Goal: Contribute content: Contribute content

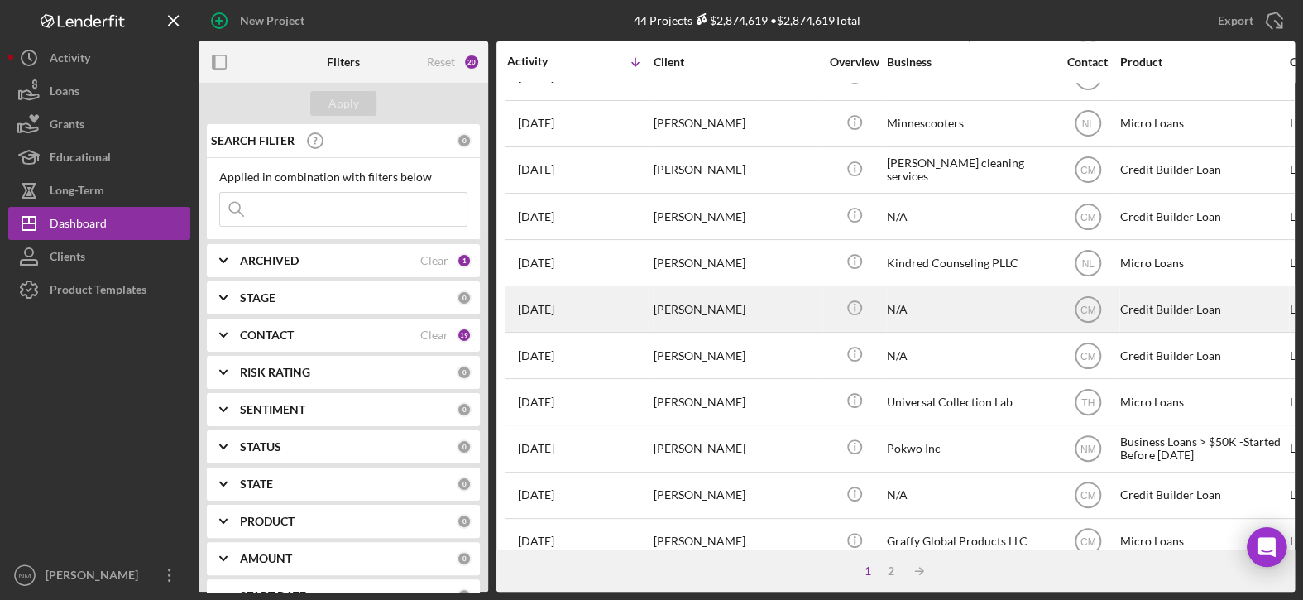
scroll to position [662, 0]
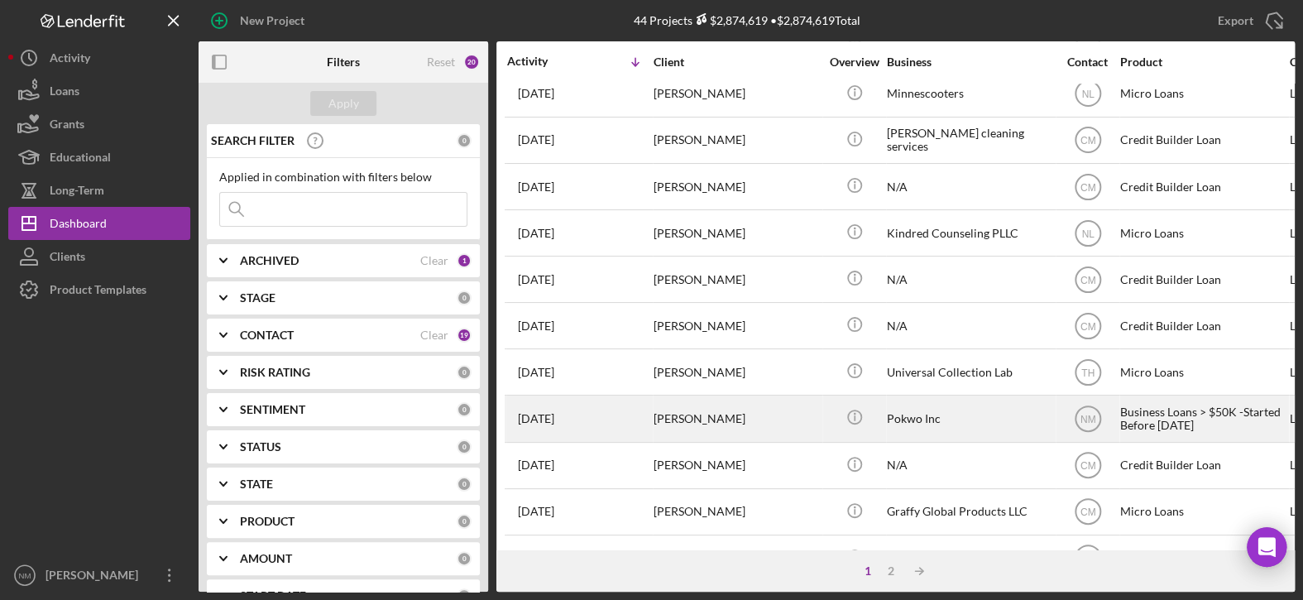
click at [691, 411] on div "[PERSON_NAME]" at bounding box center [735, 418] width 165 height 44
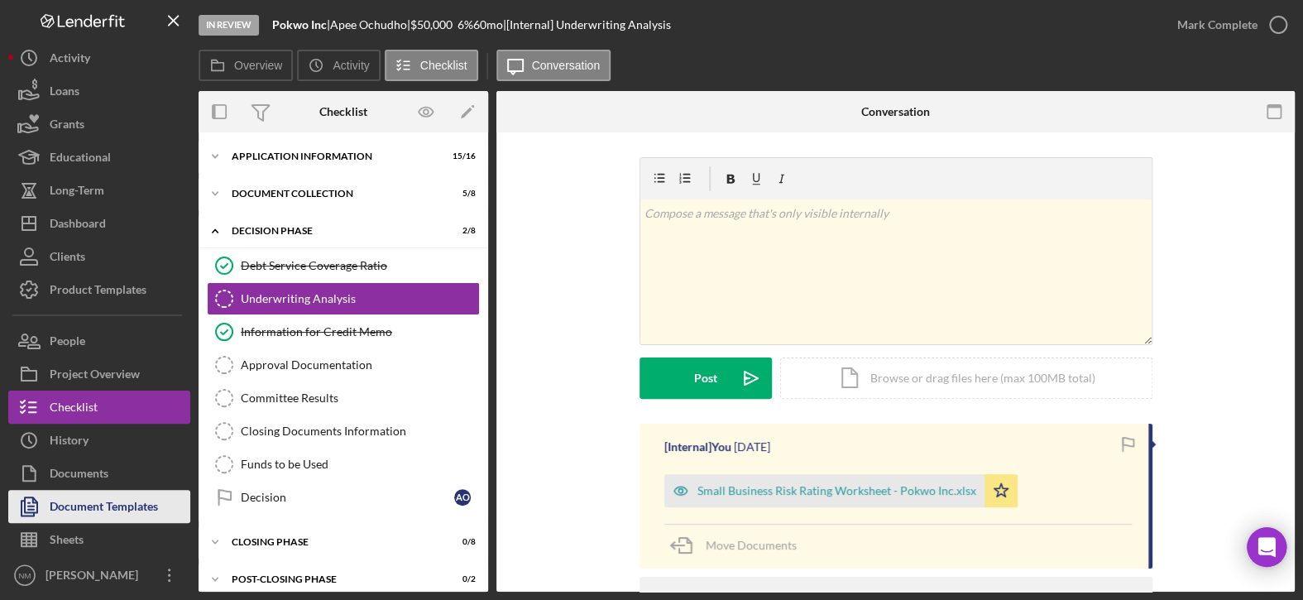
click at [70, 513] on div "Document Templates" at bounding box center [104, 508] width 108 height 37
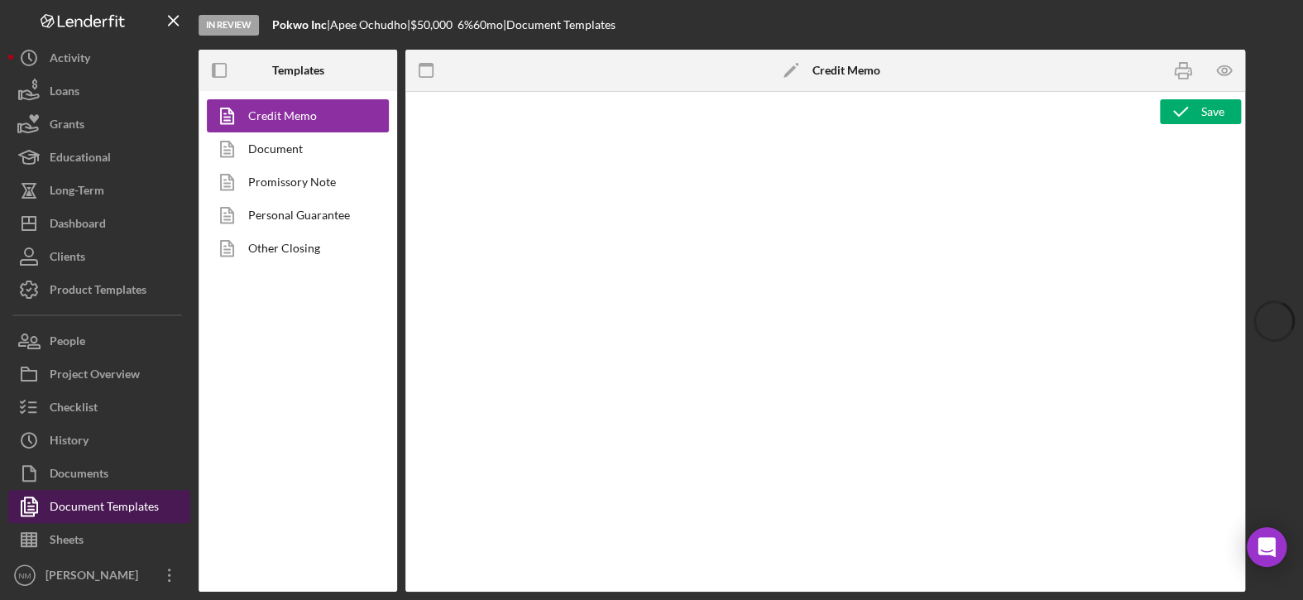
type textarea "<h2>MCCD Loan Presentation-<span id="Org_Title" class="template-field mceNonEdi…"
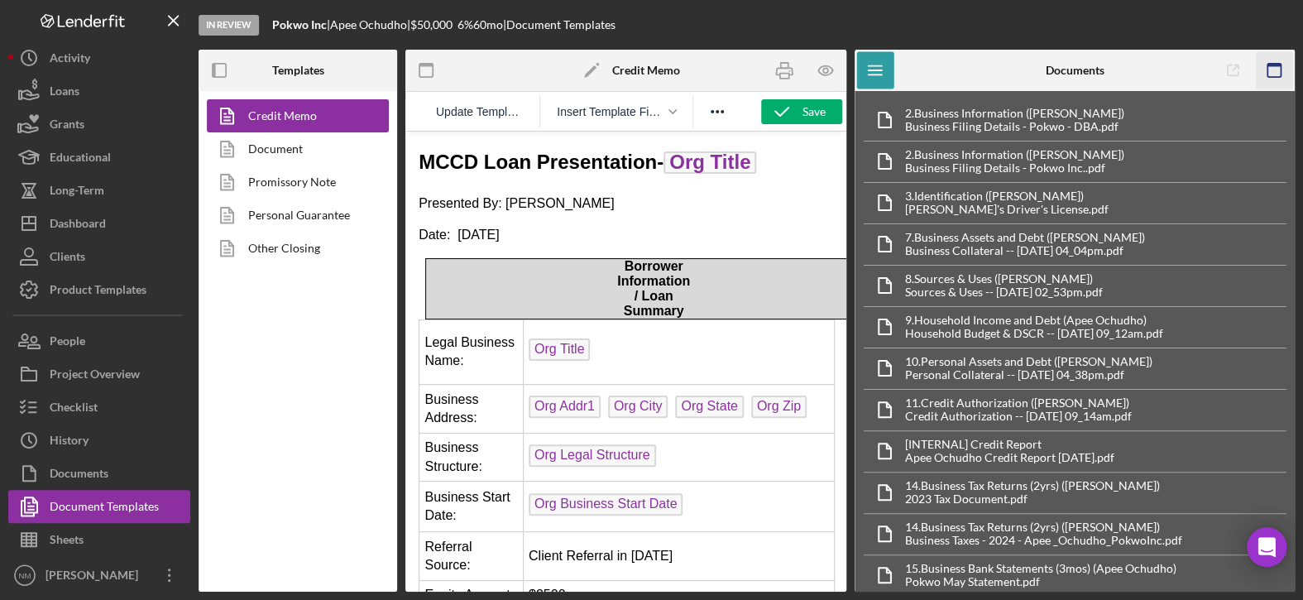
click at [1271, 70] on icon "button" at bounding box center [1273, 70] width 37 height 37
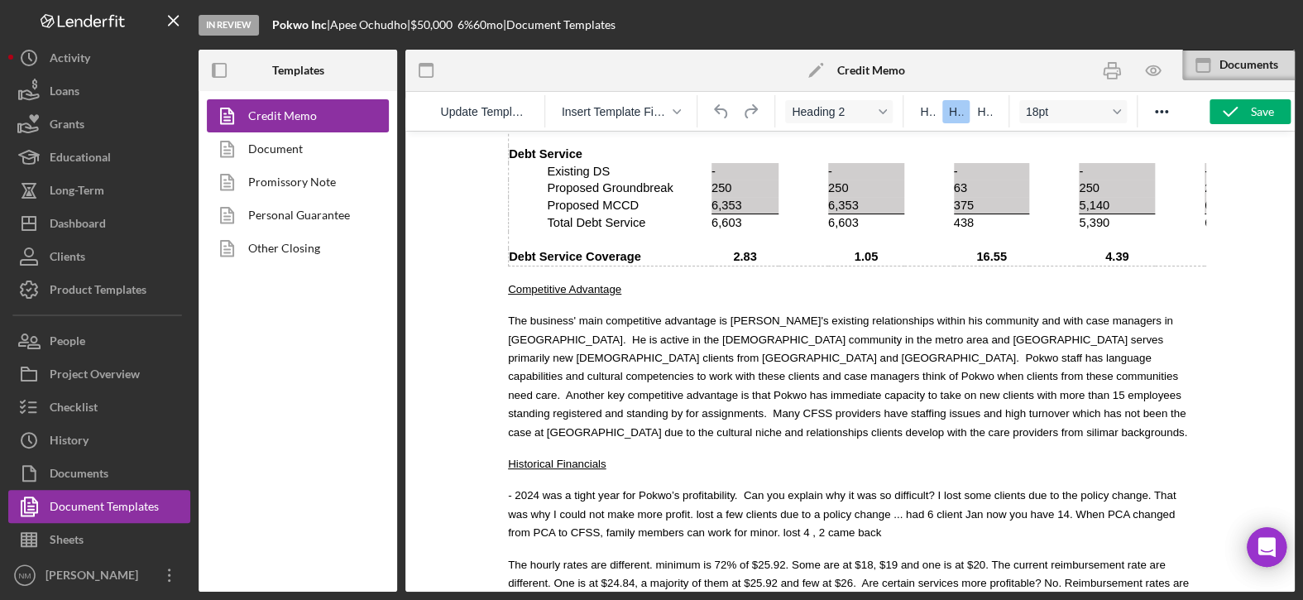
scroll to position [3391, 0]
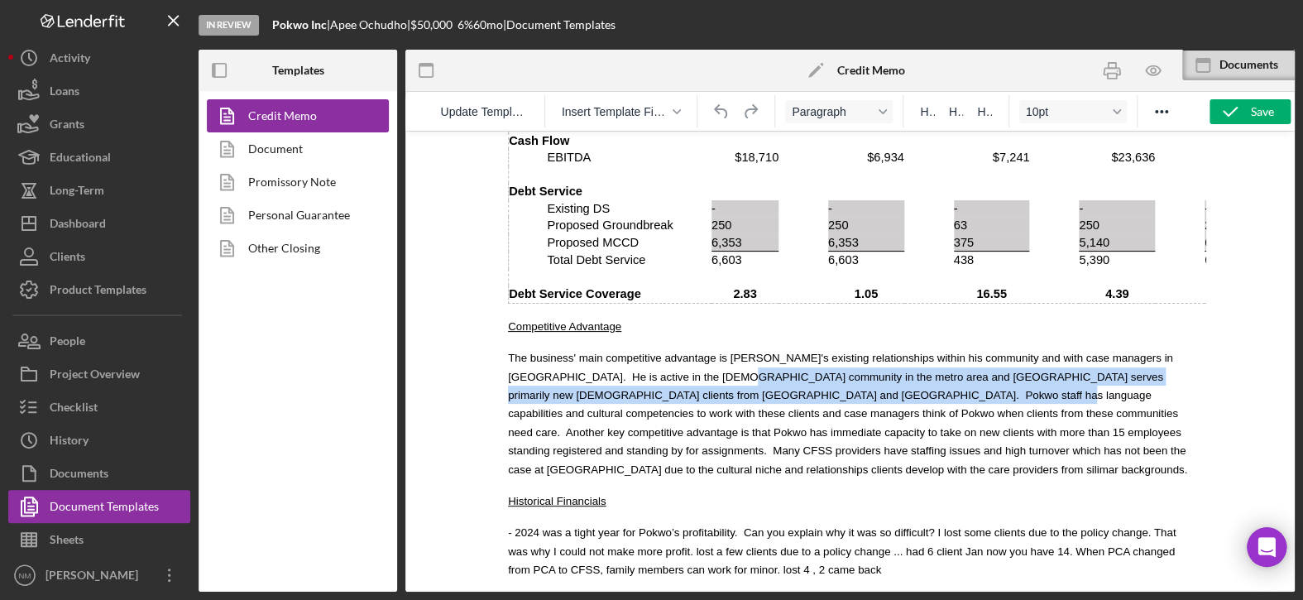
drag, startPoint x: 652, startPoint y: 299, endPoint x: 774, endPoint y: 308, distance: 122.7
click at [774, 351] on span "The business' main competitive advantage is Apee's existing relationships withi…" at bounding box center [846, 412] width 679 height 123
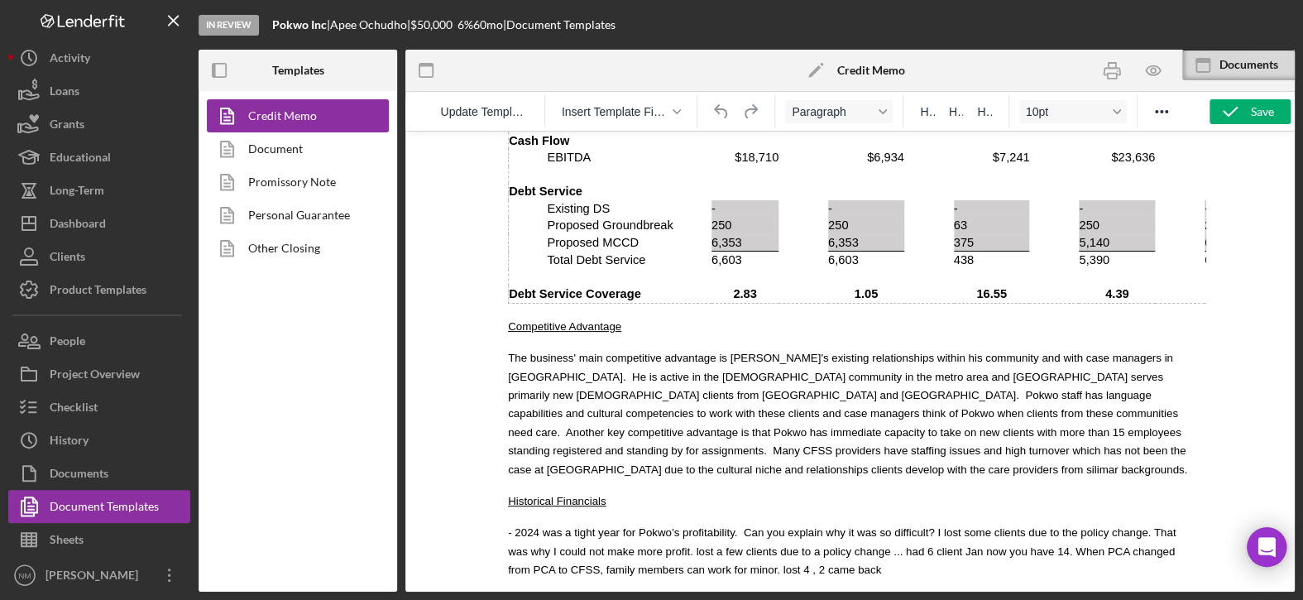
click at [908, 370] on span "The business' main competitive advantage is Apee's existing relationships withi…" at bounding box center [846, 412] width 679 height 123
drag, startPoint x: 975, startPoint y: 302, endPoint x: 940, endPoint y: 304, distance: 34.8
click at [940, 351] on span "The business' main competitive advantage is Apee's existing relationships withi…" at bounding box center [846, 412] width 679 height 123
click at [987, 491] on p "Historical Financials" at bounding box center [849, 500] width 685 height 18
click at [1170, 348] on p "The business' main competitive advantage is Apee's existing relationships withi…" at bounding box center [849, 413] width 685 height 130
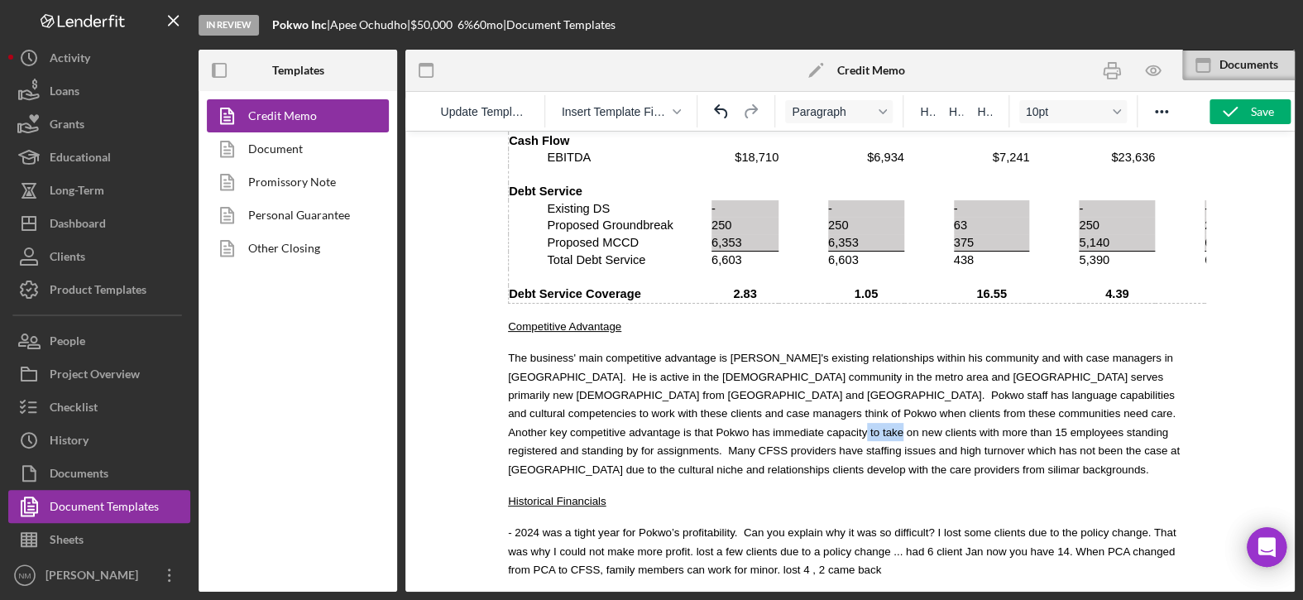
drag, startPoint x: 1170, startPoint y: 338, endPoint x: 1127, endPoint y: 337, distance: 43.0
click at [1127, 348] on p "The business' main competitive advantage is Apee's existing relationships withi…" at bounding box center [849, 413] width 685 height 130
click at [674, 384] on body "MCCD Loan Presentation- Org Title Presented By: [PERSON_NAME] Date: [DATE] Borr…" at bounding box center [849, 92] width 685 height 6670
click at [648, 367] on span "The business' main competitive advantage is Apee's existing relationships withi…" at bounding box center [842, 412] width 670 height 123
click at [776, 371] on span "The business' main competitive advantage is Apee's existing relationships withi…" at bounding box center [842, 412] width 670 height 123
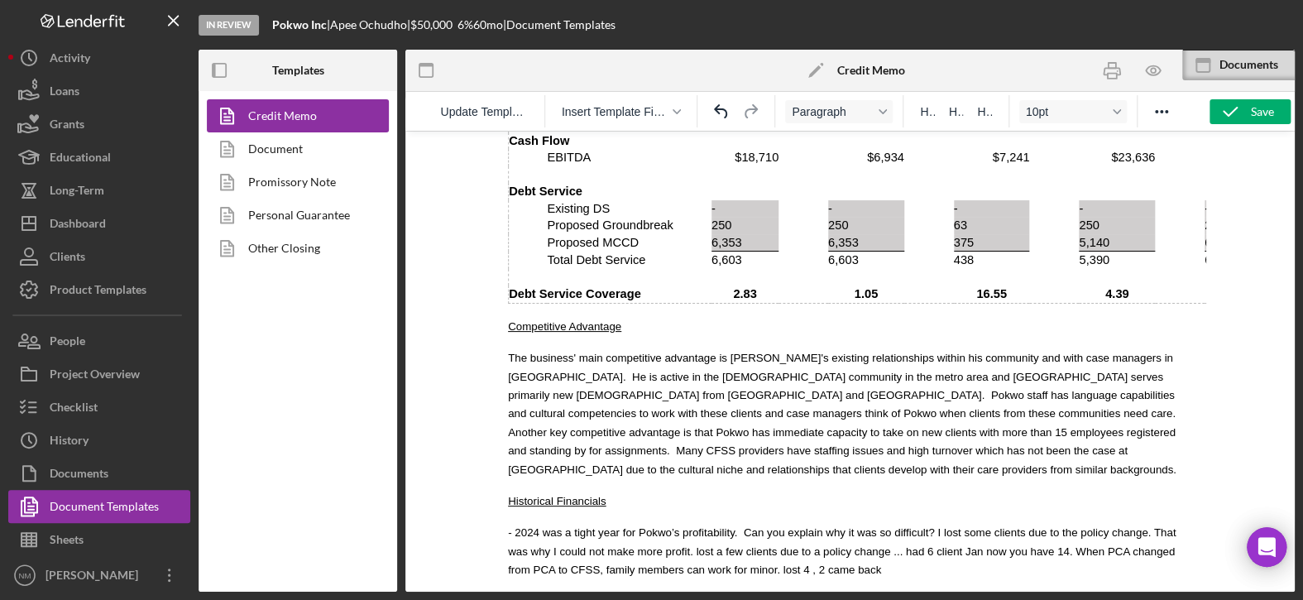
click at [1045, 388] on body "MCCD Loan Presentation- Org Title Presented By: [PERSON_NAME] Date: [DATE] Borr…" at bounding box center [849, 92] width 685 height 6670
click at [1274, 105] on button "Save" at bounding box center [1249, 111] width 81 height 25
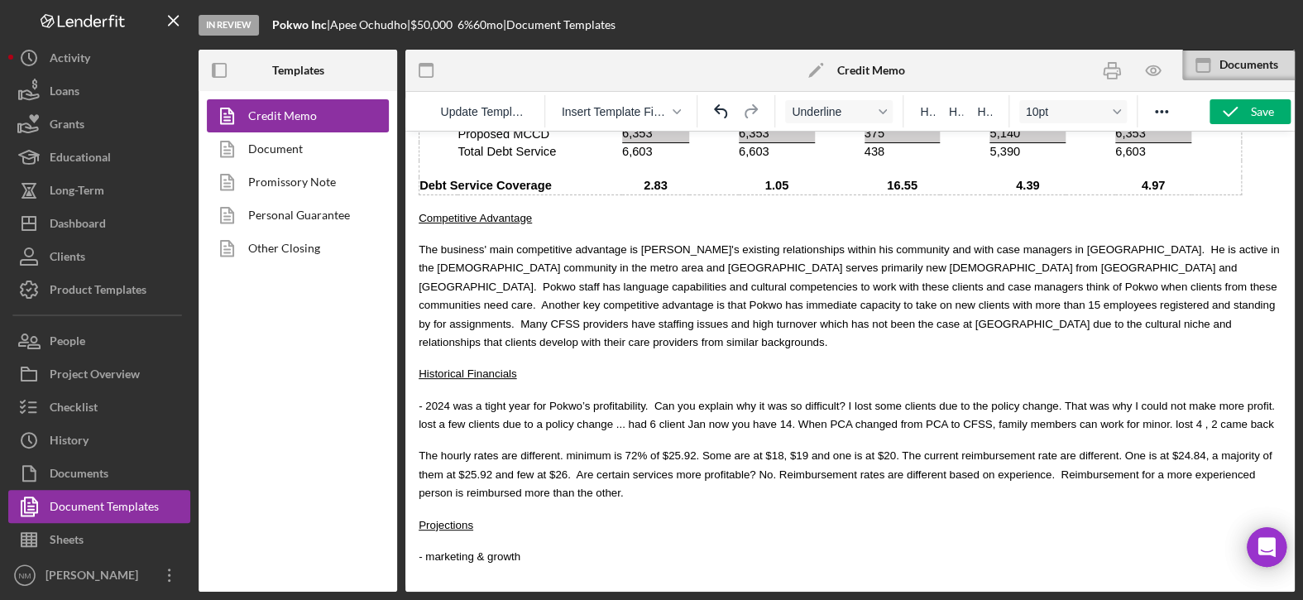
scroll to position [3299, 0]
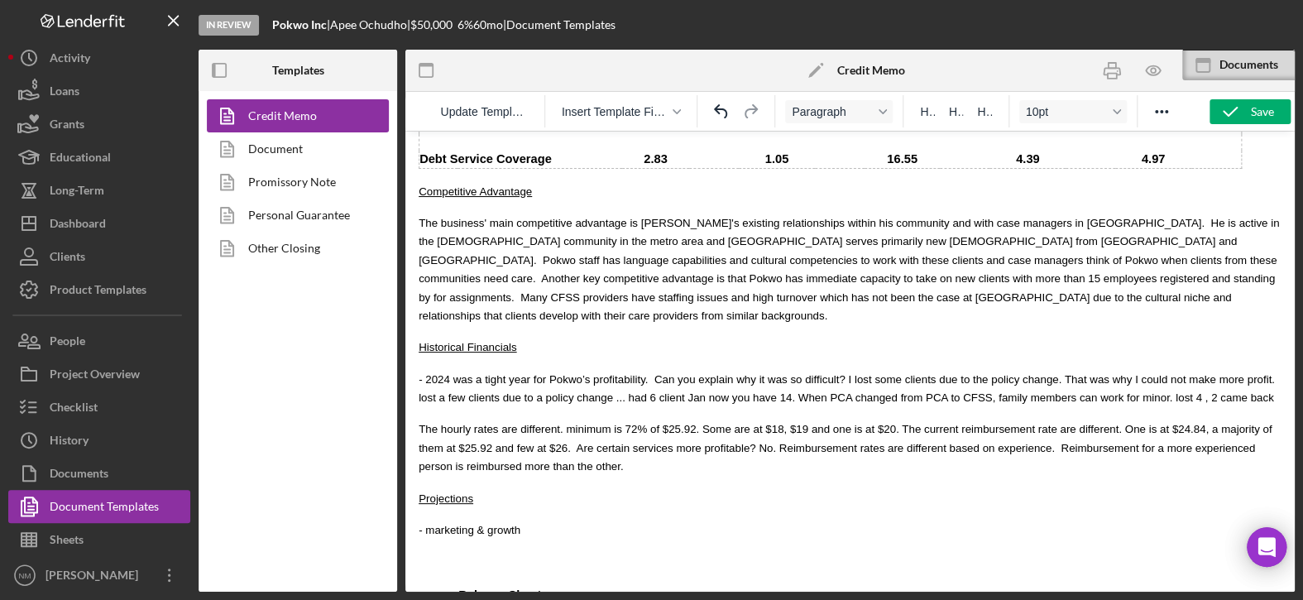
click at [424, 373] on span "- 2024 was a tight year for Pokwo’s profitability. Can you explain why it was s…" at bounding box center [846, 388] width 856 height 31
drag, startPoint x: 520, startPoint y: 335, endPoint x: 476, endPoint y: 332, distance: 44.0
click at [476, 373] on span "- 2024 was a tight year for Pokwo’s profitability. Can you explain why it was s…" at bounding box center [846, 388] width 856 height 31
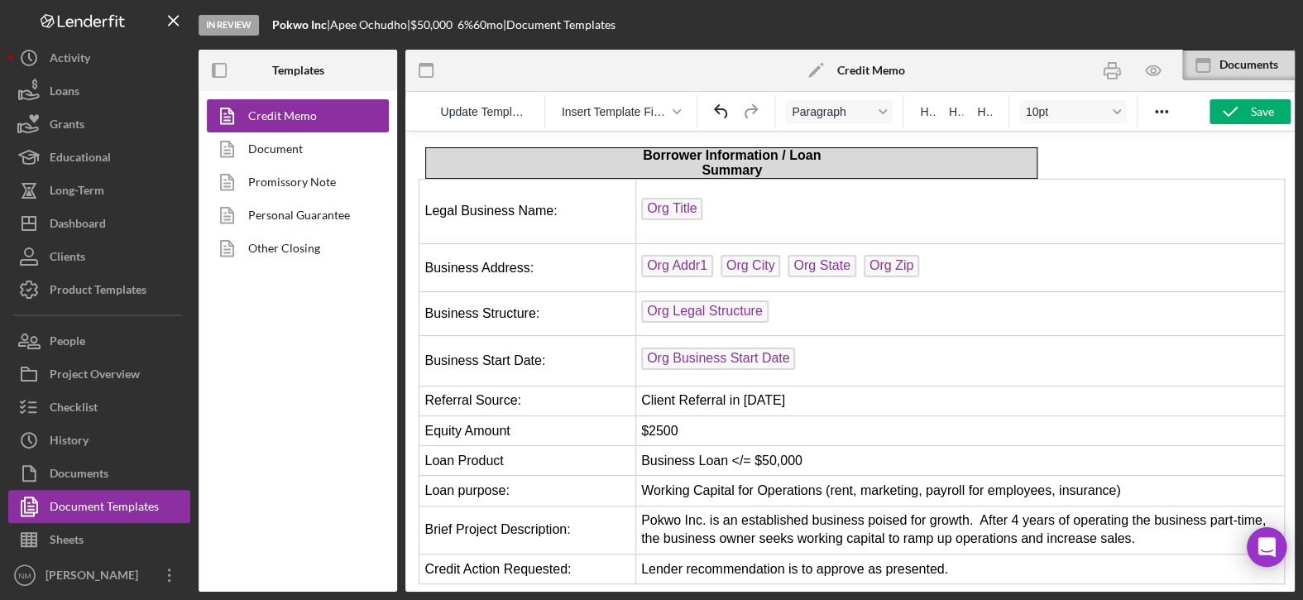
scroll to position [0, 0]
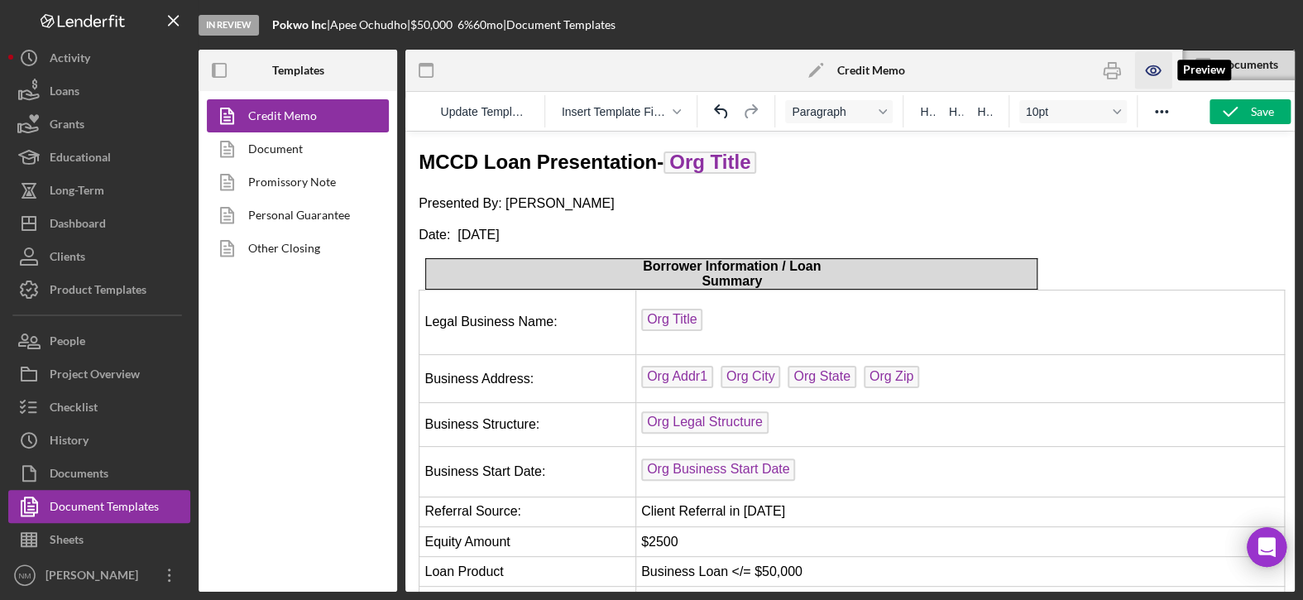
click at [1151, 68] on icon "button" at bounding box center [1152, 70] width 5 height 5
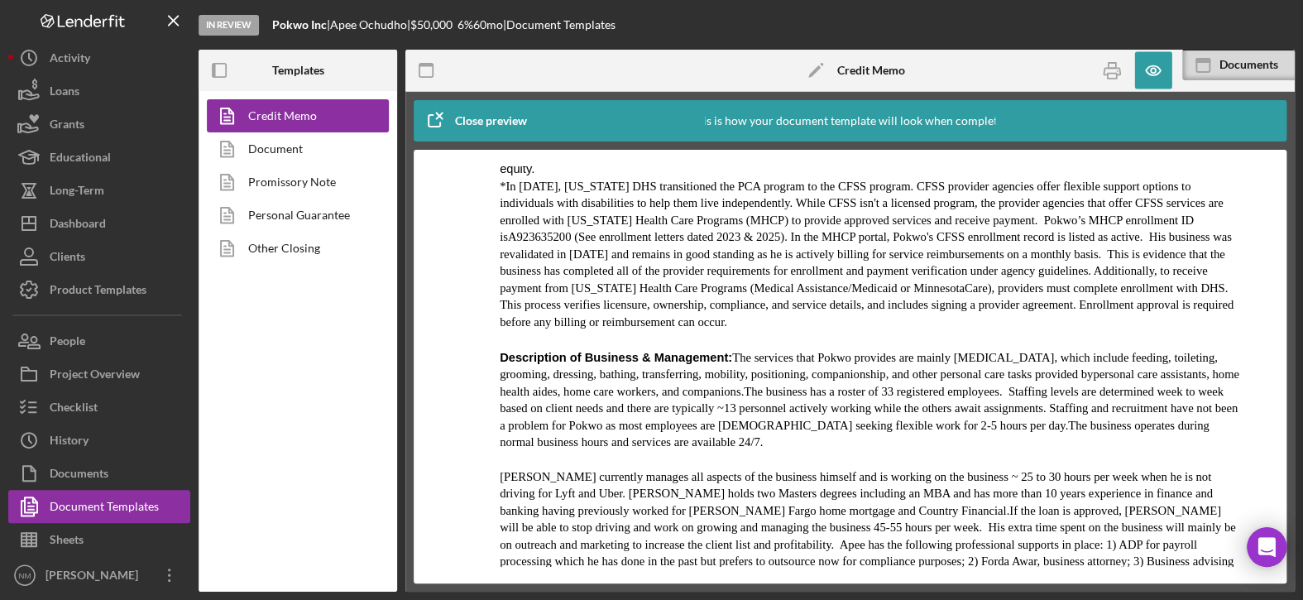
scroll to position [1902, 0]
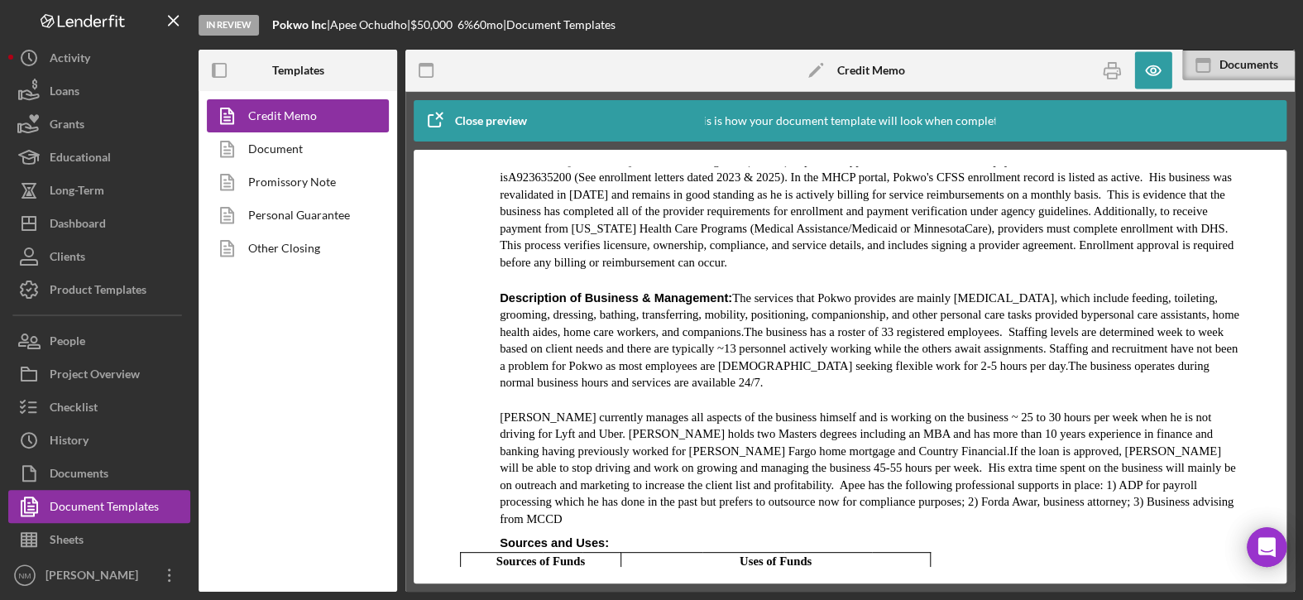
drag, startPoint x: 702, startPoint y: 241, endPoint x: 809, endPoint y: 333, distance: 140.7
click at [809, 333] on p "Description of Business & Management: The services that Pokwo provides are main…" at bounding box center [870, 340] width 740 height 102
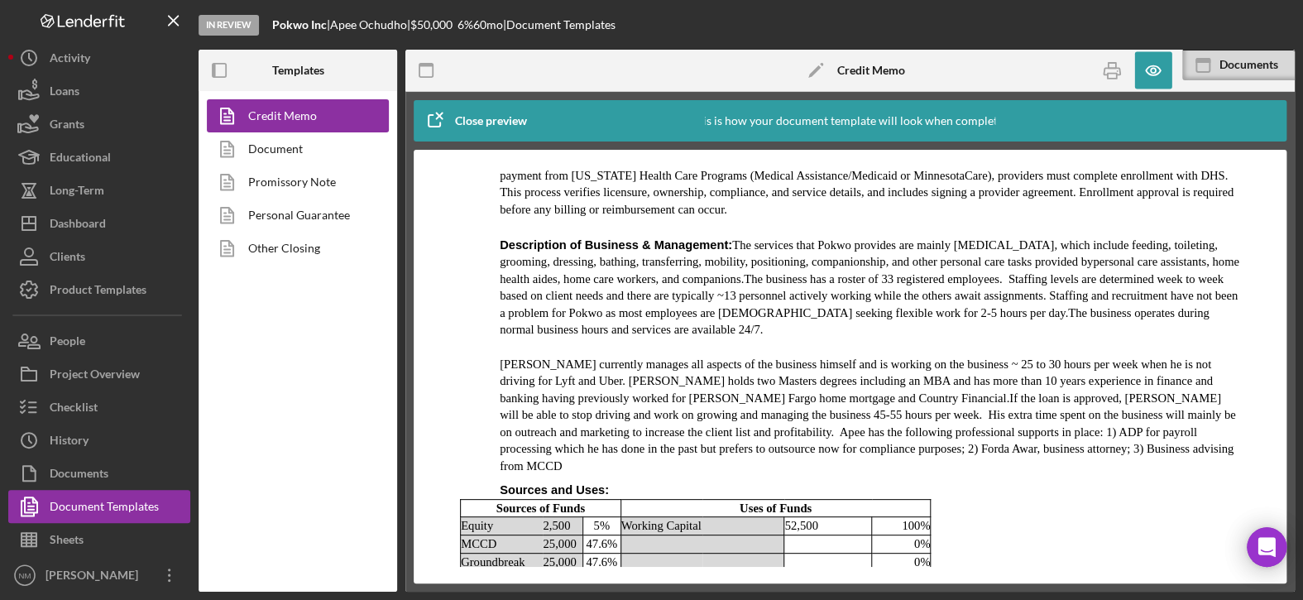
scroll to position [1985, 0]
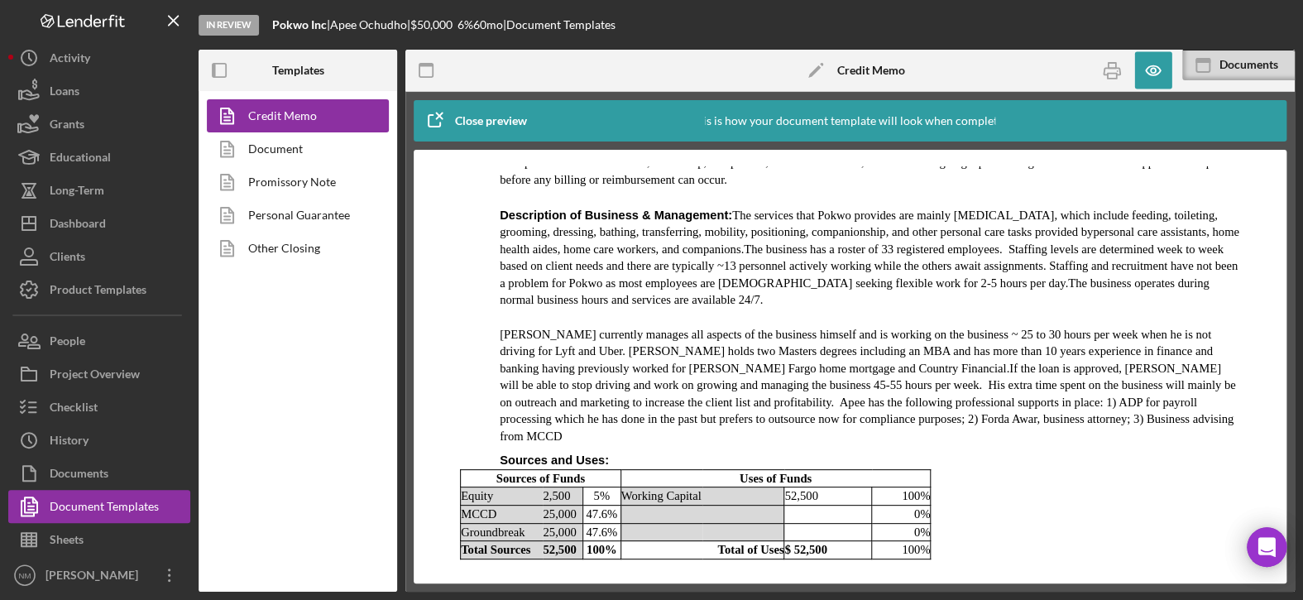
click at [739, 327] on span "[PERSON_NAME] currently manages all aspects of the business himself and is work…" at bounding box center [856, 350] width 713 height 47
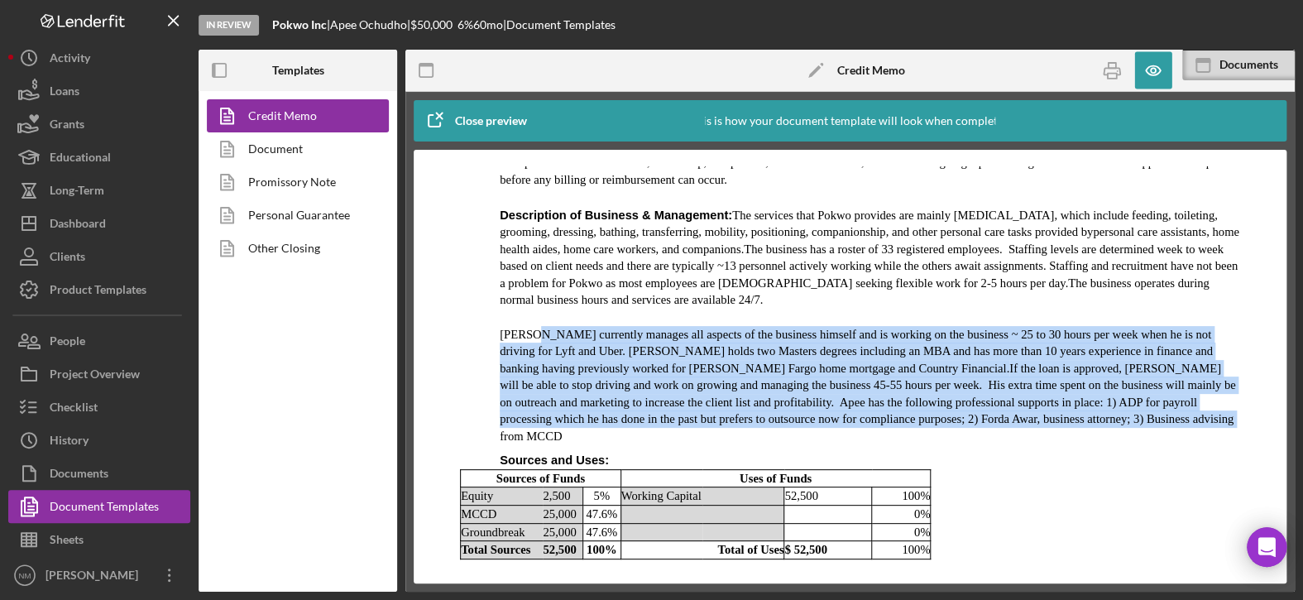
drag, startPoint x: 536, startPoint y: 284, endPoint x: 1072, endPoint y: 357, distance: 540.9
click at [1072, 357] on p "Apee currently manages all aspects of the business himself and is working on th…" at bounding box center [870, 385] width 740 height 119
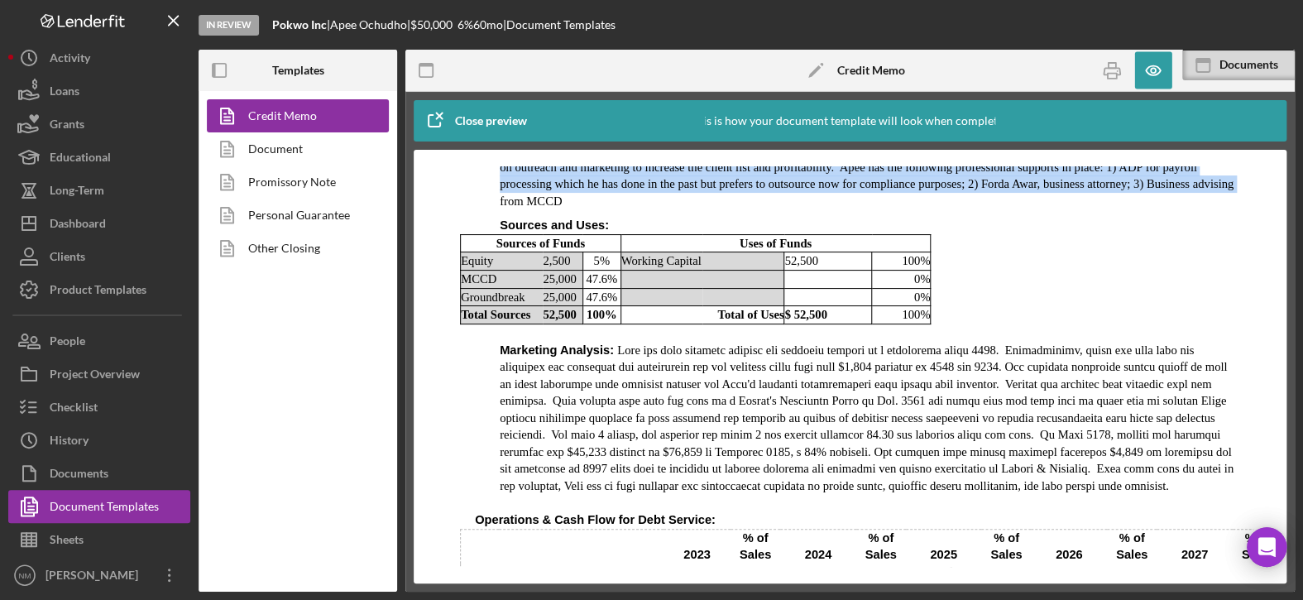
scroll to position [2233, 0]
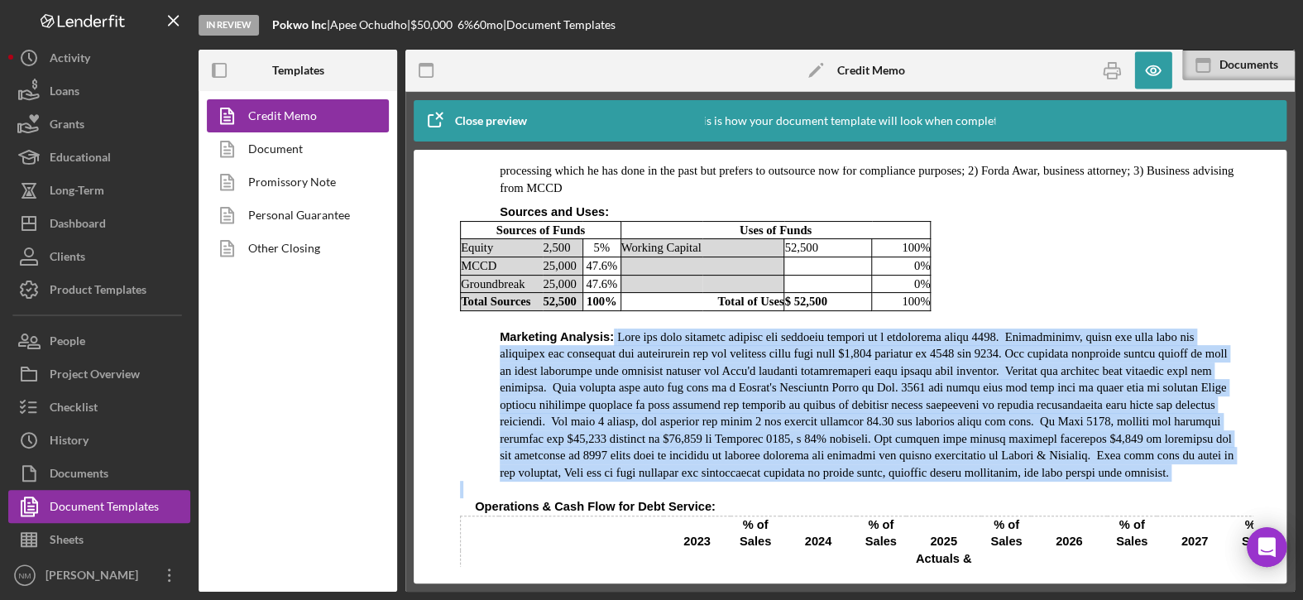
drag, startPoint x: 599, startPoint y: 265, endPoint x: 1185, endPoint y: 419, distance: 606.2
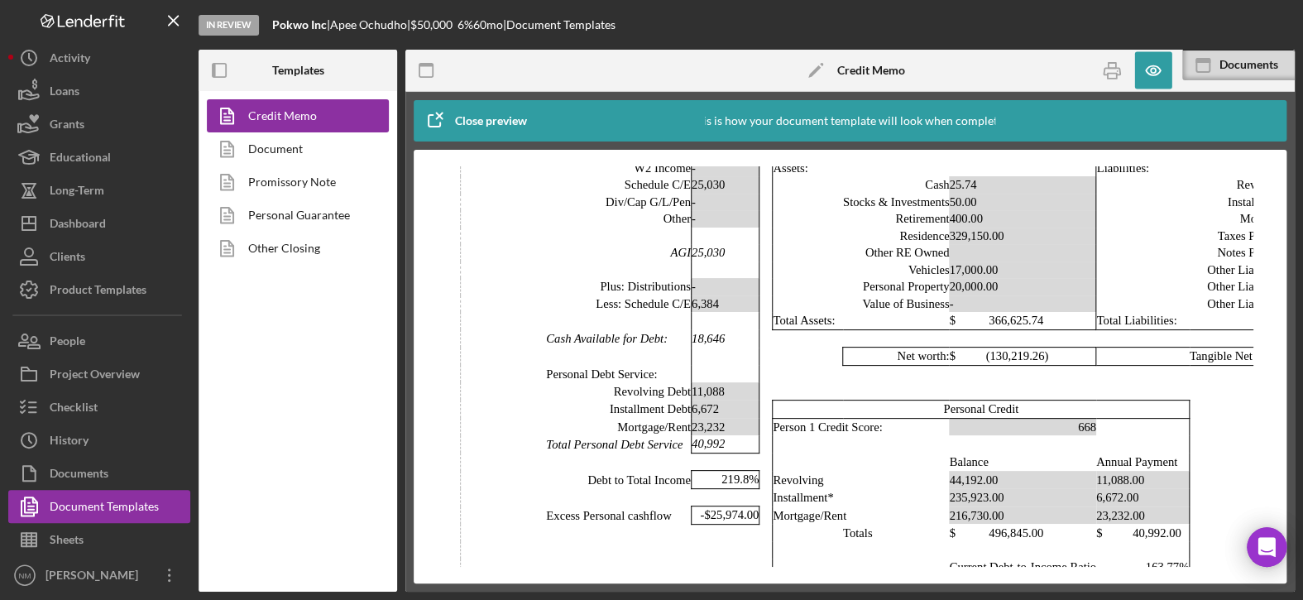
scroll to position [4631, 0]
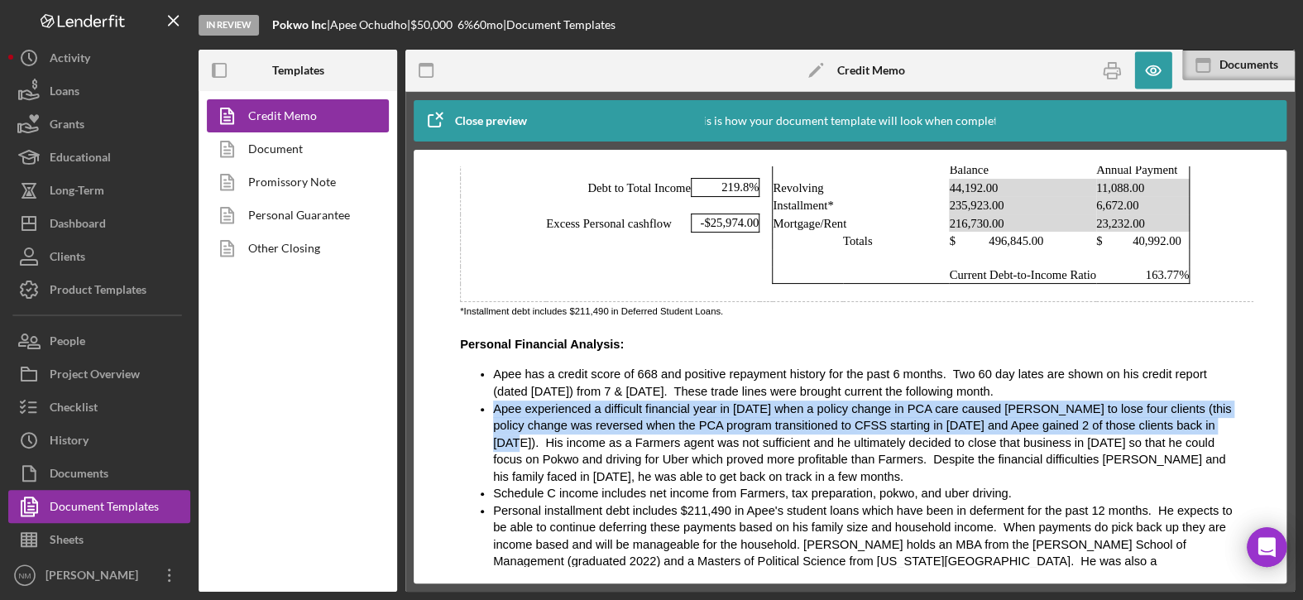
drag, startPoint x: 492, startPoint y: 318, endPoint x: 1127, endPoint y: 335, distance: 635.3
click at [1127, 402] on span "Apee experienced a difficult financial year in [DATE] when a policy change in P…" at bounding box center [862, 442] width 738 height 81
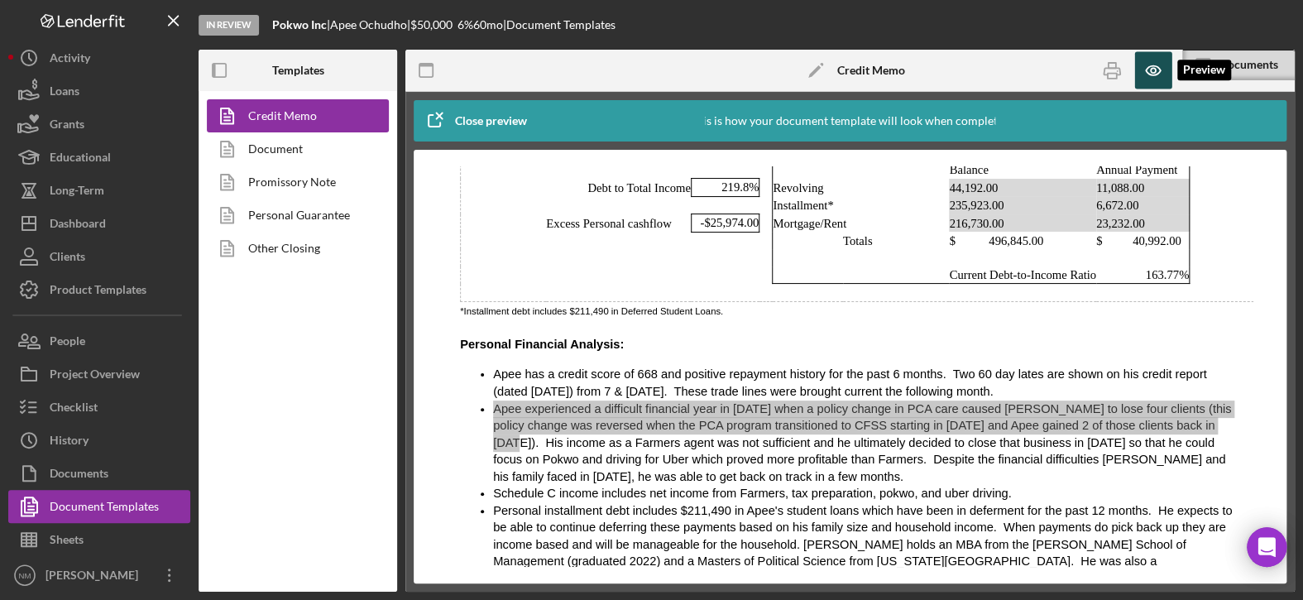
click at [1155, 74] on icon "button" at bounding box center [1152, 70] width 14 height 9
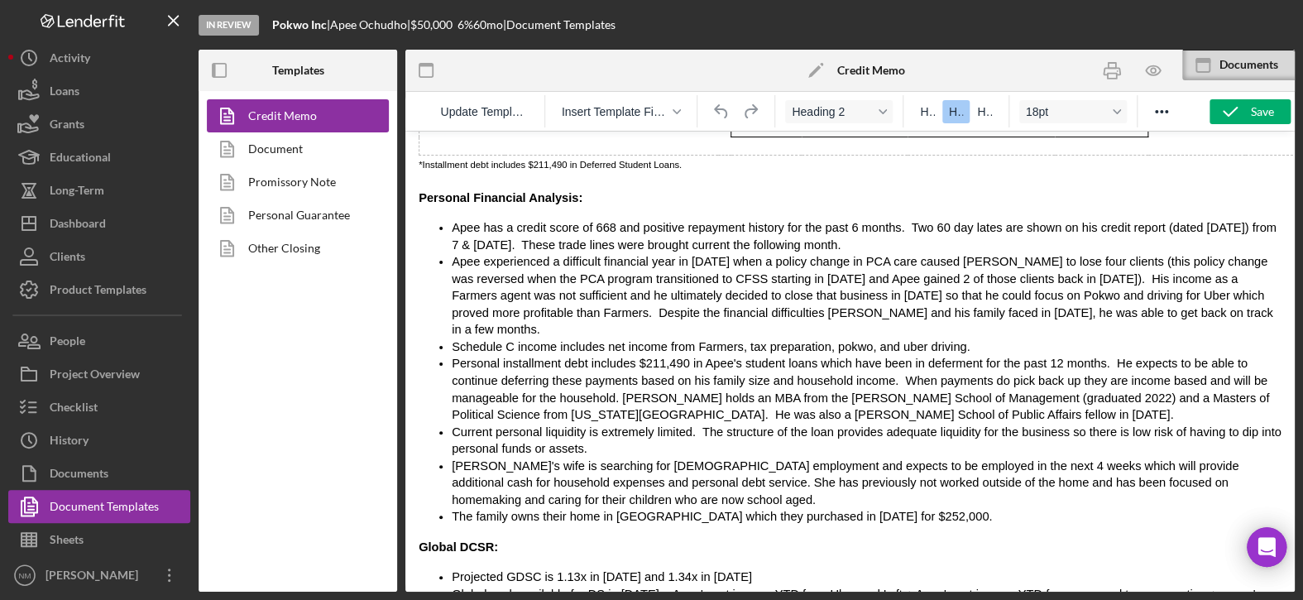
scroll to position [4797, 0]
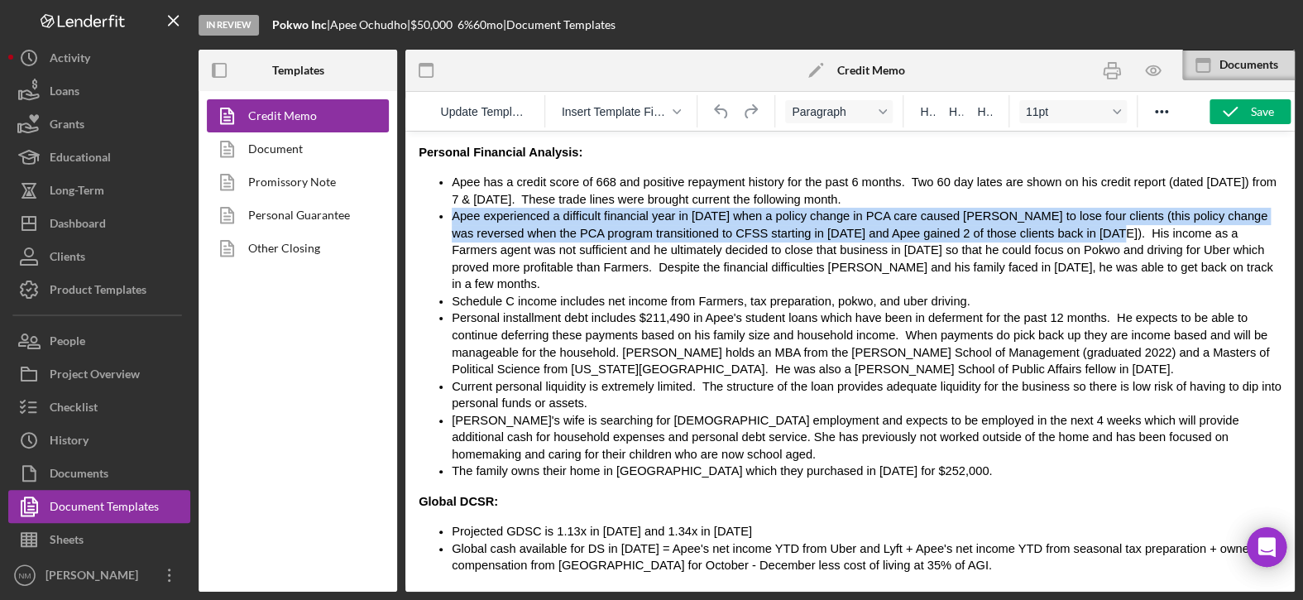
drag, startPoint x: 451, startPoint y: 150, endPoint x: 966, endPoint y: 165, distance: 515.4
click at [966, 174] on ul "Apee has a credit score of 668 and positive repayment history for the past 6 mo…" at bounding box center [849, 327] width 863 height 306
copy span "Apee experienced a difficult financial year in 2024 when a policy change in PCA…"
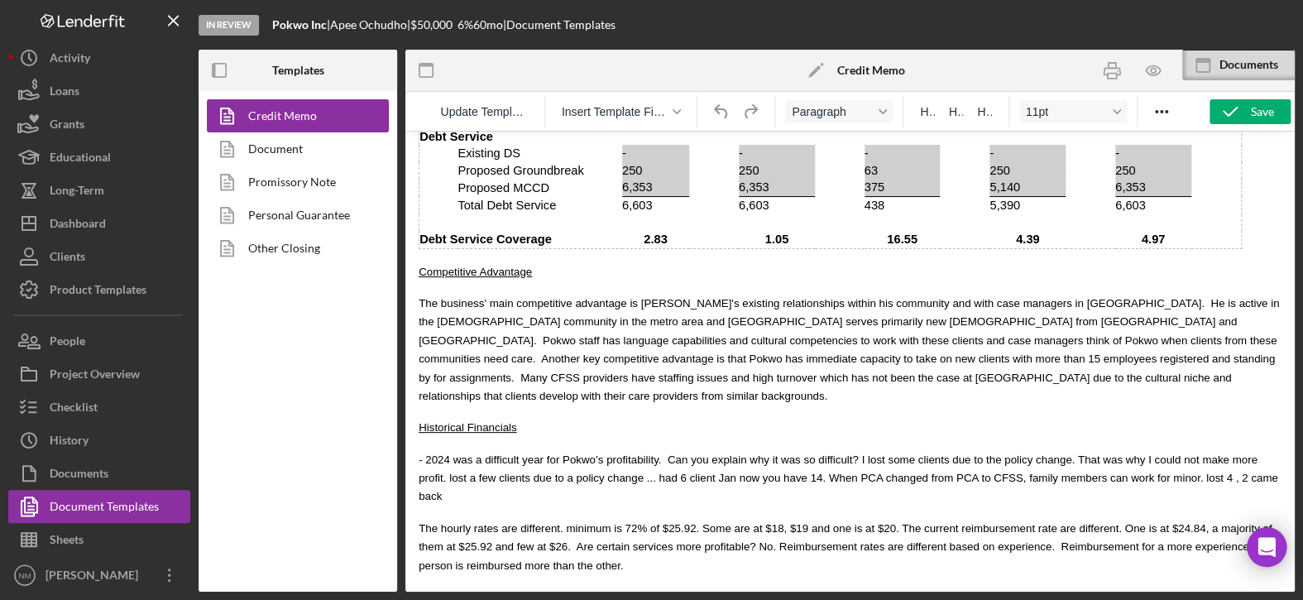
scroll to position [3225, 0]
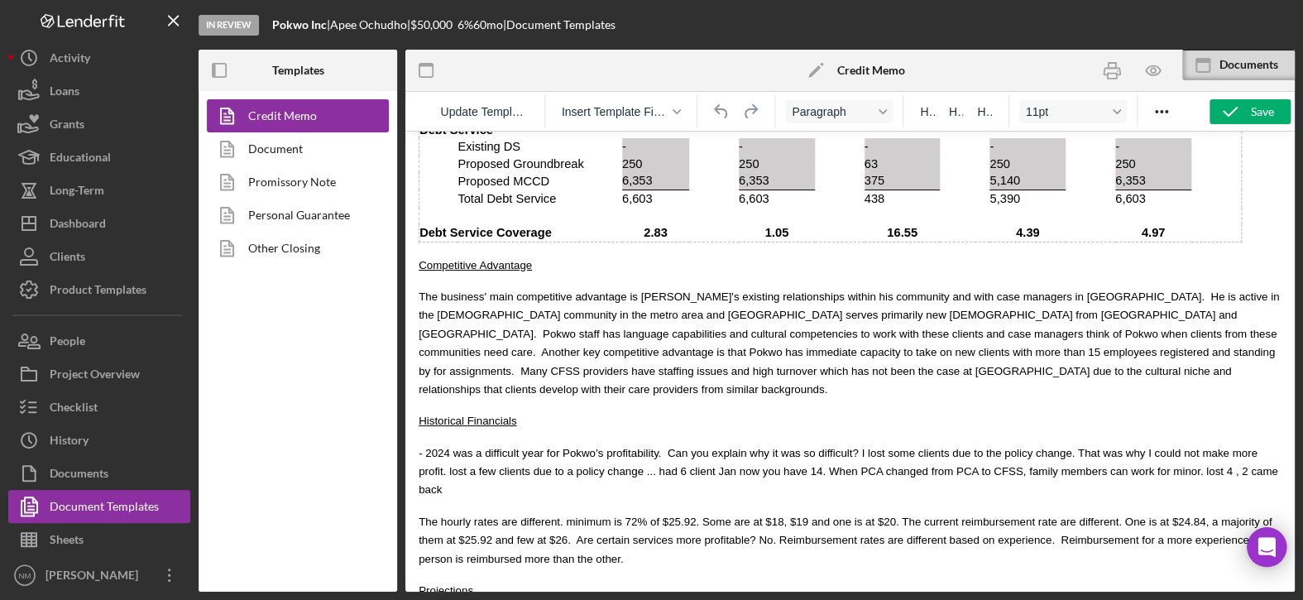
click at [423, 447] on span "- 2024 was a difficult year for Pokwo’s profitability. Can you explain why it w…" at bounding box center [847, 472] width 859 height 50
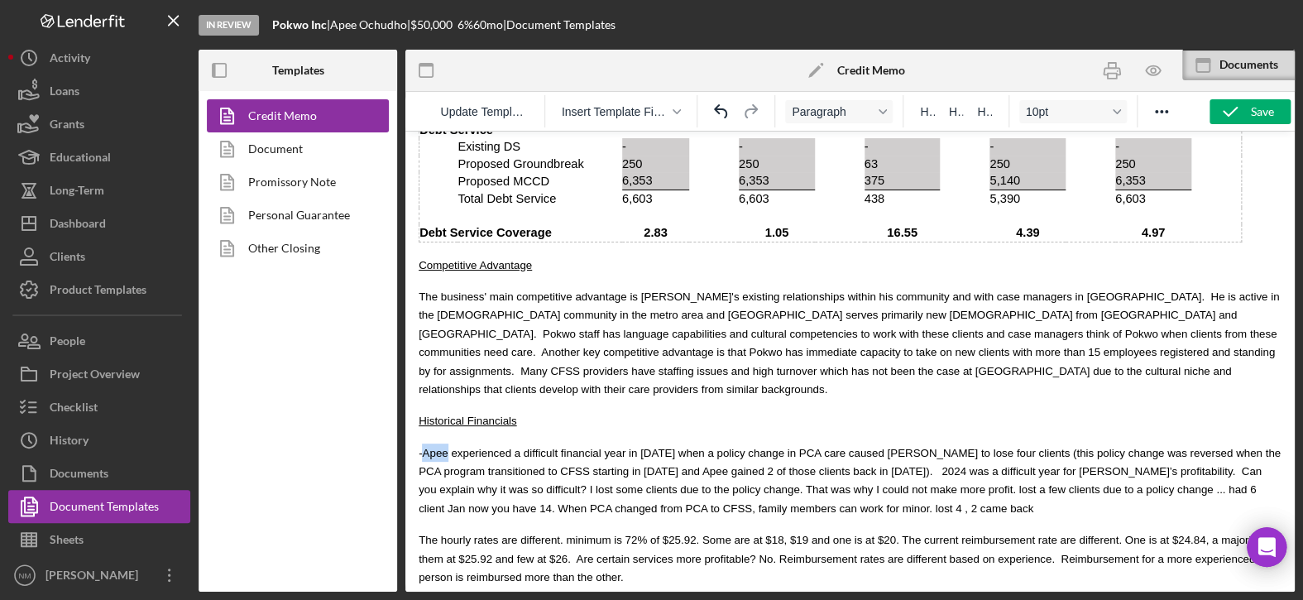
drag, startPoint x: 443, startPoint y: 408, endPoint x: 423, endPoint y: 407, distance: 20.7
click at [423, 447] on span "-Apee experienced a difficult financial year in 2024 when a policy change in PC…" at bounding box center [849, 481] width 862 height 68
drag, startPoint x: 606, startPoint y: 425, endPoint x: 585, endPoint y: 427, distance: 21.6
click at [585, 447] on span "-Pokwo experienced a difficult financial year in 2024 when a policy change in P…" at bounding box center [848, 481] width 861 height 68
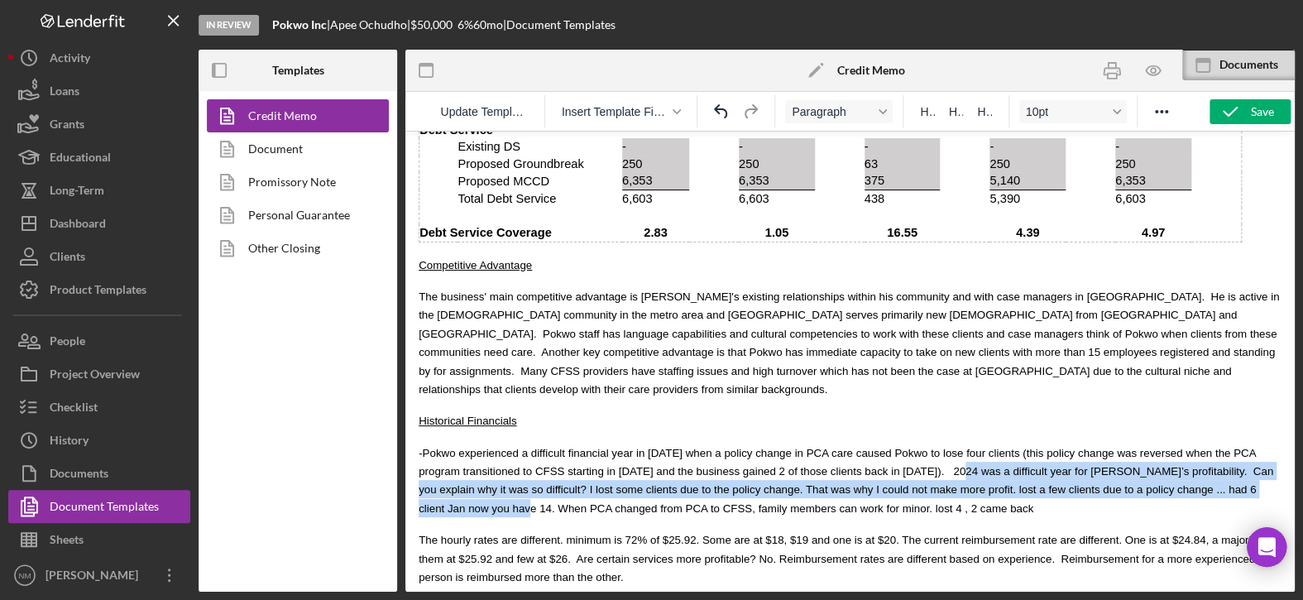
drag, startPoint x: 1131, startPoint y: 447, endPoint x: 824, endPoint y: 429, distance: 308.1
click at [824, 447] on span "-Pokwo experienced a difficult financial year in 2024 when a policy change in P…" at bounding box center [845, 481] width 854 height 68
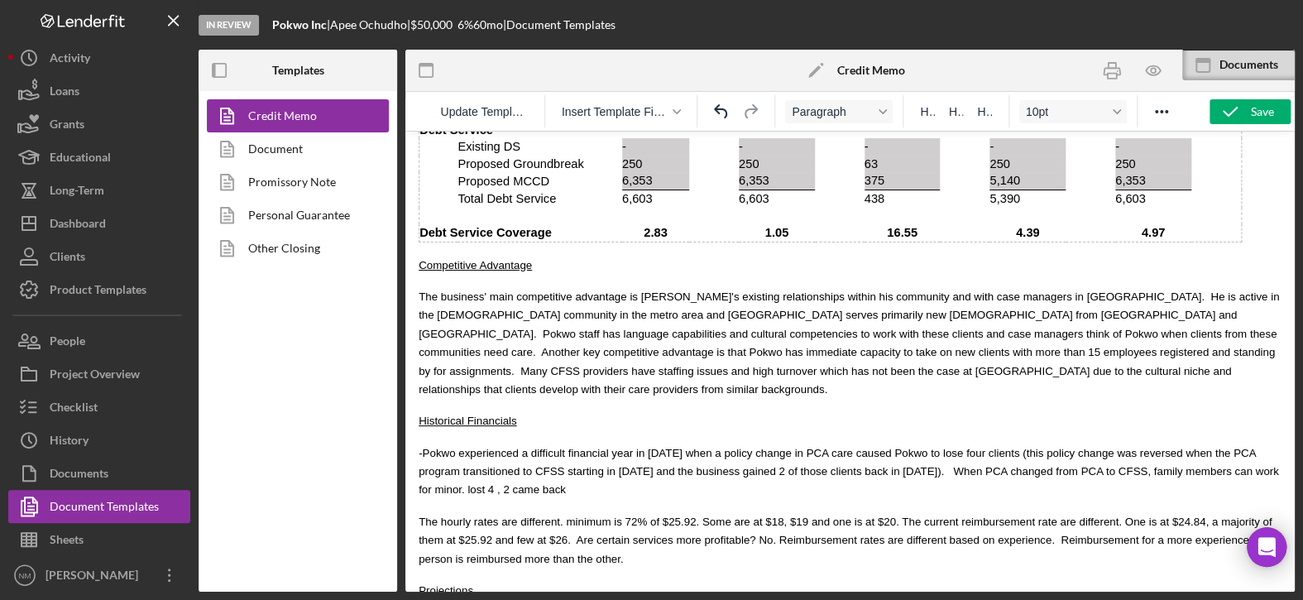
drag, startPoint x: 1248, startPoint y: 428, endPoint x: 825, endPoint y: 433, distance: 422.6
click at [825, 443] on p "-Pokwo experienced a difficult financial year in 2024 when a policy change in P…" at bounding box center [849, 470] width 863 height 55
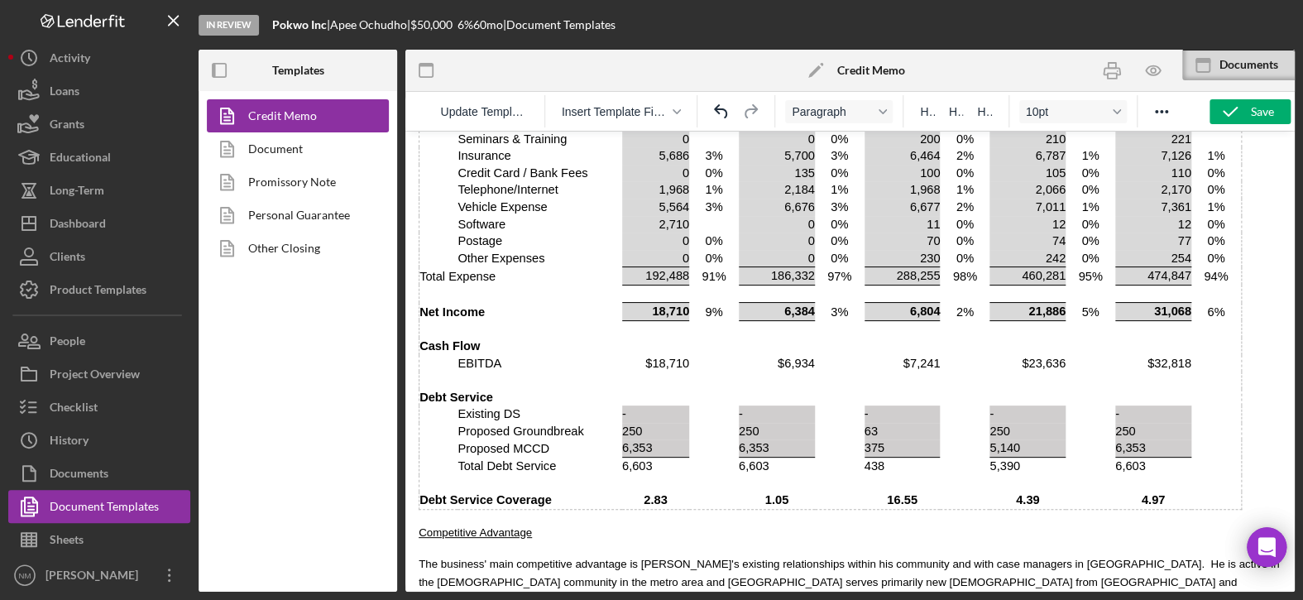
scroll to position [2977, 0]
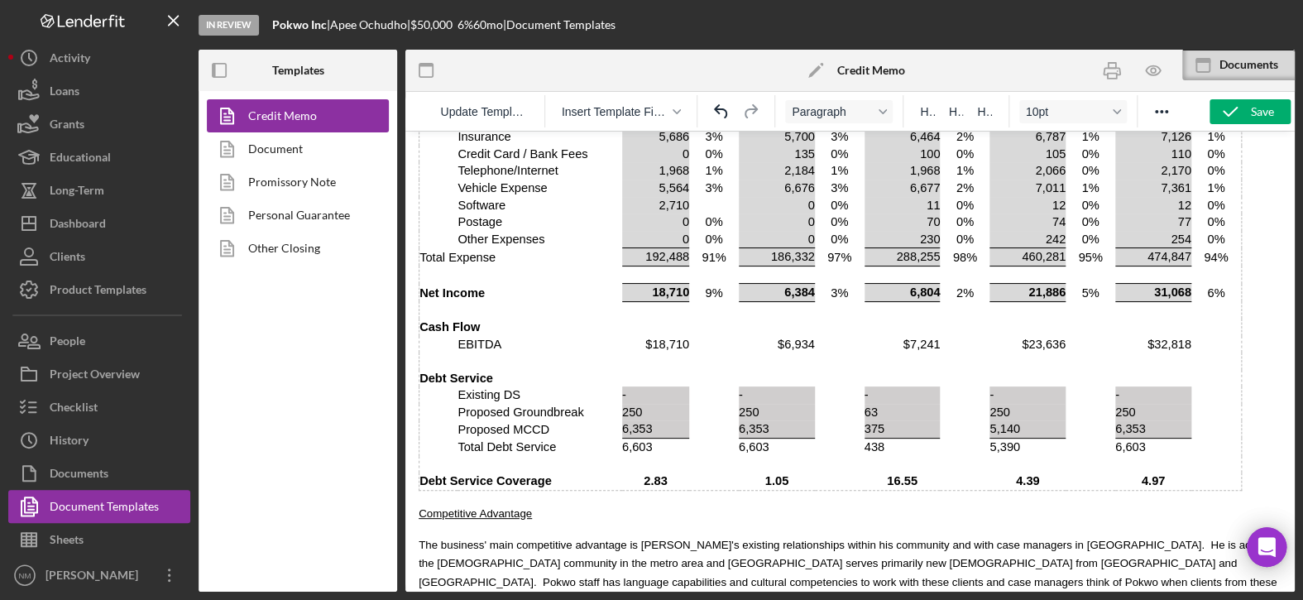
click at [1169, 472] on td "4.97" at bounding box center [1153, 480] width 76 height 17
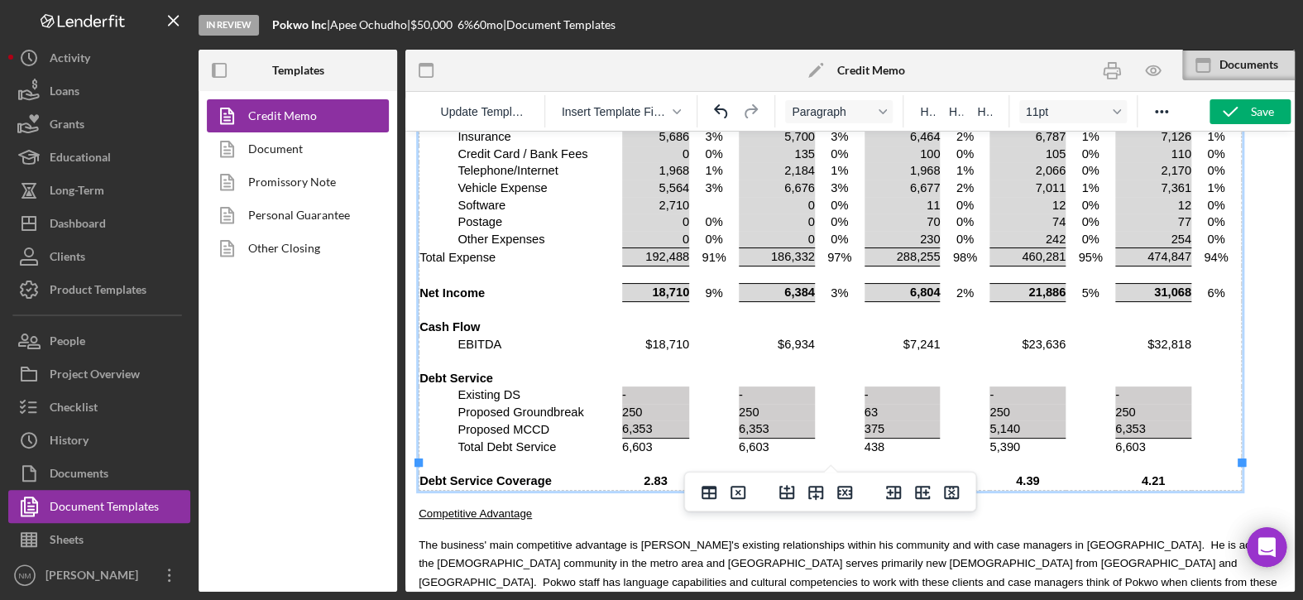
click at [1187, 336] on td "$32,818" at bounding box center [1153, 344] width 76 height 17
click at [1186, 284] on td "31,068" at bounding box center [1153, 293] width 76 height 18
click at [1212, 284] on td "6%" at bounding box center [1216, 293] width 50 height 18
click at [1217, 248] on td "94%" at bounding box center [1216, 257] width 50 height 18
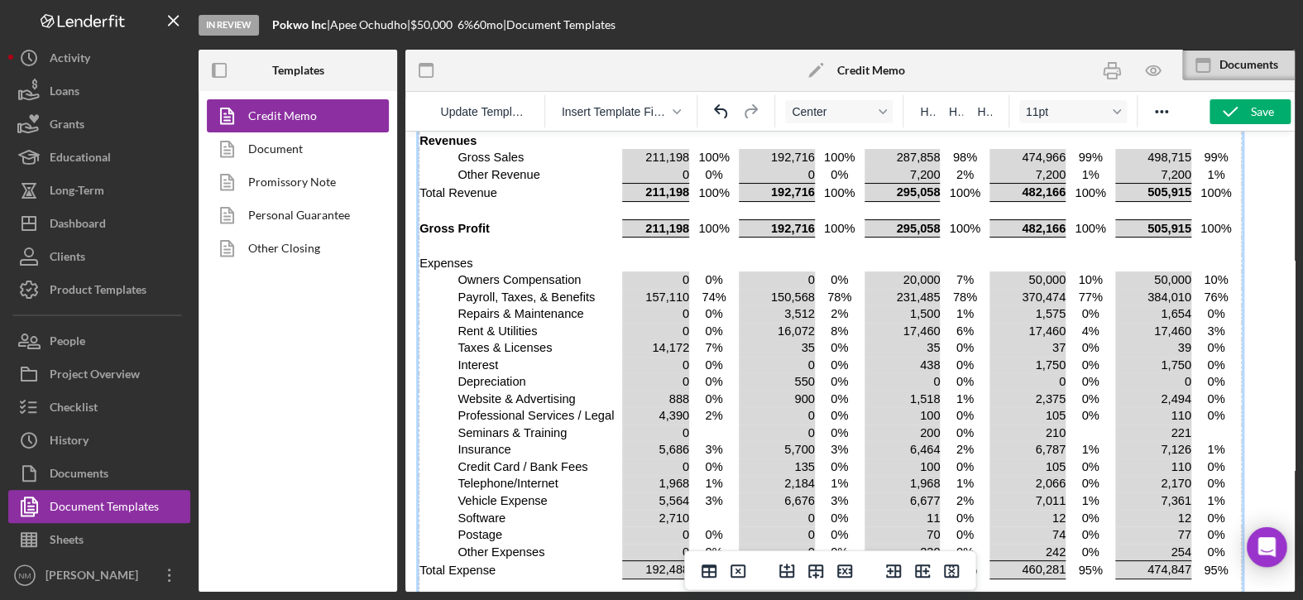
scroll to position [2646, 0]
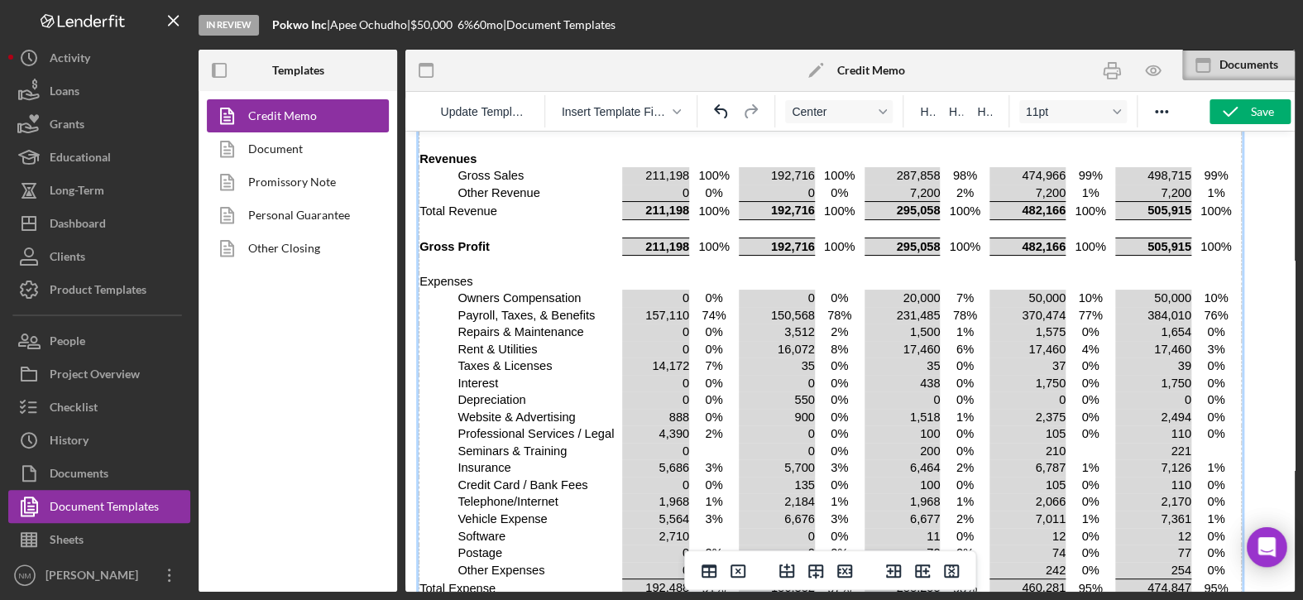
click at [1218, 307] on td "76%" at bounding box center [1216, 315] width 50 height 17
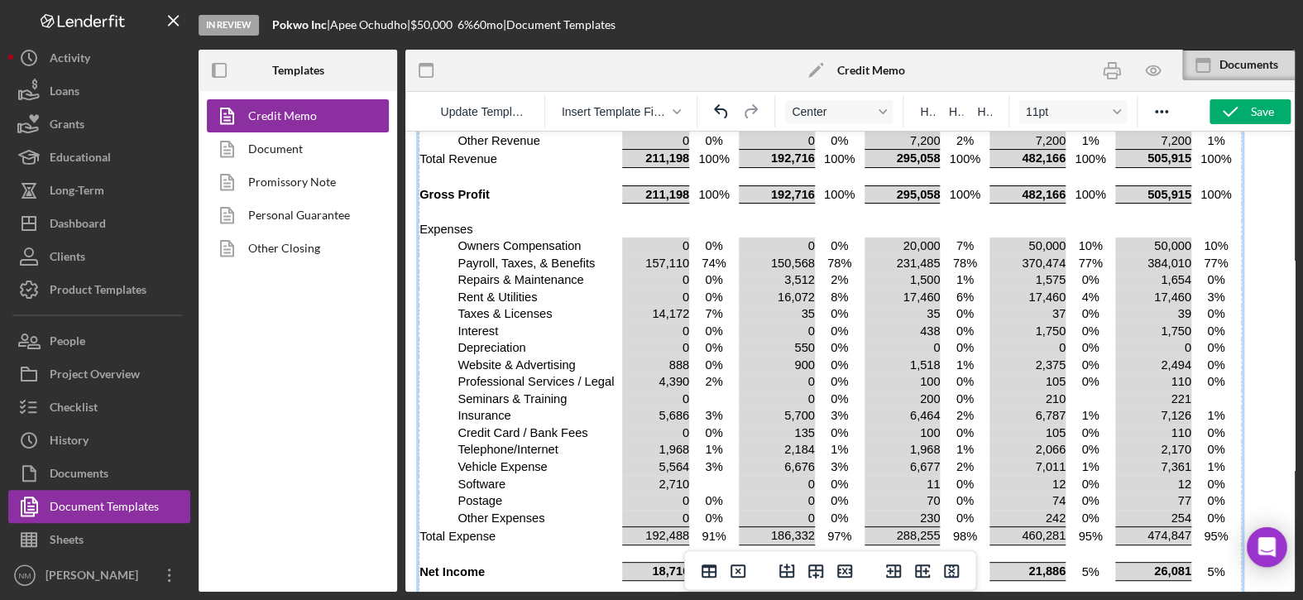
scroll to position [2729, 0]
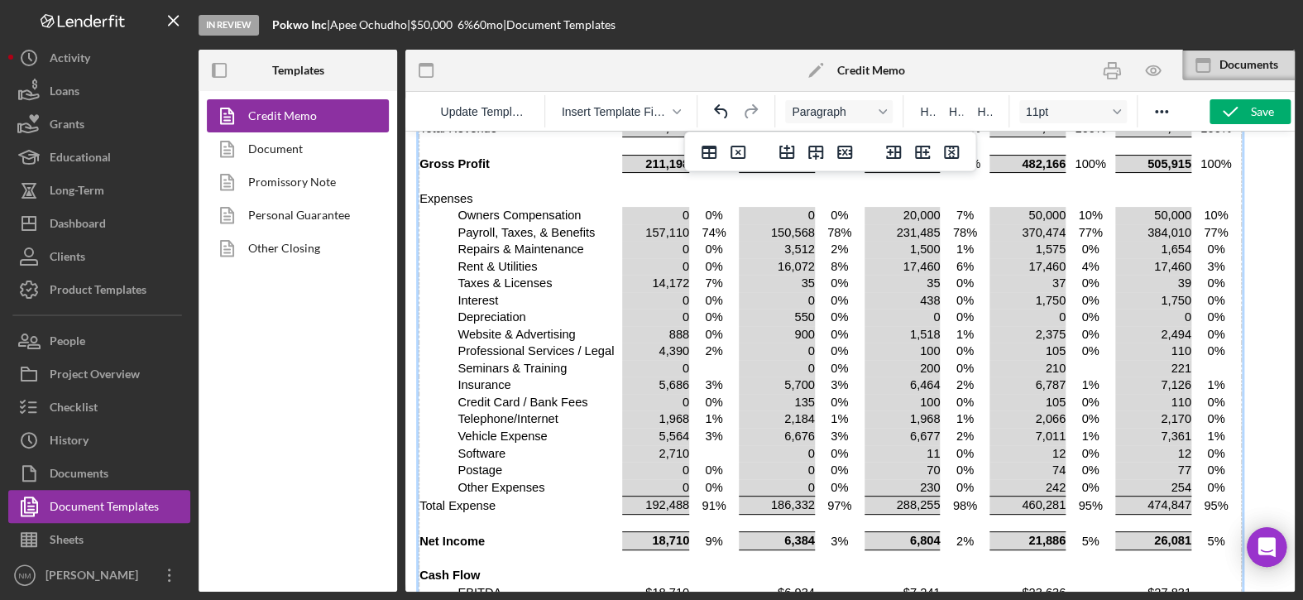
click at [1182, 496] on td "474,847" at bounding box center [1153, 505] width 76 height 18
click at [1269, 424] on html "MCCD Loan Presentation- Org Title Presented By: [PERSON_NAME] Date: [DATE] Borr…" at bounding box center [849, 585] width 889 height 6367
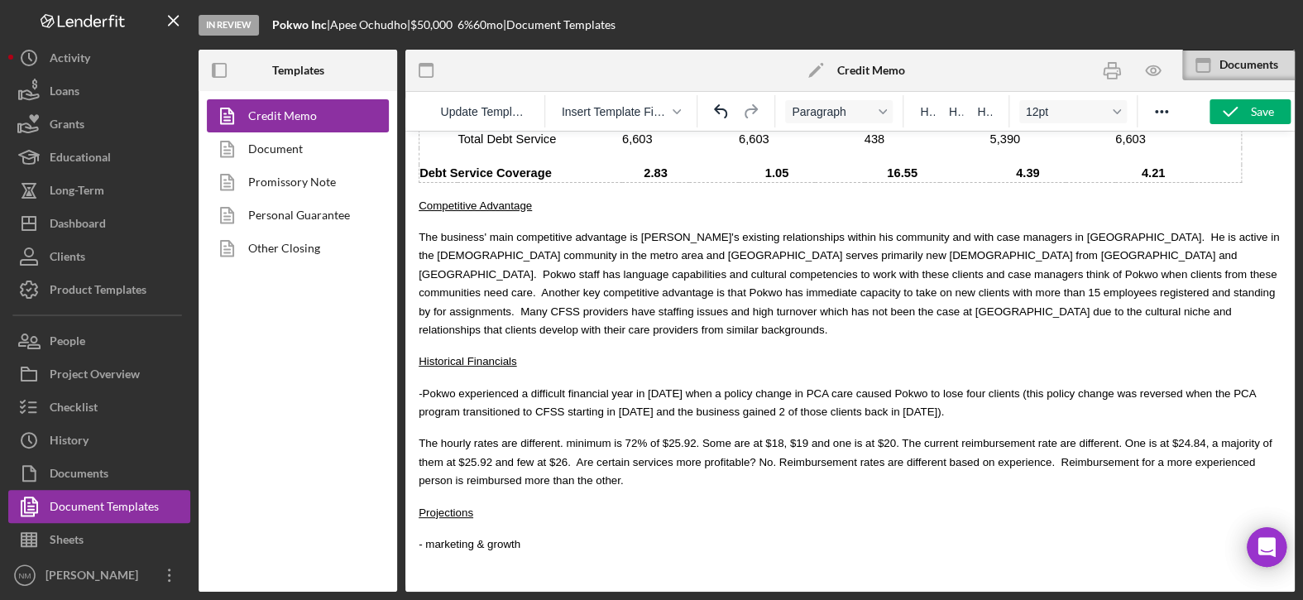
scroll to position [3308, 0]
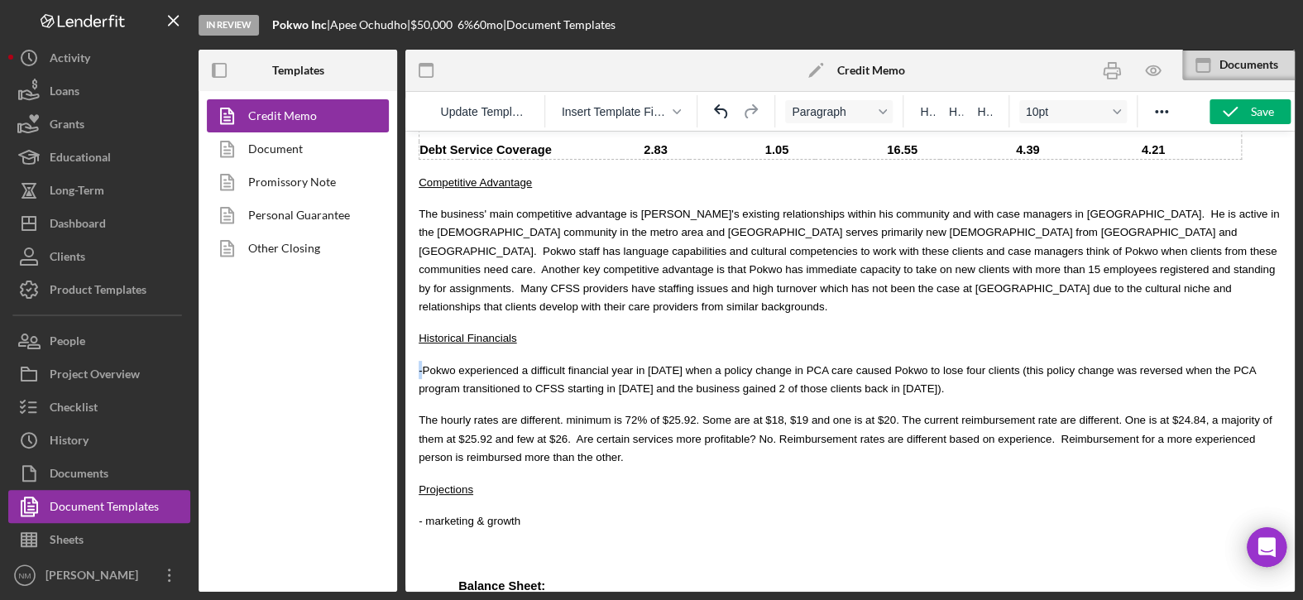
drag, startPoint x: 422, startPoint y: 322, endPoint x: 411, endPoint y: 321, distance: 10.8
click at [411, 321] on html "MCCD Loan Presentation- Org Title Presented By: [PERSON_NAME] Date: [DATE] Borr…" at bounding box center [849, 7] width 889 height 6367
click at [1217, 109] on icon "button" at bounding box center [1229, 111] width 41 height 41
drag, startPoint x: 478, startPoint y: 324, endPoint x: 489, endPoint y: 323, distance: 10.9
click at [479, 364] on span "The business Pokwo experienced a difficult financial year in 2024 when a policy…" at bounding box center [838, 379] width 840 height 31
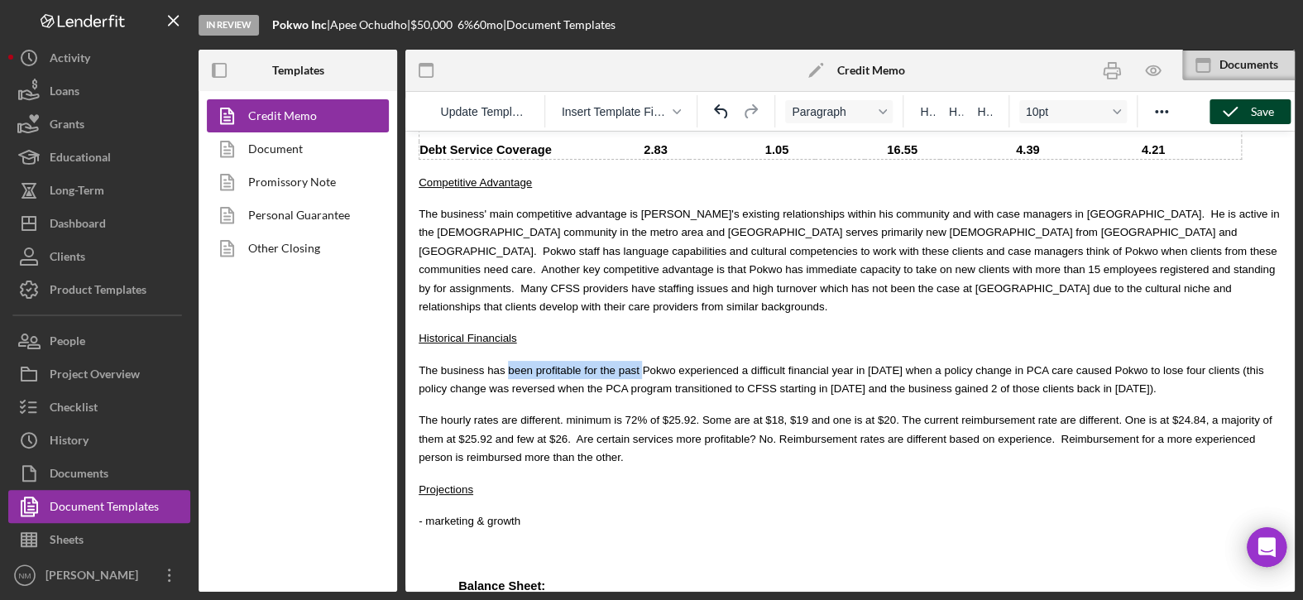
drag, startPoint x: 621, startPoint y: 323, endPoint x: 496, endPoint y: 317, distance: 125.0
click at [496, 361] on p "The business has been profitable for the past Pokwo experienced a difficult fin…" at bounding box center [849, 379] width 863 height 37
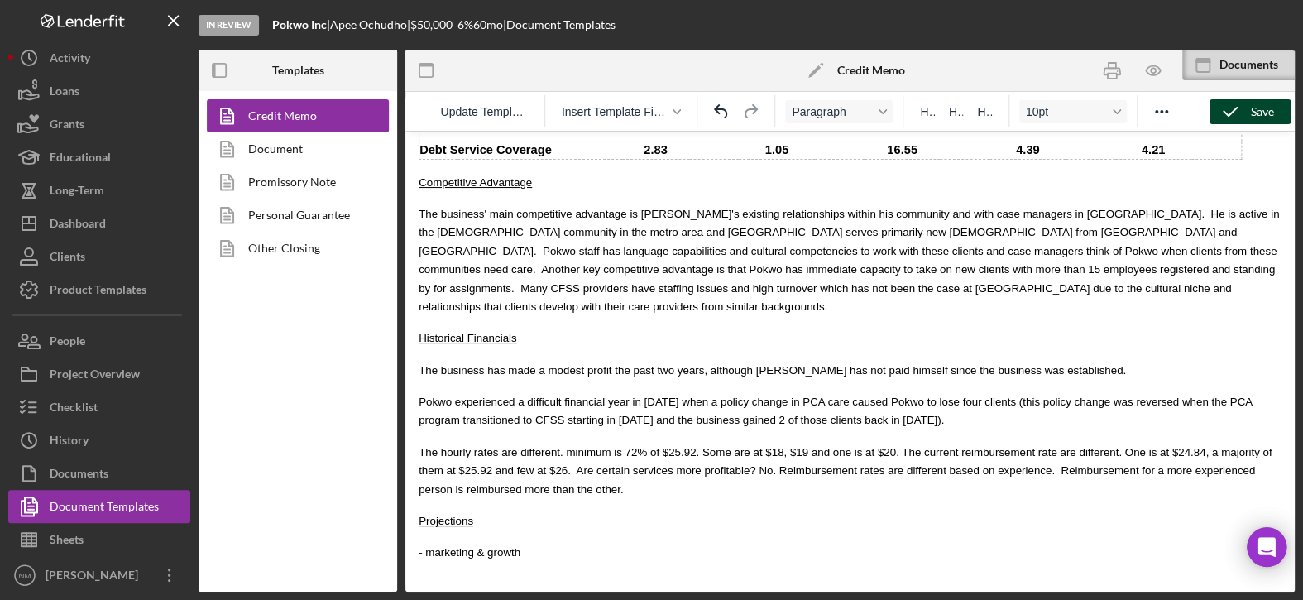
click at [418, 364] on span "The business has made a modest profit the past two years, although [PERSON_NAME…" at bounding box center [771, 370] width 707 height 12
click at [418, 395] on span "Pokwo experienced a difficult financial year in 2024 when a policy change in PC…" at bounding box center [834, 410] width 833 height 31
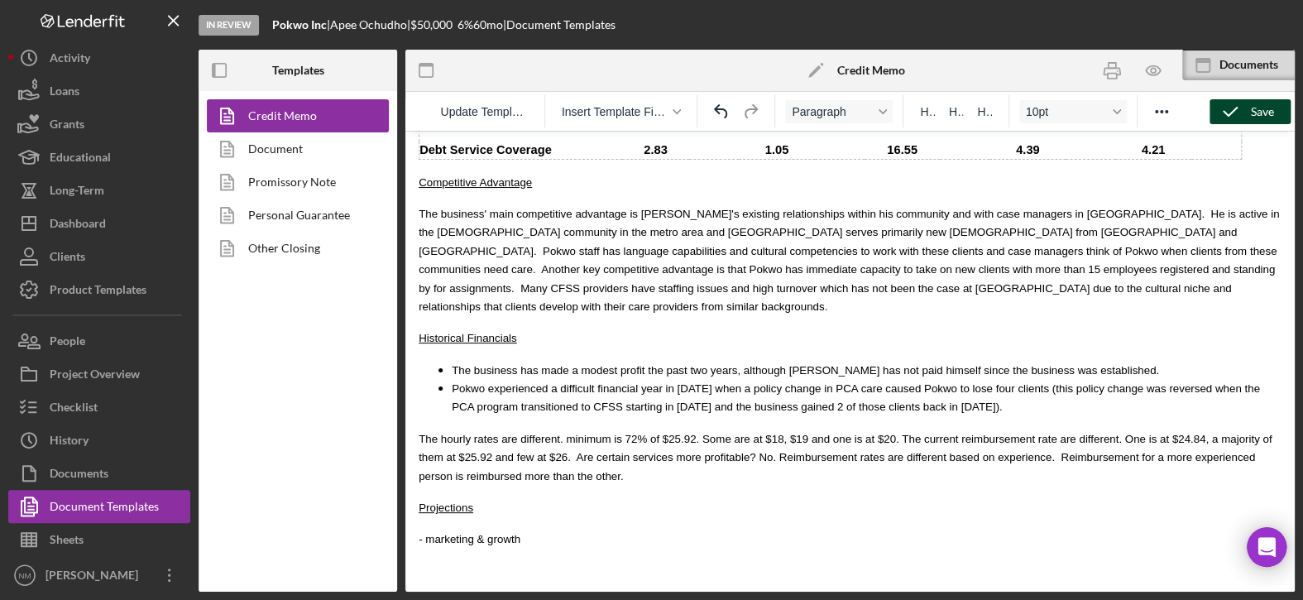
click at [778, 382] on span "Pokwo experienced a difficult financial year in 2024 when a policy change in PC…" at bounding box center [856, 397] width 808 height 31
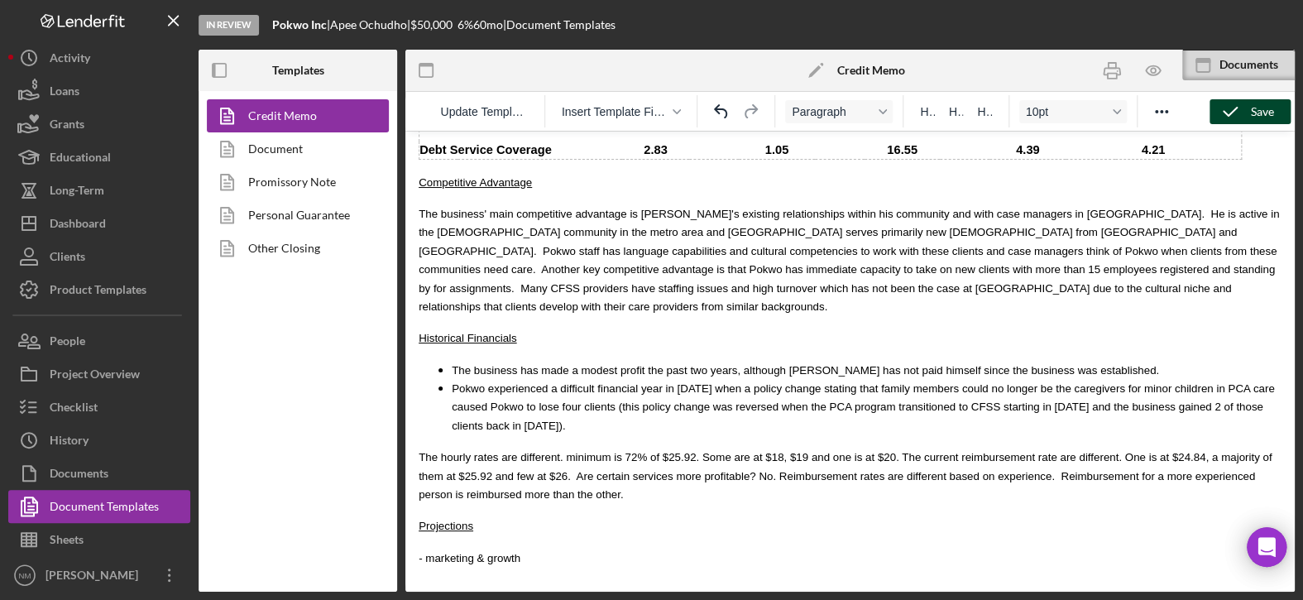
click at [718, 382] on span "Pokwo experienced a difficult financial year in 2024 when a policy change stati…" at bounding box center [863, 407] width 822 height 50
drag, startPoint x: 1217, startPoint y: 342, endPoint x: 1164, endPoint y: 342, distance: 52.1
click at [1164, 382] on span "Pokwo experienced a difficult financial year in 2024 when a PCA policy change s…" at bounding box center [863, 407] width 823 height 50
drag, startPoint x: 833, startPoint y: 344, endPoint x: 815, endPoint y: 345, distance: 17.4
click at [815, 382] on span "Pokwo experienced a difficult financial year in 2024 when a PCA policy change s…" at bounding box center [864, 407] width 825 height 50
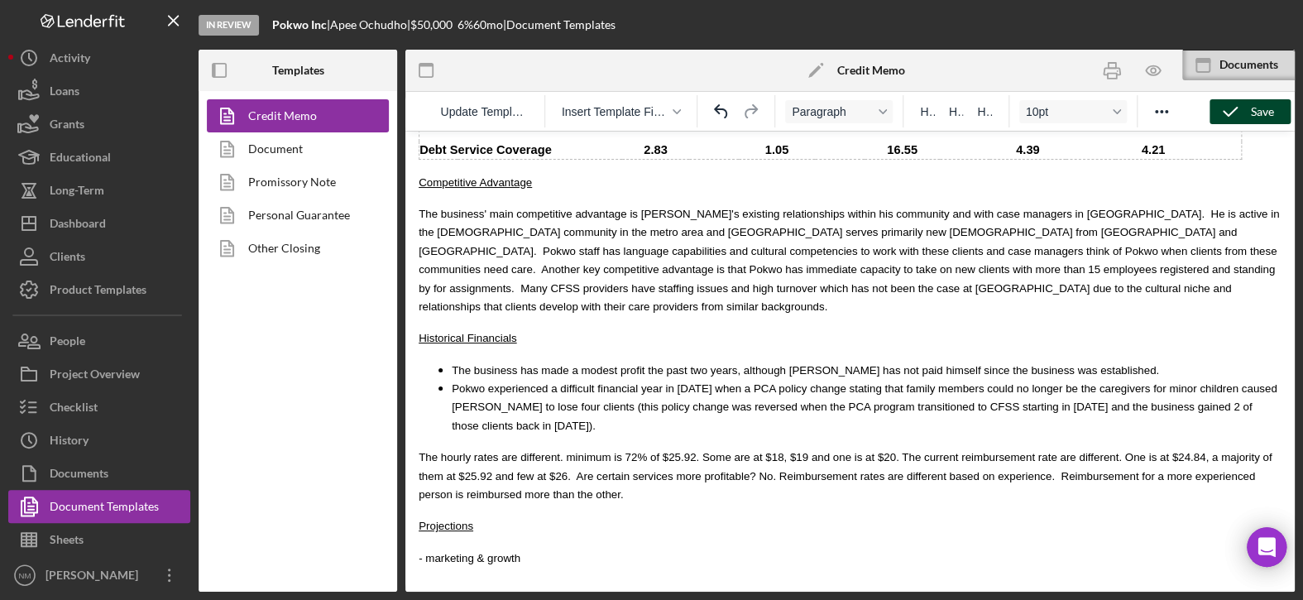
click at [829, 451] on span "The hourly rates are different. minimum is 72% of $25.92. Some are at $18, $19 …" at bounding box center [844, 476] width 853 height 50
click at [1164, 382] on span "Pokwo experienced a difficult financial year in 2024 when a PCA policy change s…" at bounding box center [864, 407] width 825 height 50
click at [567, 382] on span "Pokwo experienced a difficult financial year in 2024 when a PCA policy change s…" at bounding box center [862, 407] width 820 height 50
drag, startPoint x: 699, startPoint y: 367, endPoint x: 595, endPoint y: 364, distance: 104.3
click at [595, 382] on span "Pokwo experienced a difficult financial year in 2024 when a PCA policy change s…" at bounding box center [863, 407] width 822 height 50
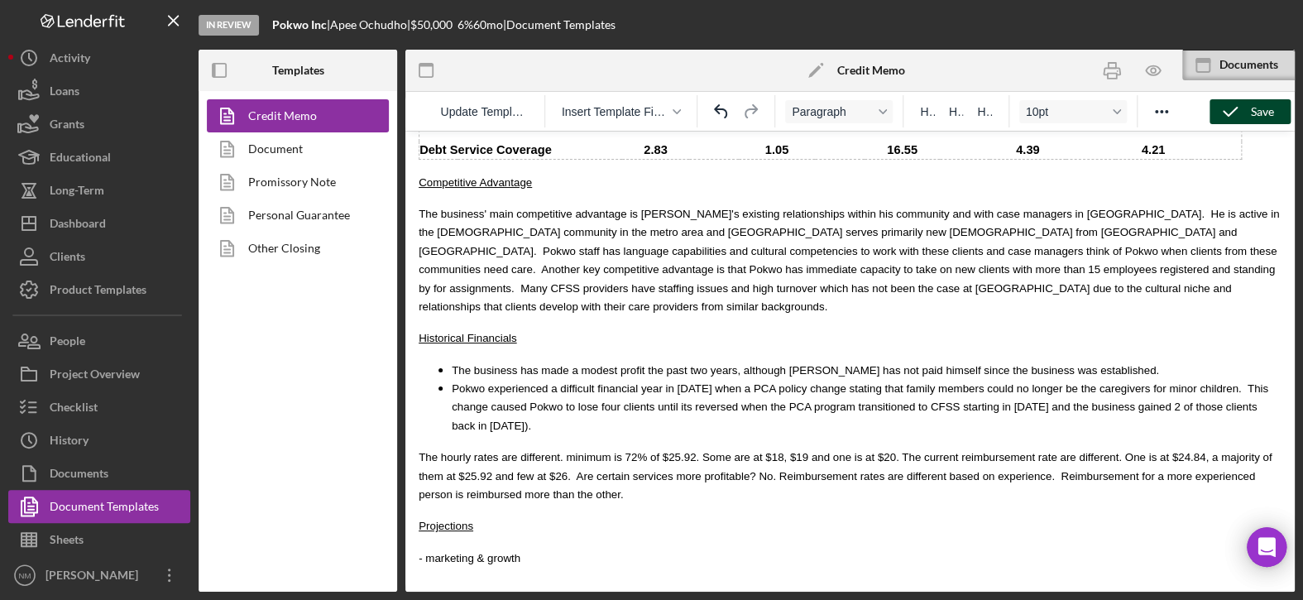
click at [649, 382] on span "Pokwo experienced a difficult financial year in 2024 when a PCA policy change s…" at bounding box center [860, 407] width 816 height 50
drag, startPoint x: 968, startPoint y: 360, endPoint x: 951, endPoint y: 360, distance: 17.4
click at [951, 382] on span "Pokwo experienced a difficult financial year in 2024 when a PCA policy change s…" at bounding box center [866, 407] width 828 height 50
drag, startPoint x: 1012, startPoint y: 364, endPoint x: 958, endPoint y: 361, distance: 54.7
click at [958, 382] on span "Pokwo experienced a difficult financial year in 2024 when a PCA policy change s…" at bounding box center [860, 407] width 816 height 50
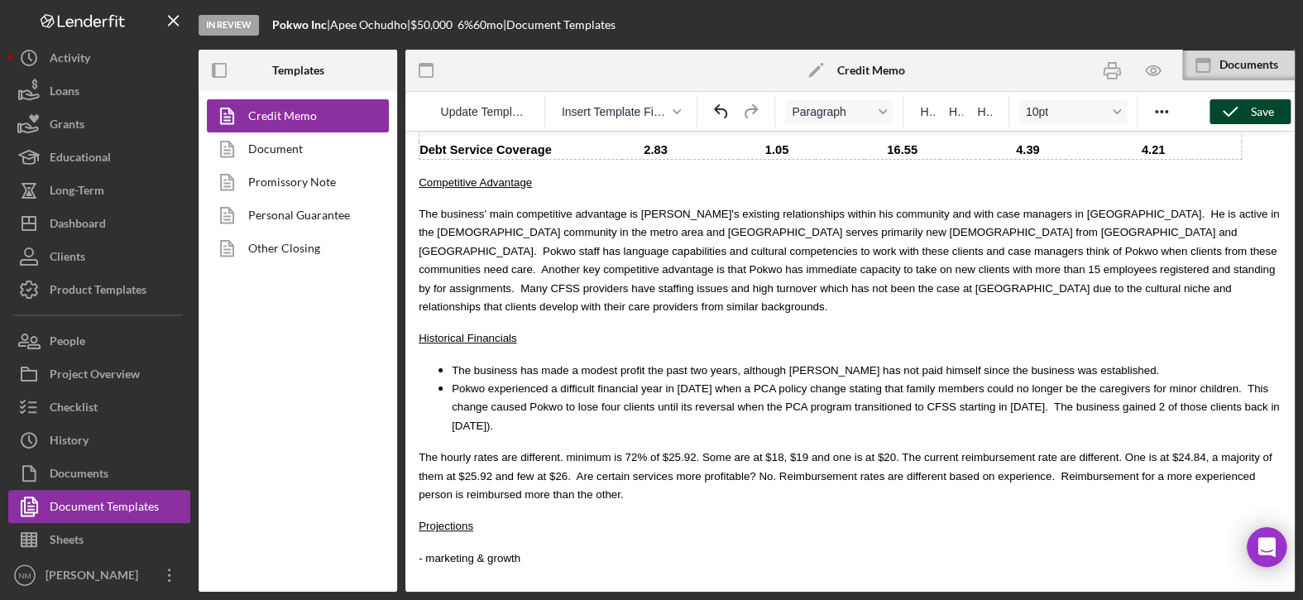
click at [1188, 382] on span "Pokwo experienced a difficult financial year in 2024 when a PCA policy change s…" at bounding box center [865, 407] width 827 height 50
click at [591, 548] on p "- marketing & growth" at bounding box center [849, 557] width 863 height 18
click at [1204, 379] on li "Pokwo experienced a difficult financial year in 2024 when a PCA policy change s…" at bounding box center [866, 406] width 829 height 55
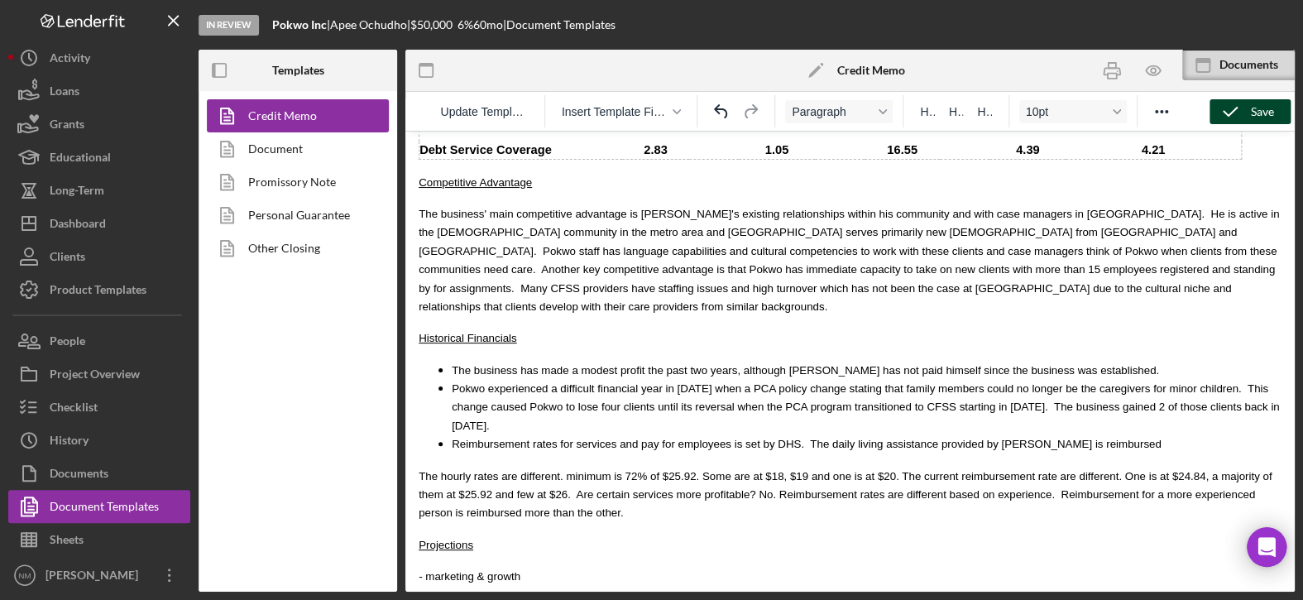
drag, startPoint x: 977, startPoint y: 383, endPoint x: 1003, endPoint y: 376, distance: 27.3
click at [977, 437] on span "Reimbursement rates for services and pay for employees is set by DHS. The daily…" at bounding box center [807, 443] width 710 height 12
click at [1120, 434] on li "Reimbursement rates for services and pay for employees is set by DHS. The daily…" at bounding box center [866, 443] width 829 height 18
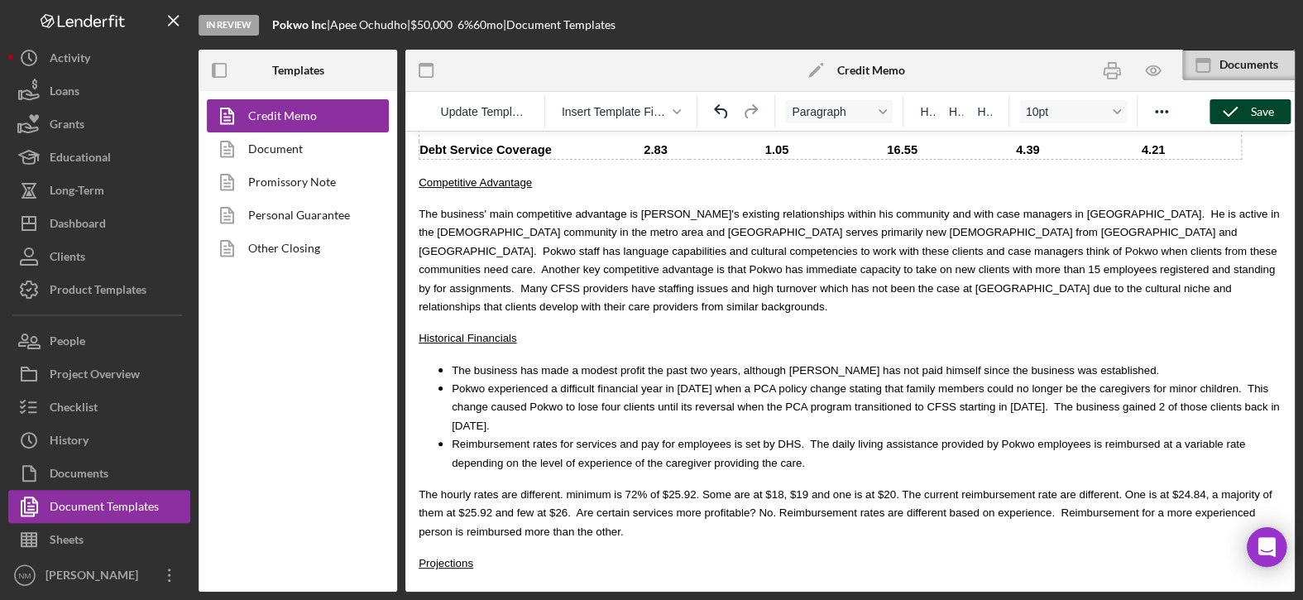
click at [638, 437] on span "Reimbursement rates for services and pay for employees is set by DHS. The daily…" at bounding box center [848, 452] width 793 height 31
click at [740, 437] on span "Reimbursement rates for services and pay rates for employees is set by DHS. The…" at bounding box center [862, 452] width 820 height 31
click at [920, 437] on span "Reimbursement rates for services and pay rates for employees are set by DHS. Th…" at bounding box center [866, 452] width 829 height 31
click at [778, 437] on span "Reimbursement rates for services and pay rates for employees are set by DHS. Th…" at bounding box center [856, 452] width 809 height 31
drag, startPoint x: 988, startPoint y: 401, endPoint x: 951, endPoint y: 404, distance: 37.4
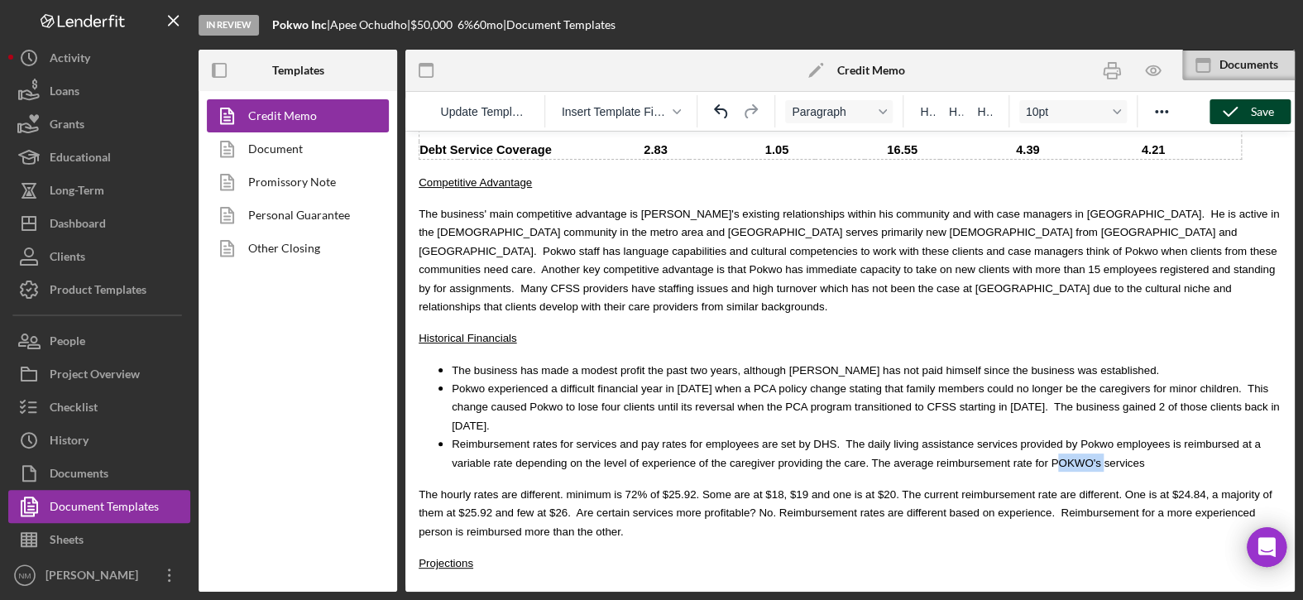
click at [951, 437] on span "Reimbursement rates for services and pay rates for employees are set by DHS. Th…" at bounding box center [856, 452] width 809 height 31
click at [1041, 434] on li "Reimbursement rates for services and pay rates for employees are set by DHS. Th…" at bounding box center [866, 452] width 829 height 37
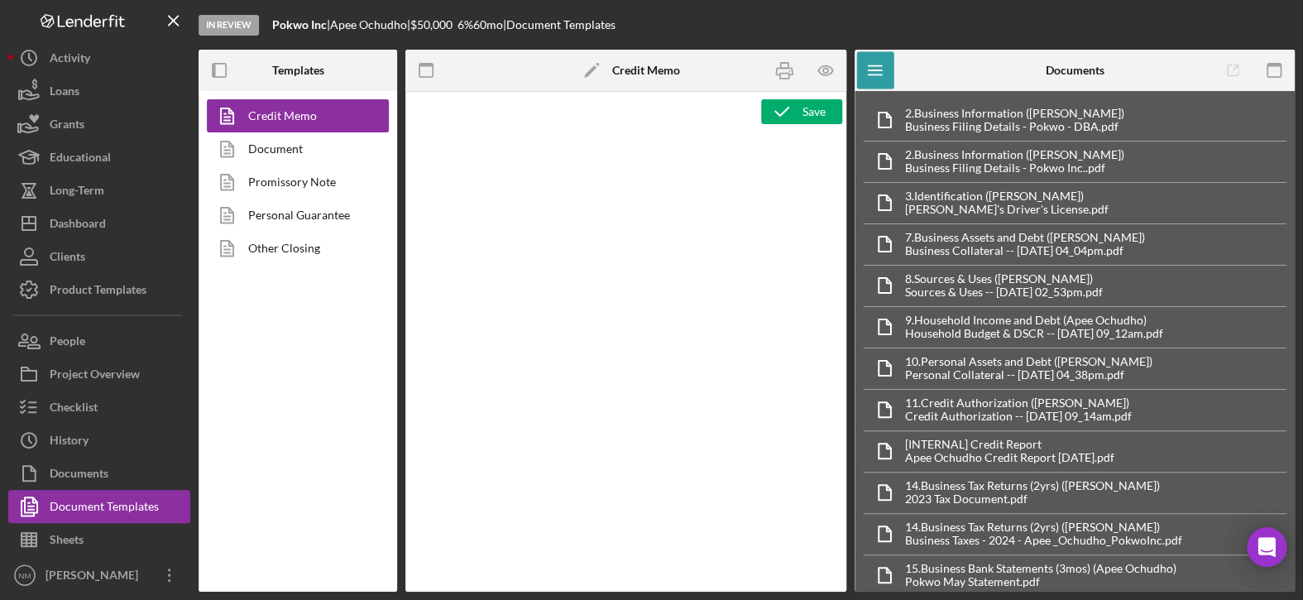
type textarea "<h2>MCCD Loan Presentation-<span id="Org_Title" class="template-field mceNonEdi…"
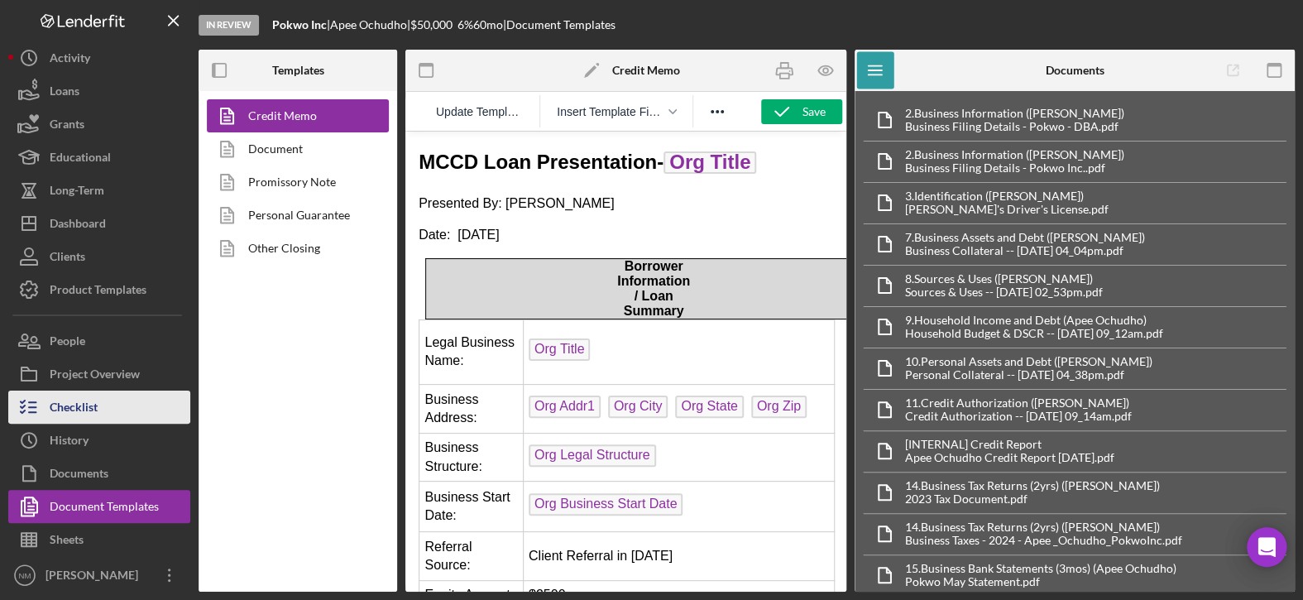
click at [76, 395] on div "Checklist" at bounding box center [74, 408] width 48 height 37
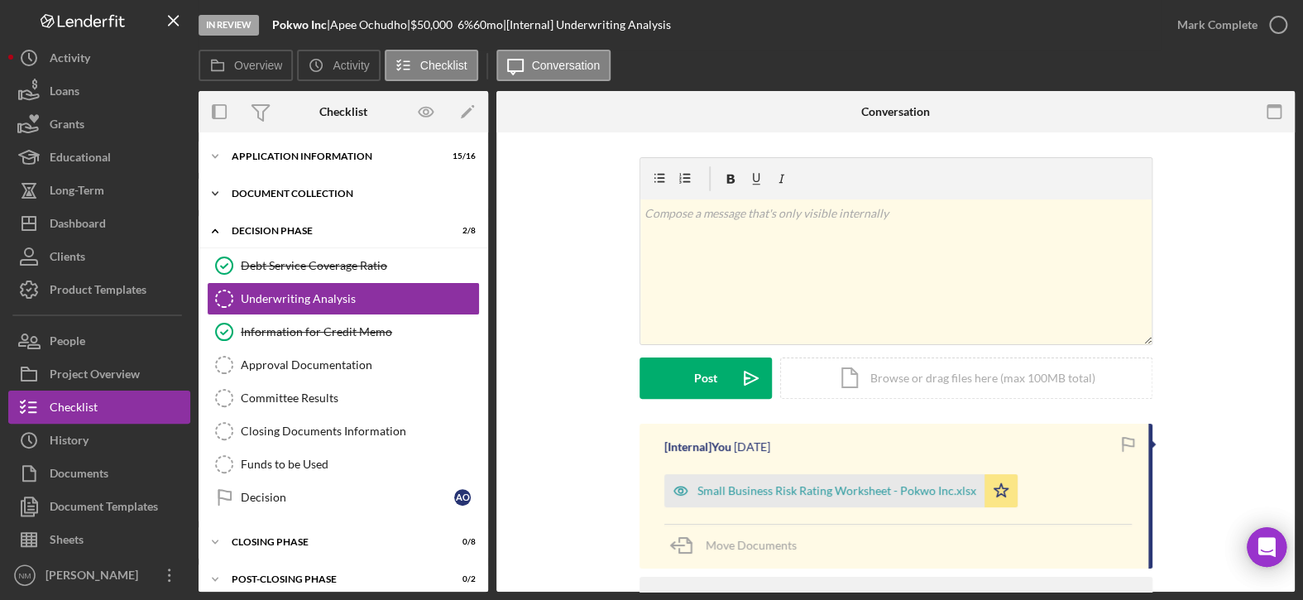
click at [214, 194] on icon "Icon/Expander" at bounding box center [214, 193] width 33 height 33
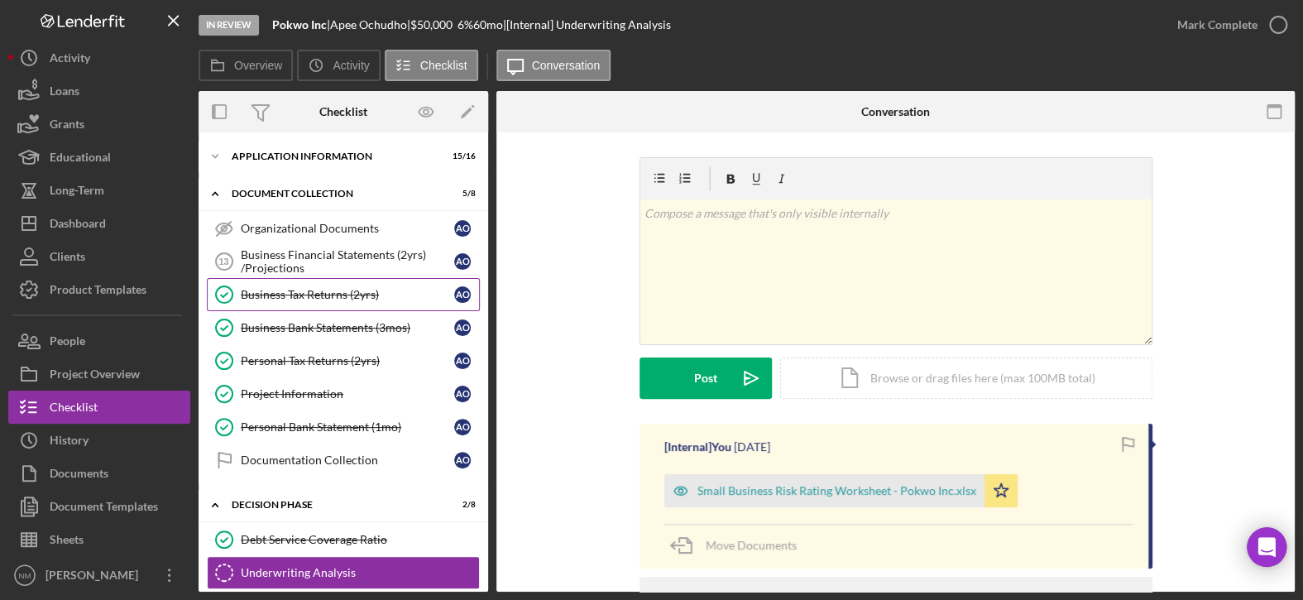
click at [281, 294] on div "Business Tax Returns (2yrs)" at bounding box center [347, 294] width 213 height 13
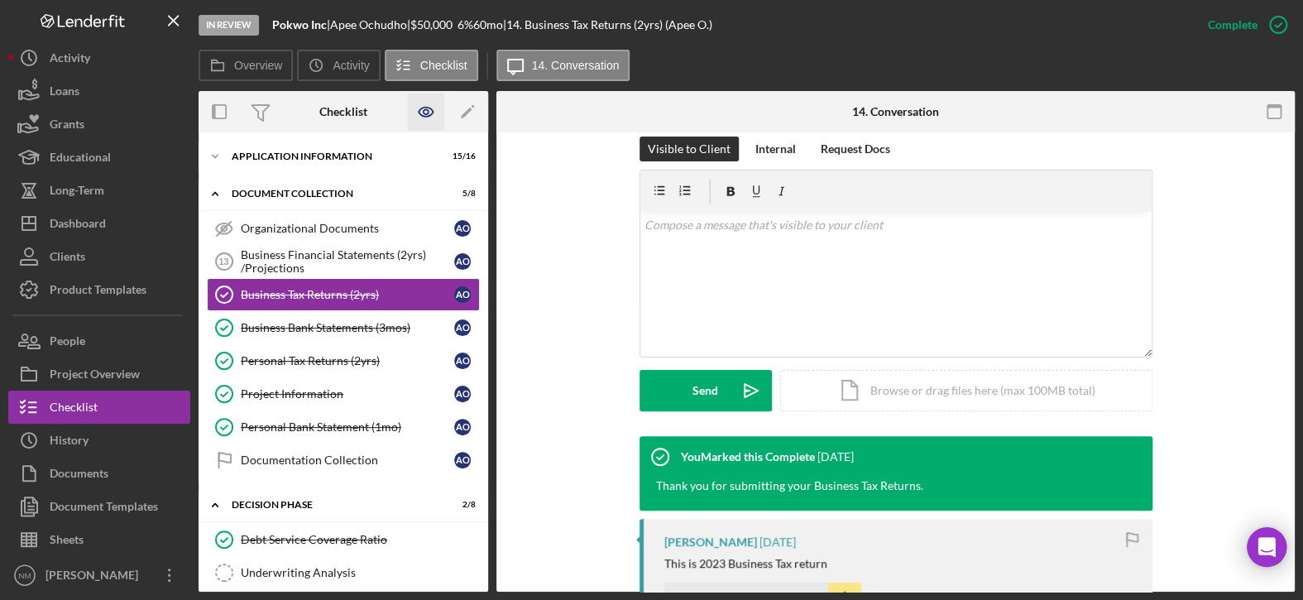
scroll to position [248, 0]
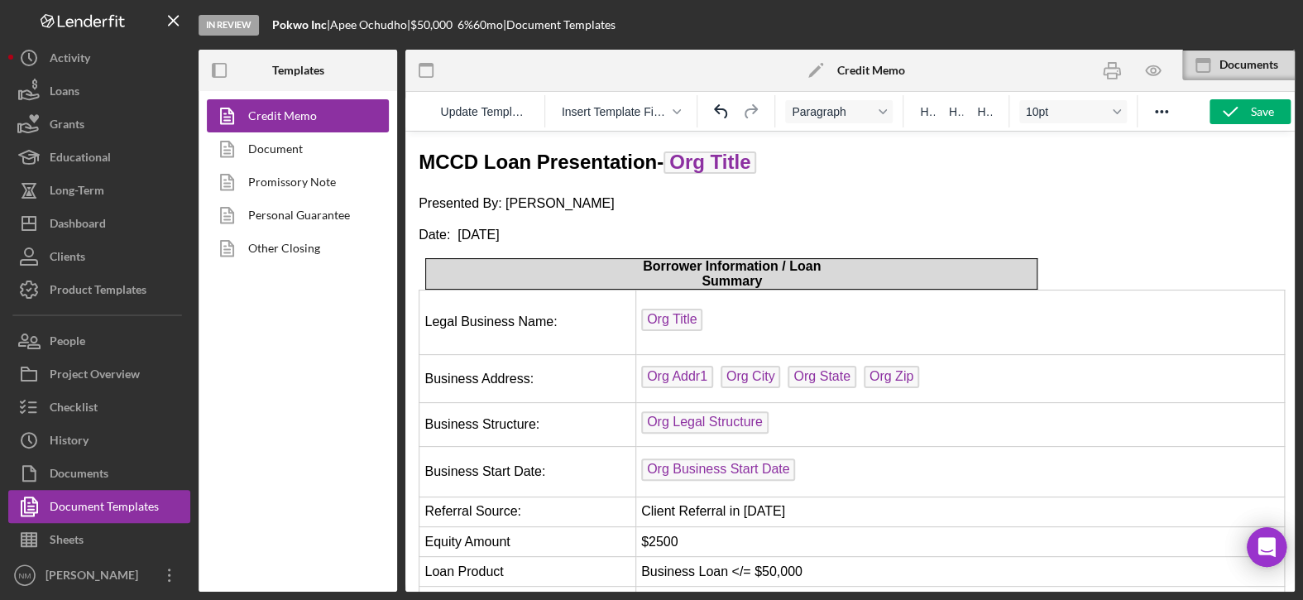
scroll to position [3308, 0]
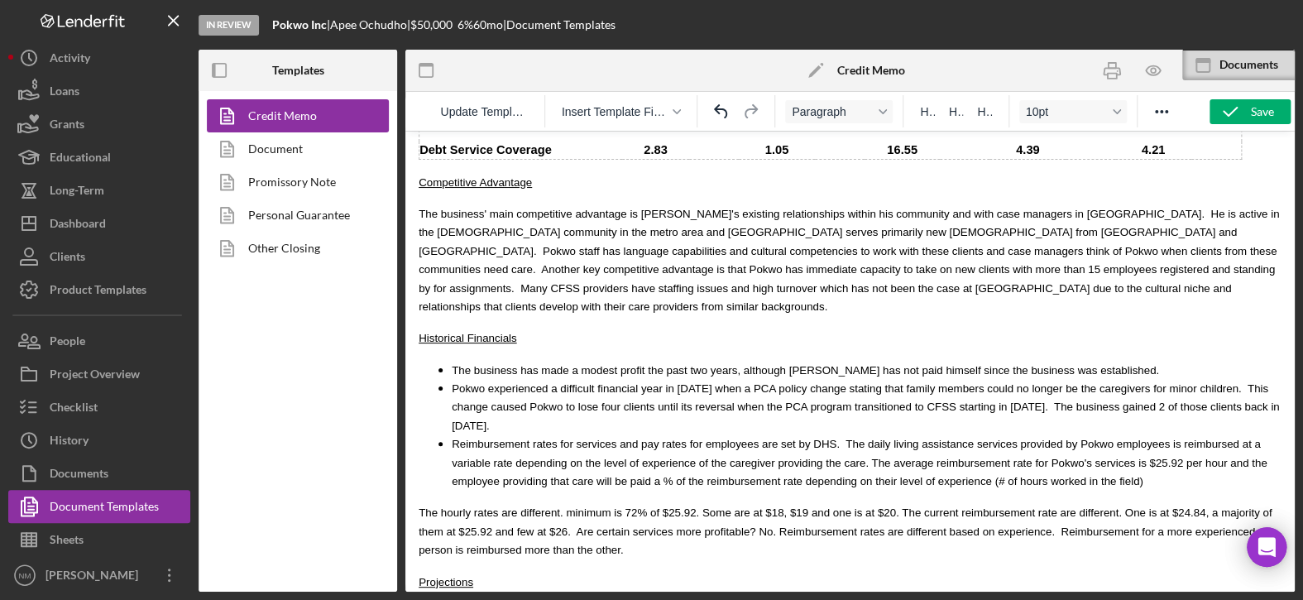
click at [450, 378] on ul "The business has made a modest profit the past two years, although [PERSON_NAME…" at bounding box center [849, 426] width 863 height 130
click at [1140, 437] on span "State reimbursement rates for services and pay rates for employees are set by D…" at bounding box center [864, 462] width 825 height 50
click at [1138, 437] on span "State reimbursement rates for services and pay rates for employees are set by D…" at bounding box center [864, 462] width 825 height 50
click at [996, 434] on li "State reimbursement rates for services and pay rates for employees are set by D…" at bounding box center [866, 461] width 829 height 55
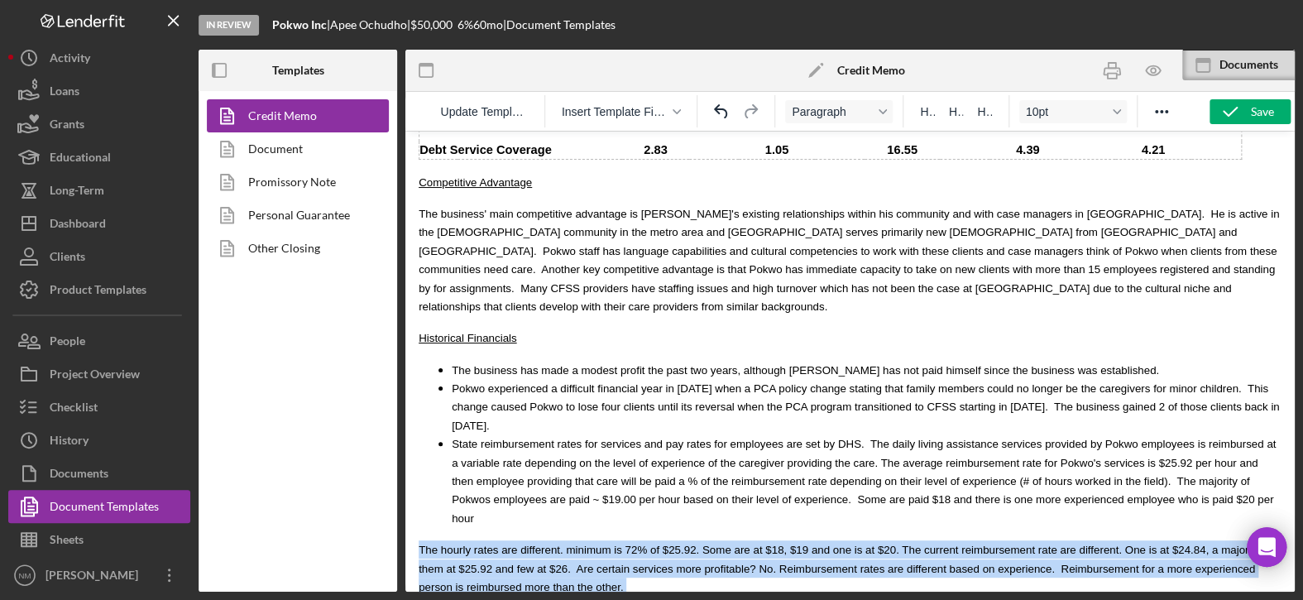
drag, startPoint x: 530, startPoint y: 518, endPoint x: 421, endPoint y: 473, distance: 117.9
click at [421, 473] on body "MCCD Loan Presentation- Org Title Presented By: [PERSON_NAME] Date: [DATE] Borr…" at bounding box center [849, 73] width 863 height 6467
click at [562, 540] on p "The hourly rates are different. minimum is 72% of $25.92. Some are at $18, $19 …" at bounding box center [849, 567] width 863 height 55
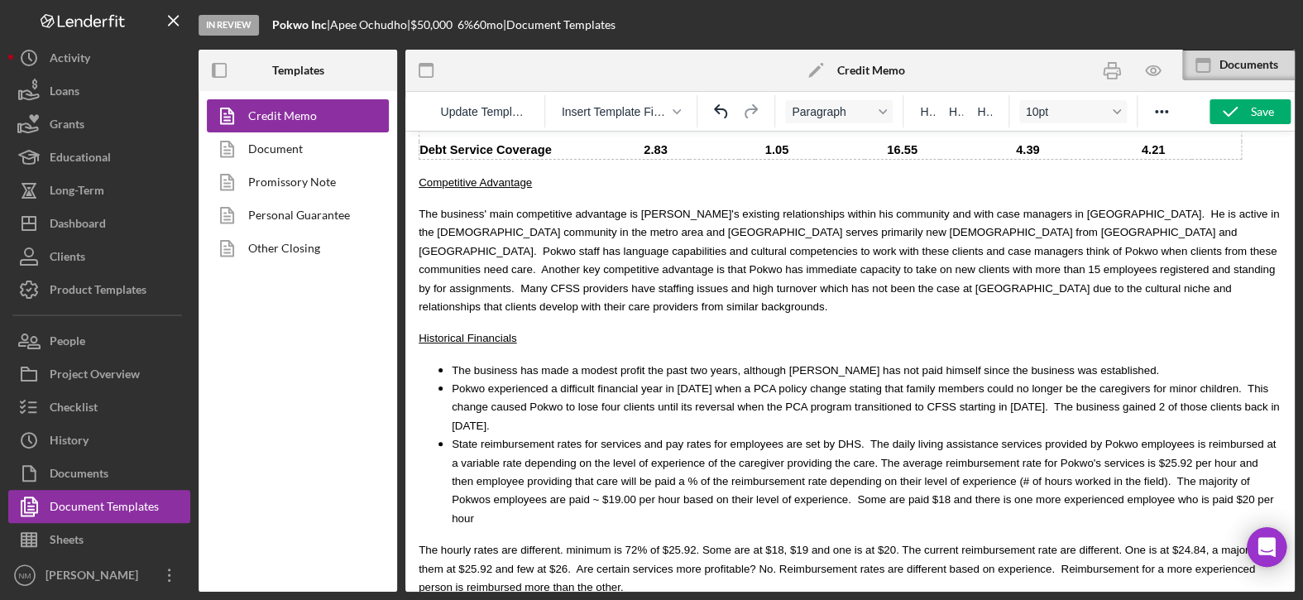
drag, startPoint x: 520, startPoint y: 510, endPoint x: 413, endPoint y: 475, distance: 113.2
click at [413, 475] on html "MCCD Loan Presentation- Org Title Presented By: [PERSON_NAME] Date: [DATE] Borr…" at bounding box center [849, 72] width 889 height 6497
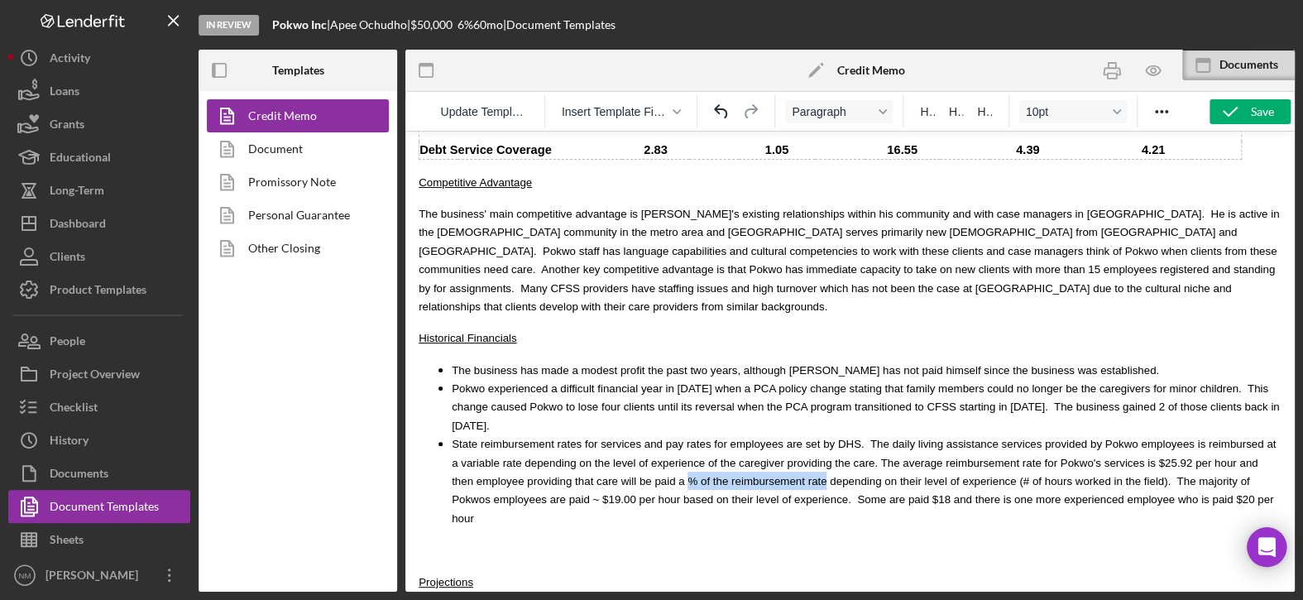
drag, startPoint x: 664, startPoint y: 420, endPoint x: 533, endPoint y: 421, distance: 130.7
click at [533, 437] on span "State reimbursement rates for services and pay rates for employees are set by D…" at bounding box center [864, 480] width 824 height 87
drag, startPoint x: 548, startPoint y: 420, endPoint x: 563, endPoint y: 504, distance: 85.7
click at [563, 572] on p "Projections" at bounding box center [849, 581] width 863 height 18
drag, startPoint x: 643, startPoint y: 420, endPoint x: 533, endPoint y: 422, distance: 109.2
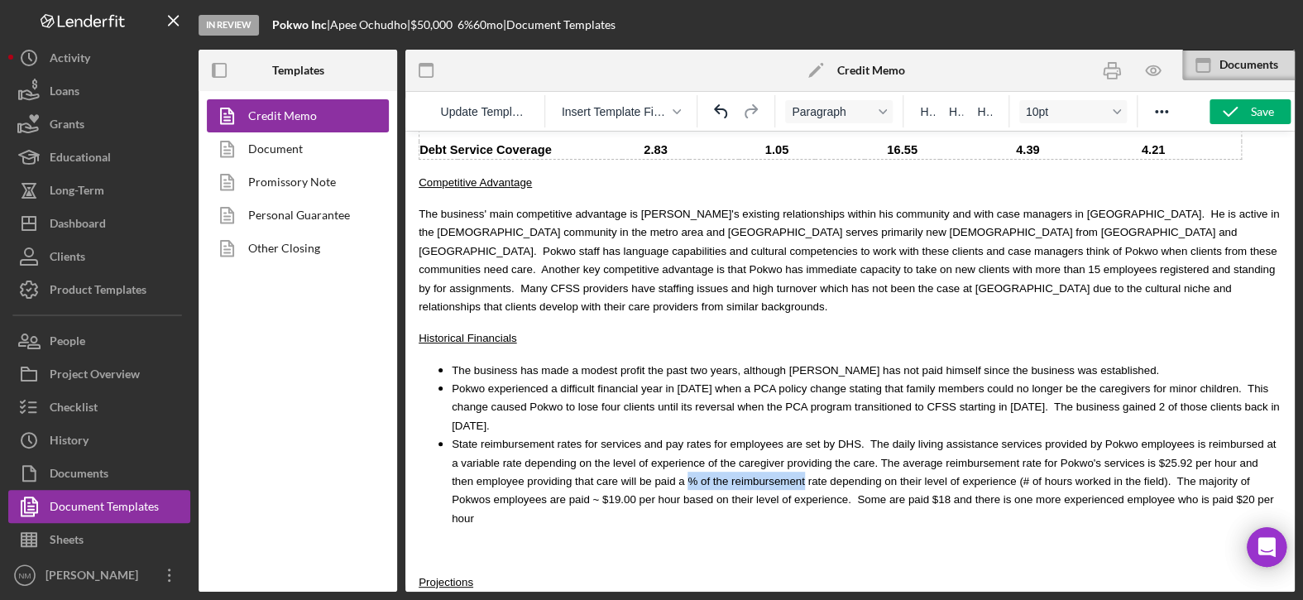
click at [533, 437] on span "State reimbursement rates for services and pay rates for employees are set by D…" at bounding box center [864, 480] width 824 height 87
click at [550, 484] on body "MCCD Loan Presentation- Org Title Presented By: [PERSON_NAME] Date: [DATE] Borr…" at bounding box center [849, 55] width 863 height 6430
drag, startPoint x: 691, startPoint y: 401, endPoint x: 451, endPoint y: 401, distance: 240.7
click at [452, 437] on span "State reimbursement rates for services and pay rates for employees are set by D…" at bounding box center [864, 480] width 824 height 87
click at [1155, 104] on icon "Reveal or hide additional toolbar items" at bounding box center [1161, 112] width 20 height 20
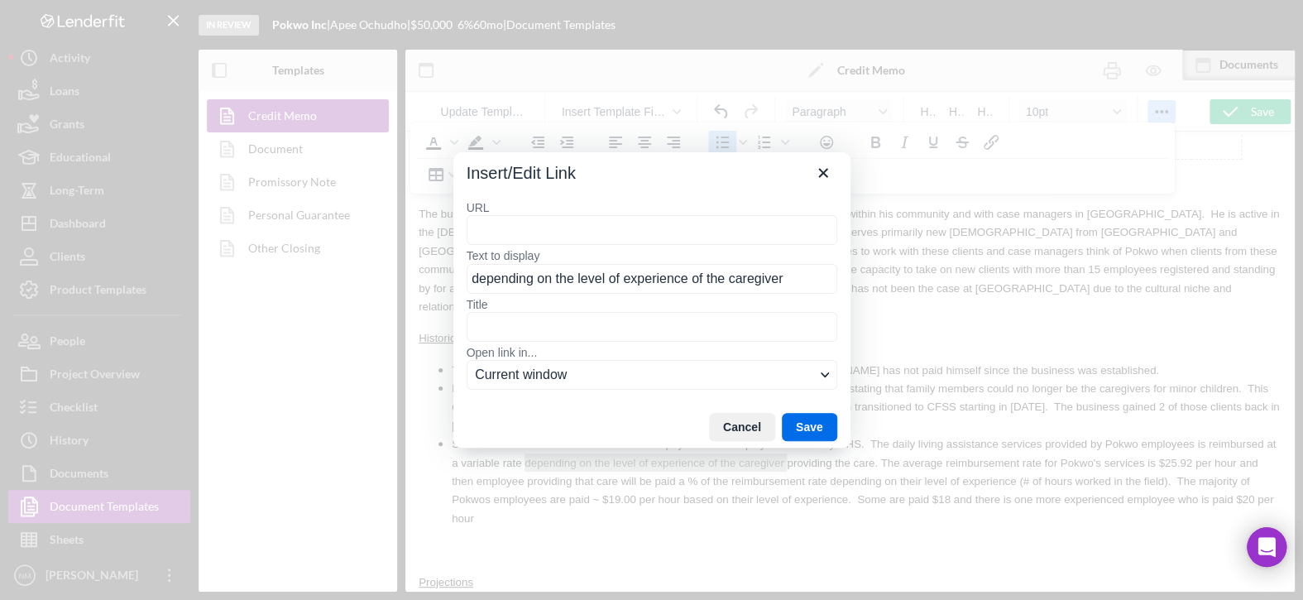
type input "https://mn.gov/dhs/partners-and-providers/news-initiatives-reports-workgroups/l…"
drag, startPoint x: 817, startPoint y: 420, endPoint x: 411, endPoint y: 289, distance: 426.8
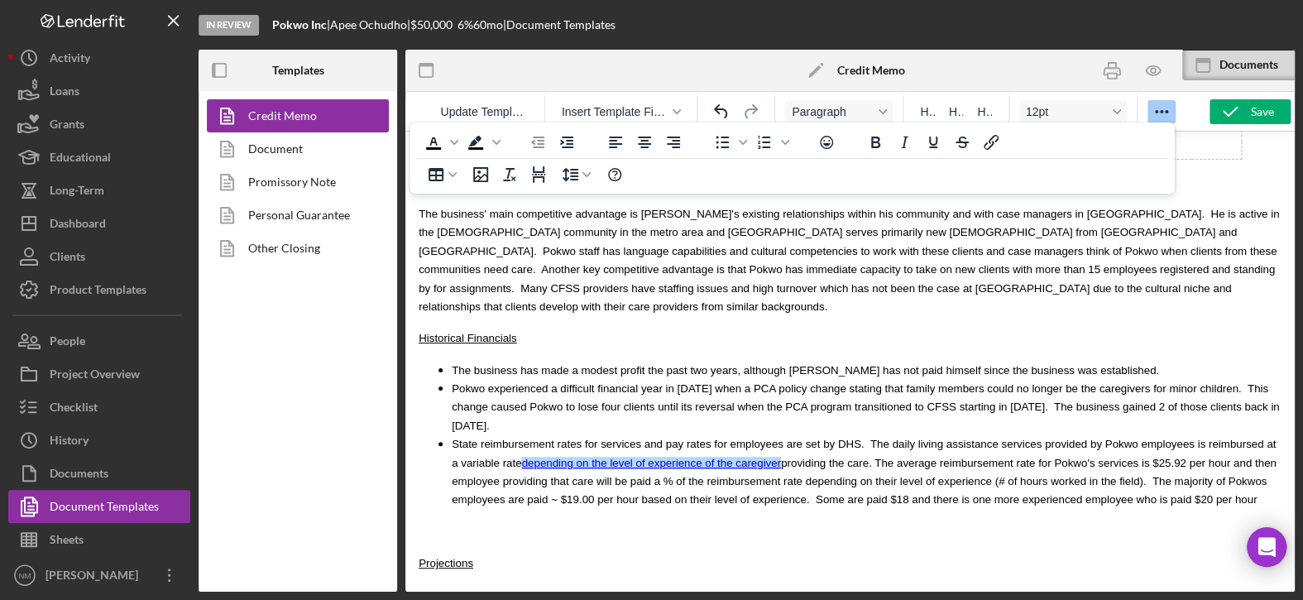
click at [730, 522] on p "Rich Text Area. Press ALT-0 for help." at bounding box center [849, 531] width 863 height 18
click at [1070, 445] on li "State reimbursement rates for services and pay rates for employees are set by D…" at bounding box center [866, 471] width 829 height 74
click at [767, 437] on span "State reimbursement rates for services and pay rates for employees are set by D…" at bounding box center [864, 471] width 825 height 68
drag, startPoint x: 774, startPoint y: 440, endPoint x: 729, endPoint y: 434, distance: 45.9
click at [729, 437] on span "State reimbursement rates for services and pay rates for employees are set by D…" at bounding box center [864, 471] width 825 height 68
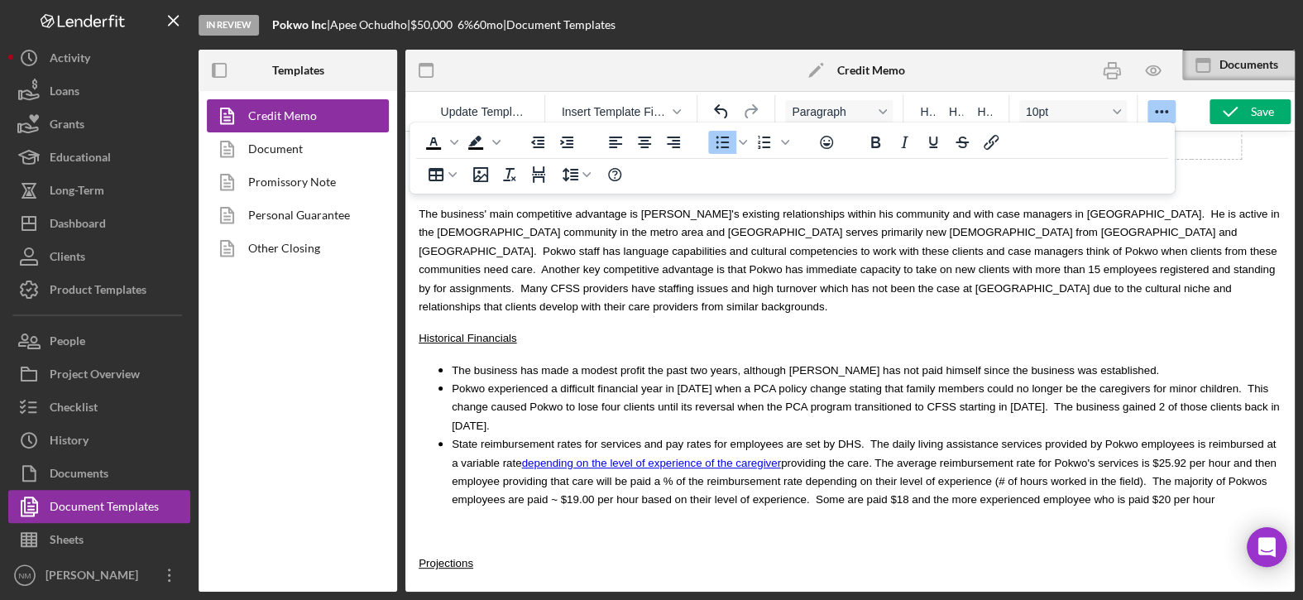
click at [757, 442] on span "State reimbursement rates for services and pay rates for employees are set by D…" at bounding box center [864, 471] width 825 height 68
click at [837, 454] on body "MCCD Loan Presentation- Org Title Presented By: [PERSON_NAME] Date: [DATE] Borr…" at bounding box center [849, 46] width 863 height 6412
drag, startPoint x: 880, startPoint y: 438, endPoint x: 863, endPoint y: 438, distance: 17.4
click at [863, 438] on span "State reimbursement rates for services and pay rates for employees are set by D…" at bounding box center [864, 471] width 825 height 68
click at [678, 438] on span "State reimbursement rates for services and pay rates for employees are set by D…" at bounding box center [864, 471] width 825 height 68
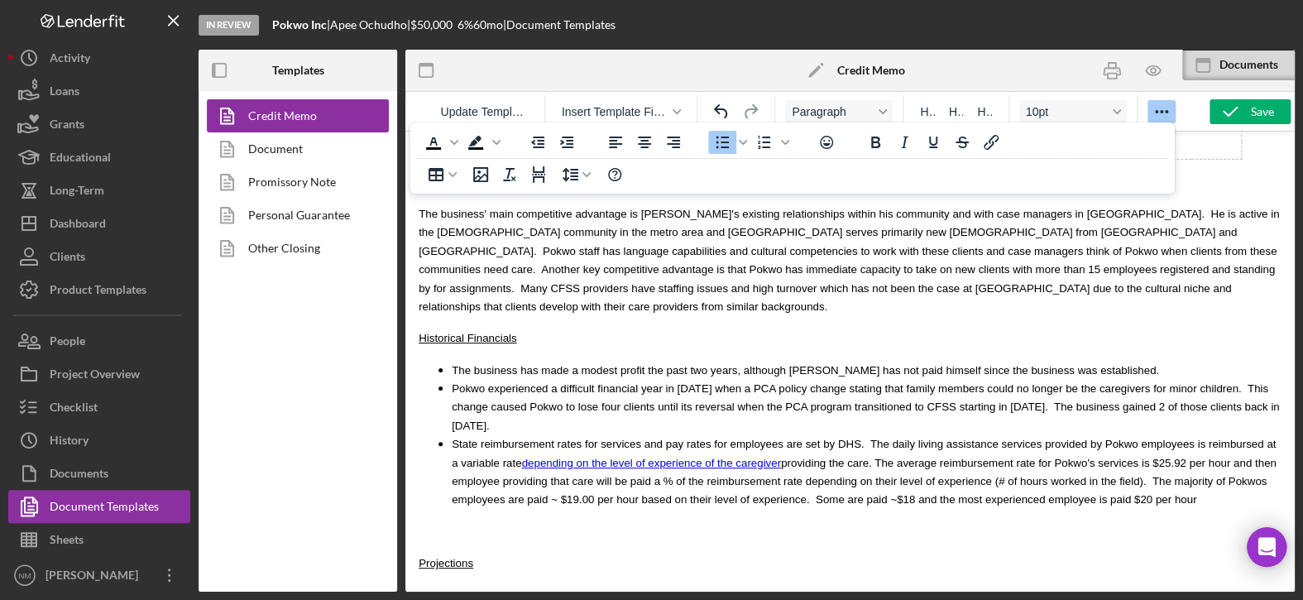
click at [901, 442] on span "State reimbursement rates for services and pay rates for employees are set by D…" at bounding box center [864, 471] width 825 height 68
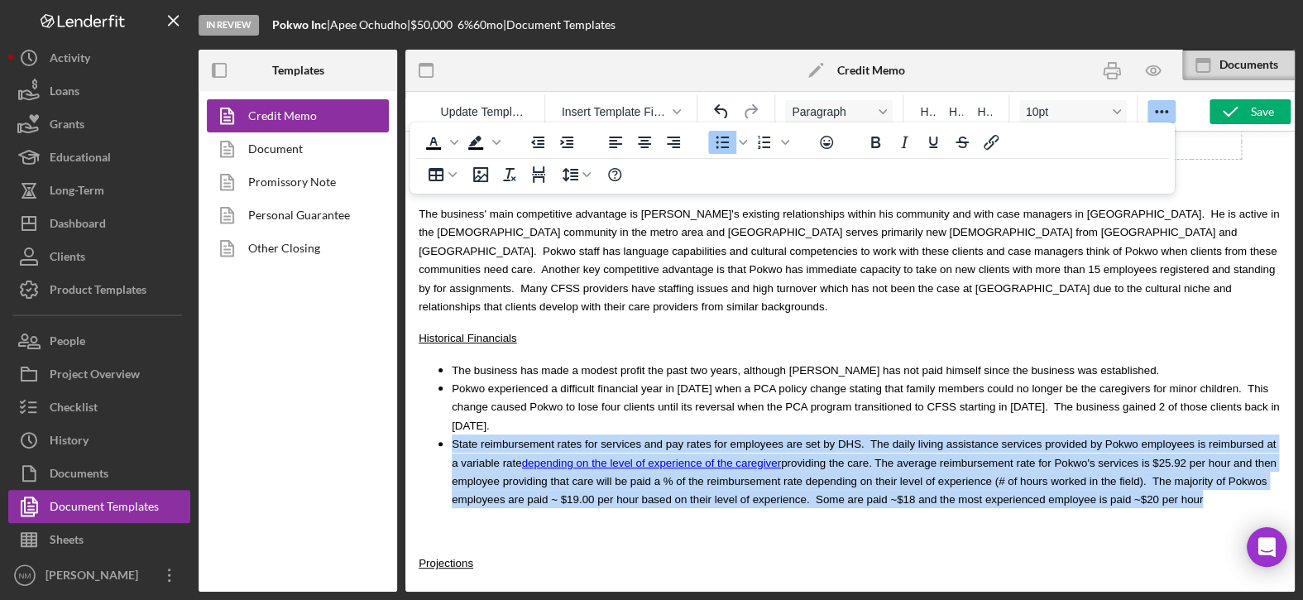
drag, startPoint x: 972, startPoint y: 444, endPoint x: 451, endPoint y: 389, distance: 523.9
click at [452, 434] on li "State reimbursement rates for services and pay rates for employees are set by D…" at bounding box center [866, 471] width 829 height 74
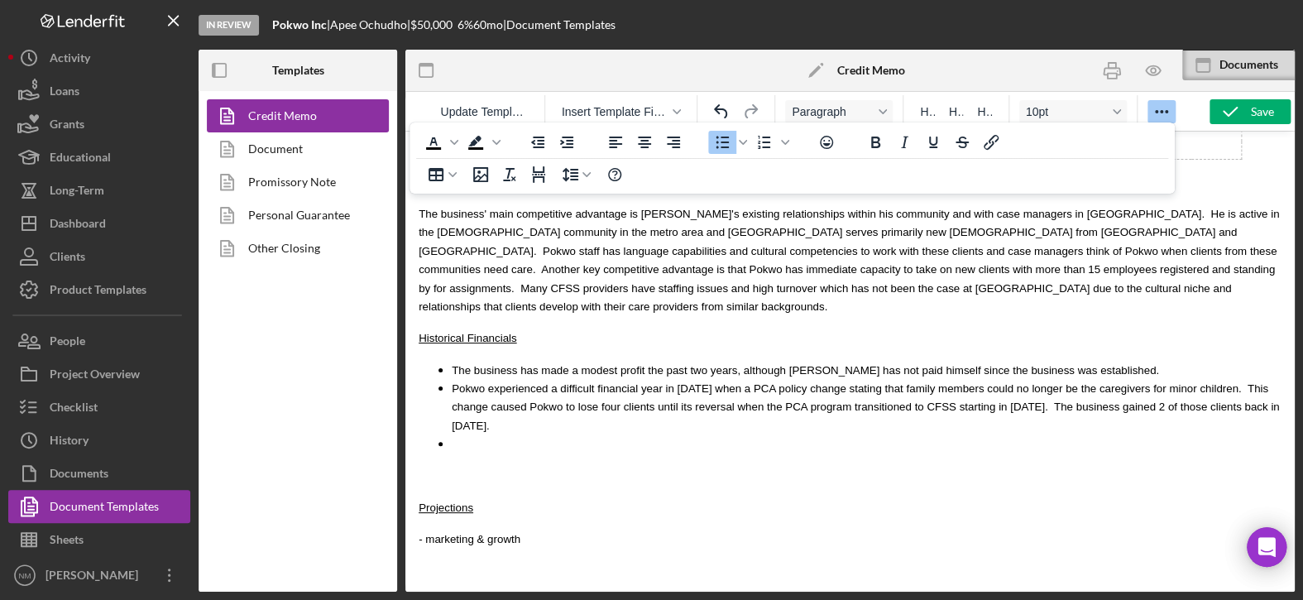
click at [446, 361] on ul "The business has made a modest profit the past two years, although Apee has not…" at bounding box center [849, 407] width 863 height 93
click at [448, 361] on ul "The business has made a modest profit the past two years, although Apee has not…" at bounding box center [849, 407] width 863 height 93
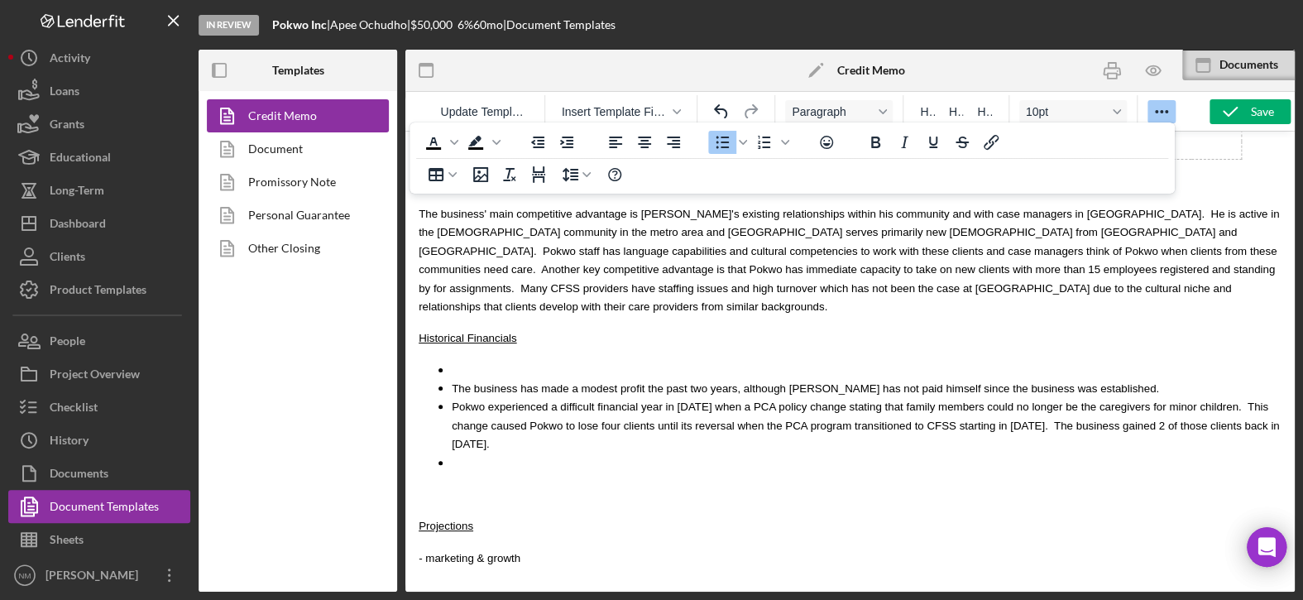
click at [465, 361] on li "Rich Text Area. Press ALT-0 for help." at bounding box center [866, 370] width 829 height 18
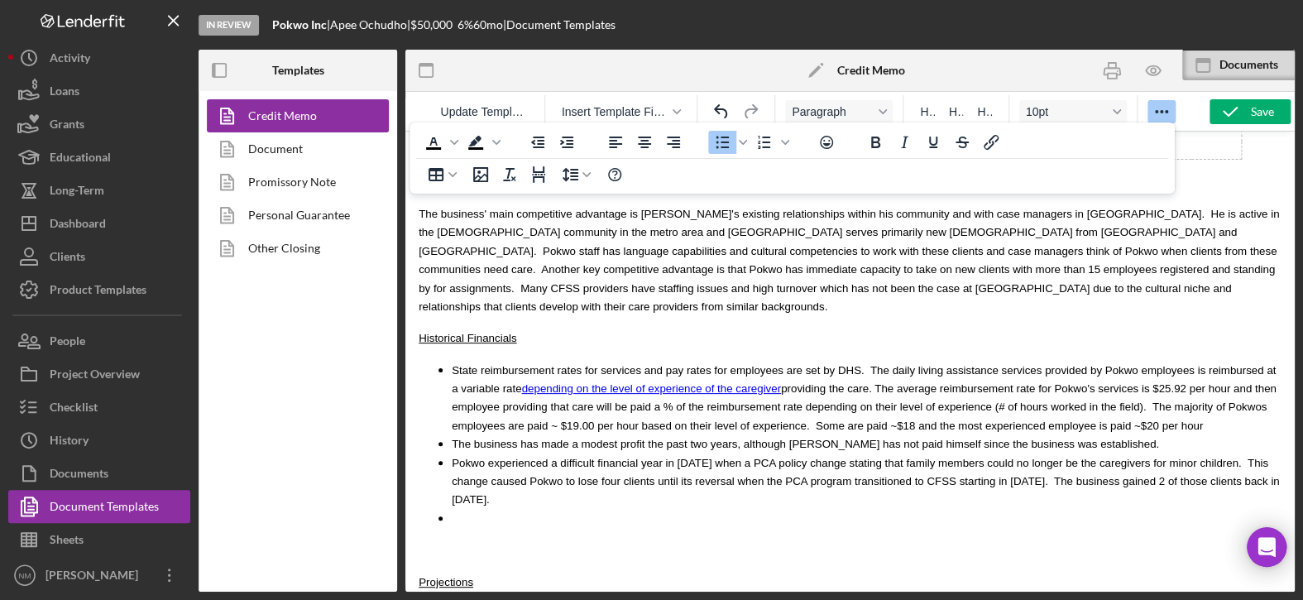
click at [463, 509] on li "Rich Text Area. Press ALT-0 for help." at bounding box center [866, 518] width 829 height 18
click at [894, 361] on li "State reimbursement rates for services and pay rates for employees are set by D…" at bounding box center [866, 398] width 829 height 74
click at [853, 453] on body "MCCD Loan Presentation- Org Title Presented By: [PERSON_NAME] Date: [DATE] Borr…" at bounding box center [849, 46] width 863 height 6412
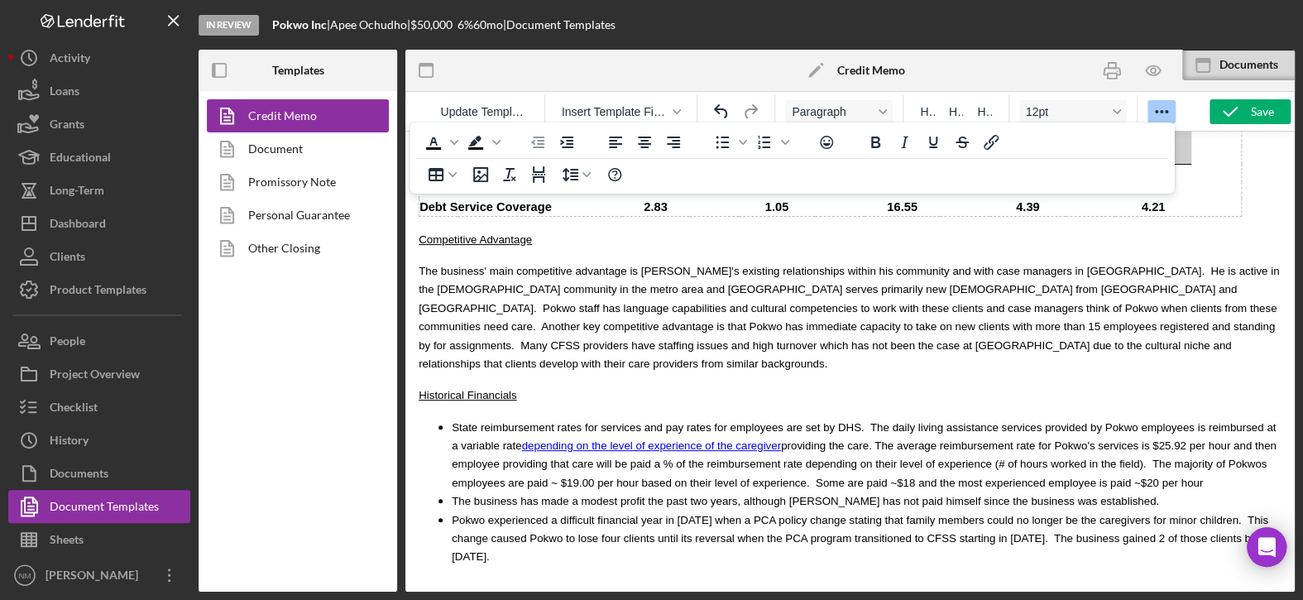
scroll to position [3225, 0]
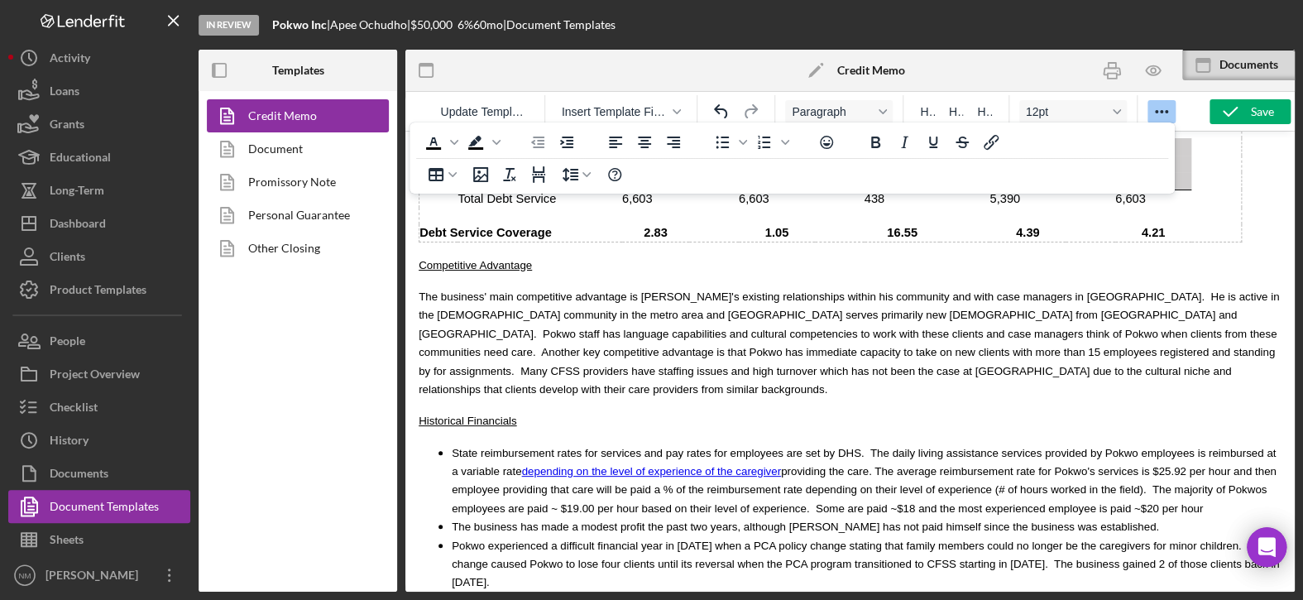
click at [1202, 536] on li "Pokwo experienced a difficult financial year in 2024 when a PCA policy change s…" at bounding box center [866, 563] width 829 height 55
click at [915, 591] on li "Apee operates the business out of his former Farmer's office space in Eagan, MN…" at bounding box center [866, 600] width 829 height 18
drag, startPoint x: 915, startPoint y: 540, endPoint x: 821, endPoint y: 537, distance: 93.5
click at [821, 591] on li "Apee operates the business out of his former Farmer's office space in Eagan, MN…" at bounding box center [866, 600] width 829 height 18
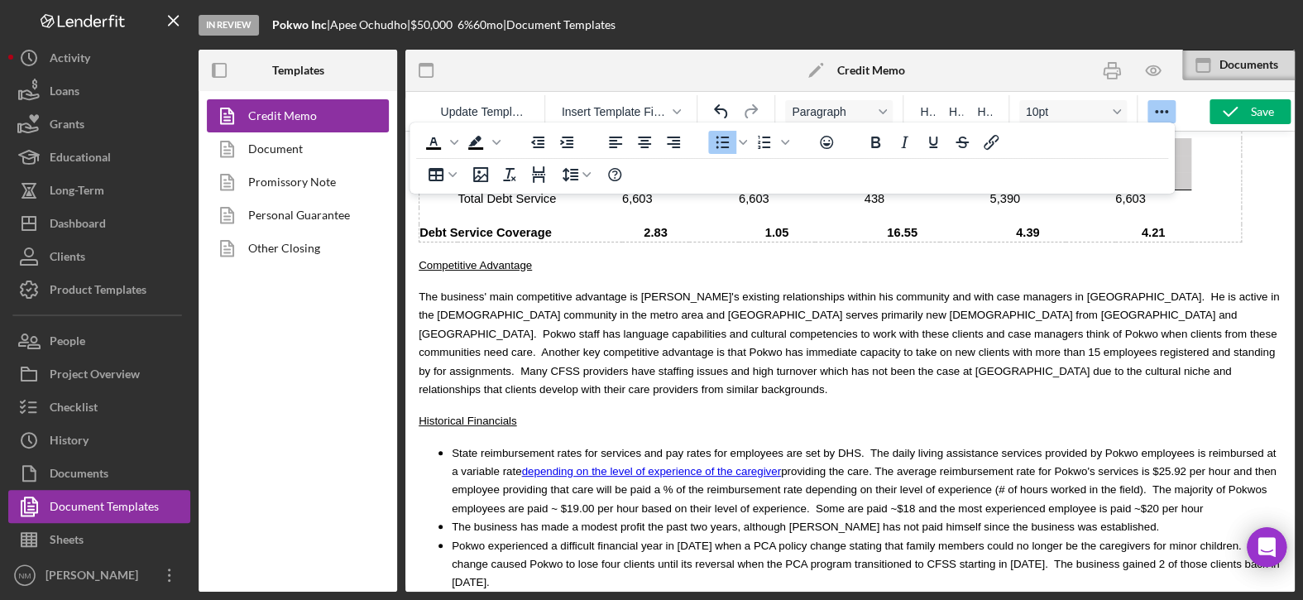
click at [691, 595] on span "Apee operates the business out of his former Farmer's office space in Eagan, MN…" at bounding box center [850, 610] width 797 height 31
click at [1016, 591] on li "Apee operates the business out of his former Farmers office space in Eagan, MN.…" at bounding box center [866, 600] width 829 height 18
click at [818, 595] on span "Apee operates the business out of his former Farmers office space in Eagan, MN.…" at bounding box center [848, 610] width 792 height 31
click at [1062, 591] on li "Apee operates the business out of his former Farmers office space in Eagan, MN.…" at bounding box center [866, 609] width 829 height 37
click at [1049, 595] on span "Apee operates the business out of his former Farmers office space in Eagan, MN.…" at bounding box center [850, 610] width 796 height 31
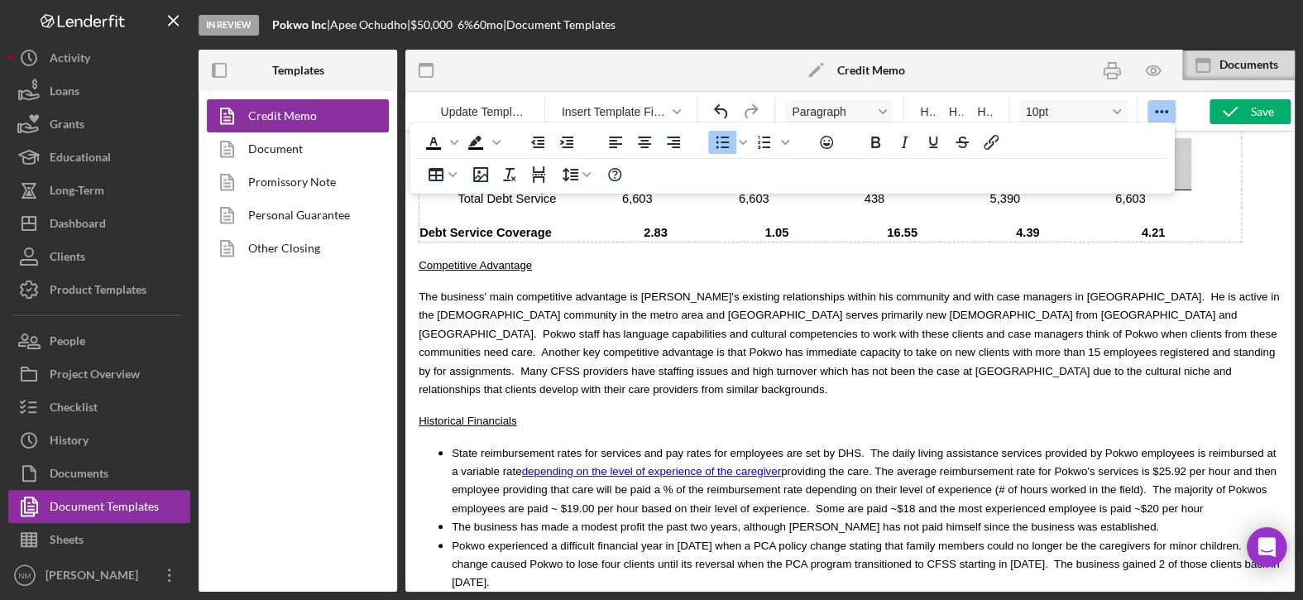
click at [520, 591] on li "Apee operates the business out of his former Farmers office space in Eagan, MN.…" at bounding box center [866, 609] width 829 height 37
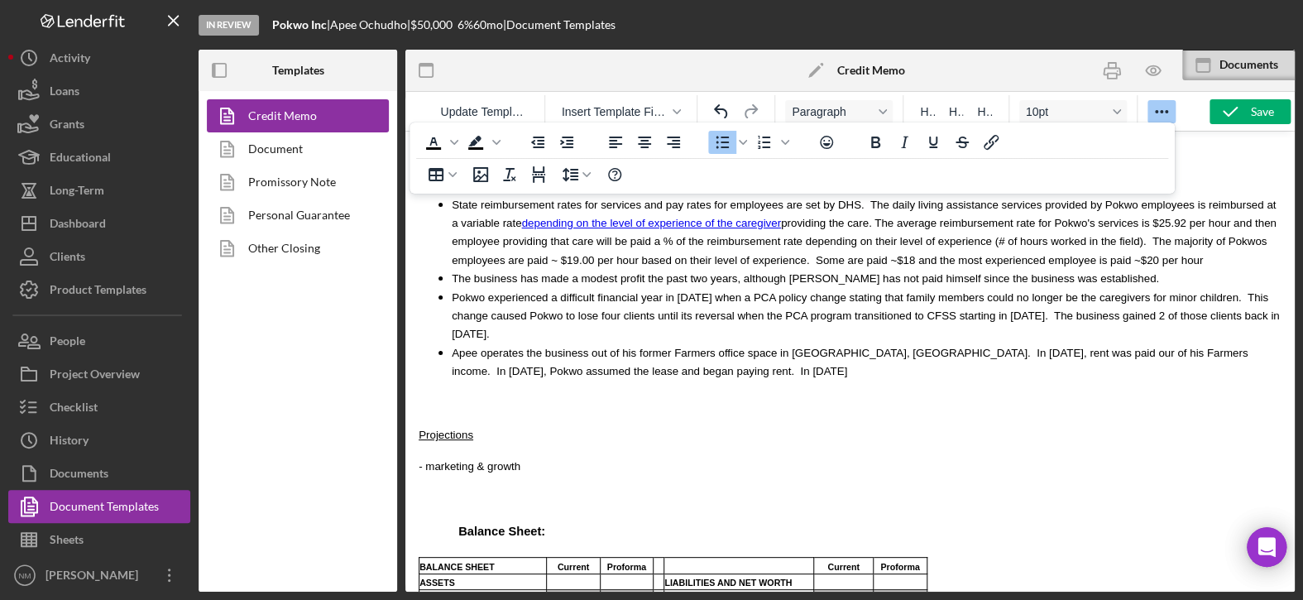
click at [581, 343] on li "Apee operates the business out of his former Farmers office space in Eagan, MN.…" at bounding box center [866, 361] width 829 height 37
click at [931, 347] on span "Apee operates the business out of his former Farmers office space in Eagan, MN.…" at bounding box center [850, 362] width 796 height 31
click at [808, 347] on span "Apee operates the business out of his former Farmers office space in Eagan, MN.…" at bounding box center [849, 362] width 795 height 31
drag, startPoint x: 567, startPoint y: 312, endPoint x: 544, endPoint y: 318, distance: 24.1
click at [544, 343] on li "Apee operates the business out of his former Farmers office space in Eagan, MN,…" at bounding box center [866, 361] width 829 height 37
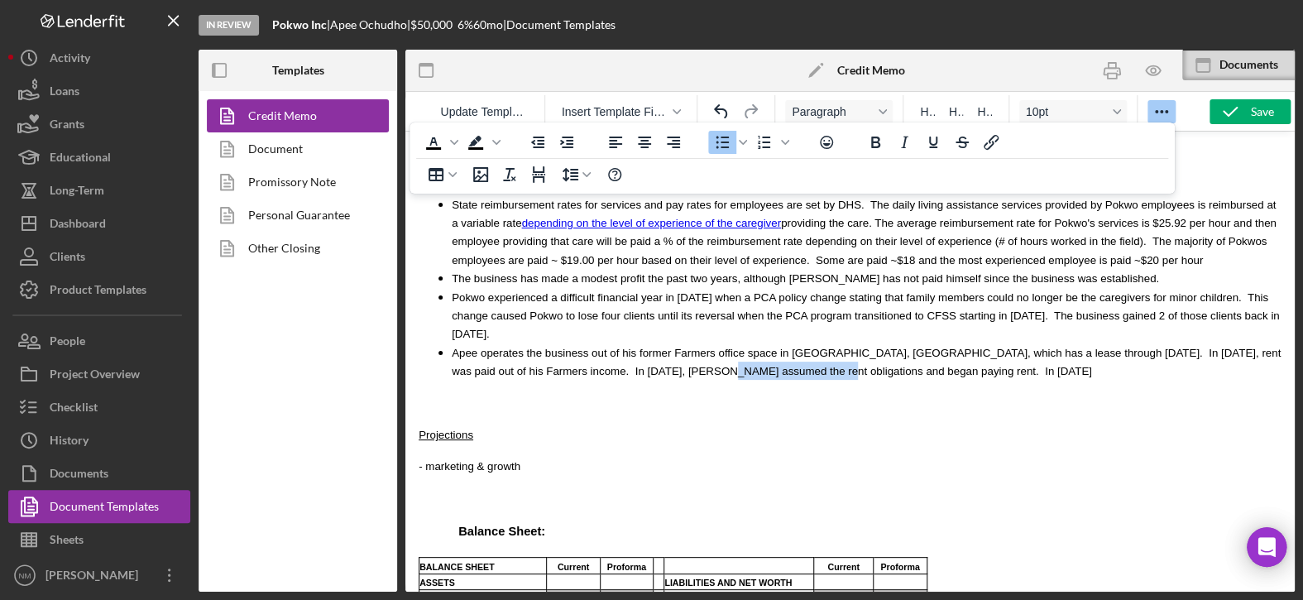
drag, startPoint x: 714, startPoint y: 312, endPoint x: 620, endPoint y: 315, distance: 93.5
click at [616, 347] on span "Apee operates the business out of his former Farmers office space in Eagan, MN,…" at bounding box center [866, 362] width 829 height 31
click at [729, 347] on span "Apee operates the business out of his former Farmers office space in Eagan, MN,…" at bounding box center [866, 362] width 829 height 31
click at [727, 347] on span "Apee operates the business out of his former Farmers office space in Eagan, MN,…" at bounding box center [866, 362] width 829 height 31
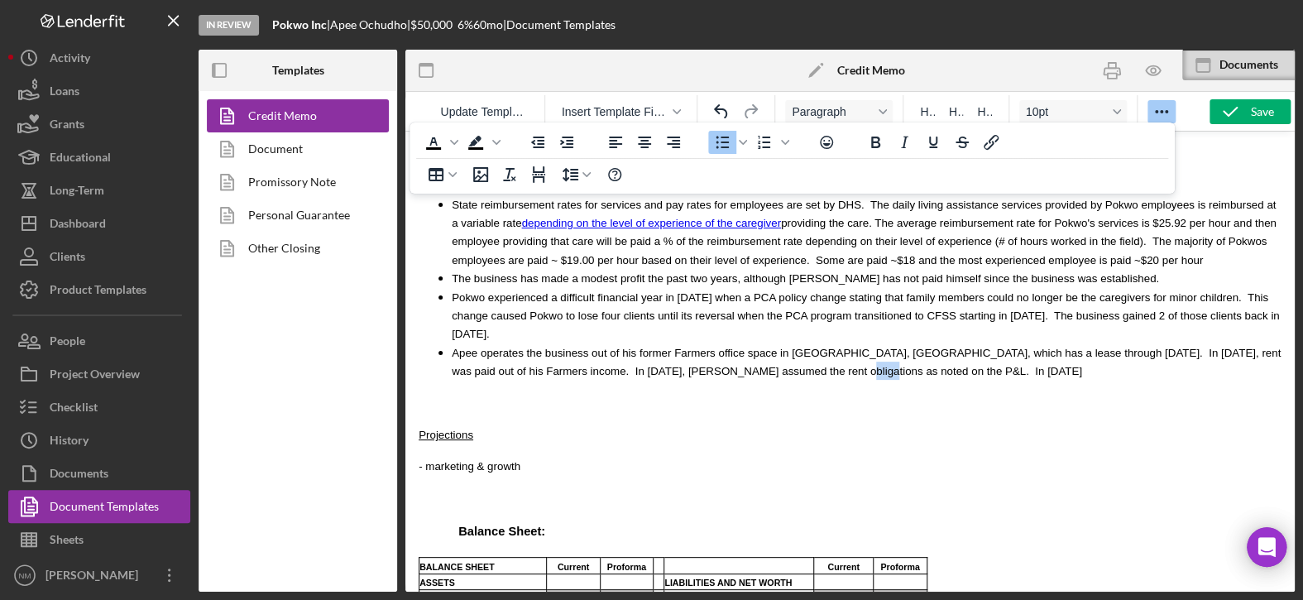
click at [724, 347] on span "Apee operates the business out of his former Farmers office space in Eagan, MN,…" at bounding box center [866, 362] width 829 height 31
click at [747, 347] on span "Apee operates the business out of his former Farmers office space in Eagan, MN,…" at bounding box center [866, 362] width 829 height 31
click at [780, 343] on li "Apee operates the business out of his former Farmers office space in Eagan, MN,…" at bounding box center [866, 361] width 829 height 37
click at [744, 347] on span "Apee operates the business out of his former Farmers office space in Eagan, MN,…" at bounding box center [866, 362] width 829 height 31
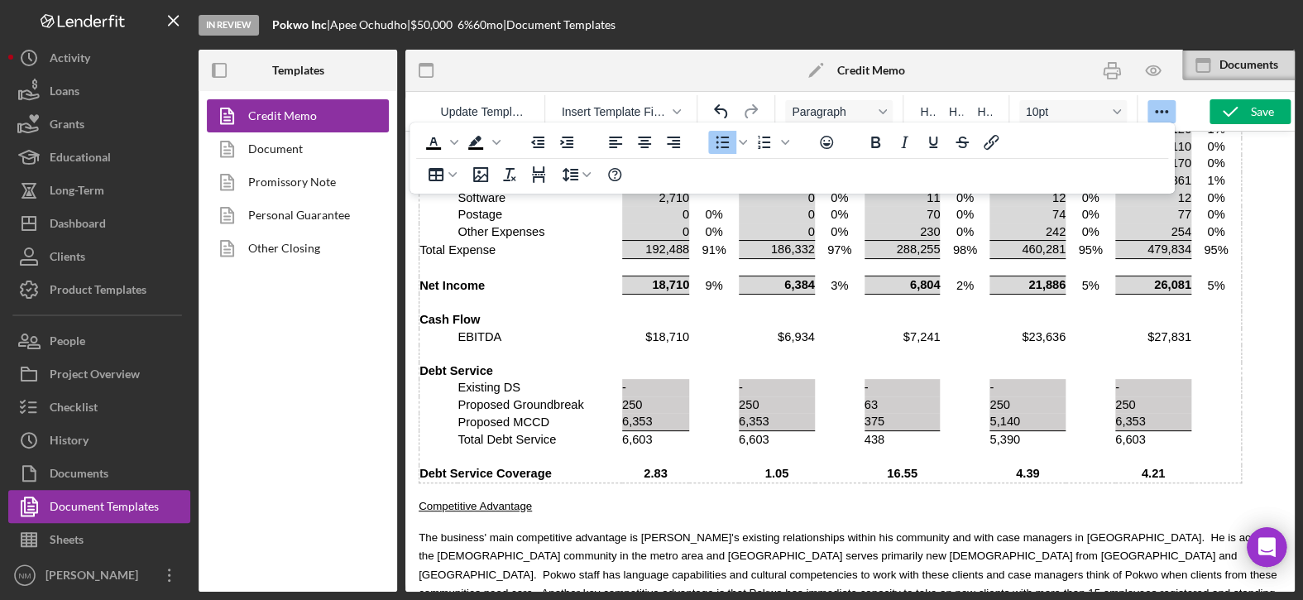
scroll to position [2977, 0]
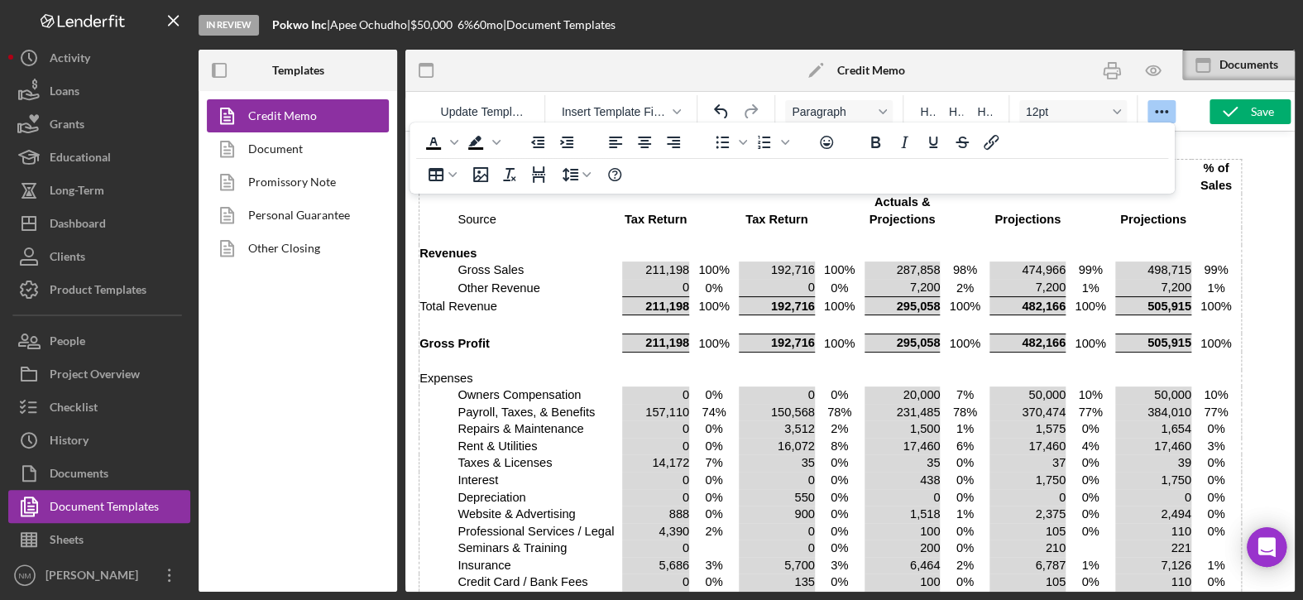
scroll to position [2304, 0]
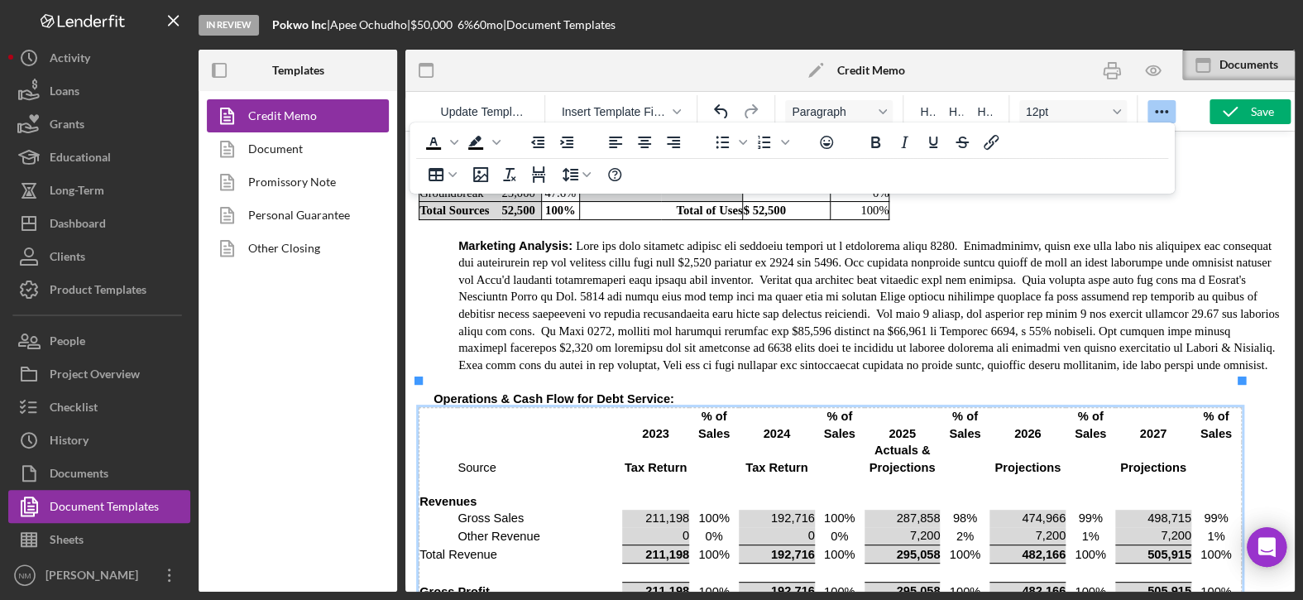
click at [452, 442] on td "Rich Text Area. Press ALT-0 for help." at bounding box center [438, 459] width 39 height 34
click at [740, 347] on icon "Delete table" at bounding box center [738, 351] width 20 height 20
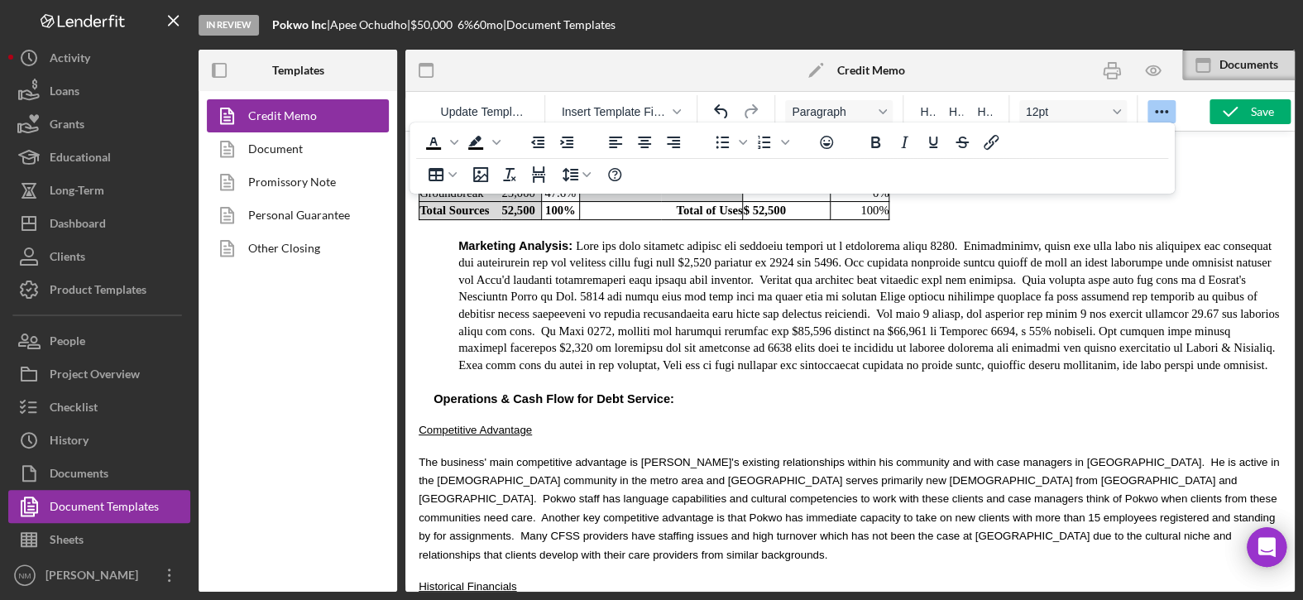
click at [418, 422] on span "Competitive Advantage" at bounding box center [474, 429] width 113 height 14
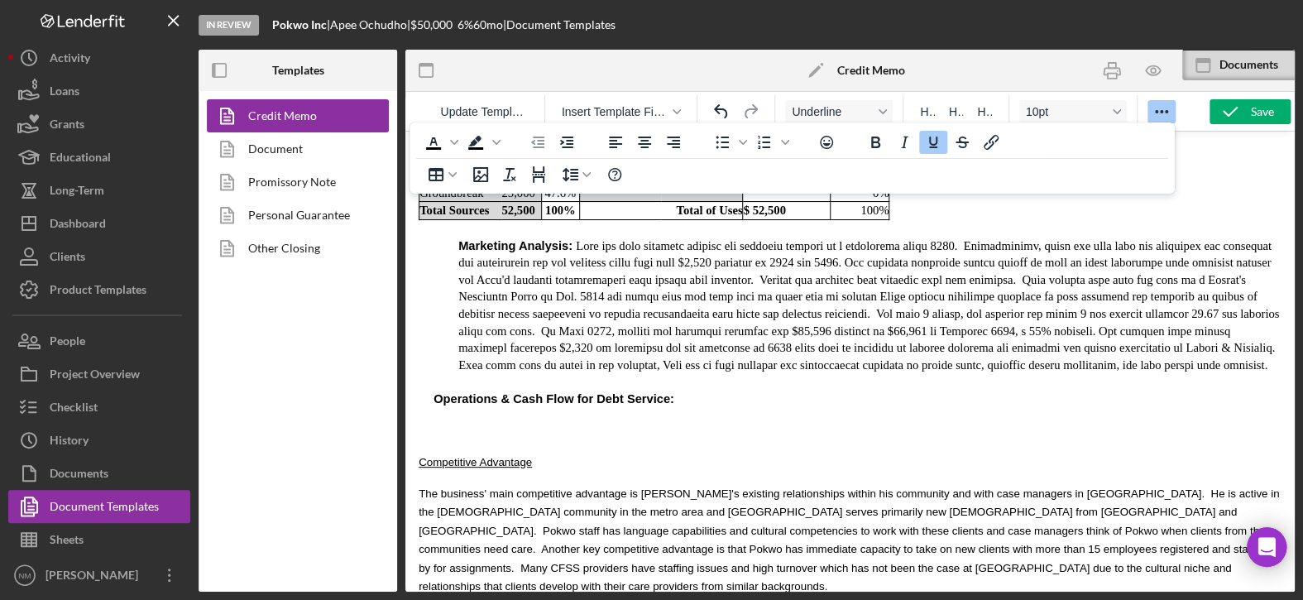
click at [418, 420] on p "Rich Text Area. Press ALT-0 for help." at bounding box center [849, 429] width 863 height 18
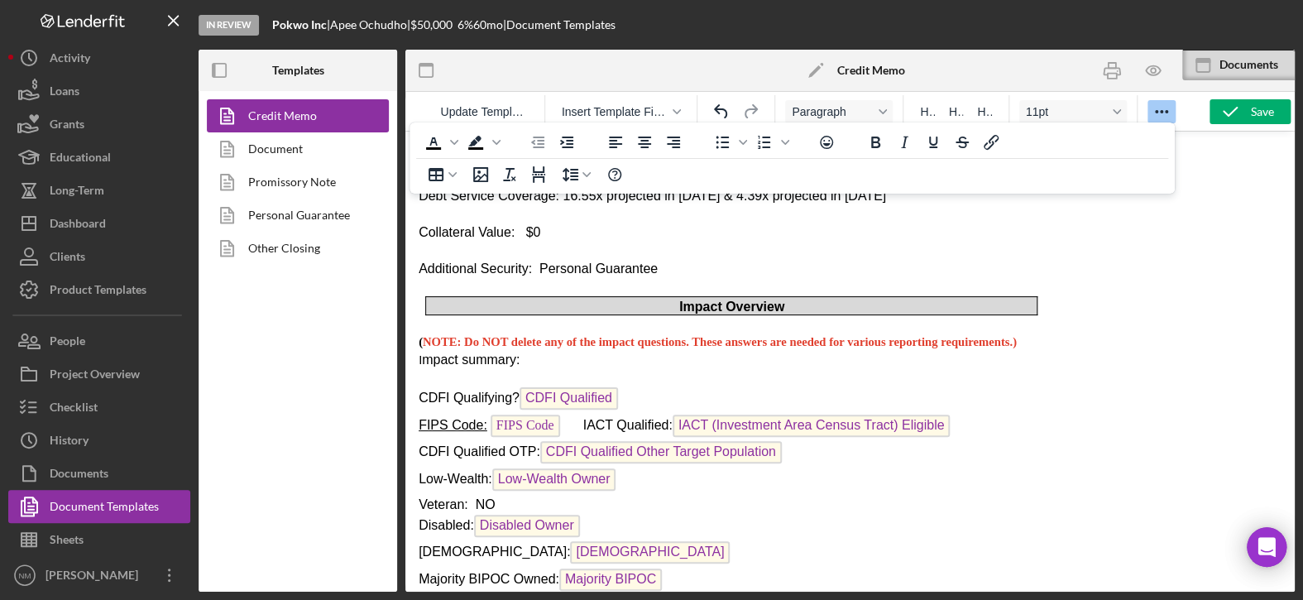
scroll to position [695, 0]
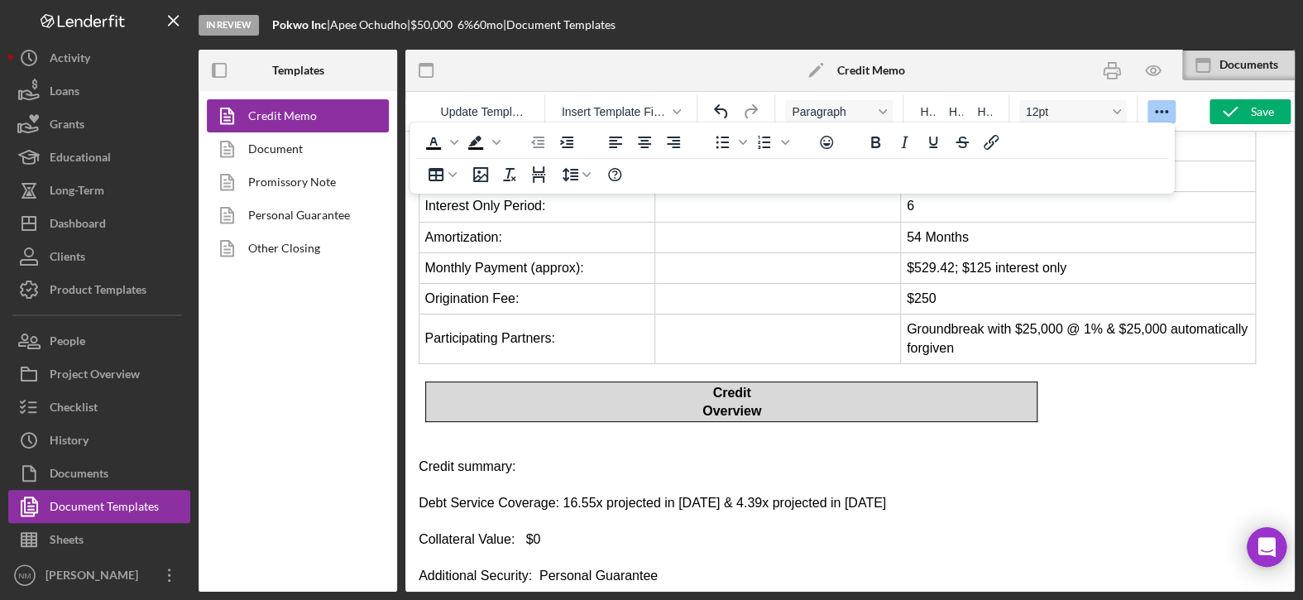
click at [568, 495] on span "Debt Service Coverage: 16.55x projected in 2025 & 4.39x projected in 2026" at bounding box center [651, 502] width 467 height 14
click at [972, 513] on p "Rich Text Area. Press ALT-0 for help." at bounding box center [849, 521] width 863 height 17
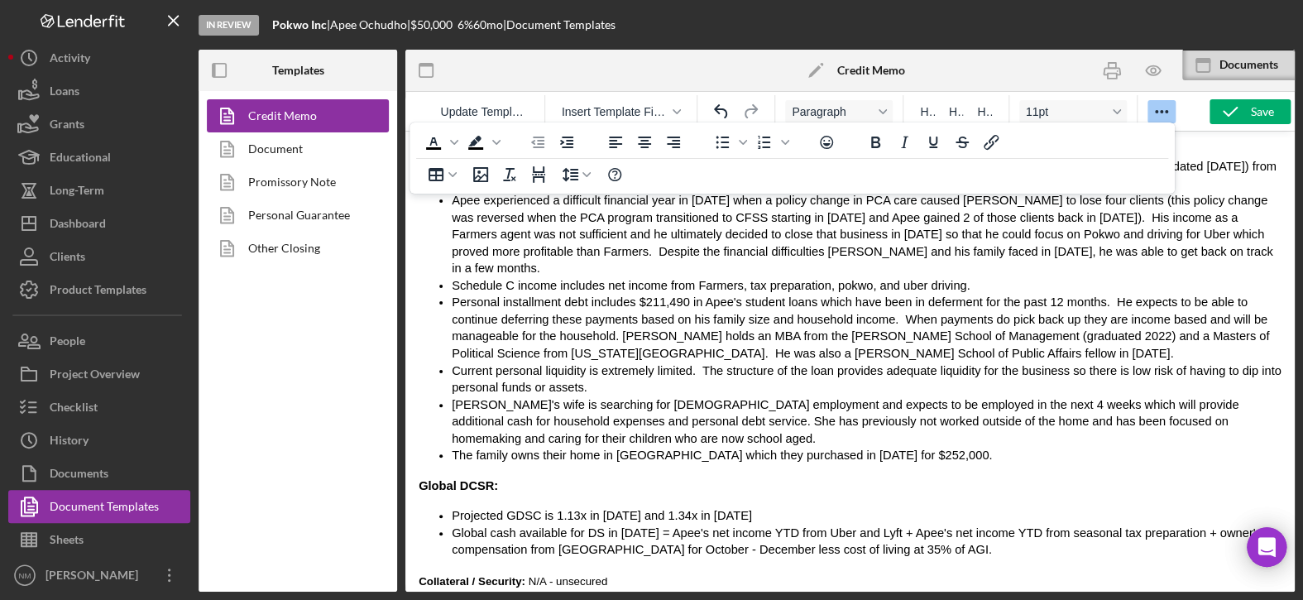
scroll to position [4912, 0]
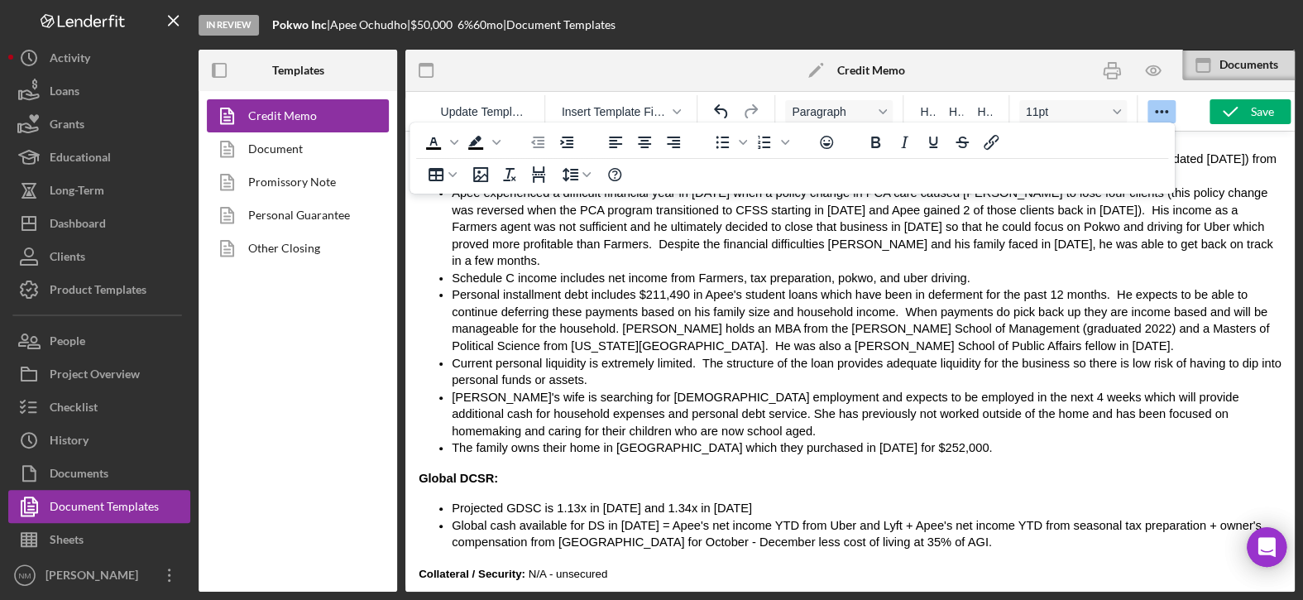
click at [561, 501] on span "Projected GDSC is 1.13x in 2025 and 1.34x in 2026" at bounding box center [602, 507] width 300 height 13
click at [734, 500] on li "Projected GDSC is 1.03x in 2025 and 1.34x in 2026" at bounding box center [866, 508] width 829 height 17
click at [608, 501] on span "Projected GDSC is 1.03x in 2025 and 1.34x in 2026" at bounding box center [602, 507] width 300 height 13
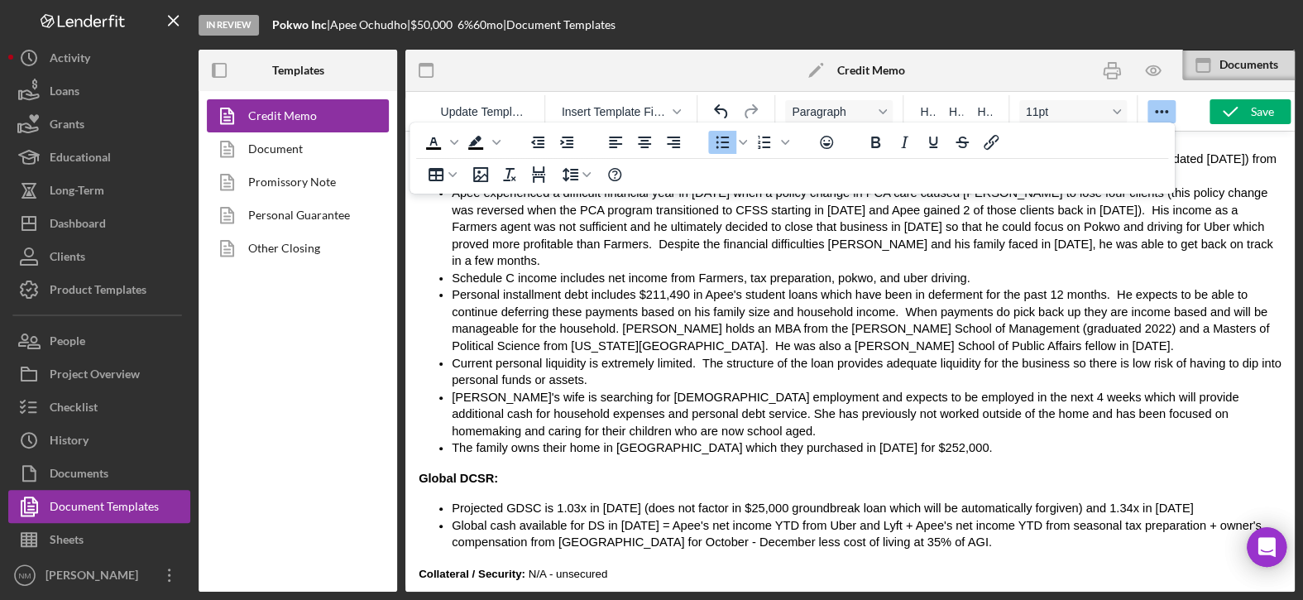
drag, startPoint x: 771, startPoint y: 416, endPoint x: 792, endPoint y: 438, distance: 31.0
click at [793, 519] on span "Global cash available for DS in [DATE] = Apee's net income YTD from Uber and Ly…" at bounding box center [857, 534] width 810 height 31
click at [752, 501] on span "Projected GDSC is 1.03x in 2025 (does not factor in $25,000 groundbreak loan wh…" at bounding box center [822, 507] width 741 height 13
click at [832, 564] on p "Collateral / Security: N/A - unsecured" at bounding box center [849, 573] width 863 height 18
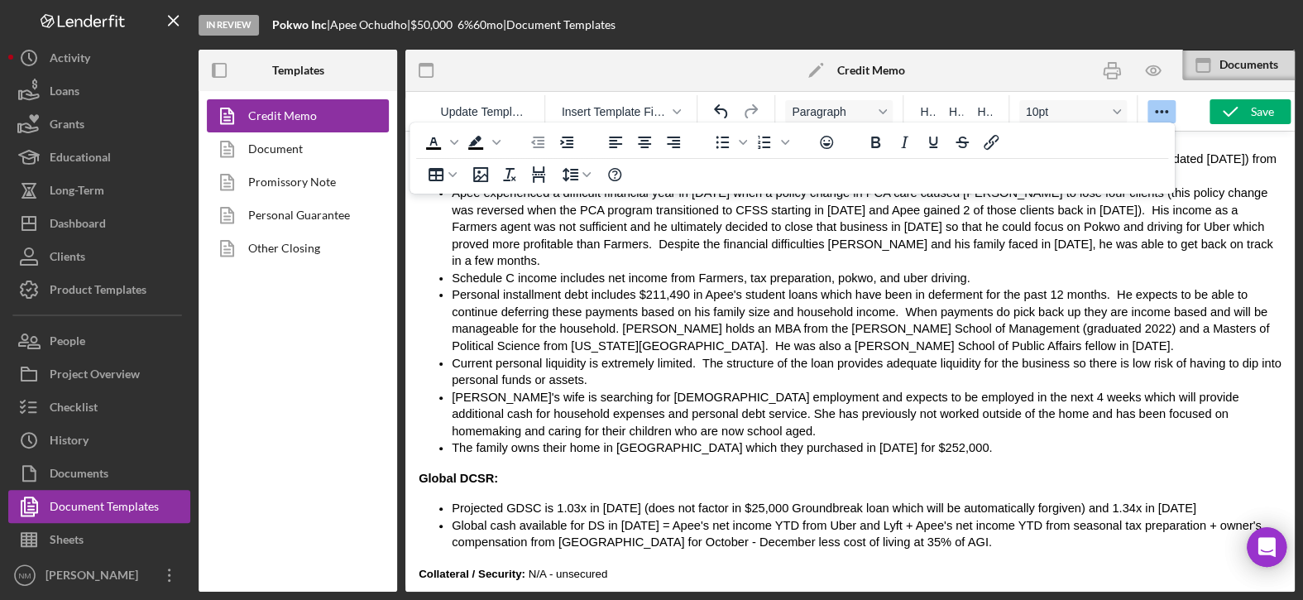
click at [770, 470] on p "Global DCSR:" at bounding box center [849, 478] width 863 height 17
click at [1239, 113] on icon "button" at bounding box center [1229, 111] width 41 height 41
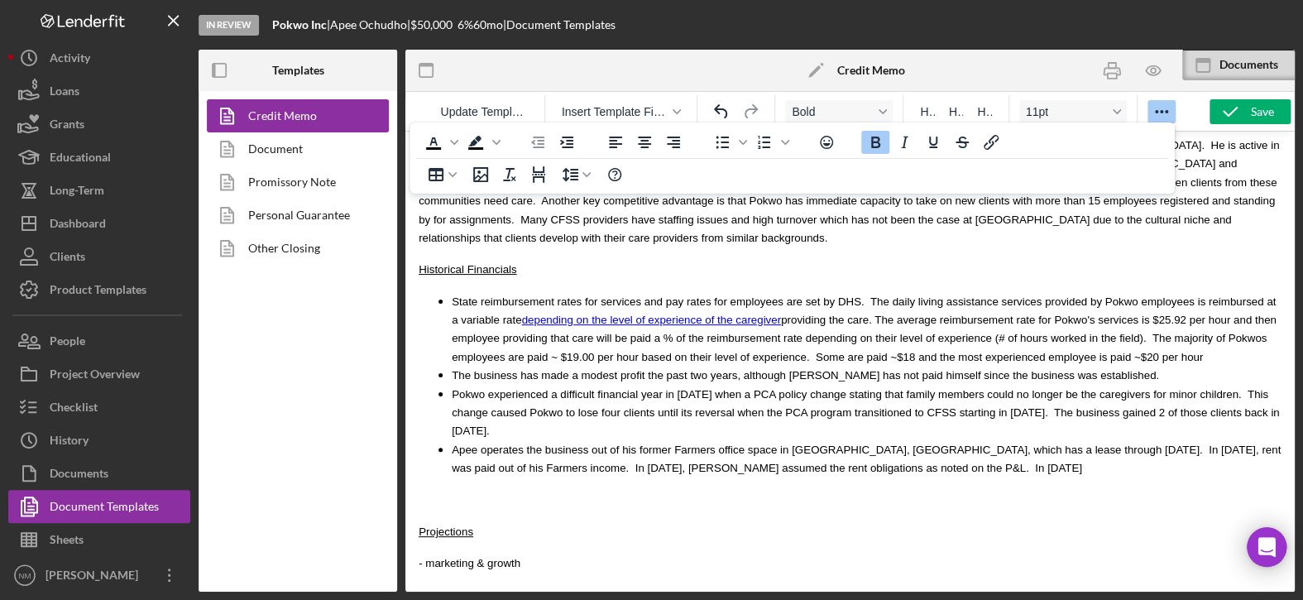
scroll to position [3341, 0]
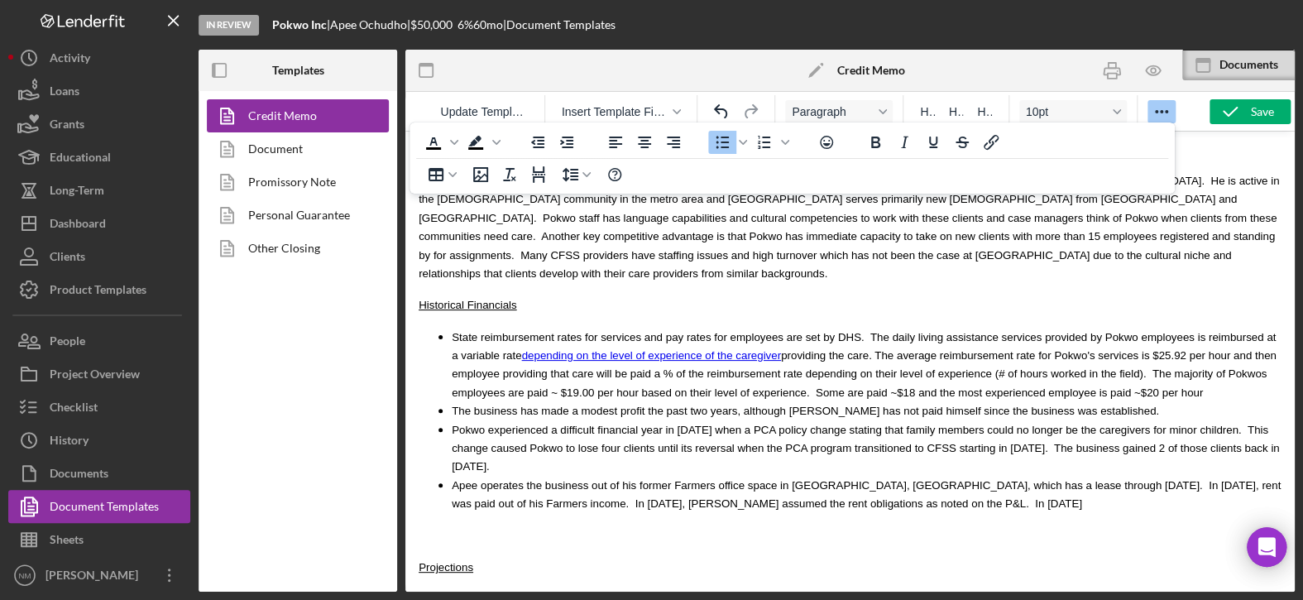
click at [781, 479] on span "Apee operates the business out of his former Farmers office space in Eagan, MN,…" at bounding box center [866, 494] width 829 height 31
drag, startPoint x: 848, startPoint y: 443, endPoint x: 813, endPoint y: 447, distance: 35.7
click at [813, 476] on li "Apee operates the business out of his former Farmers office space in Eagan, MN,…" at bounding box center [866, 494] width 829 height 37
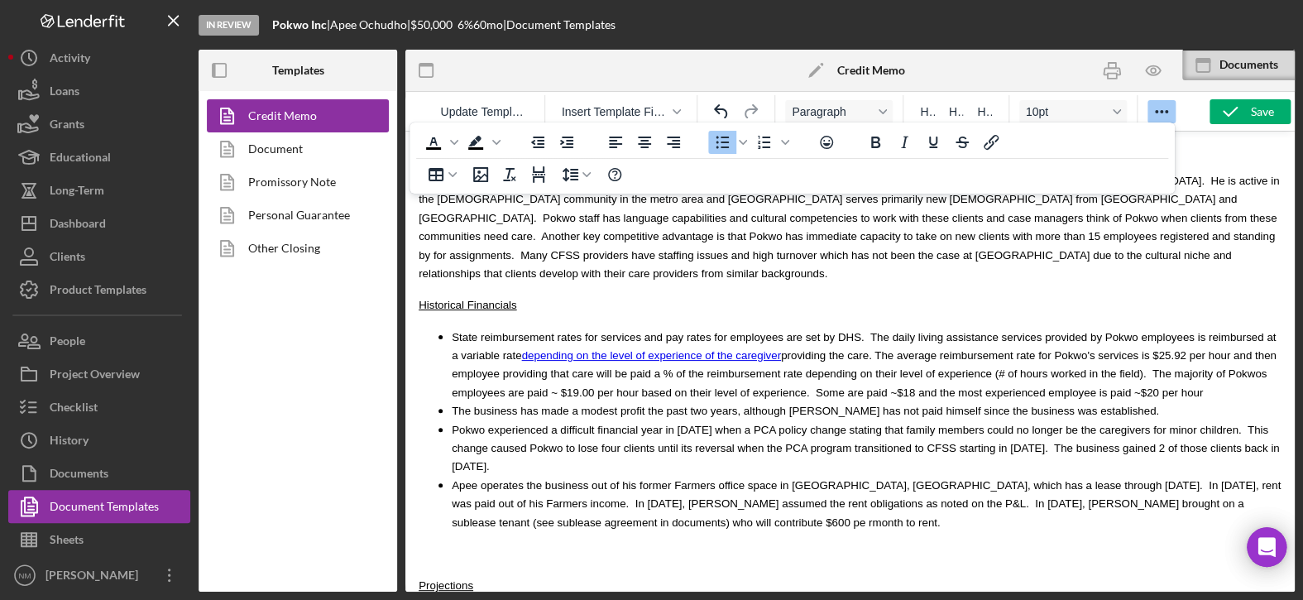
click at [456, 479] on span "Apee operates the business out of his former Farmers office space in Eagan, MN,…" at bounding box center [866, 504] width 829 height 50
click at [533, 476] on li "Apee operates the business out of his former Farmers office space in Eagan, MN,…" at bounding box center [866, 503] width 829 height 55
drag, startPoint x: 547, startPoint y: 487, endPoint x: 503, endPoint y: 480, distance: 45.1
click at [503, 531] on li "The business" at bounding box center [883, 540] width 796 height 18
click at [485, 534] on span "The exact location of the business" at bounding box center [568, 540] width 167 height 12
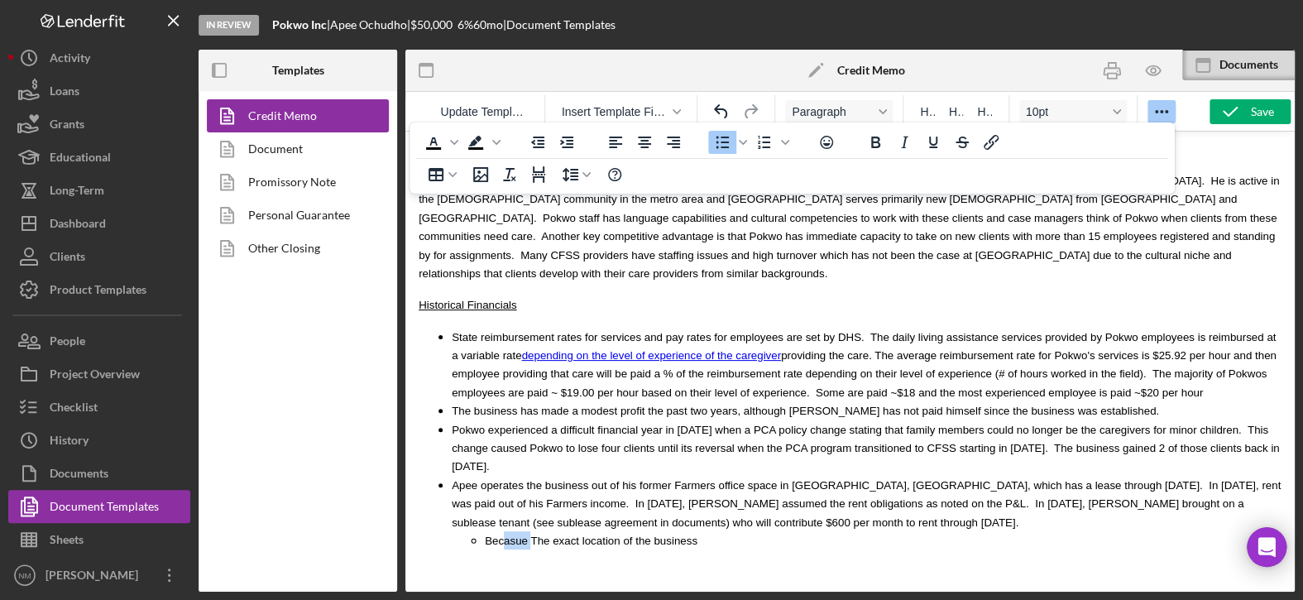
drag, startPoint x: 523, startPoint y: 480, endPoint x: 500, endPoint y: 483, distance: 24.1
click at [500, 534] on span "Becasue The exact location of the business" at bounding box center [591, 540] width 213 height 12
drag, startPoint x: 864, startPoint y: 480, endPoint x: 801, endPoint y: 475, distance: 63.9
click at [801, 534] on span "Because services are performed in the field vs at the business location, I did …" at bounding box center [778, 540] width 586 height 12
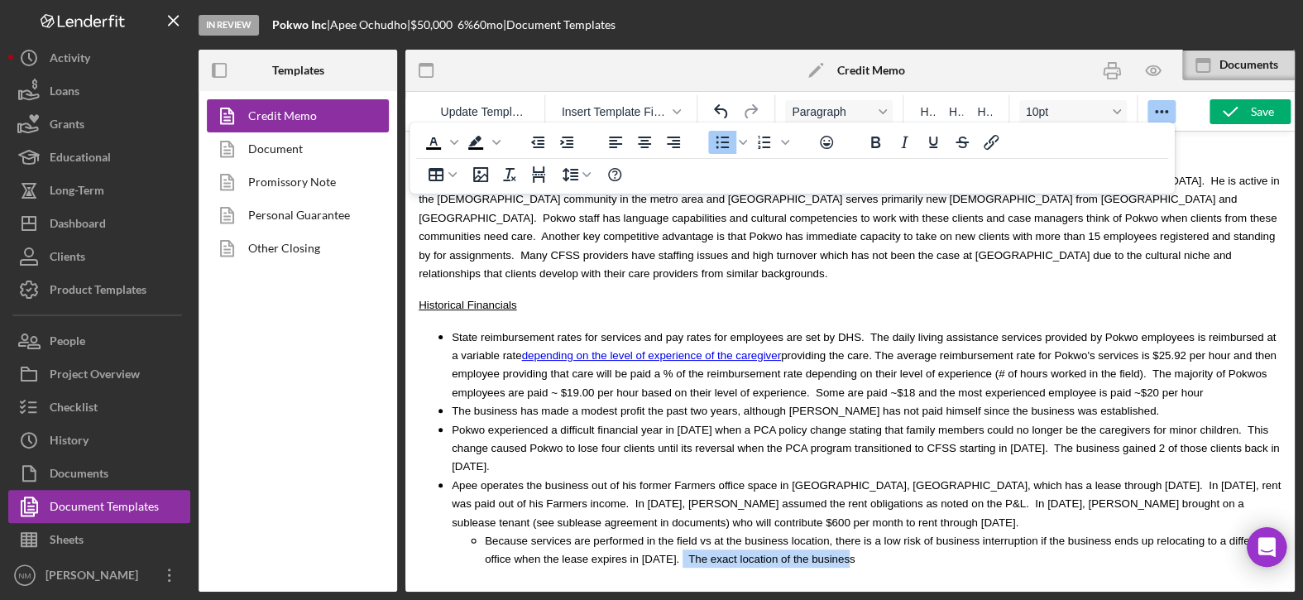
drag, startPoint x: 782, startPoint y: 503, endPoint x: 605, endPoint y: 495, distance: 178.0
click at [605, 531] on li "Because services are performed in the field vs at the business location, there …" at bounding box center [883, 549] width 796 height 37
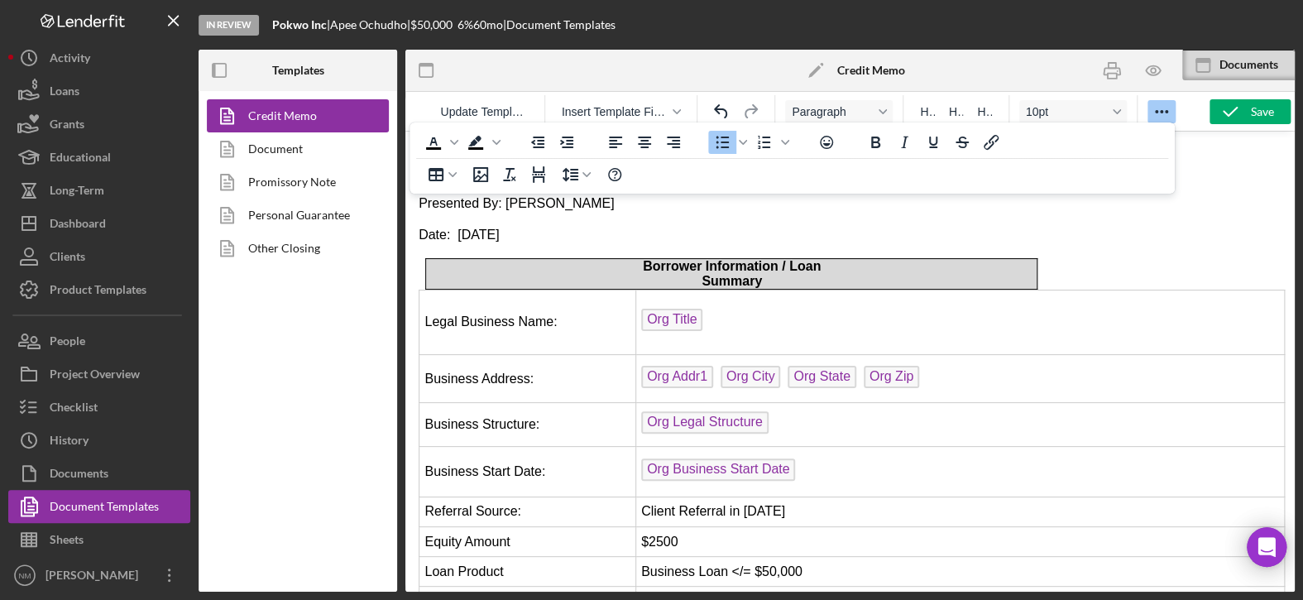
scroll to position [3341, 0]
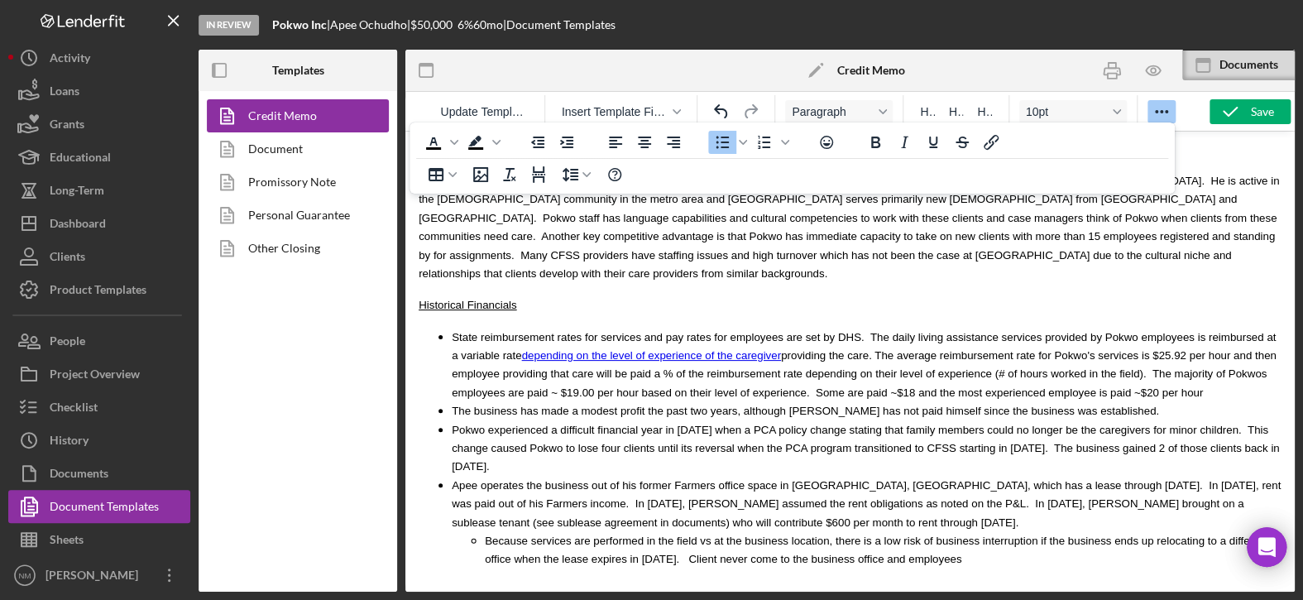
click at [630, 534] on span "Because services are performed in the field vs at the business location, there …" at bounding box center [876, 549] width 783 height 31
click at [875, 531] on li "Because services are performed in the field vs at the business location, there …" at bounding box center [883, 549] width 796 height 37
click at [483, 599] on p "Rich Text Area. Press ALT-0 for help." at bounding box center [849, 609] width 863 height 18
click at [450, 519] on body "MCCD Loan Presentation- Org Title Presented By: [PERSON_NAME] Date: [DATE] Borr…" at bounding box center [849, 68] width 863 height 6522
click at [450, 518] on body "MCCD Loan Presentation- Org Title Presented By: [PERSON_NAME] Date: [DATE] Borr…" at bounding box center [849, 68] width 863 height 6522
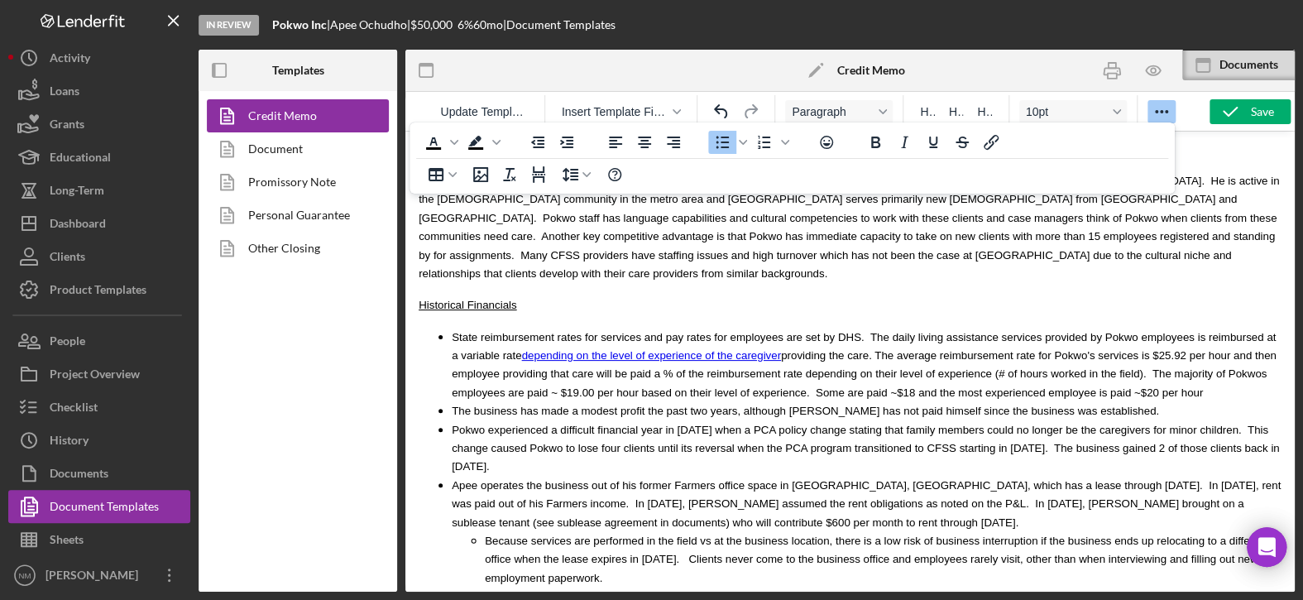
click at [1250, 531] on li "Because services are performed in the field vs at the business location, there …" at bounding box center [883, 558] width 796 height 55
click at [742, 144] on icon "Bullet list" at bounding box center [743, 142] width 8 height 5
click at [741, 144] on icon "Bullet list" at bounding box center [743, 142] width 8 height 5
click at [533, 146] on icon "Decrease indent" at bounding box center [538, 142] width 20 height 20
click at [458, 586] on li "Rich Text Area. Press ALT-0 for help." at bounding box center [866, 595] width 829 height 18
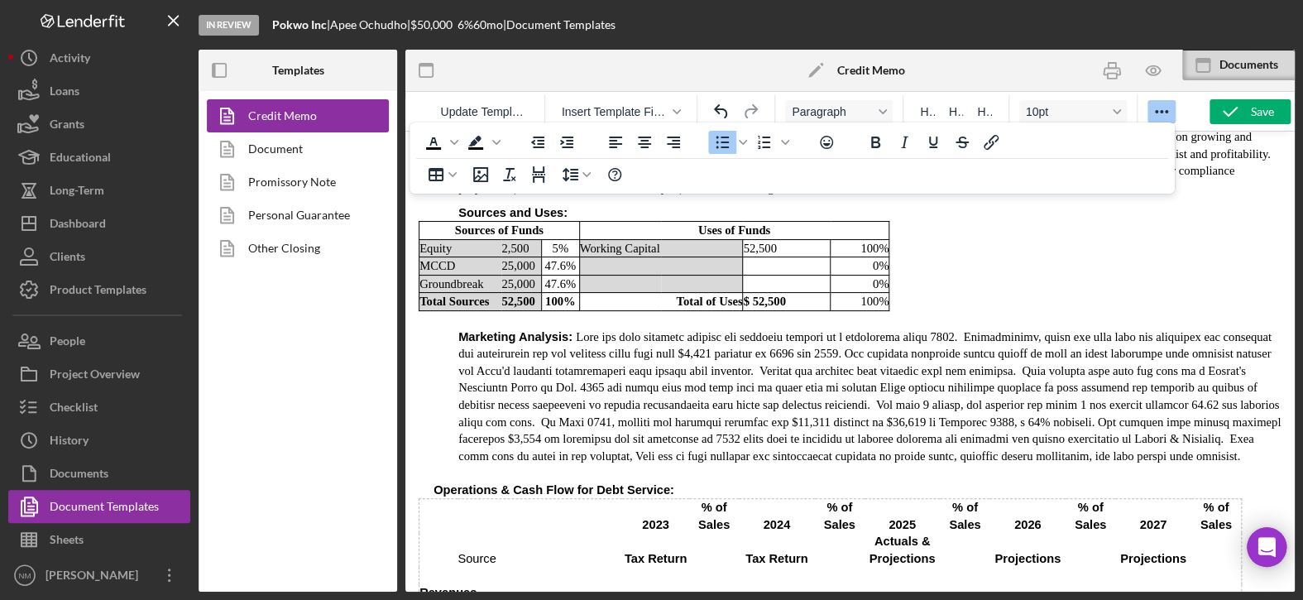
scroll to position [2183, 0]
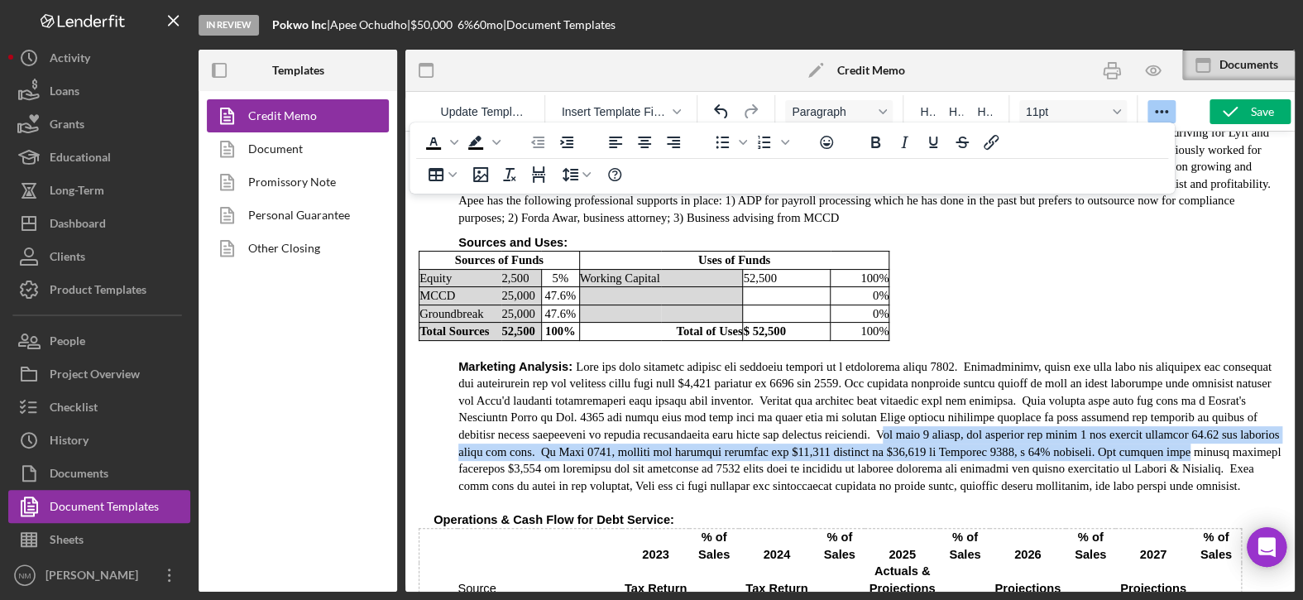
drag, startPoint x: 909, startPoint y: 390, endPoint x: 1259, endPoint y: 399, distance: 349.9
click at [1259, 399] on p "Marketing Analysis :" at bounding box center [869, 426] width 823 height 136
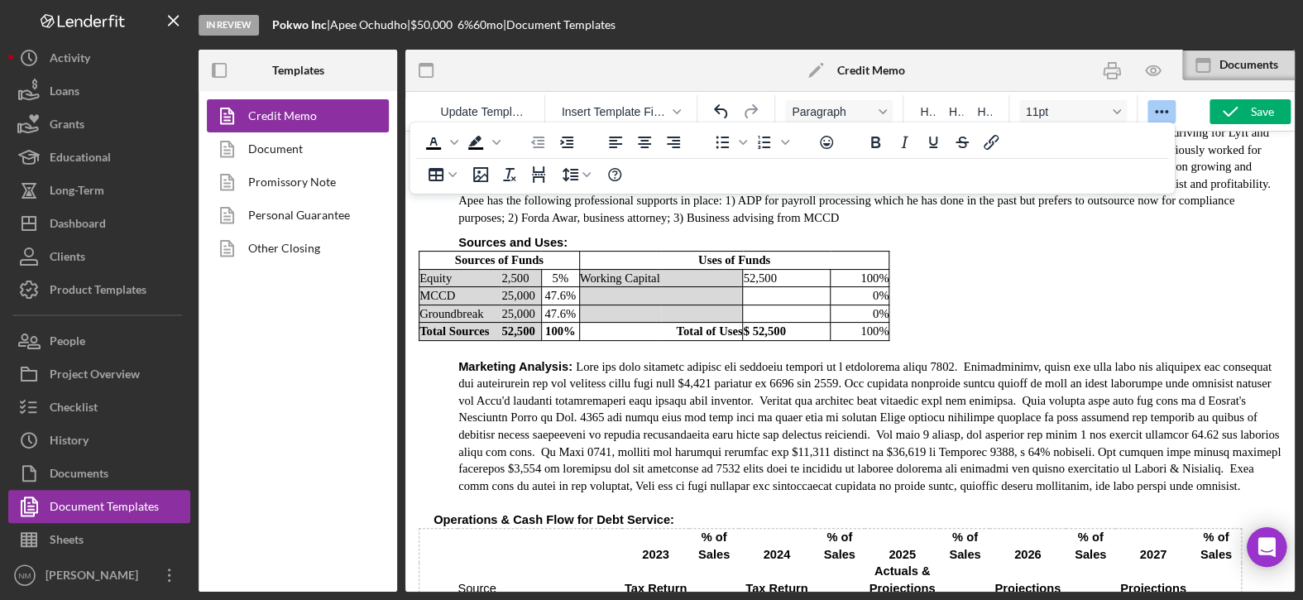
click at [867, 397] on p "Marketing Analysis :" at bounding box center [869, 426] width 823 height 136
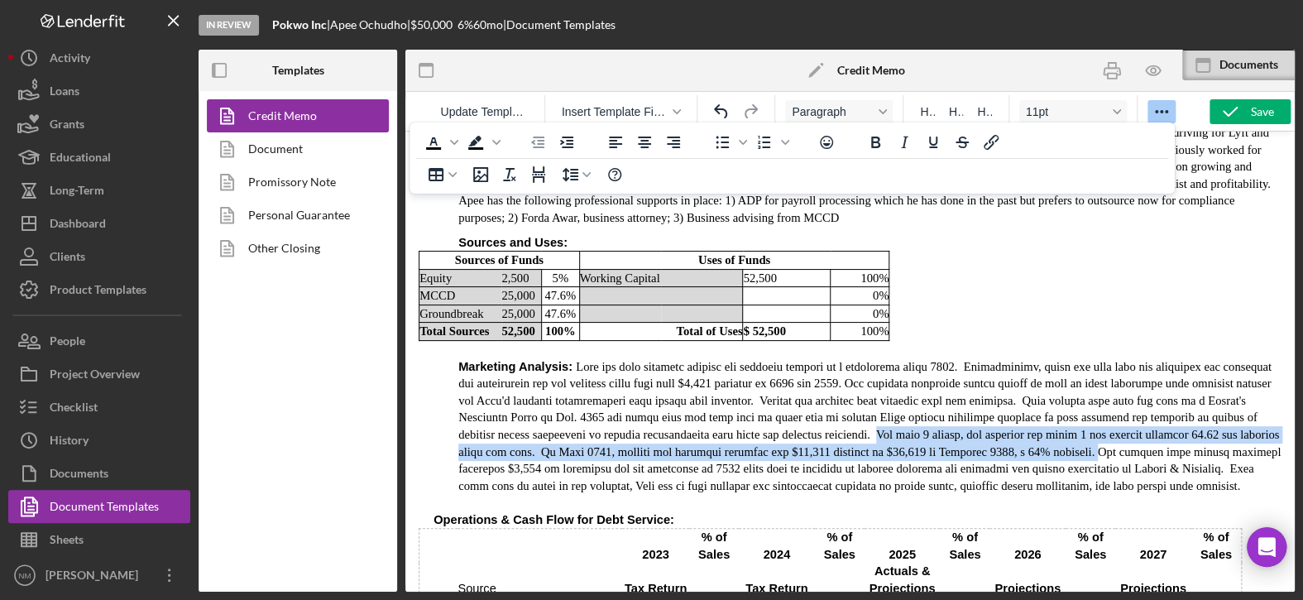
drag, startPoint x: 904, startPoint y: 392, endPoint x: 1160, endPoint y: 407, distance: 256.8
click at [1160, 407] on p "Marketing Analysis :" at bounding box center [869, 426] width 823 height 136
copy p "The past 6 months, the business has added 8 new clients totaling 82.25 new bill…"
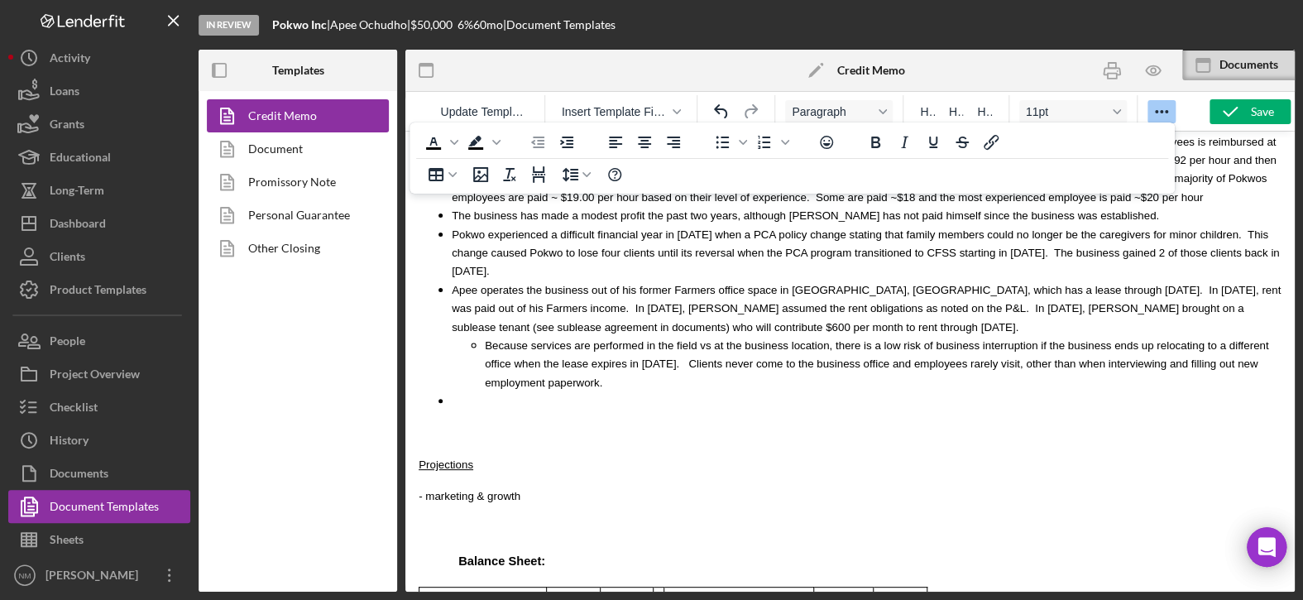
scroll to position [3424, 0]
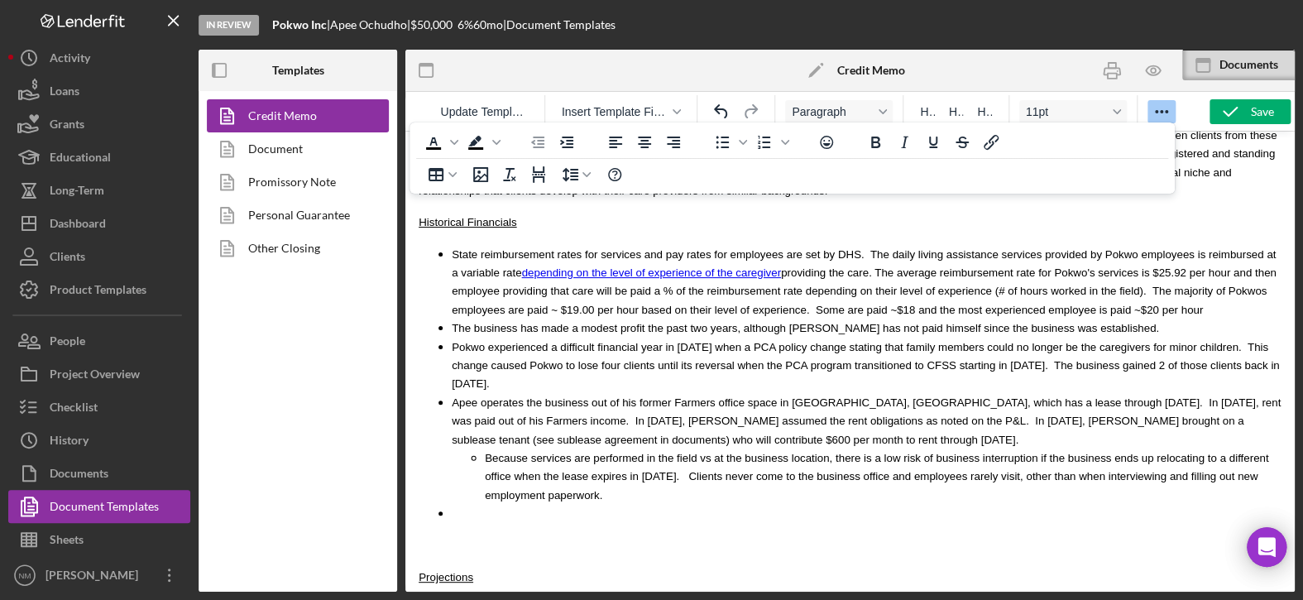
click at [455, 504] on li "Rich Text Area. Press ALT-0 for help." at bounding box center [866, 513] width 829 height 18
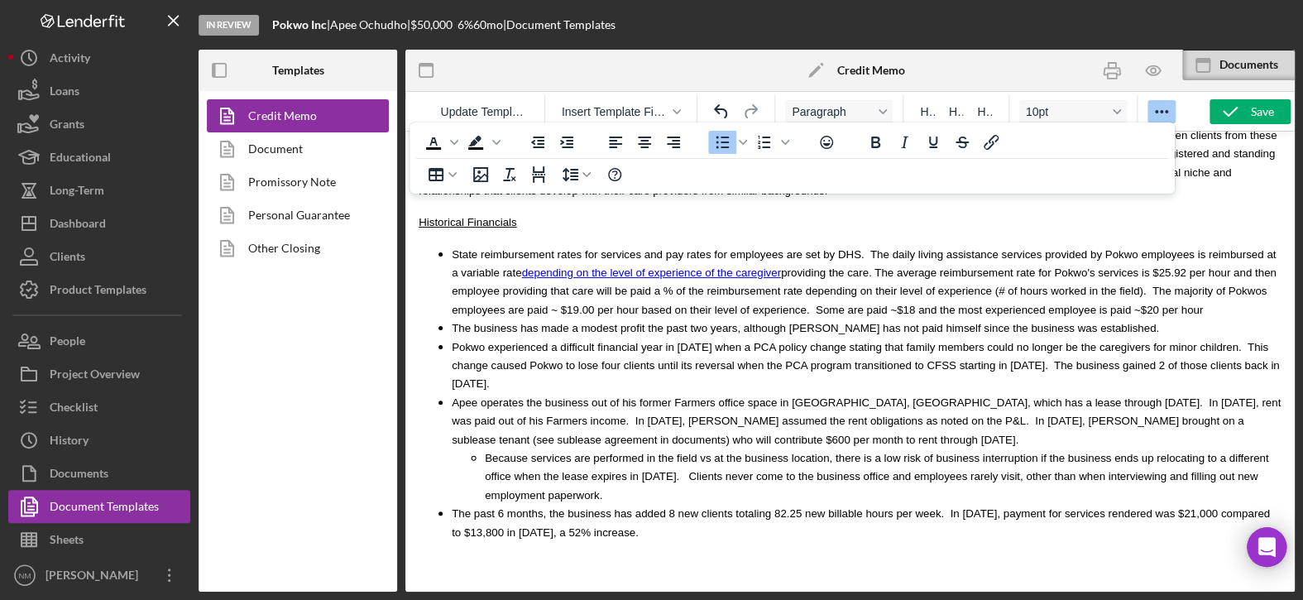
click at [454, 507] on span "The past 6 months, the business has added 8 new clients totaling 82.25 new bill…" at bounding box center [861, 522] width 818 height 31
click at [666, 504] on li "In the past 6 months, the business has added 8 new clients totaling 82.25 new b…" at bounding box center [866, 522] width 829 height 37
click at [638, 504] on li "In the past 6 months, the business has added 8 new clients totaling 82.25 new b…" at bounding box center [866, 522] width 829 height 37
click at [447, 431] on ul "State reimbursement rates for services and pay rates for employees are set by D…" at bounding box center [849, 393] width 863 height 296
click at [622, 504] on li "In the past 6 months, the business has added 8 new clients totaling 82.25 new b…" at bounding box center [866, 522] width 829 height 37
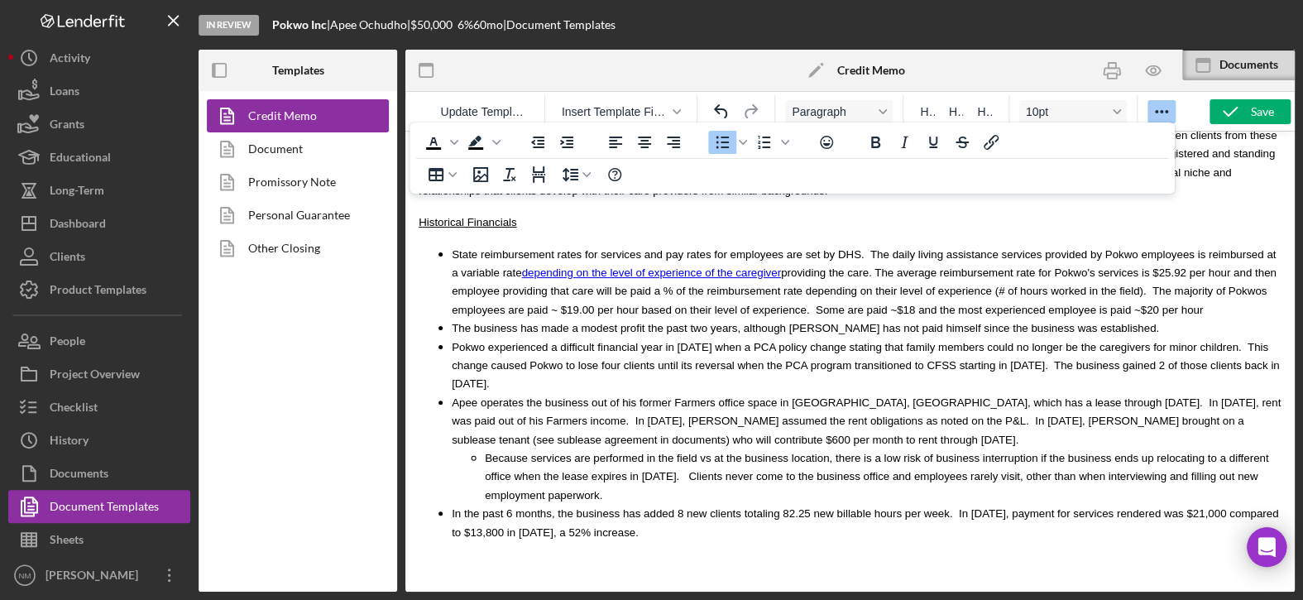
click at [453, 507] on span "In the past 6 months, the business has added 8 new clients totaling 82.25 new b…" at bounding box center [865, 522] width 826 height 31
click at [542, 507] on span "In the past 6 months, the business has added 8 new clients totaling 82.25 new b…" at bounding box center [865, 522] width 826 height 31
click at [725, 554] on p "Rich Text Area. Press ALT-0 for help." at bounding box center [849, 563] width 863 height 18
click at [653, 504] on li "In the past 6 months of 2025, the business has added 8 new clients totaling 82.…" at bounding box center [866, 522] width 829 height 37
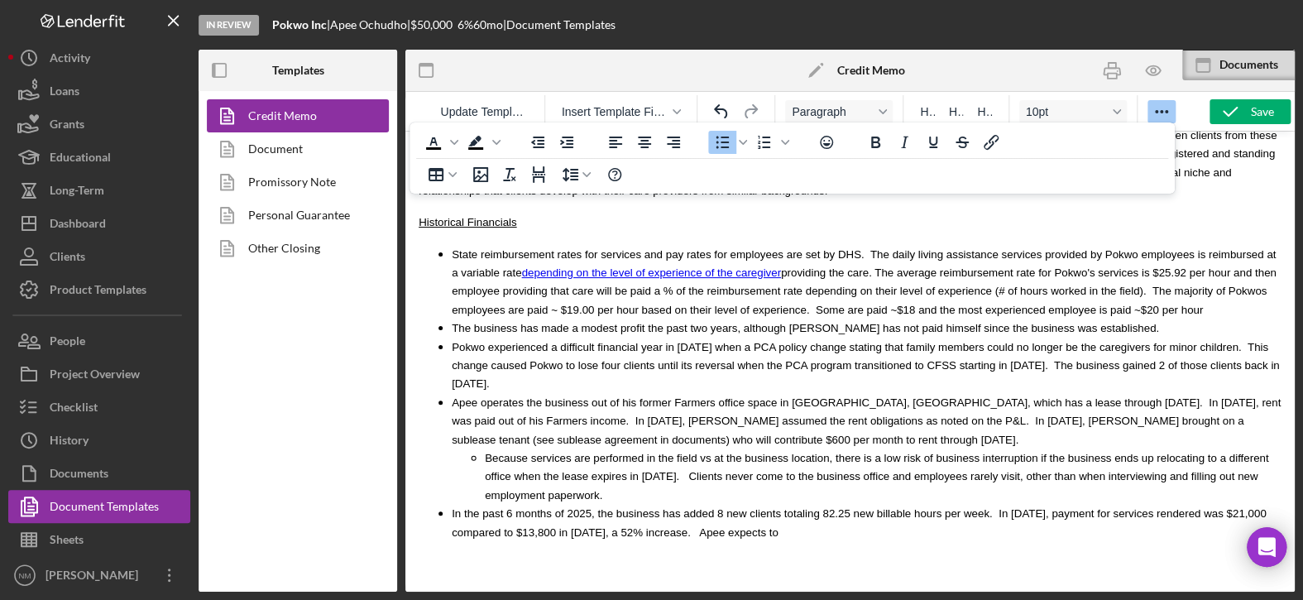
click at [1207, 507] on span "In the past 6 months of 2025, the business has added 8 new clients totaling 82.…" at bounding box center [859, 522] width 814 height 31
click at [601, 507] on span "In the past 6 months of 2025, the business has added 8 new clients totaling 82.…" at bounding box center [859, 522] width 814 height 31
click at [624, 507] on span "In the past 6 months of 2025, the business has added 8 new clients totaling 82.…" at bounding box center [859, 522] width 814 height 31
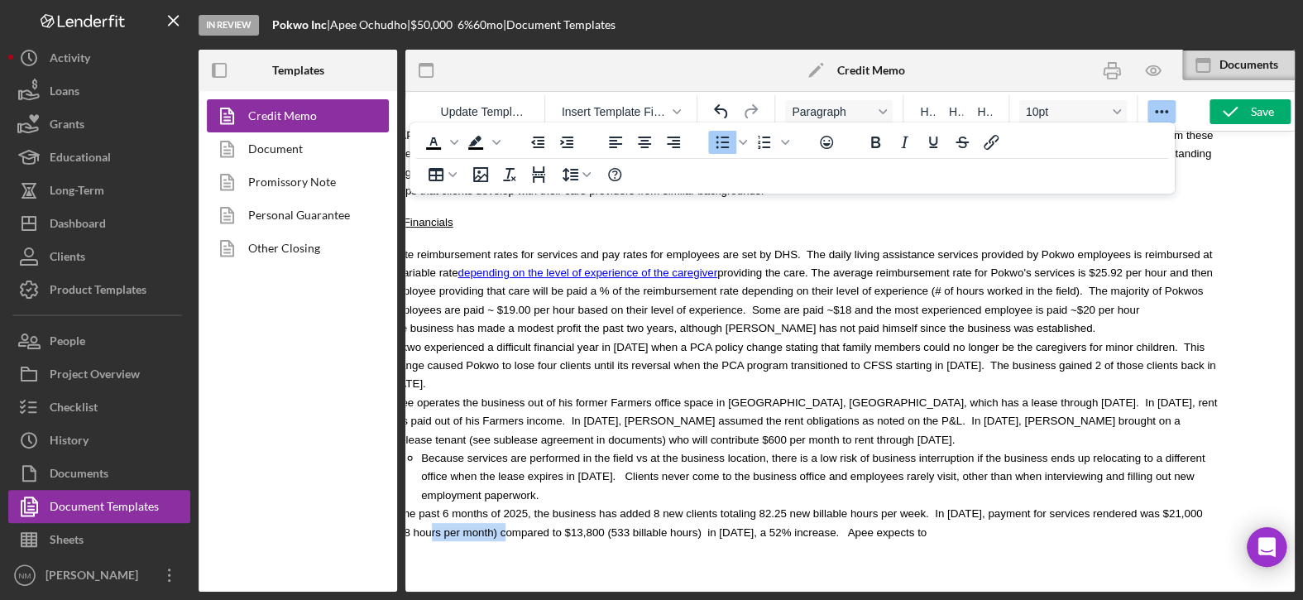
drag, startPoint x: 500, startPoint y: 452, endPoint x: 1153, endPoint y: 432, distance: 653.6
click at [1153, 507] on span "In the past 6 months of 2025, the business has added 8 new clients totaling 82.…" at bounding box center [795, 522] width 814 height 31
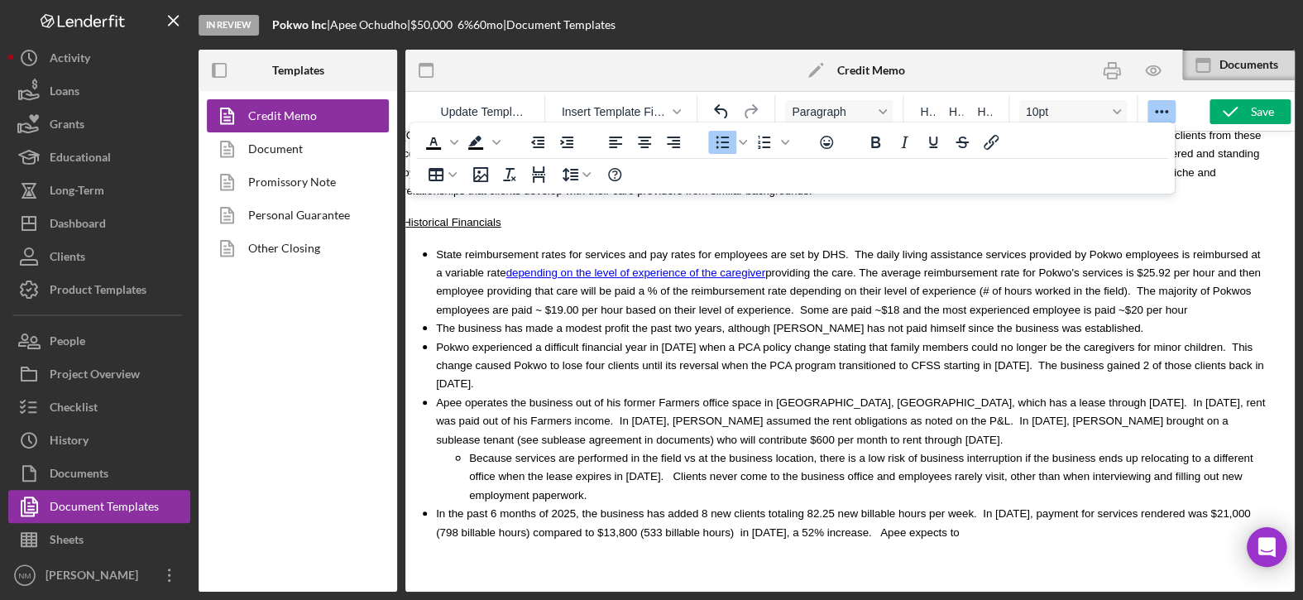
scroll to position [3424, 0]
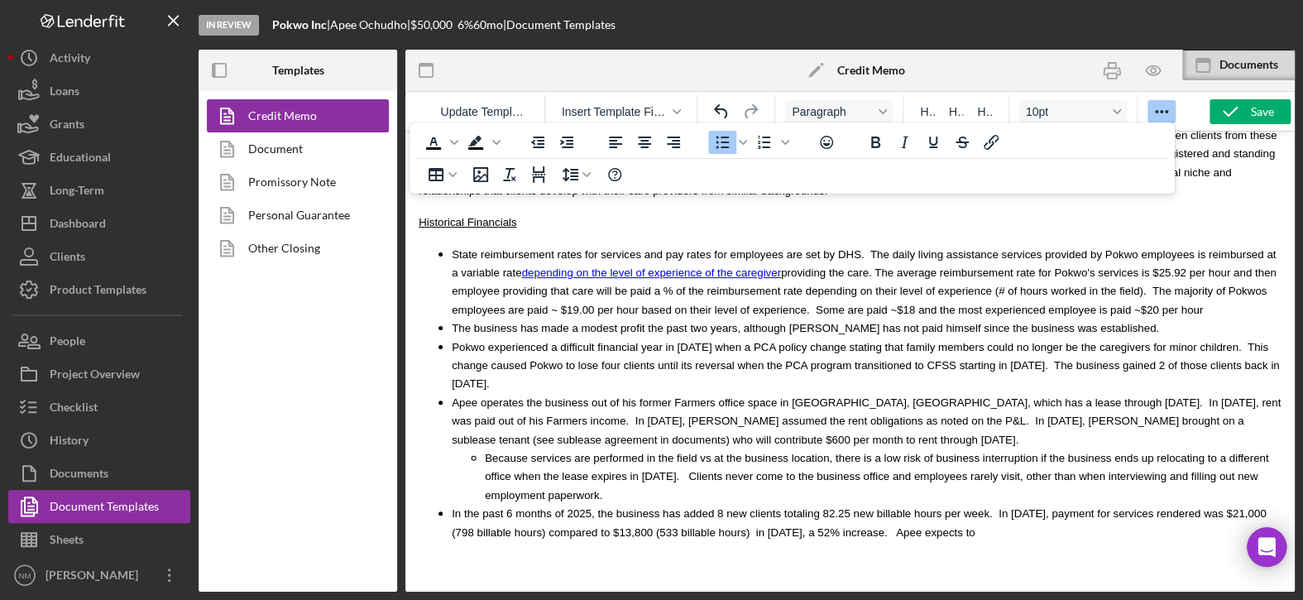
click at [671, 507] on span "In the past 6 months of 2025, the business has added 8 new clients totaling 82.…" at bounding box center [859, 522] width 814 height 31
click at [911, 504] on li "In the past 6 months of 2025, the business has added 8 new clients totaling 82.…" at bounding box center [866, 522] width 829 height 37
drag, startPoint x: 1109, startPoint y: 459, endPoint x: 998, endPoint y: 457, distance: 110.8
click at [998, 504] on li "In the past 6 months of 2025, the business has added 8 new clients totaling 82.…" at bounding box center [866, 522] width 829 height 37
drag, startPoint x: 1111, startPoint y: 454, endPoint x: 1057, endPoint y: 452, distance: 53.8
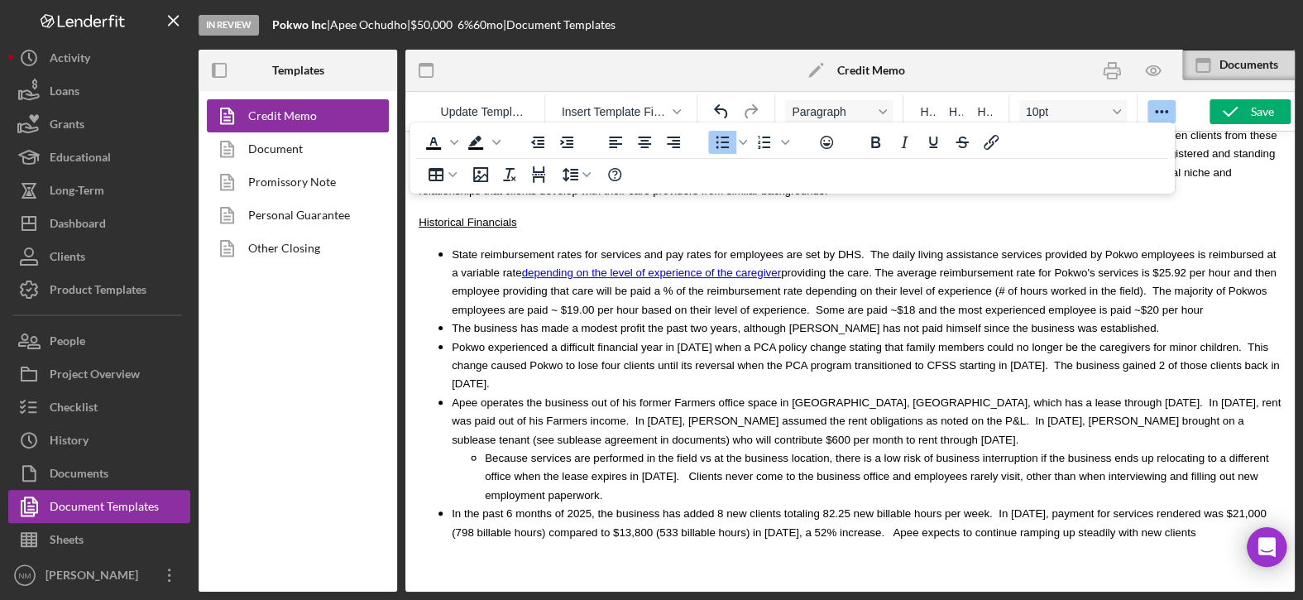
click at [1057, 504] on li "In the past 6 months of 2025, the business has added 8 new clients totaling 82.…" at bounding box center [866, 522] width 829 height 37
click at [1115, 507] on span "In the past 6 months of 2025, the business has added 8 new clients totaling 82.…" at bounding box center [862, 532] width 821 height 50
drag, startPoint x: 1194, startPoint y: 456, endPoint x: 1141, endPoint y: 453, distance: 53.0
click at [1141, 507] on span "In the past 6 months of 2025, the business has added 8 new clients totaling 82.…" at bounding box center [862, 532] width 821 height 50
drag, startPoint x: 1224, startPoint y: 453, endPoint x: 1206, endPoint y: 450, distance: 18.5
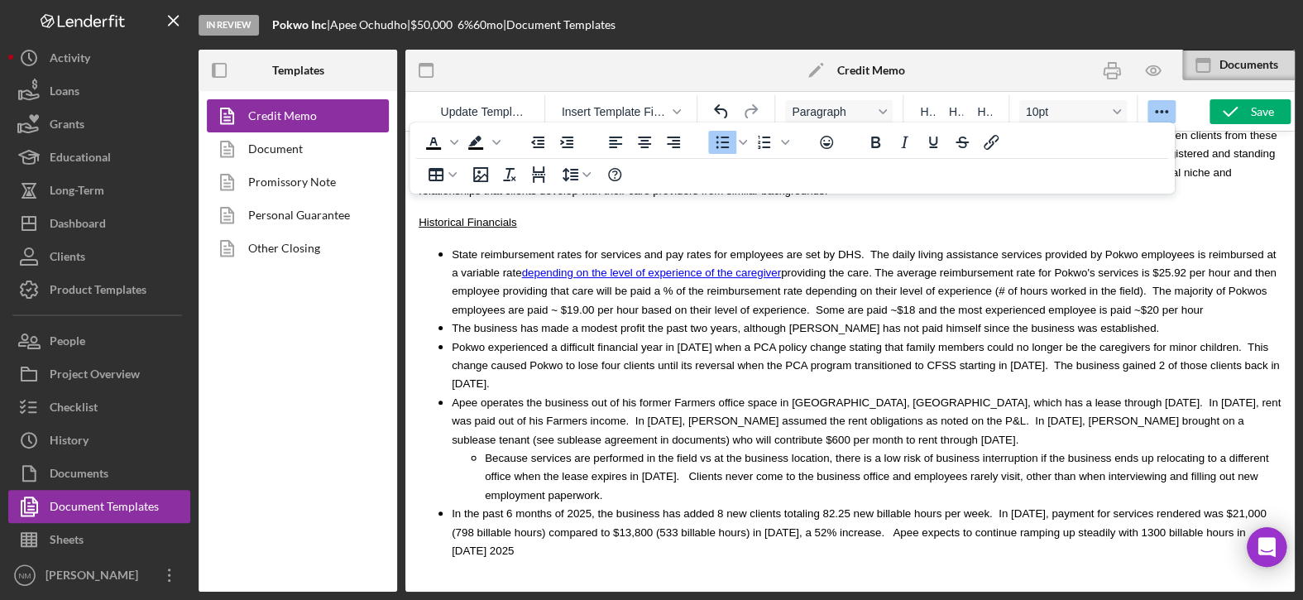
click at [1206, 507] on span "In the past 6 months of 2025, the business has added 8 new clients totaling 82.…" at bounding box center [859, 532] width 814 height 50
click at [1040, 473] on body "MCCD Loan Presentation- Org Title Presented By: Natalie Mouilso Date: September…" at bounding box center [849, 13] width 863 height 6579
click at [613, 266] on link "depending on the level of experience of the caregiver" at bounding box center [650, 272] width 259 height 12
click at [616, 266] on link "depending on the level of experience of the caregiver" at bounding box center [650, 272] width 259 height 12
click at [831, 572] on p "Rich Text Area. Press ALT-0 for help." at bounding box center [849, 581] width 863 height 18
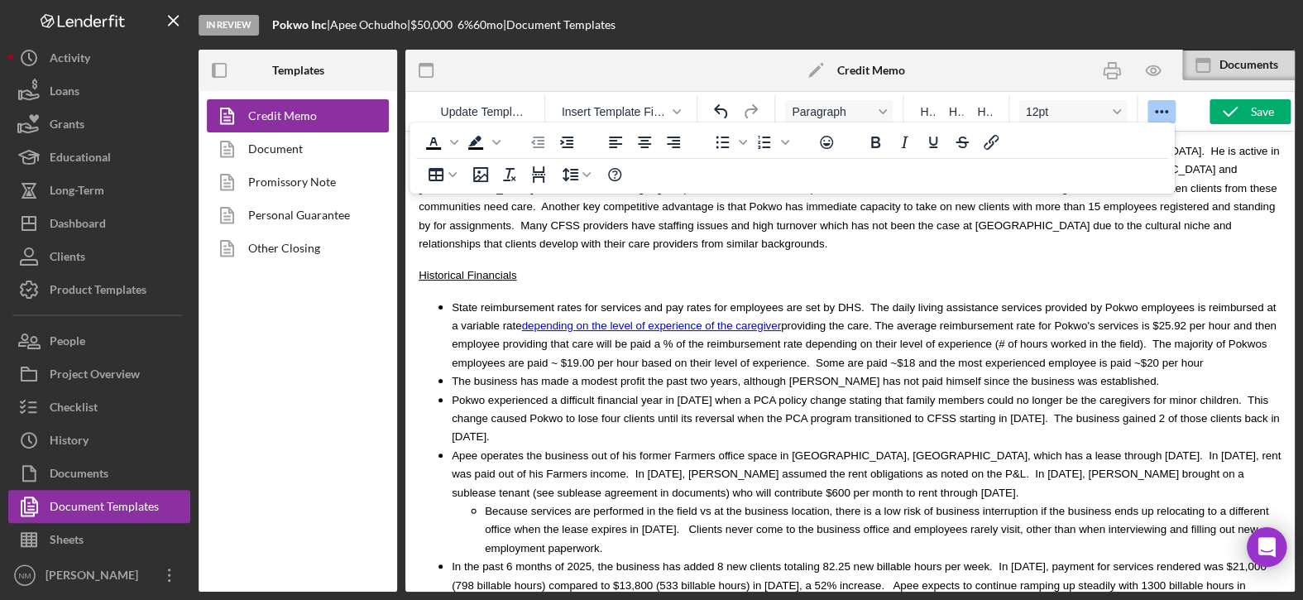
scroll to position [3341, 0]
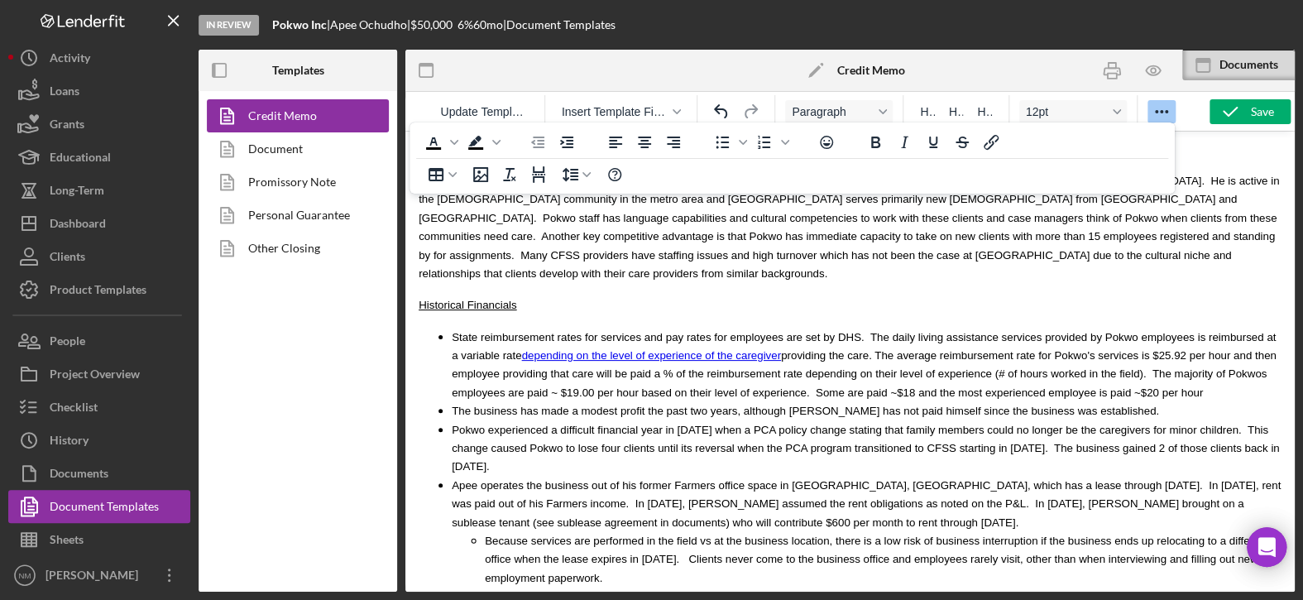
click at [1059, 331] on span "State reimbursement rates for services and pay rates for employees are set by D…" at bounding box center [864, 365] width 825 height 68
click at [1056, 331] on span "State reimbursement rates for services and pay rates for employees are set by D…" at bounding box center [864, 365] width 825 height 68
drag, startPoint x: 1059, startPoint y: 309, endPoint x: 1041, endPoint y: 318, distance: 19.6
click at [1041, 327] on li "State reimbursement rates for services and pay rates for employees are set by D…" at bounding box center [866, 364] width 829 height 74
click at [1076, 423] on span "Pokwo experienced a difficult financial year in 2024 when a PCA policy change s…" at bounding box center [865, 448] width 827 height 50
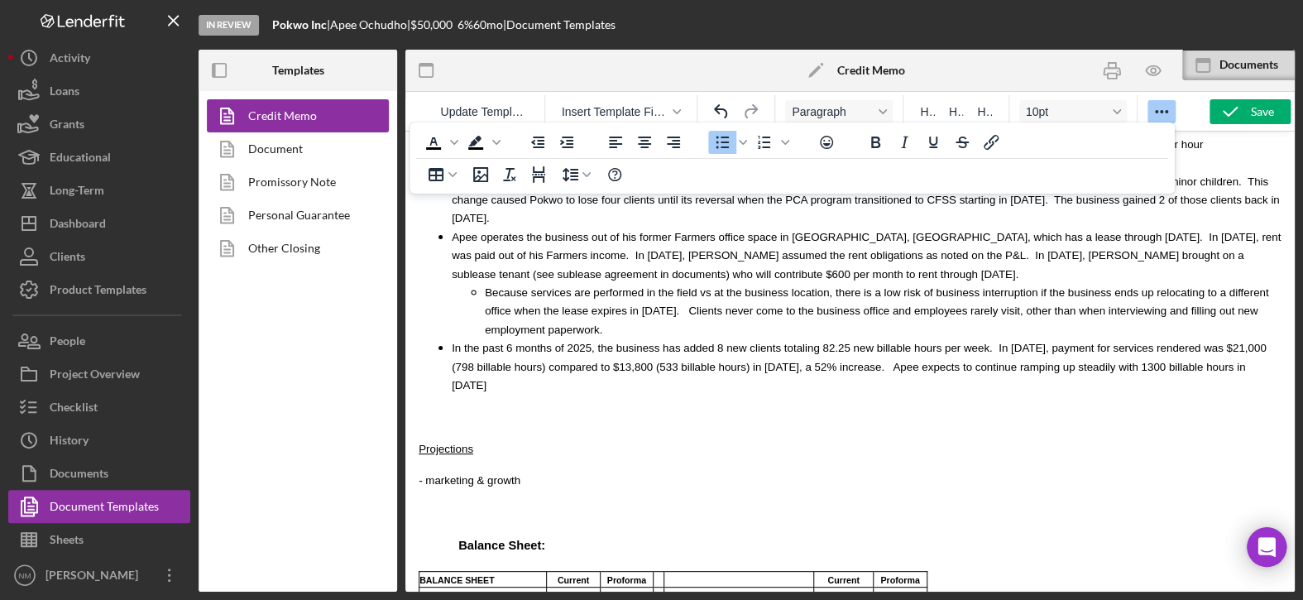
scroll to position [3589, 0]
click at [1146, 342] on span "In the past 6 months of 2025, the business has added 8 new clients totaling 82.…" at bounding box center [859, 367] width 814 height 50
click at [1144, 342] on span "In the past 6 months of 2025, the business has added 8 new clients totaling 82.…" at bounding box center [859, 367] width 814 height 50
click at [500, 338] on li "In the past 6 months of 2025, the business has added 8 new clients totaling 82.…" at bounding box center [866, 365] width 829 height 55
drag, startPoint x: 684, startPoint y: 309, endPoint x: 650, endPoint y: 308, distance: 33.9
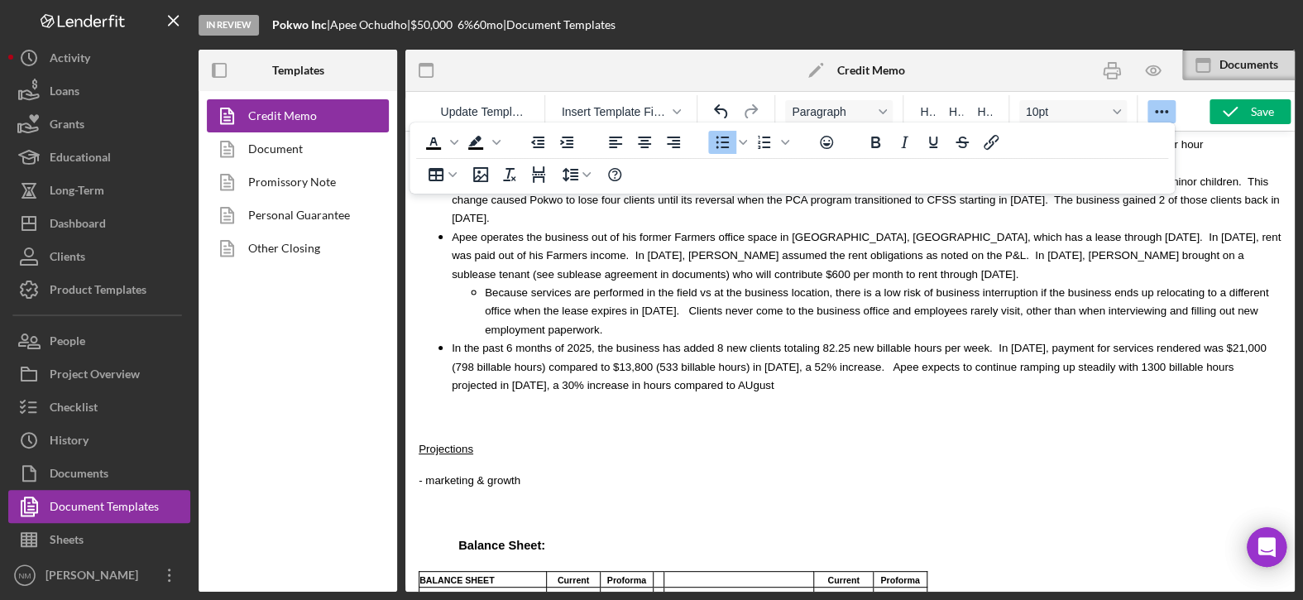
click at [650, 338] on li "In the past 6 months of 2025, the business has added 8 new clients totaling 82.…" at bounding box center [866, 365] width 829 height 55
click at [486, 407] on p "Rich Text Area. Press ALT-0 for help." at bounding box center [849, 416] width 863 height 18
drag, startPoint x: 445, startPoint y: 360, endPoint x: 442, endPoint y: 332, distance: 27.5
click at [480, 407] on p "Rich Text Area. Press ALT-0 for help." at bounding box center [849, 416] width 863 height 18
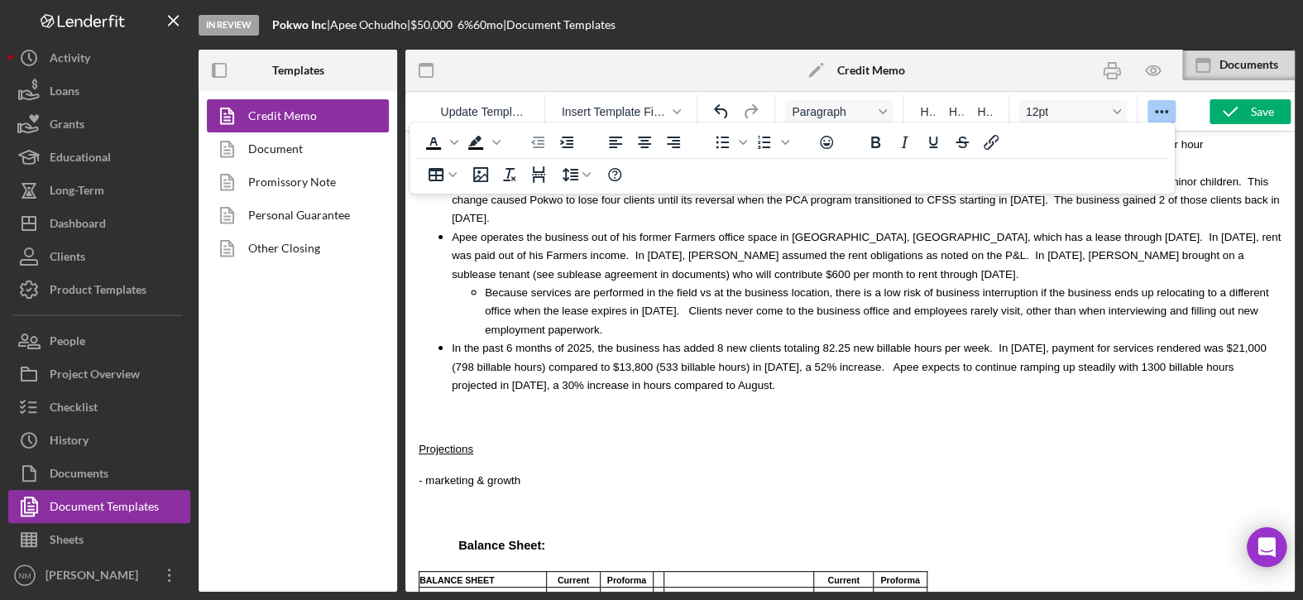
click at [827, 342] on span "In the past 6 months of 2025, the business has added 8 new clients totaling 82.…" at bounding box center [859, 367] width 814 height 50
drag, startPoint x: 436, startPoint y: 353, endPoint x: 436, endPoint y: 332, distance: 20.7
click at [436, 407] on p "Rich Text Area. Press ALT-0 for help." at bounding box center [849, 416] width 863 height 18
click at [428, 407] on p "Rich Text Area. Press ALT-0 for help." at bounding box center [849, 416] width 863 height 18
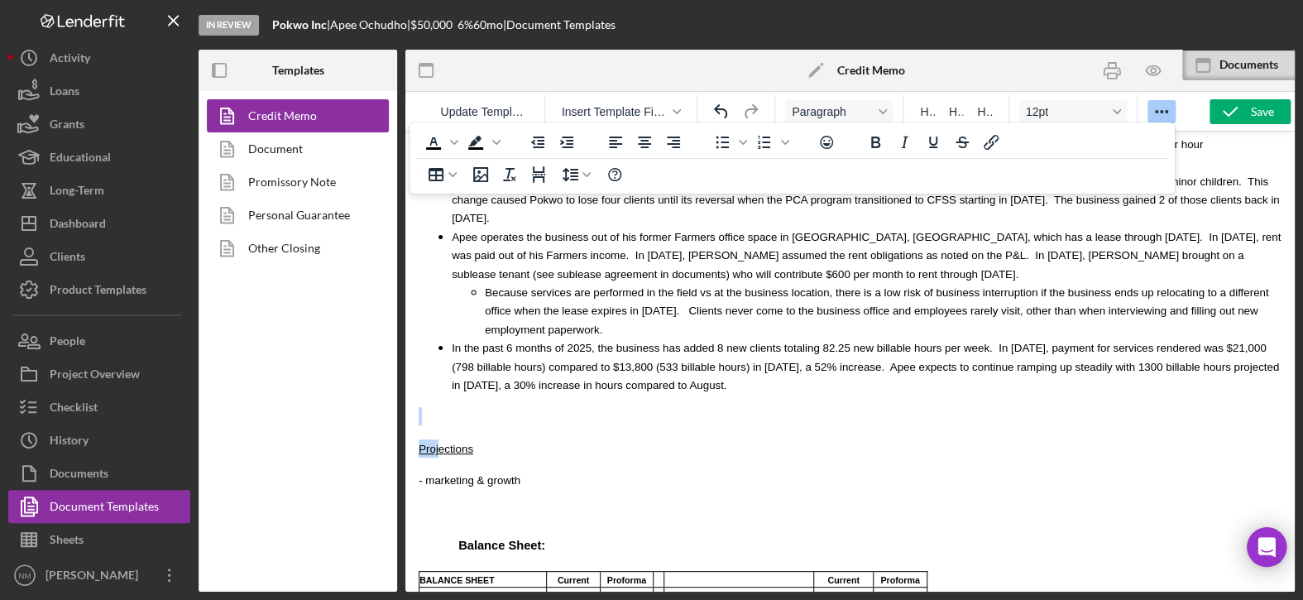
click at [421, 407] on p "Rich Text Area. Press ALT-0 for help." at bounding box center [849, 416] width 863 height 18
click at [425, 407] on p "Rich Text Area. Press ALT-0 for help." at bounding box center [849, 416] width 863 height 18
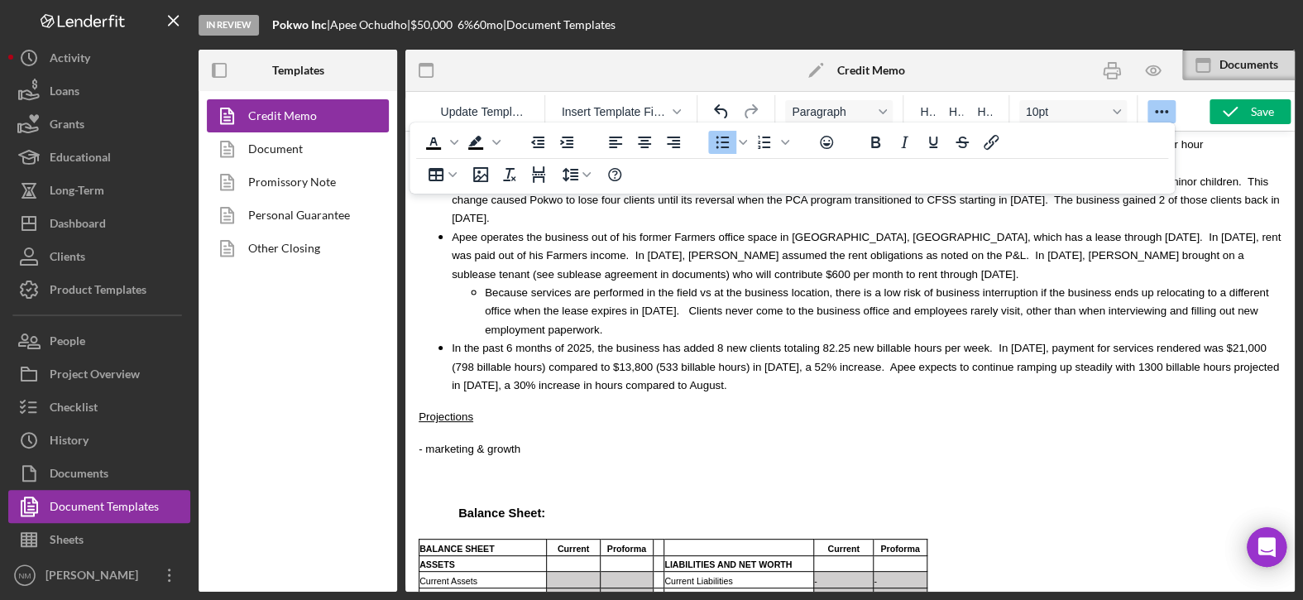
drag, startPoint x: 825, startPoint y: 289, endPoint x: 825, endPoint y: 304, distance: 14.9
click at [825, 338] on li "In the past 6 months of 2025, the business has added 8 new clients totaling 82.…" at bounding box center [866, 365] width 829 height 55
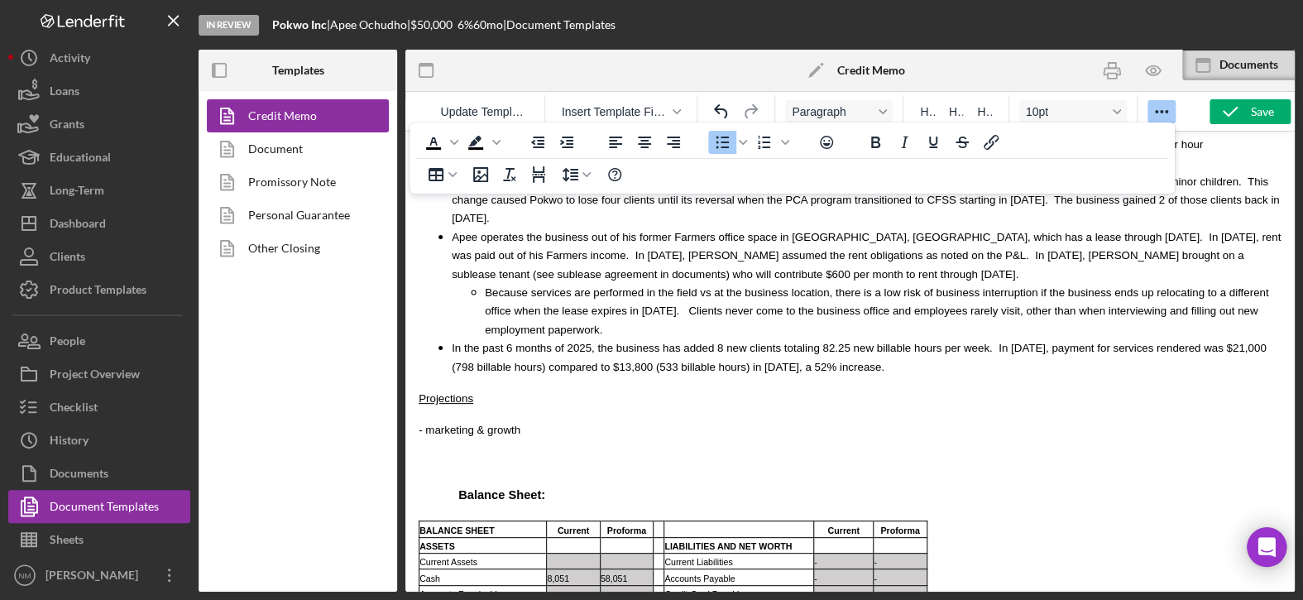
click at [423, 420] on p "- marketing & growth" at bounding box center [849, 429] width 863 height 18
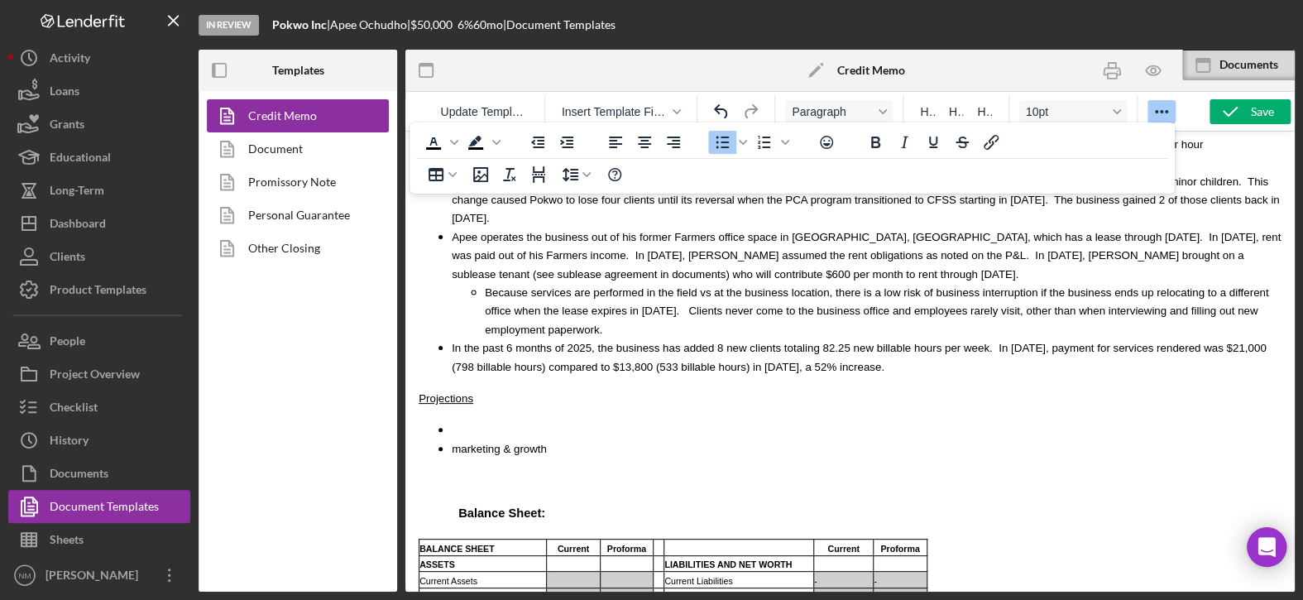
click at [455, 420] on li "Rich Text Area. Press ALT-0 for help." at bounding box center [866, 429] width 829 height 18
click at [452, 423] on span "Apee expects to continue ramping up steadily with 1300 billable hours projected…" at bounding box center [785, 429] width 667 height 12
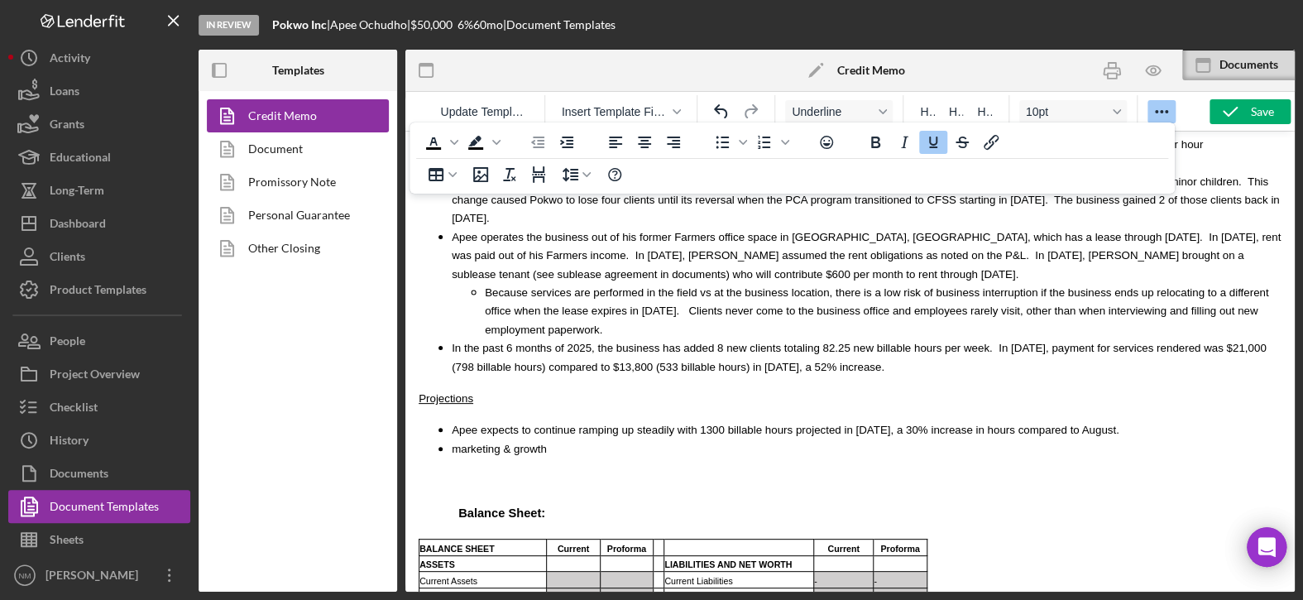
click at [500, 389] on p "Projections" at bounding box center [849, 398] width 863 height 18
click at [605, 471] on h1 "Rich Text Area. Press ALT-0 for help." at bounding box center [876, 479] width 810 height 17
click at [586, 488] on h1 "Rich Text Area. Press ALT-0 for help." at bounding box center [876, 496] width 810 height 17
click at [1231, 110] on icon "button" at bounding box center [1229, 111] width 41 height 41
click at [739, 423] on span "Apee expects to continue ramping up steadily with 1300 billable hours projected…" at bounding box center [785, 429] width 667 height 12
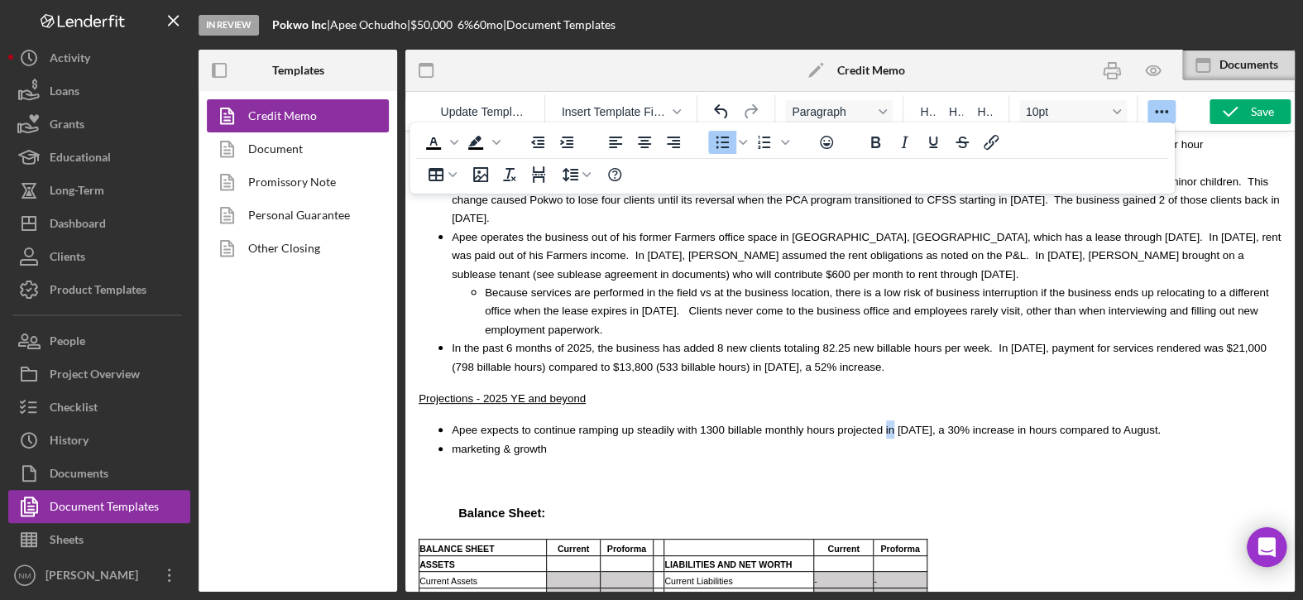
drag, startPoint x: 861, startPoint y: 356, endPoint x: 853, endPoint y: 342, distance: 15.9
click at [853, 420] on li "Apee expects to continue ramping up steadily with 1300 billable monthly hours p…" at bounding box center [866, 429] width 829 height 18
drag, startPoint x: 956, startPoint y: 351, endPoint x: 906, endPoint y: 357, distance: 50.8
click at [906, 423] on span "Apee expects to continue ramping up steadily with 1300 billable monthly hours p…" at bounding box center [829, 429] width 755 height 12
click at [1130, 420] on li "Apee expects to continue ramping up steadily with 1300 billable monthly hours p…" at bounding box center [866, 429] width 829 height 18
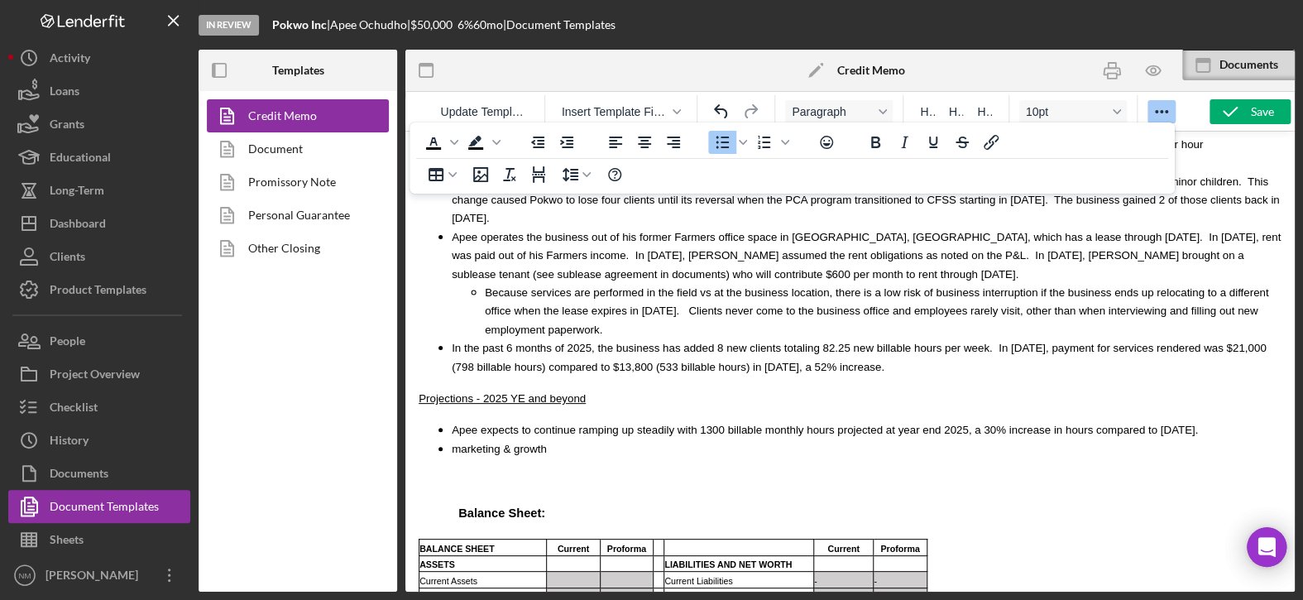
click at [832, 338] on li "In the past 6 months of 2025, the business has added 8 new clients totaling 82.…" at bounding box center [866, 356] width 829 height 37
drag, startPoint x: 844, startPoint y: 287, endPoint x: 864, endPoint y: 279, distance: 21.5
click at [844, 342] on span "In the past 6 months of 2025, the business has added 8 new clients totaling 82.…" at bounding box center [859, 357] width 814 height 31
click at [875, 342] on span "In the past 6 months of 2025, the business has added 8 new clients totaling 82.…" at bounding box center [866, 357] width 828 height 31
click at [862, 342] on span "In the past 6 months of 2025, the business has added 8 new clients totaling 82.…" at bounding box center [866, 357] width 829 height 31
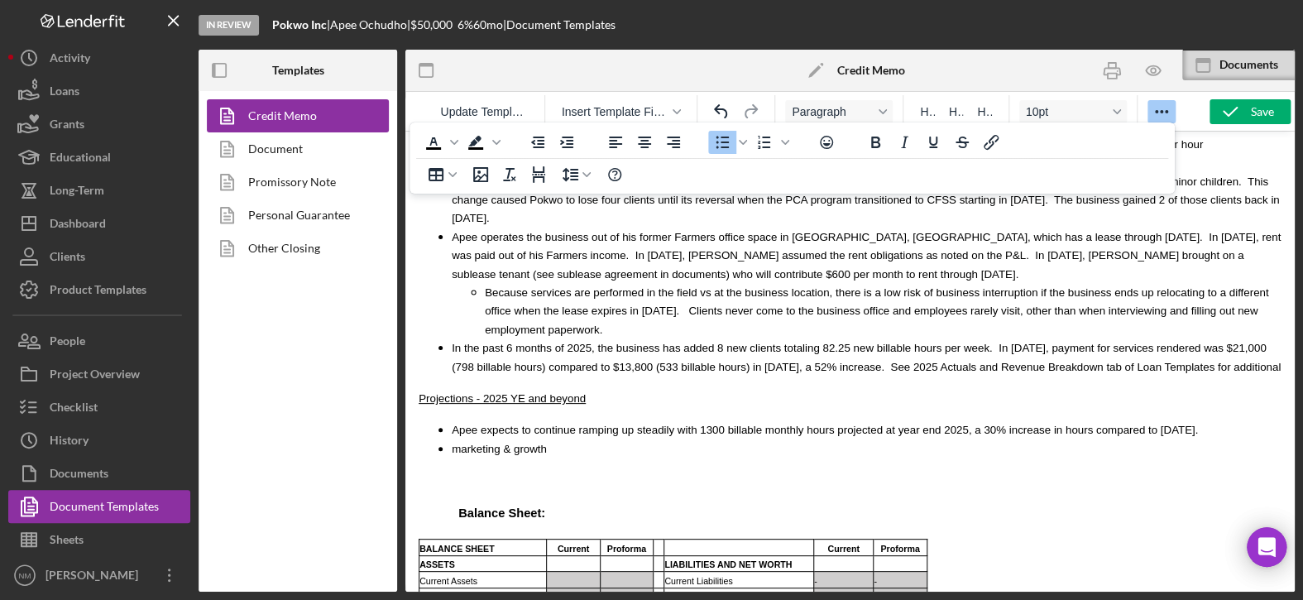
click at [903, 342] on span "In the past 6 months of 2025, the business has added 8 new clients totaling 82.…" at bounding box center [866, 357] width 829 height 31
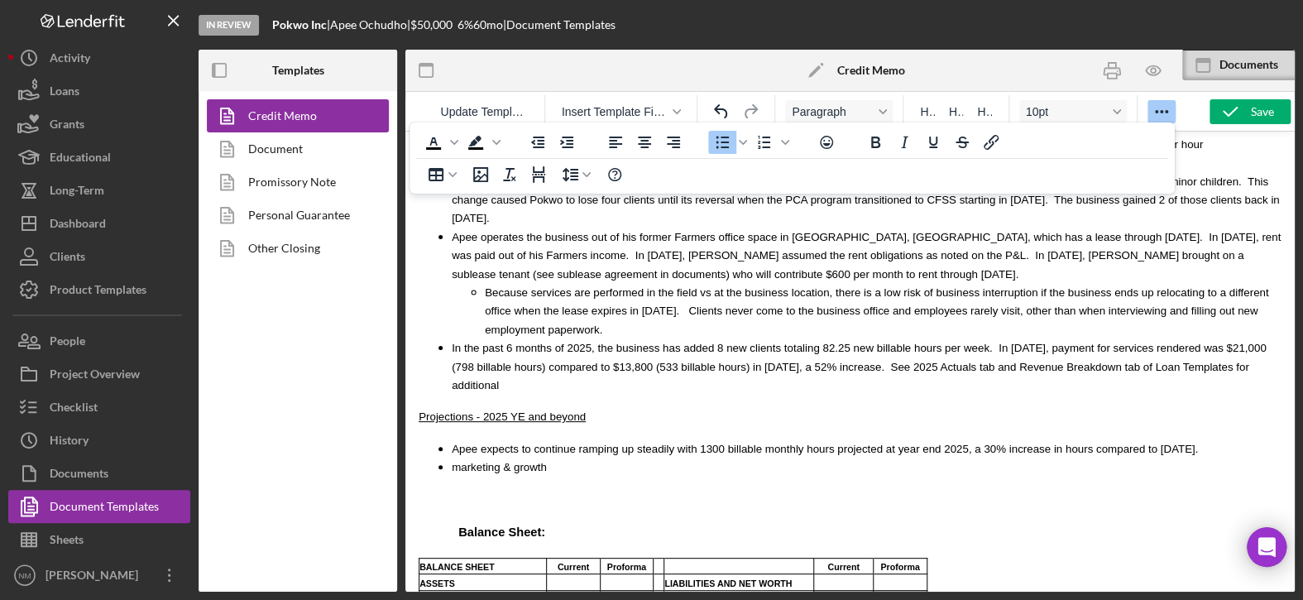
click at [1202, 338] on li "In the past 6 months of 2025, the business has added 8 new clients totaling 82.…" at bounding box center [866, 365] width 829 height 55
click at [448, 439] on ul "Apee expects to continue ramping up steadily with 1300 billable monthly hours p…" at bounding box center [849, 457] width 863 height 37
click at [1228, 115] on icon "button" at bounding box center [1229, 111] width 41 height 41
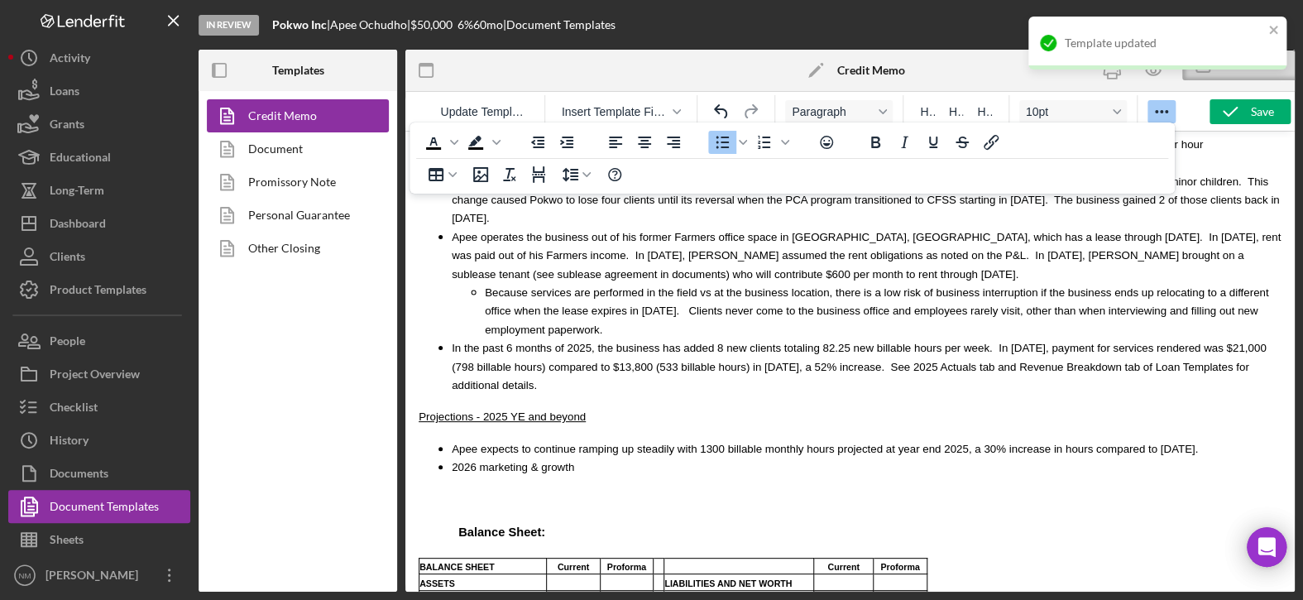
click at [590, 457] on li "2026 marketing & growth" at bounding box center [866, 466] width 829 height 18
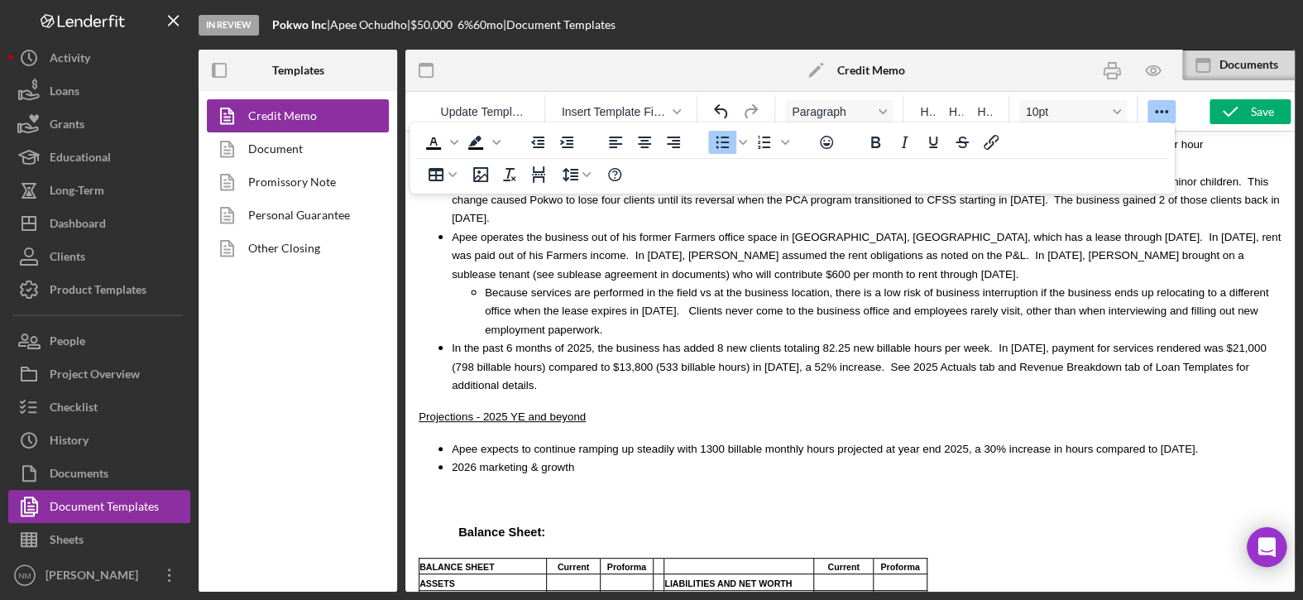
click at [667, 457] on li "2026 marketing & growth" at bounding box center [866, 466] width 829 height 18
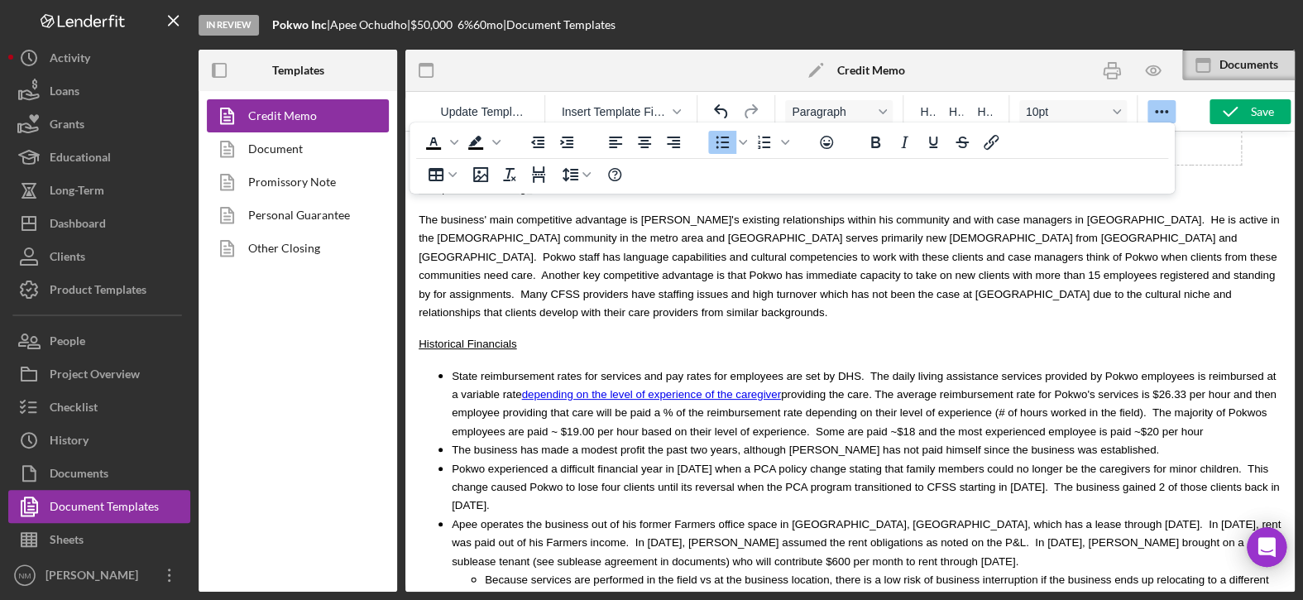
scroll to position [3341, 0]
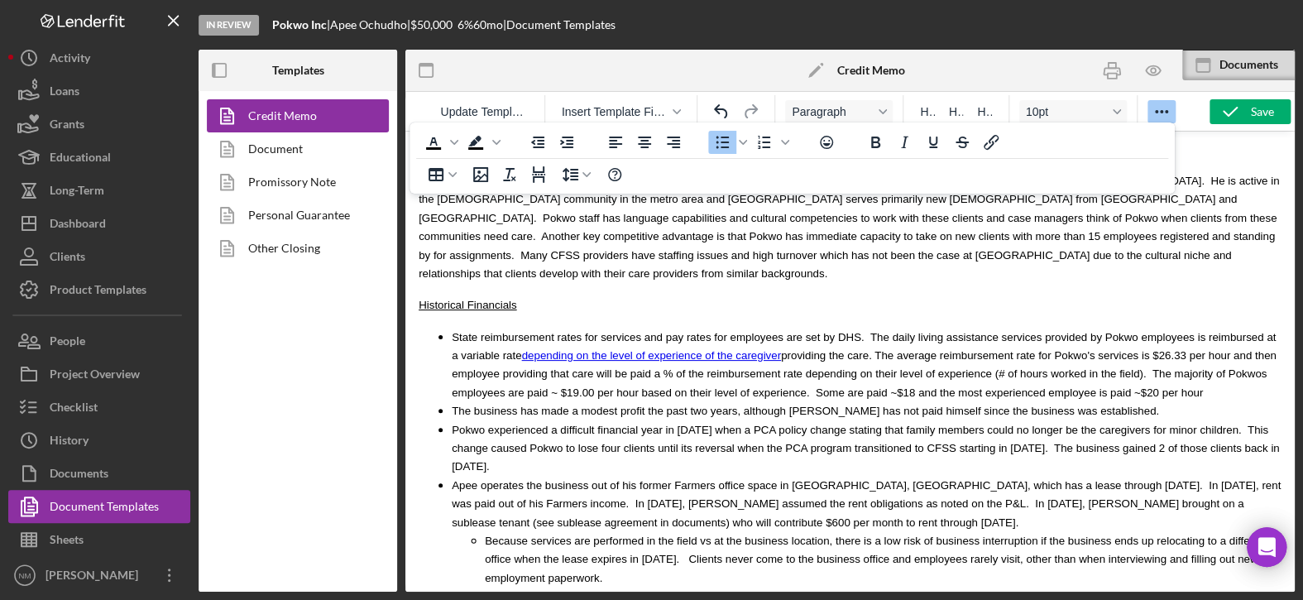
click at [960, 347] on span "State reimbursement rates for services and pay rates for employees are set by D…" at bounding box center [864, 365] width 825 height 68
click at [885, 476] on li "Apee operates the business out of his former Farmers office space in Eagan, MN,…" at bounding box center [866, 531] width 829 height 111
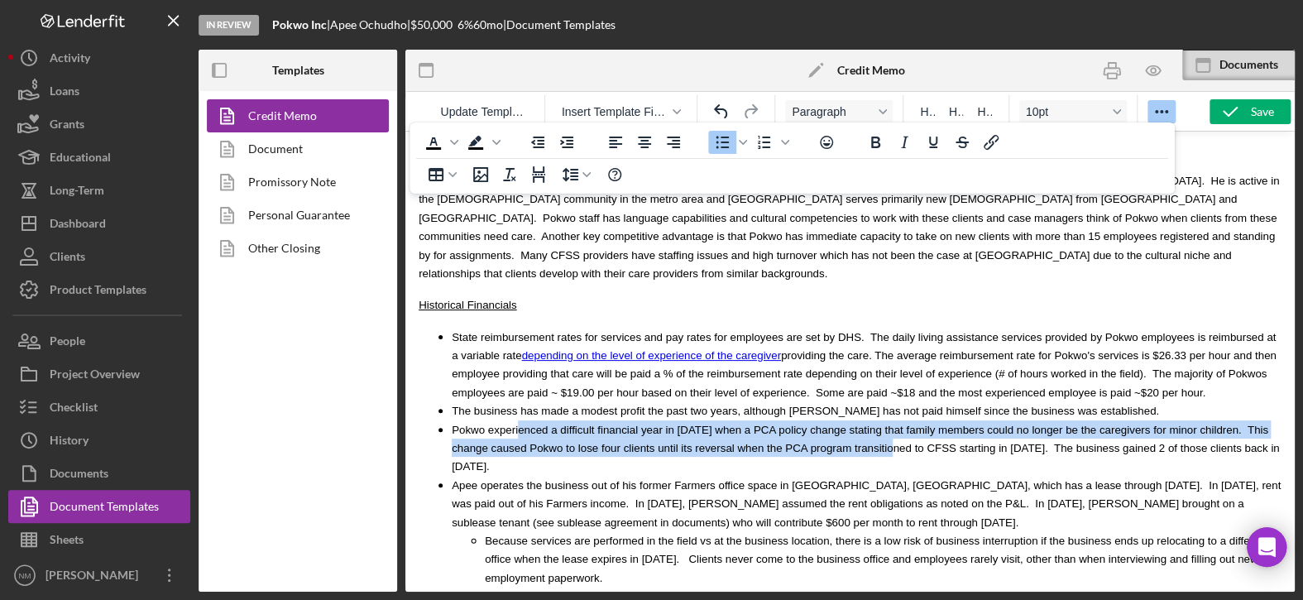
drag, startPoint x: 514, startPoint y: 383, endPoint x: 796, endPoint y: 401, distance: 282.6
click at [796, 423] on span "Pokwo experienced a difficult financial year in 2024 when a PCA policy change s…" at bounding box center [865, 448] width 827 height 50
click at [881, 423] on span "Pokwo experienced a difficult financial year in 2024 when a PCA policy change s…" at bounding box center [865, 448] width 827 height 50
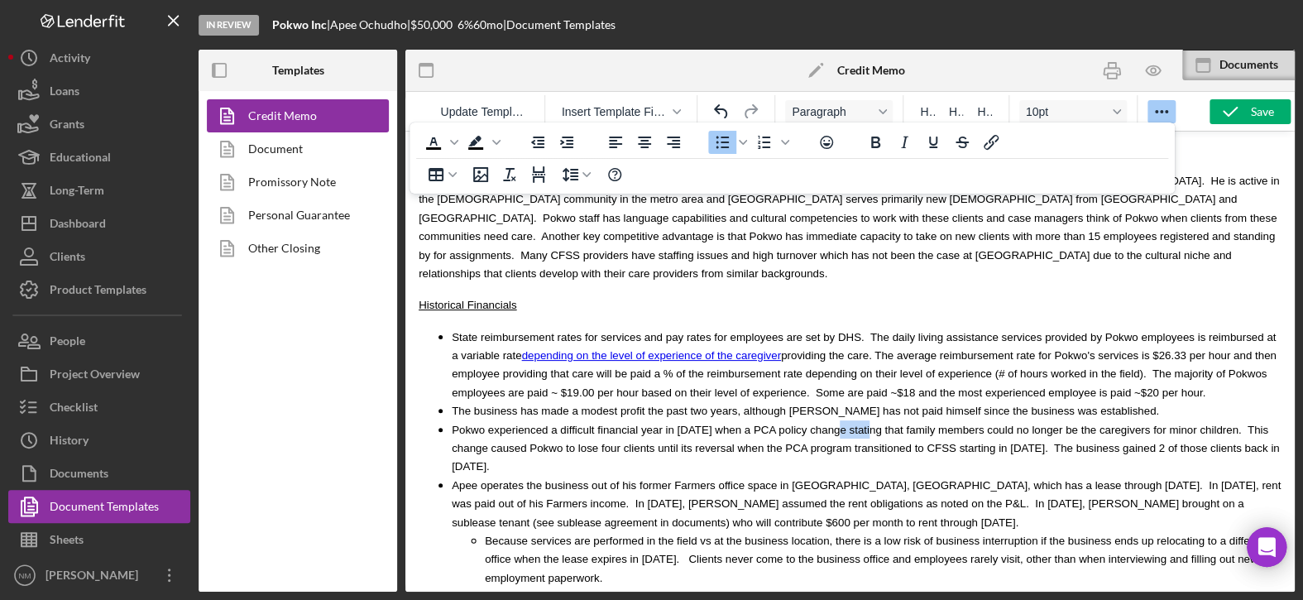
drag, startPoint x: 833, startPoint y: 386, endPoint x: 801, endPoint y: 386, distance: 31.4
click at [801, 423] on span "Pokwo experienced a difficult financial year in 2024 when a PCA policy change s…" at bounding box center [865, 448] width 827 height 50
drag, startPoint x: 603, startPoint y: 405, endPoint x: 591, endPoint y: 408, distance: 11.8
click at [591, 423] on span "Pokwo experienced a difficult financial year in 2024 when a PCA policy change s…" at bounding box center [865, 448] width 827 height 50
click at [694, 423] on span "Pokwo experienced a difficult financial year in 2024 when a PCA policy change s…" at bounding box center [859, 448] width 814 height 50
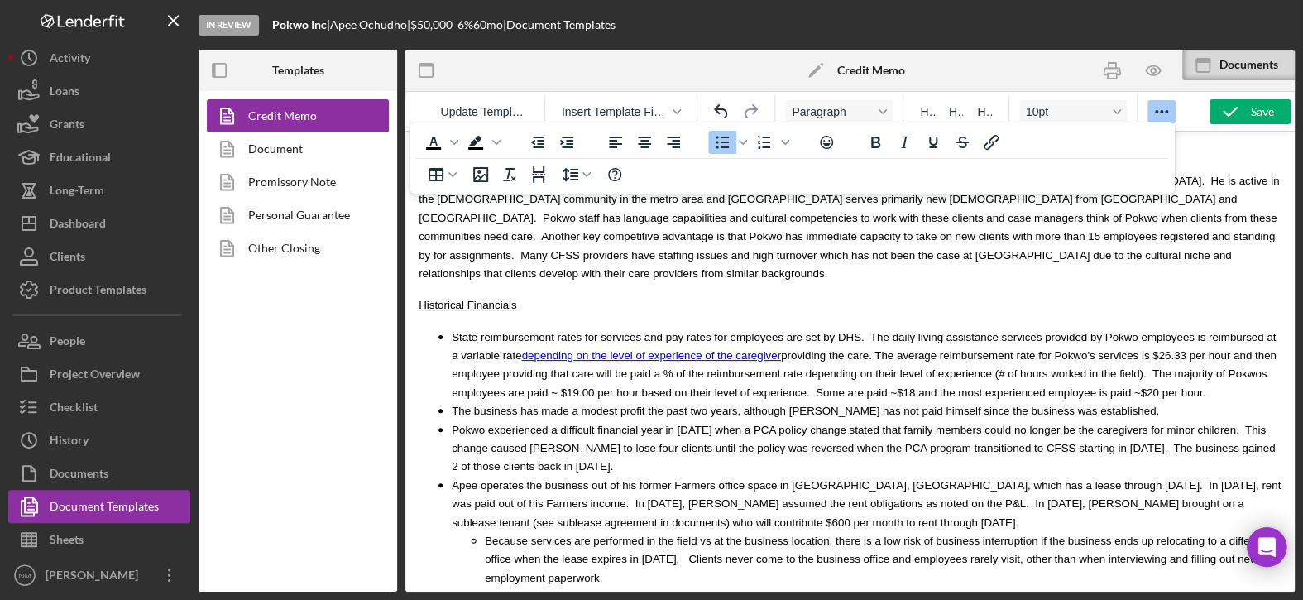
click at [1151, 423] on span "Pokwo experienced a difficult financial year in 2024 when a PCA policy change s…" at bounding box center [863, 448] width 823 height 50
click at [1110, 423] on span "Pokwo experienced a difficult financial year in 2024 when a PCA policy change s…" at bounding box center [863, 448] width 823 height 50
click at [1154, 423] on span "Pokwo experienced a difficult financial year in 2024 when a PCA policy change s…" at bounding box center [863, 448] width 823 height 50
click at [523, 428] on li "Pokwo experienced a difficult financial year in [DATE] when a PCA policy change…" at bounding box center [866, 447] width 829 height 55
drag, startPoint x: 1135, startPoint y: 427, endPoint x: 1119, endPoint y: 427, distance: 15.7
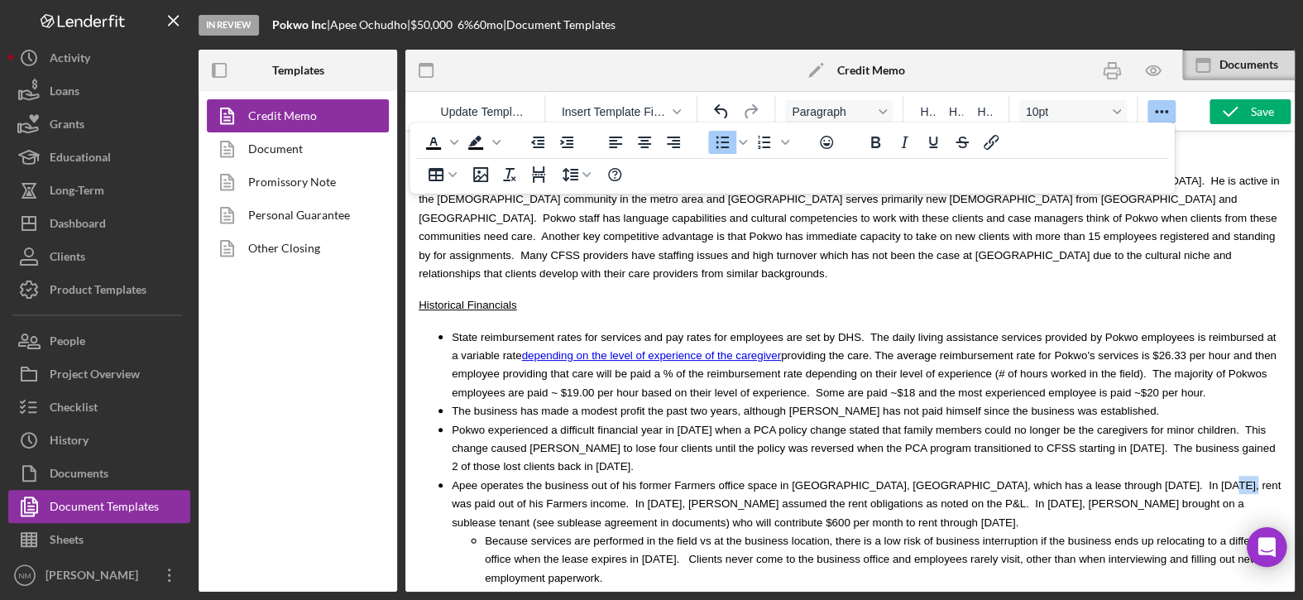
click at [1119, 479] on span "Apee operates the business out of his former Farmers office space in Eagan, MN,…" at bounding box center [866, 504] width 829 height 50
drag, startPoint x: 1131, startPoint y: 441, endPoint x: 1117, endPoint y: 447, distance: 15.2
click at [1117, 479] on span "Apee operates the business out of his former Farmers office space in Eagan, MN,…" at bounding box center [866, 504] width 829 height 50
drag, startPoint x: 1193, startPoint y: 442, endPoint x: 1206, endPoint y: 437, distance: 14.1
click at [1193, 479] on span "Apee operates the business out of his former Farmers office space in Eagan, MN,…" at bounding box center [866, 504] width 829 height 50
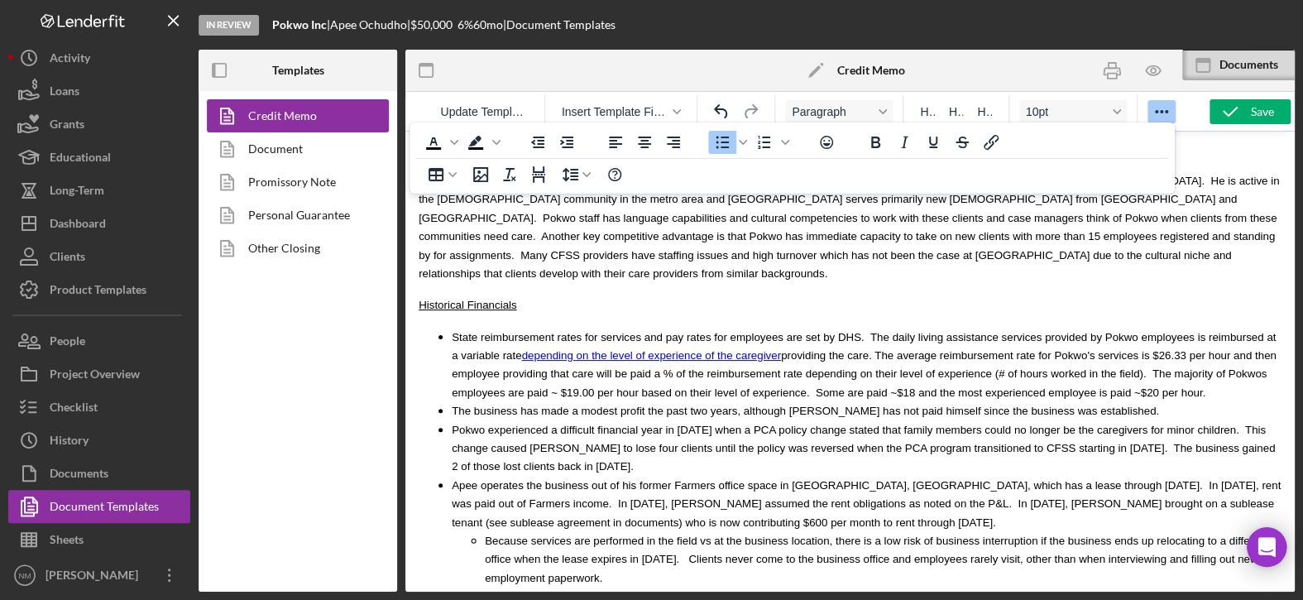
click at [638, 476] on li "Apee operates the business out of his former Farmers office space in Eagan, MN,…" at bounding box center [866, 531] width 829 height 111
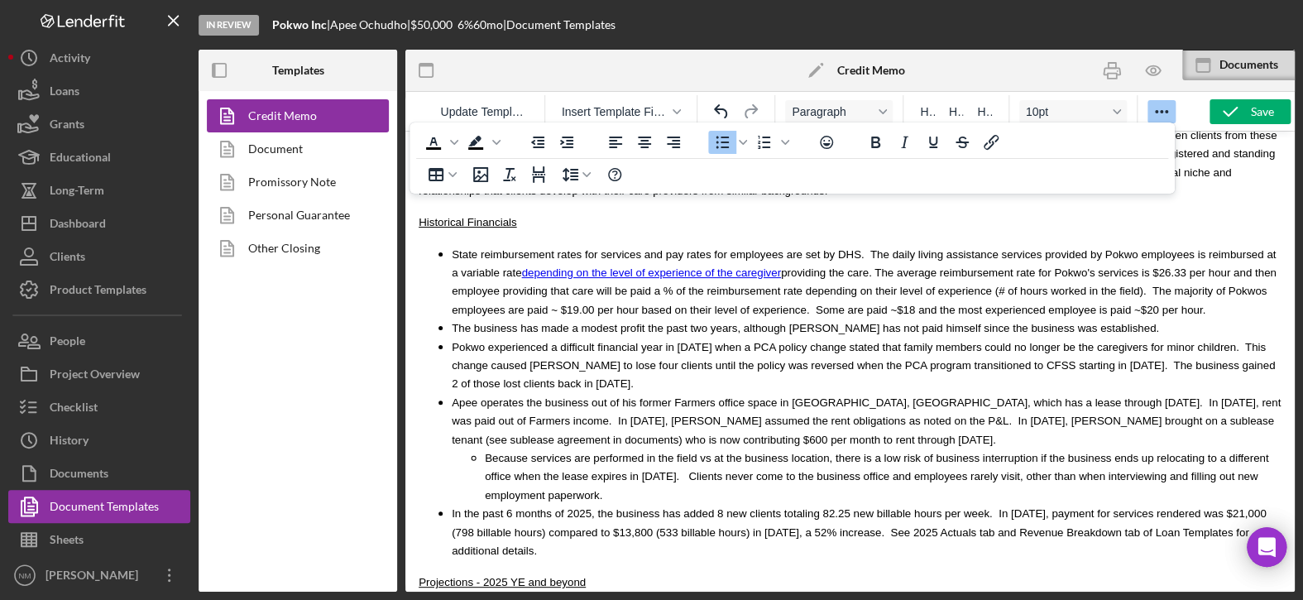
scroll to position [3506, 0]
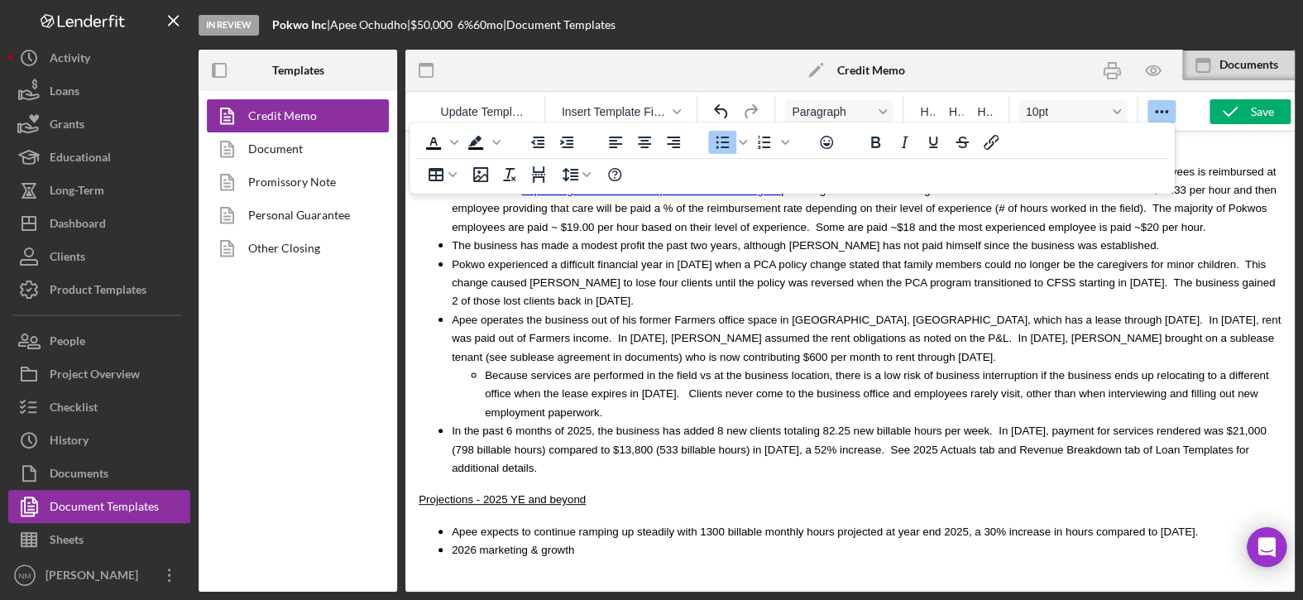
click at [1240, 421] on li "In the past 6 months of 2025, the business has added 8 new clients totaling 82.…" at bounding box center [866, 448] width 829 height 55
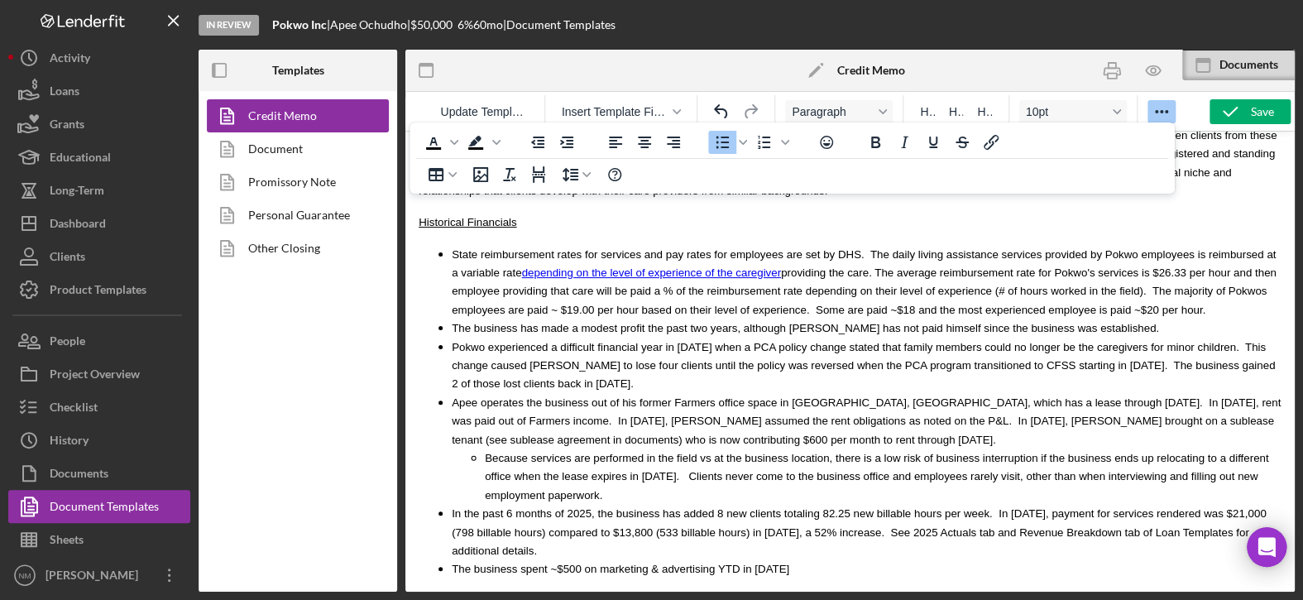
scroll to position [3341, 0]
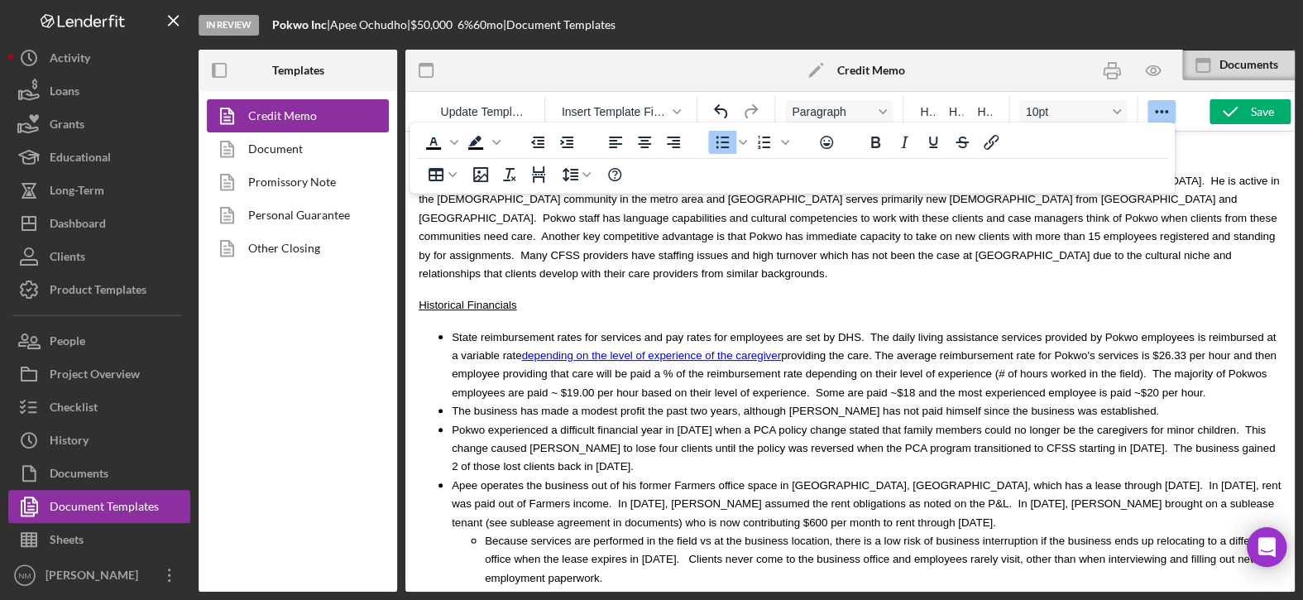
click at [447, 518] on ul "State reimbursement rates for services and pay rates for employees are set by D…" at bounding box center [849, 493] width 863 height 333
click at [1251, 531] on li "Because services are performed in the field vs at the business location, there …" at bounding box center [883, 558] width 796 height 55
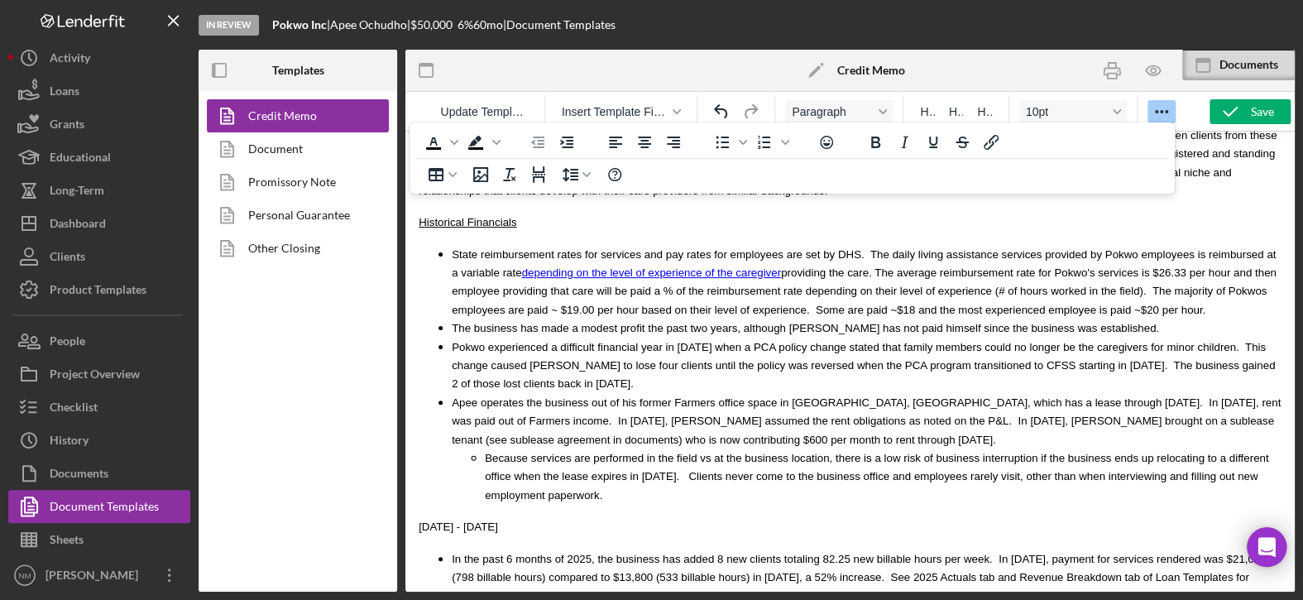
scroll to position [3506, 0]
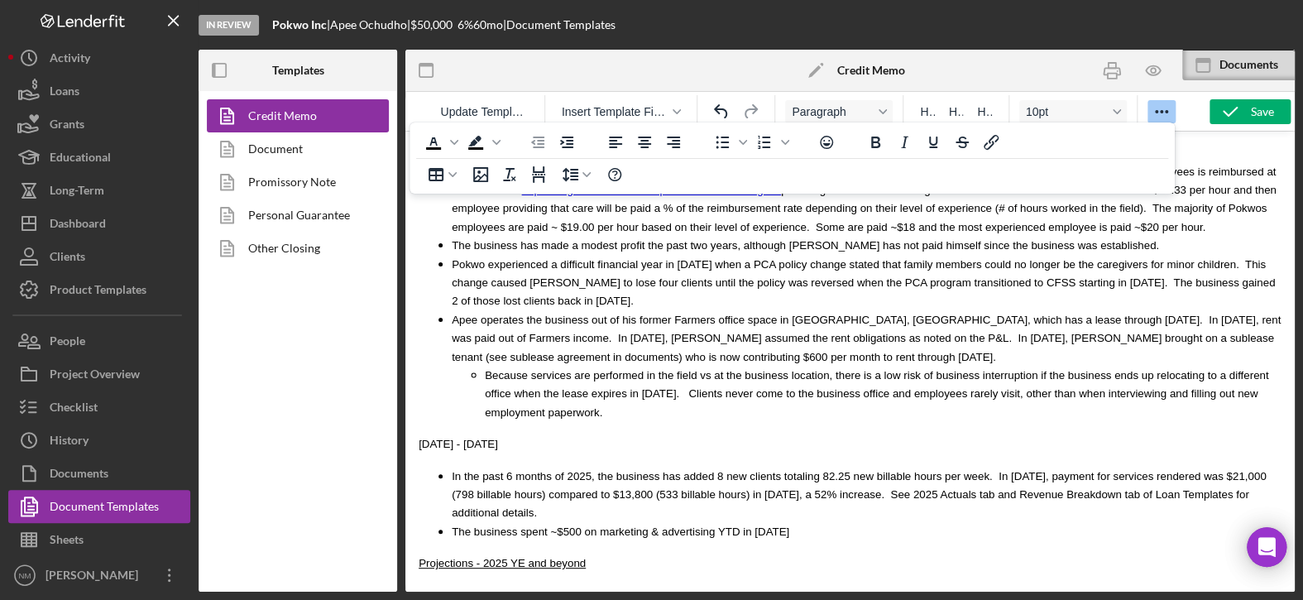
drag, startPoint x: 490, startPoint y: 367, endPoint x: 413, endPoint y: 371, distance: 77.0
click at [879, 104] on button "Paragraph" at bounding box center [839, 111] width 108 height 23
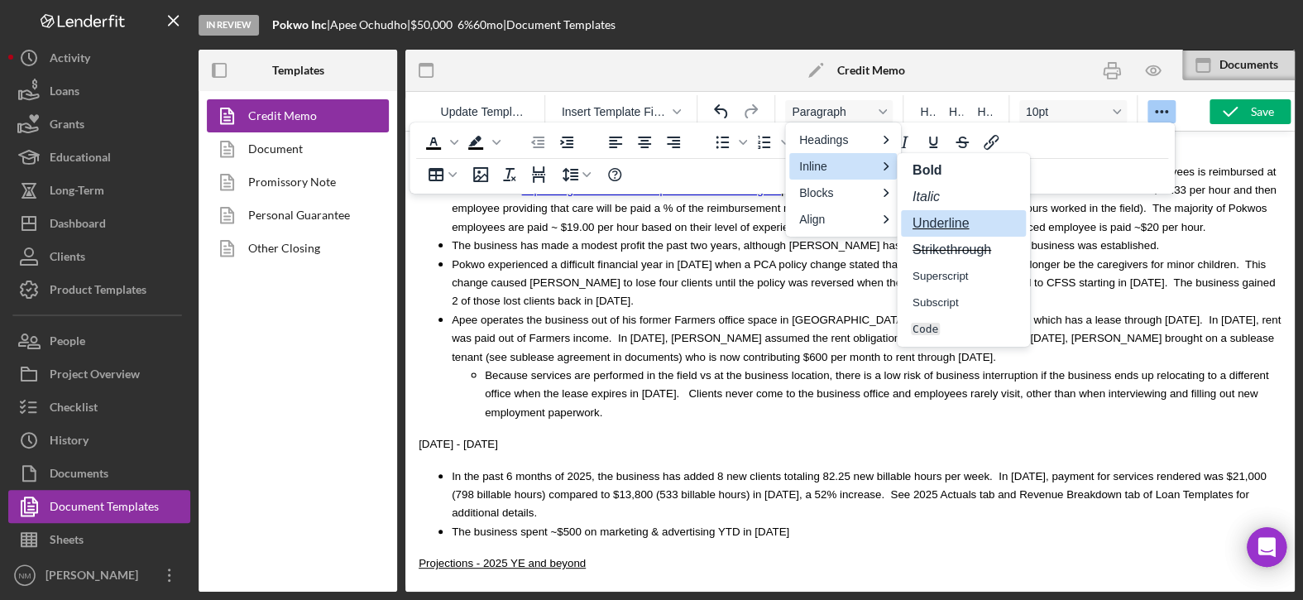
click at [928, 222] on span "Underline" at bounding box center [941, 223] width 60 height 14
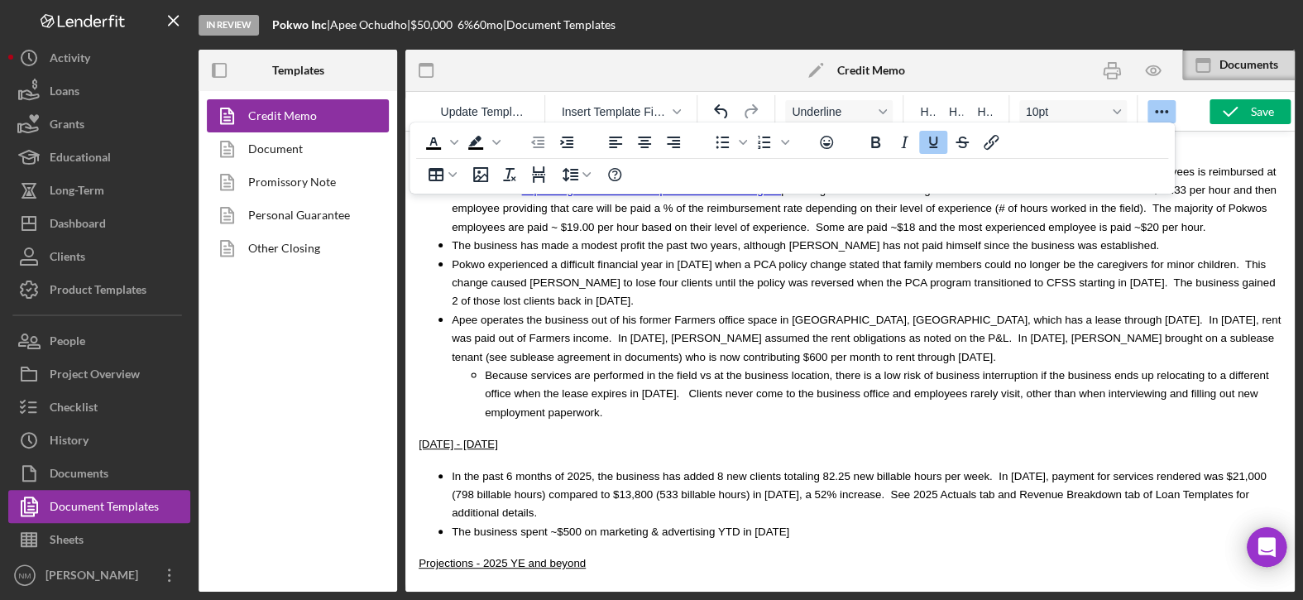
click at [951, 470] on span "In the past 6 months of 2025, the business has added 8 new clients totaling 82.…" at bounding box center [859, 495] width 814 height 50
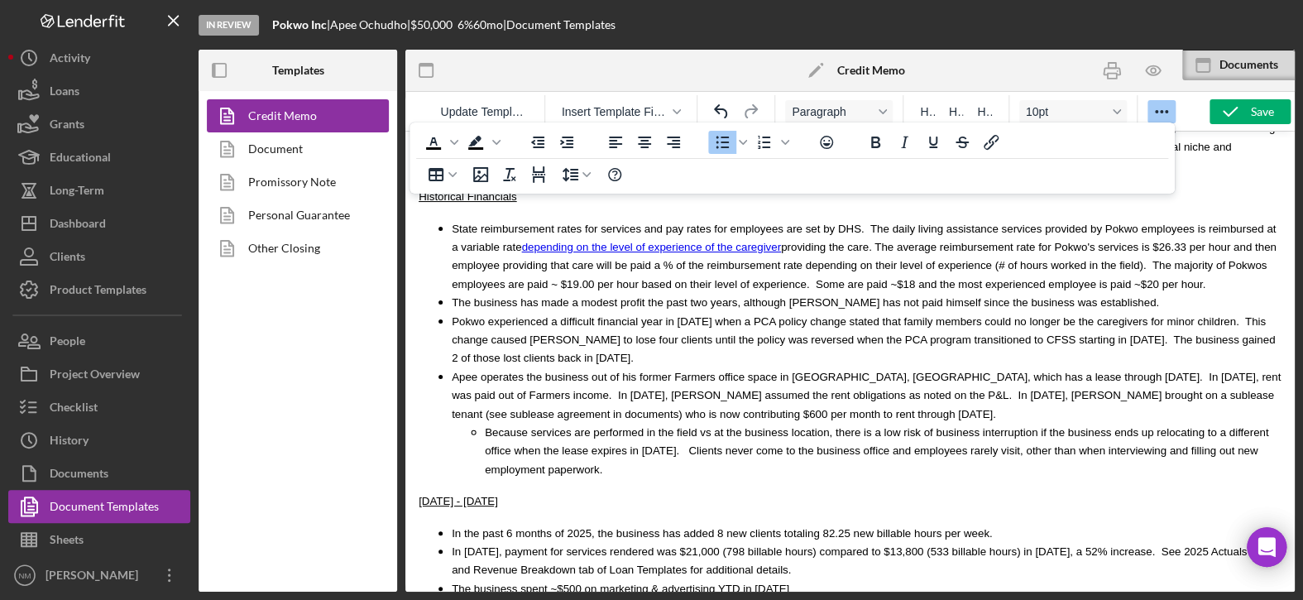
scroll to position [3424, 0]
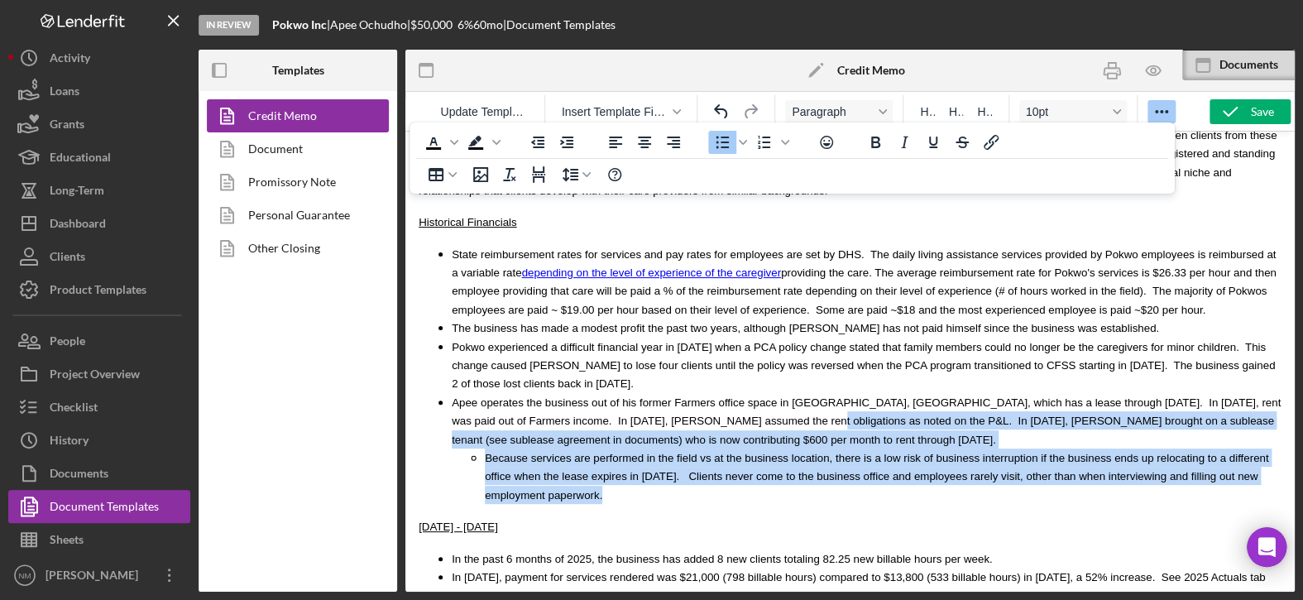
drag, startPoint x: 683, startPoint y: 362, endPoint x: 1253, endPoint y: 412, distance: 572.0
click at [1253, 413] on li "Apee operates the business out of his former Farmers office space in Eagan, MN,…" at bounding box center [866, 448] width 829 height 111
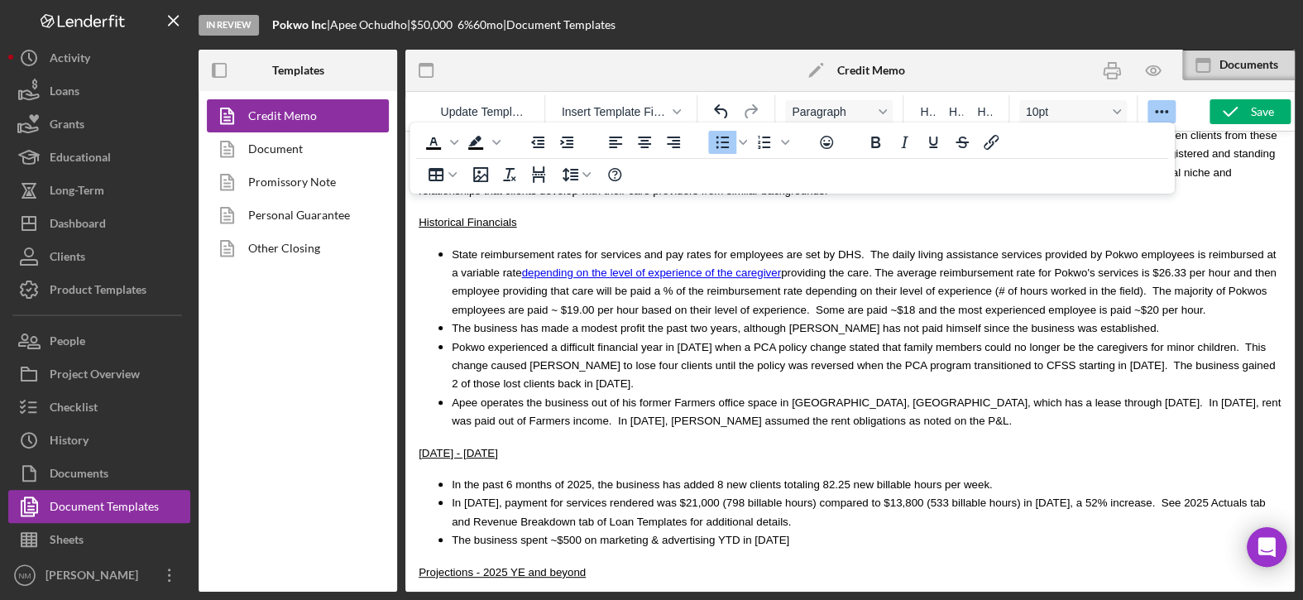
click at [451, 475] on ul "In the past 6 months of 2025, the business has added 8 new clients totaling 82.…" at bounding box center [849, 512] width 863 height 74
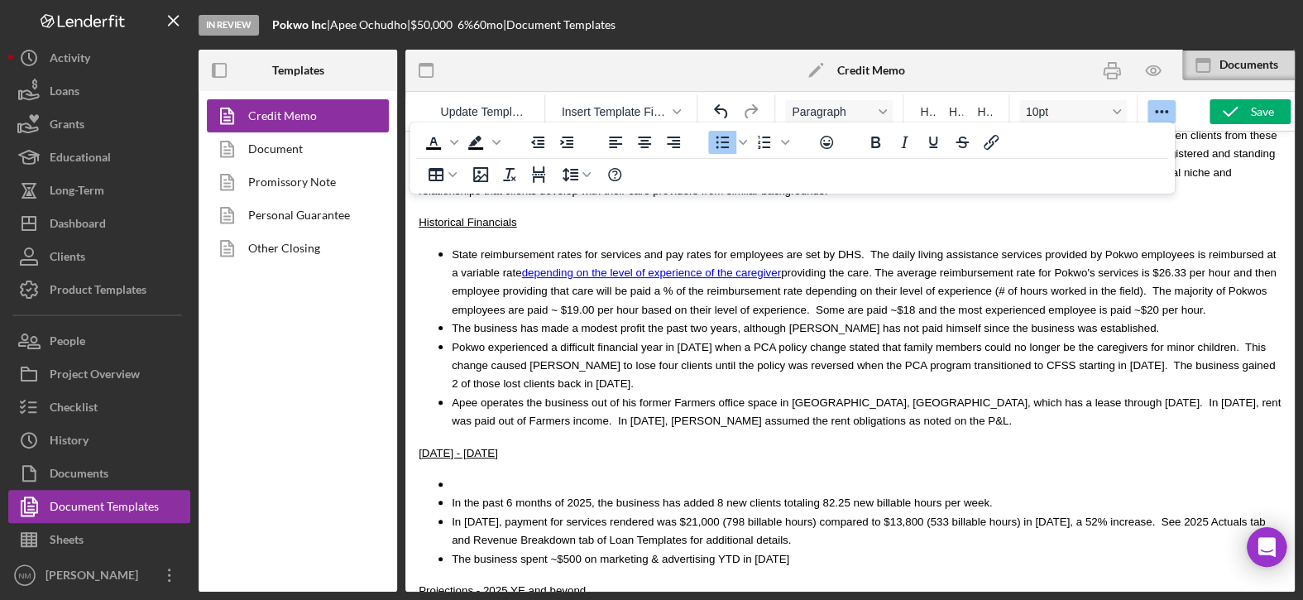
click at [464, 475] on li "Rich Text Area. Press ALT-0 for help." at bounding box center [866, 484] width 829 height 18
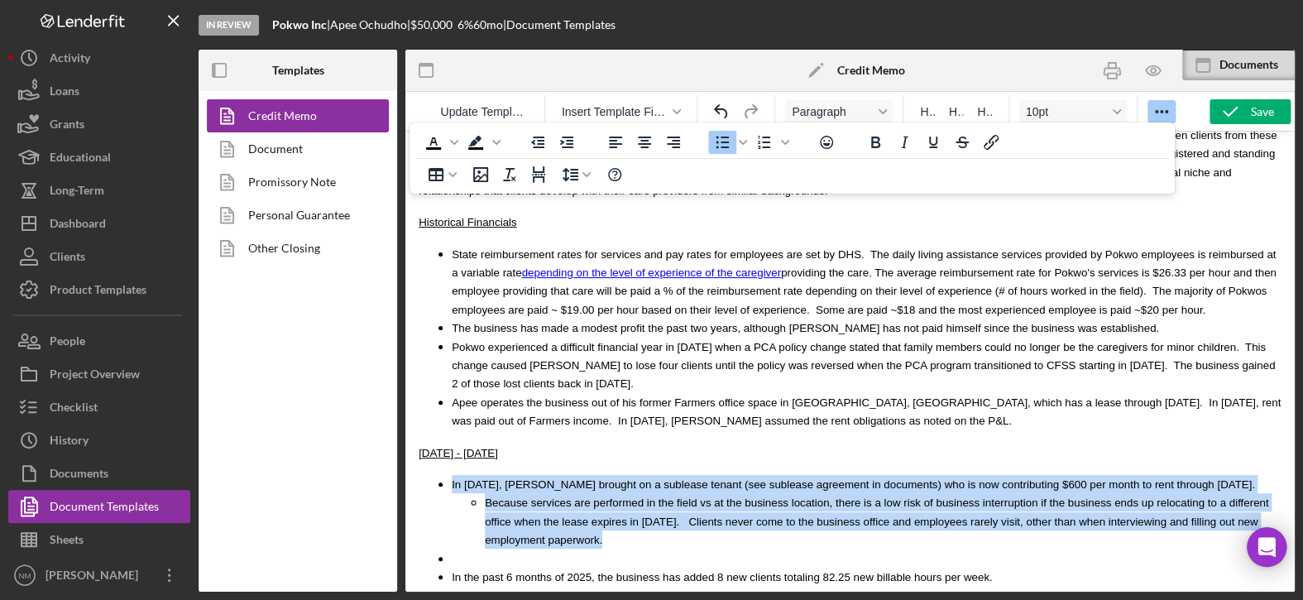
drag, startPoint x: 1250, startPoint y: 460, endPoint x: 440, endPoint y: 414, distance: 810.9
click at [452, 475] on li "In August 2025, Apee brought on a sublease tenant (see sublease agreement in do…" at bounding box center [866, 512] width 829 height 74
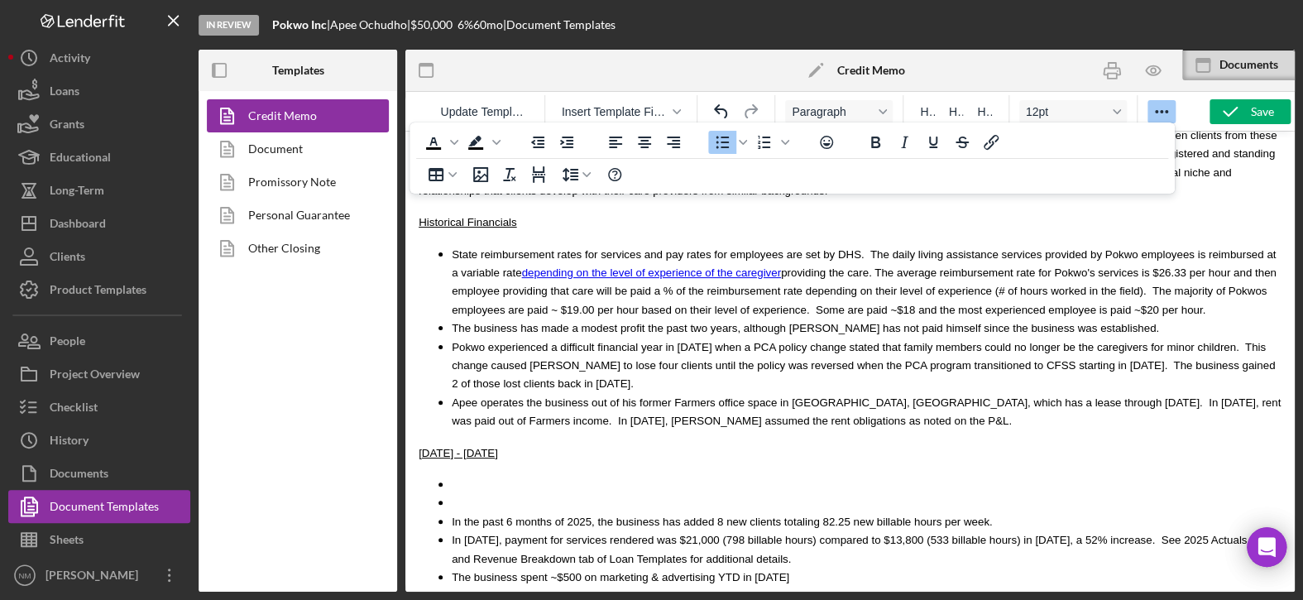
click at [461, 493] on li "Rich Text Area. Press ALT-0 for help." at bounding box center [866, 502] width 829 height 18
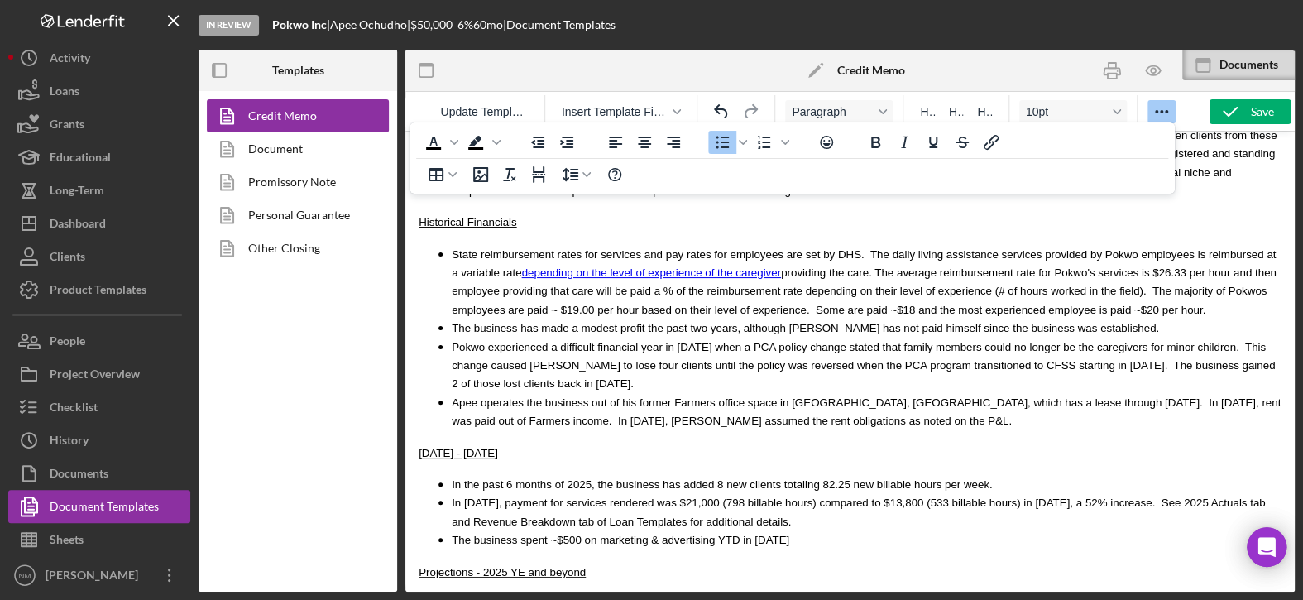
click at [775, 530] on li "The business spent ~$500 on marketing & advertising YTD in 2025" at bounding box center [866, 539] width 829 height 18
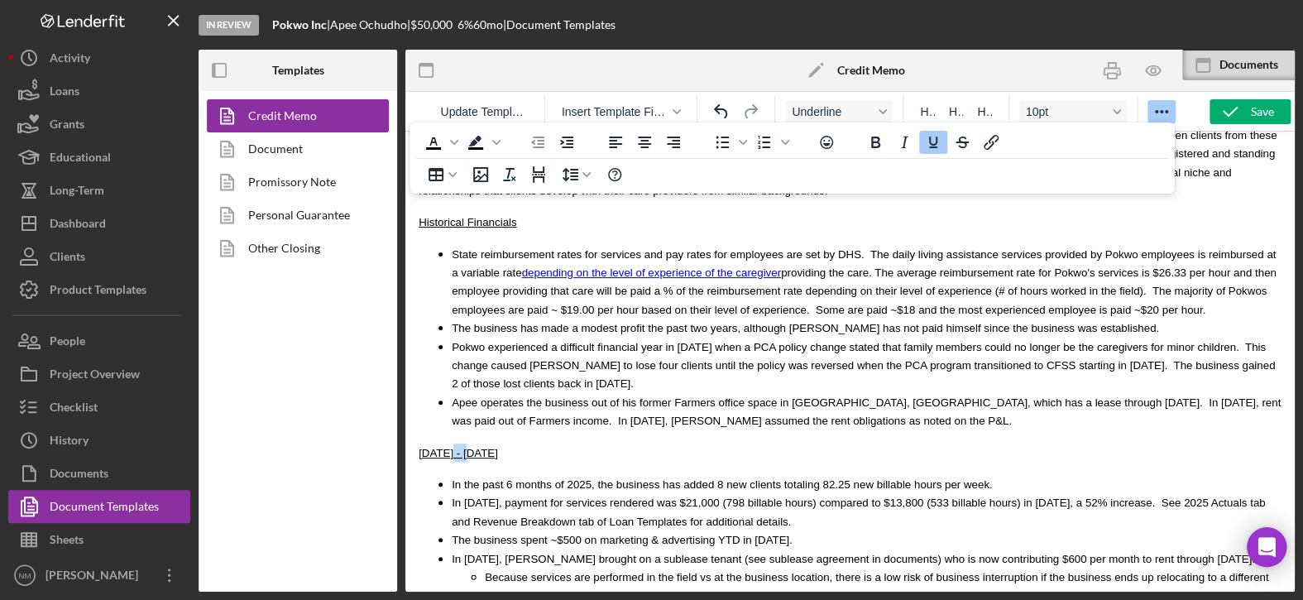
drag, startPoint x: 459, startPoint y: 394, endPoint x: 442, endPoint y: 394, distance: 16.6
click at [442, 447] on span "Jan - July 2025﻿" at bounding box center [457, 453] width 79 height 12
drag, startPoint x: 503, startPoint y: 440, endPoint x: 483, endPoint y: 442, distance: 19.9
click at [483, 496] on span "In July 2025, payment for services rendered was $21,000 (798 billable hours) co…" at bounding box center [858, 511] width 813 height 31
drag, startPoint x: 1112, startPoint y: 442, endPoint x: 1111, endPoint y: 461, distance: 19.1
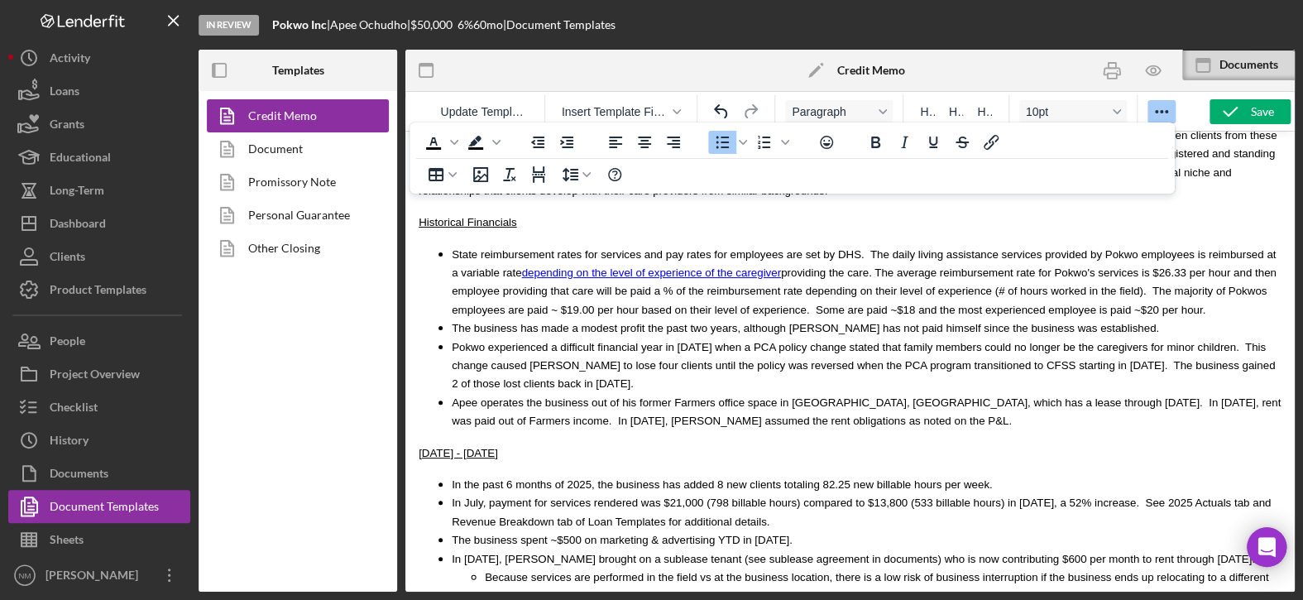
click at [1111, 493] on li "In July, payment for services rendered was $21,000 (798 billable hours) compare…" at bounding box center [866, 511] width 829 height 37
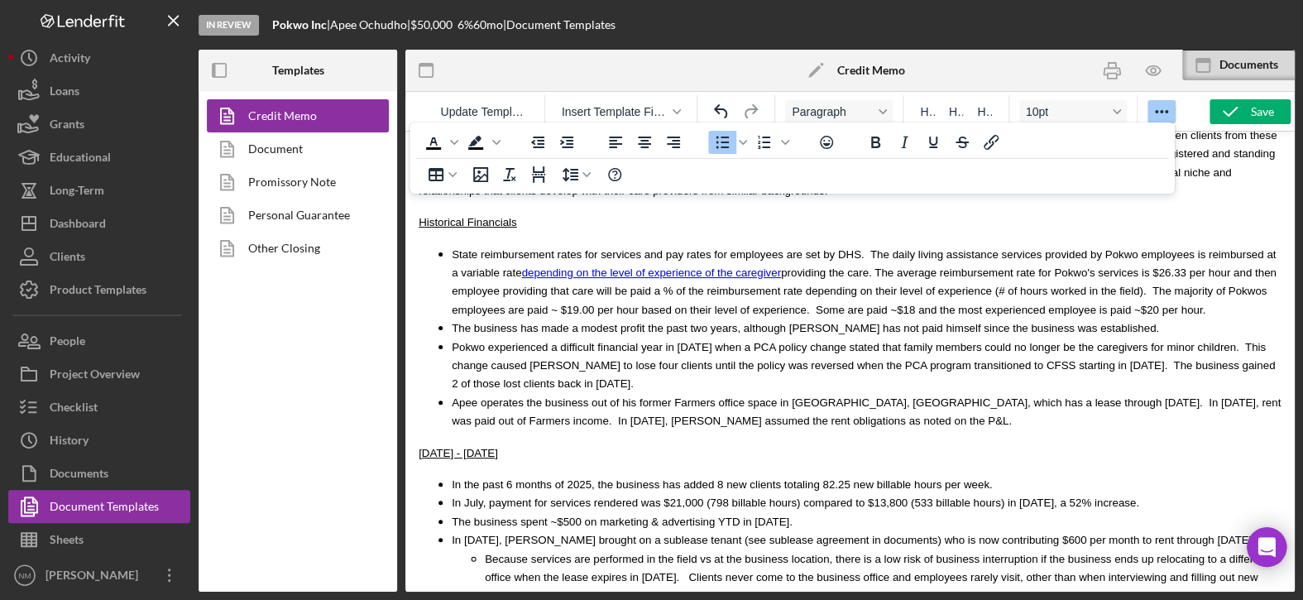
drag, startPoint x: 1034, startPoint y: 439, endPoint x: 1011, endPoint y: 439, distance: 23.2
click at [1011, 496] on span "In July, payment for services rendered was $21,000 (798 billable hours) compare…" at bounding box center [795, 502] width 687 height 12
drag, startPoint x: 760, startPoint y: 460, endPoint x: 447, endPoint y: 470, distance: 312.8
click at [447, 475] on ul "In the past 6 months of 2025, the business has added 8 new clients totaling 82.…" at bounding box center [849, 549] width 863 height 148
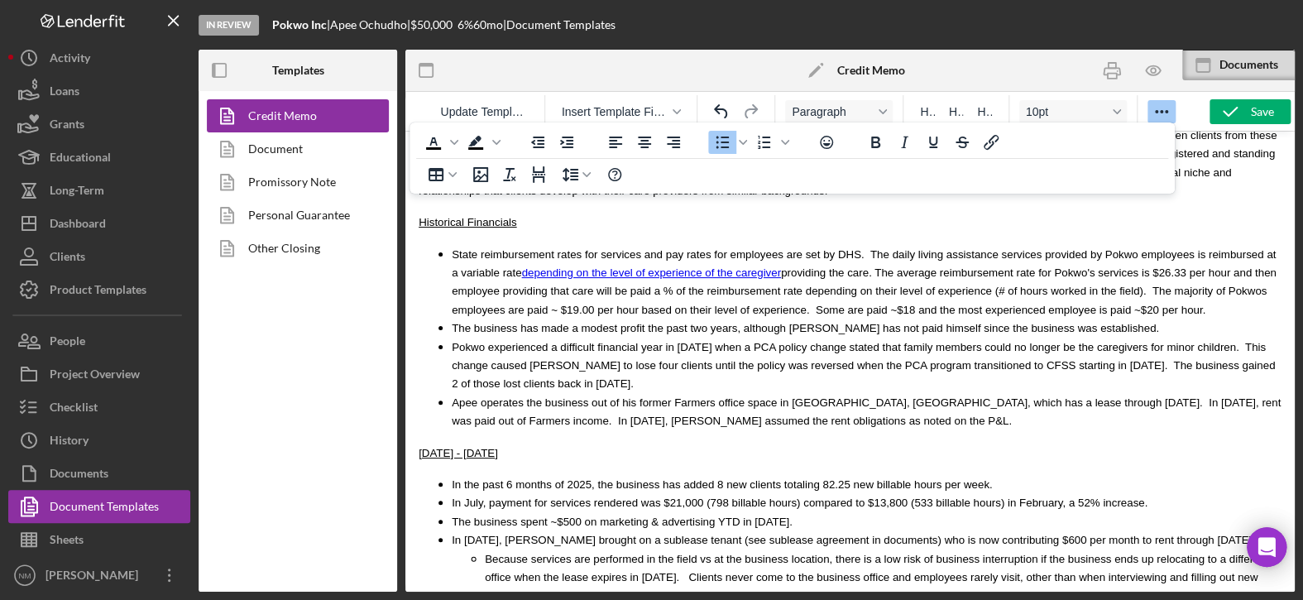
click at [616, 412] on body "MCCD Loan Presentation- Org Title Presented By: Natalie Mouilso Date: September…" at bounding box center [849, 38] width 863 height 6628
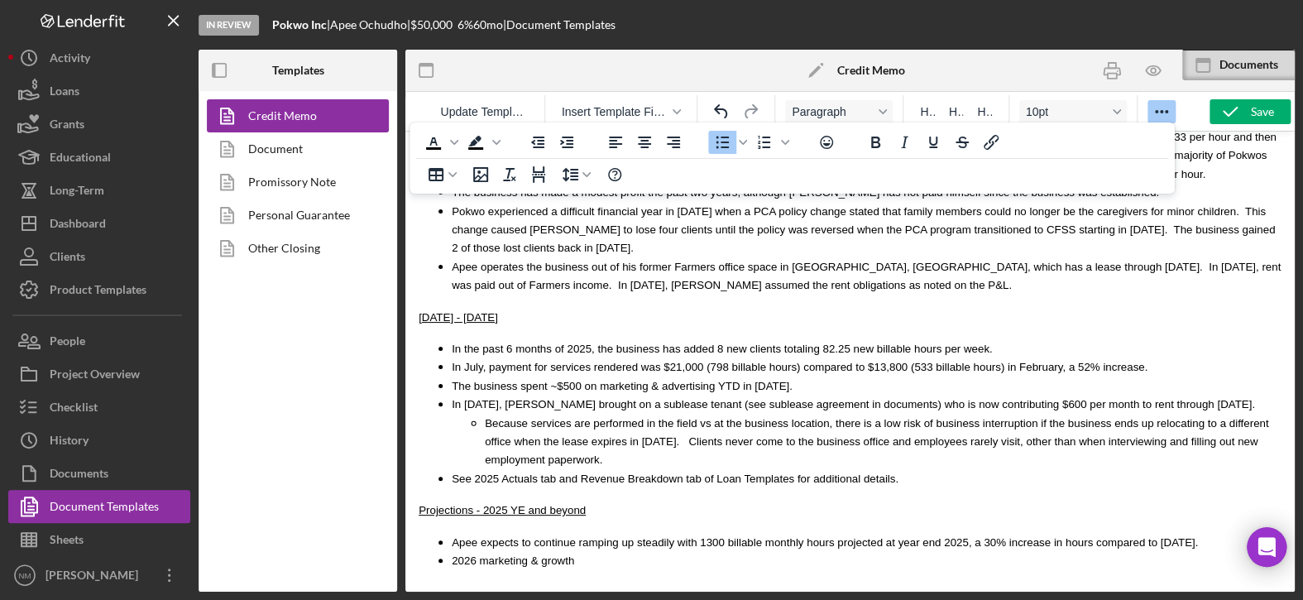
scroll to position [3589, 0]
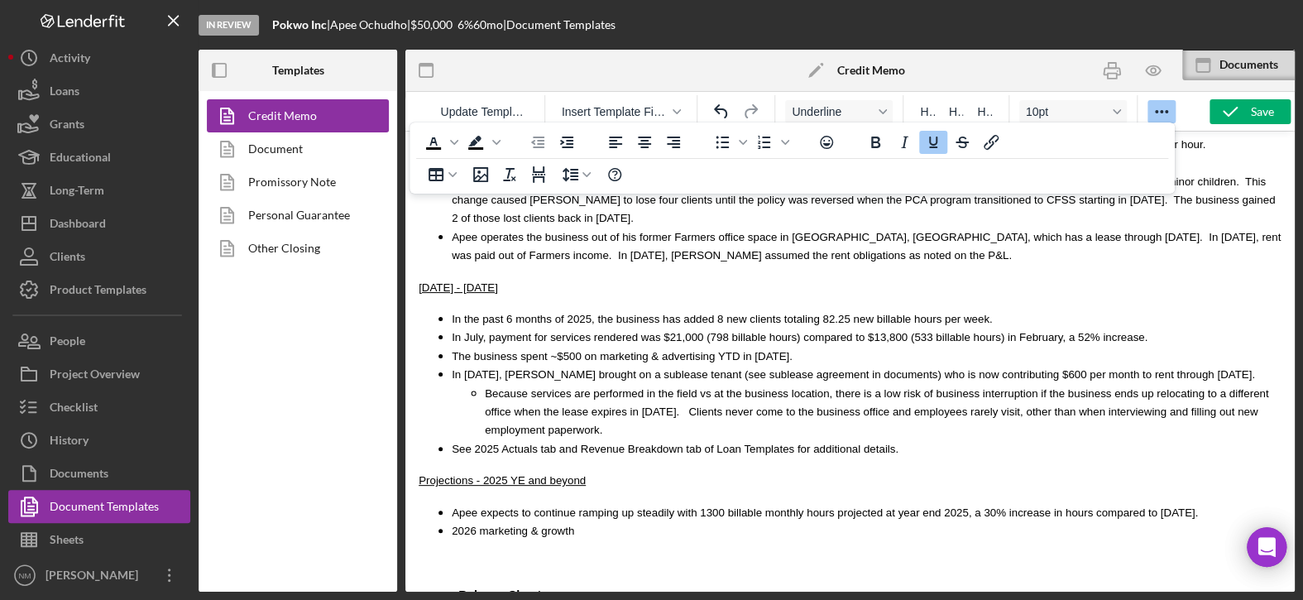
click at [638, 471] on p "Projections - 2025 YE and beyond" at bounding box center [849, 480] width 863 height 18
click at [853, 442] on span "See 2025 Actuals tab and Revenue Breakdown tab of Loan Templates for additional…" at bounding box center [675, 448] width 447 height 12
click at [450, 371] on ul "In the past 6 months of 2025, the business has added 8 new clients totaling 82.…" at bounding box center [849, 383] width 863 height 148
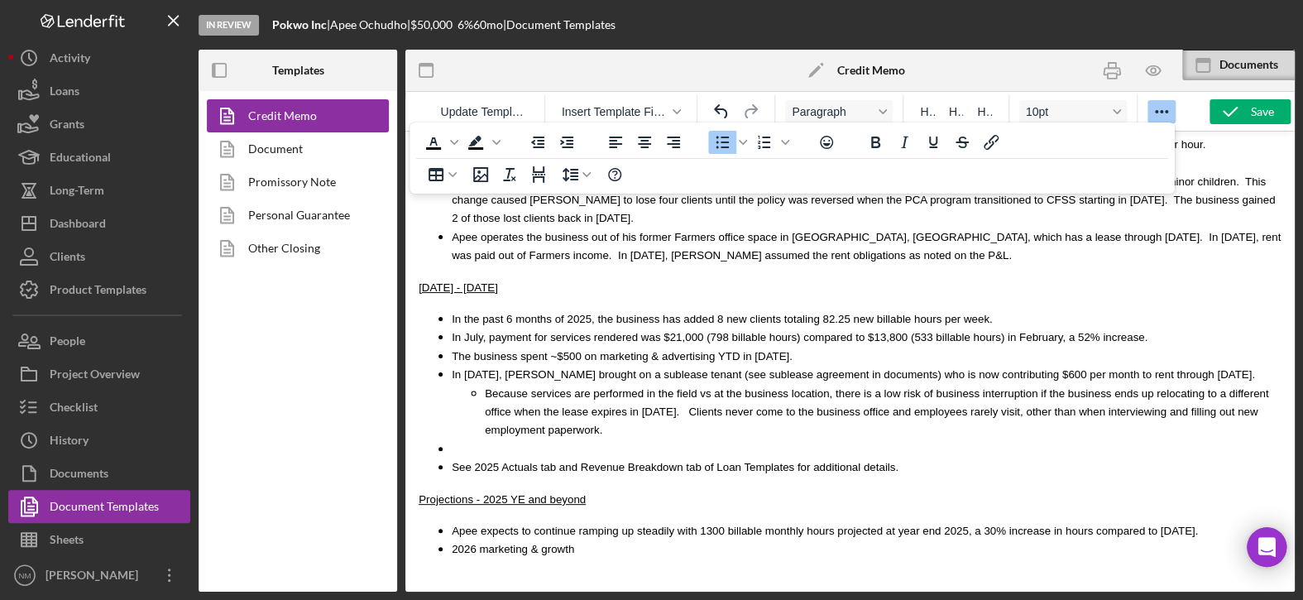
click at [489, 439] on li "Rich Text Area. Press ALT-0 for help." at bounding box center [866, 448] width 829 height 18
drag, startPoint x: 597, startPoint y: 370, endPoint x: 588, endPoint y: 365, distance: 10.8
click at [588, 442] on span "Average reimbursement rate for" at bounding box center [529, 448] width 155 height 12
click at [598, 457] on li "See 2025 Actuals tab and Revenue Breakdown tab of Loan Templates for additional…" at bounding box center [866, 466] width 829 height 18
click at [599, 439] on li "Average reimbursement rate for" at bounding box center [866, 448] width 829 height 18
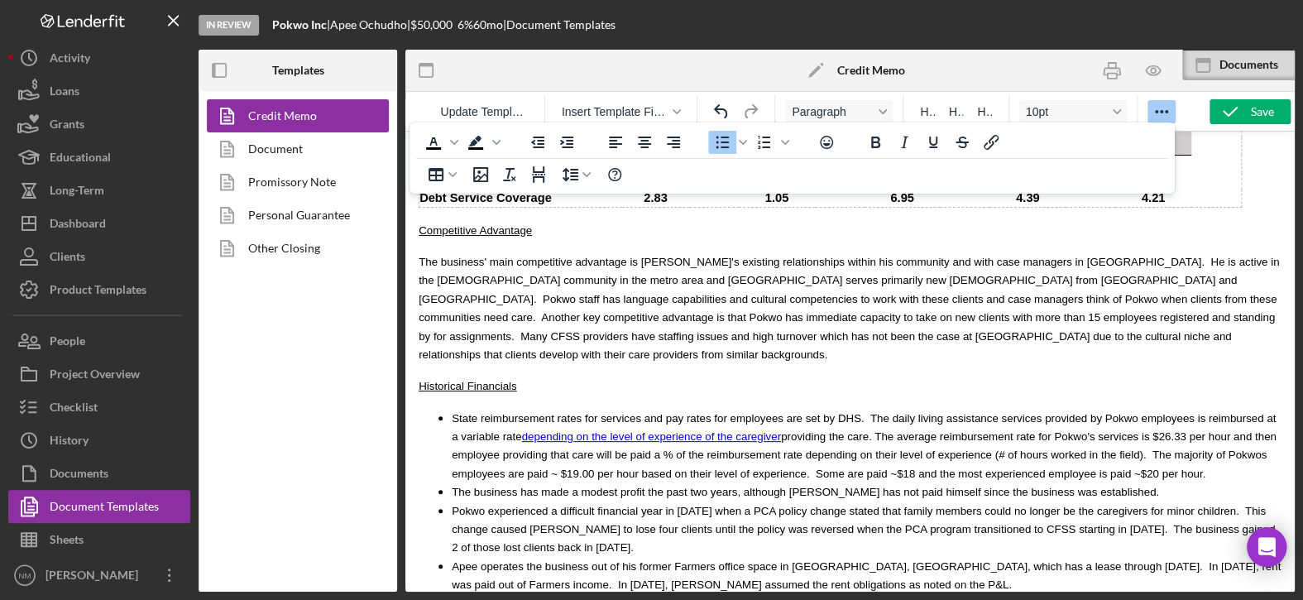
scroll to position [3258, 0]
drag, startPoint x: 1027, startPoint y: 392, endPoint x: 1040, endPoint y: 394, distance: 12.5
click at [1028, 413] on span "State reimbursement rates for services and pay rates for employees are set by D…" at bounding box center [864, 447] width 825 height 68
drag, startPoint x: 1073, startPoint y: 394, endPoint x: 1021, endPoint y: 394, distance: 52.1
click at [1021, 413] on span "State reimbursement rates for services and pay rates for employees are set by D…" at bounding box center [864, 447] width 824 height 68
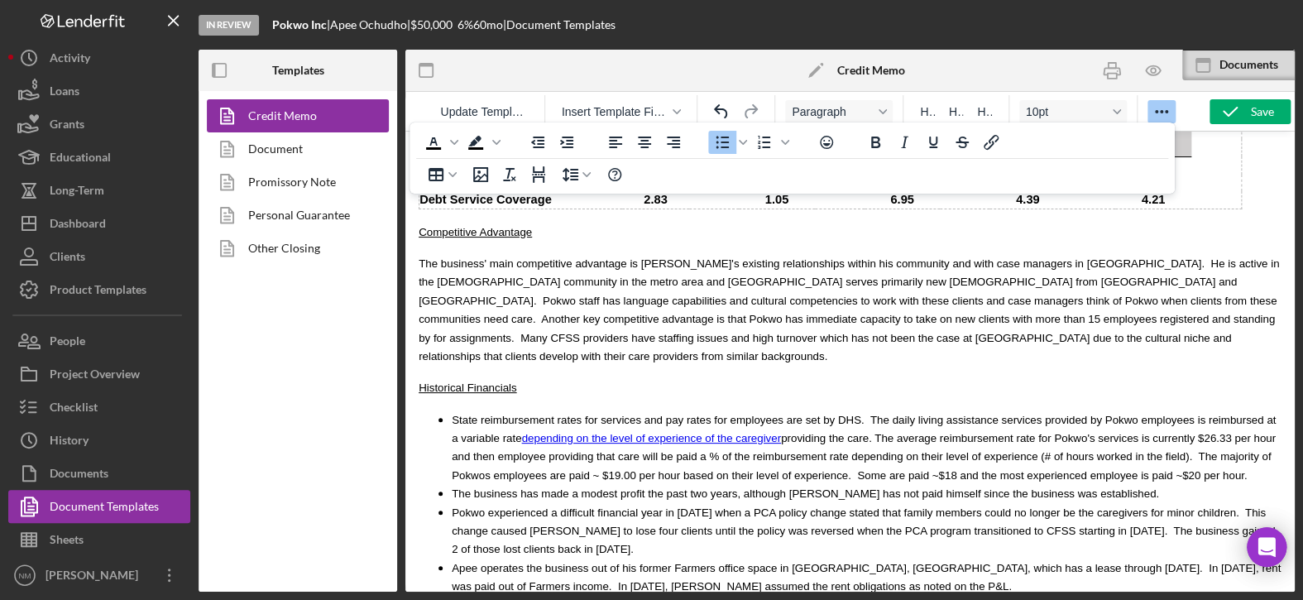
click at [1068, 484] on li "The business has made a modest profit the past two years, although [PERSON_NAME…" at bounding box center [866, 493] width 829 height 18
click at [1016, 413] on span "State reimbursement rates for services and pay rates for employees are set by D…" at bounding box center [864, 447] width 824 height 68
click at [1019, 413] on span "State reimbursement rates for services and pay rates for employees are set by D…" at bounding box center [864, 447] width 824 height 68
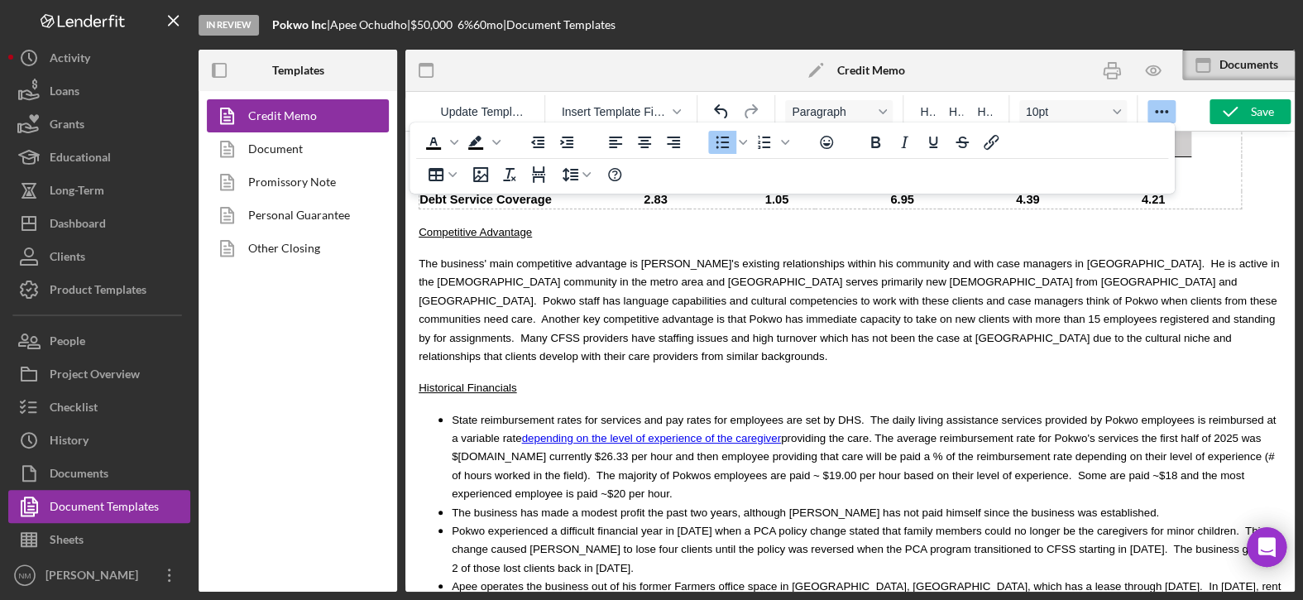
click at [955, 356] on body "MCCD Loan Presentation- Org Title Presented By: Natalie Mouilso Date: September…" at bounding box center [849, 232] width 863 height 6685
click at [1152, 413] on span "State reimbursement rates for services and pay rates for employees are set by D…" at bounding box center [864, 456] width 824 height 87
drag, startPoint x: 1251, startPoint y: 394, endPoint x: 1165, endPoint y: 392, distance: 86.0
click at [1165, 413] on span "State reimbursement rates for services and pay rates for employees are set by D…" at bounding box center [864, 456] width 824 height 87
click at [1114, 433] on li "State reimbursement rates for services and pay rates for employees are set by D…" at bounding box center [866, 456] width 829 height 93
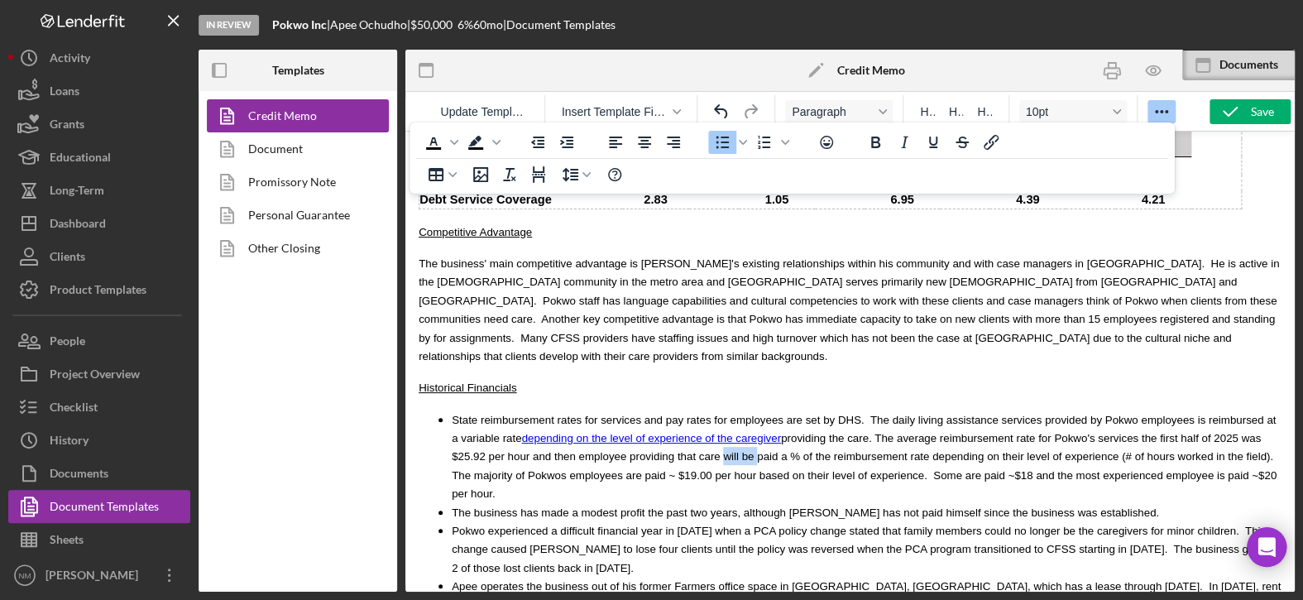
drag, startPoint x: 616, startPoint y: 409, endPoint x: 586, endPoint y: 409, distance: 29.8
click at [586, 413] on span "State reimbursement rates for services and pay rates for employees are set by D…" at bounding box center [864, 456] width 825 height 87
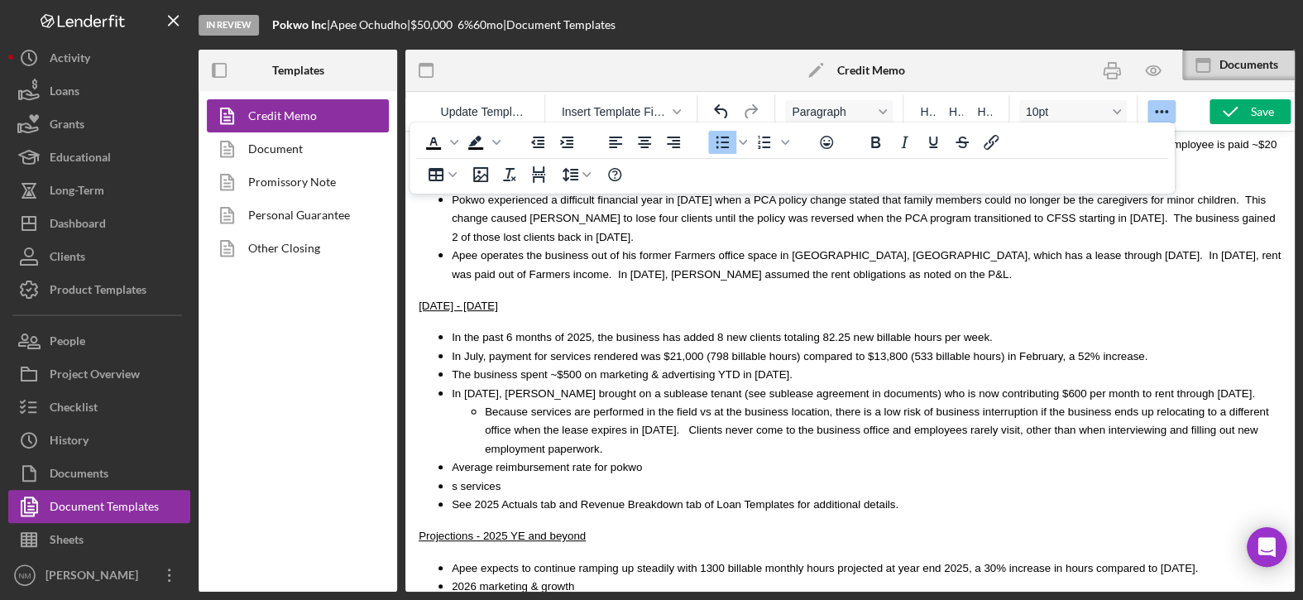
scroll to position [3589, 0]
click at [452, 480] on span "s services" at bounding box center [476, 486] width 49 height 12
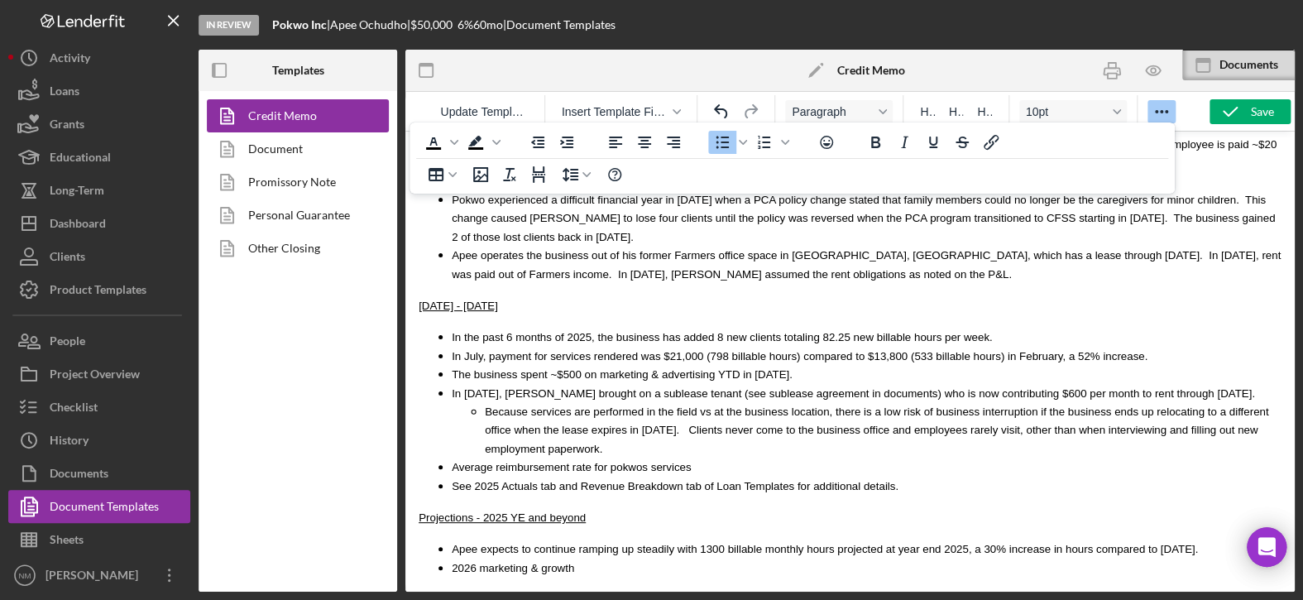
click at [602, 461] on span "Average reimbursement rate for pokwo" at bounding box center [547, 467] width 190 height 12
drag, startPoint x: 678, startPoint y: 370, endPoint x: 451, endPoint y: 367, distance: 227.4
click at [452, 457] on li "Average reimbursement rate for Pokwo s services" at bounding box center [866, 466] width 829 height 18
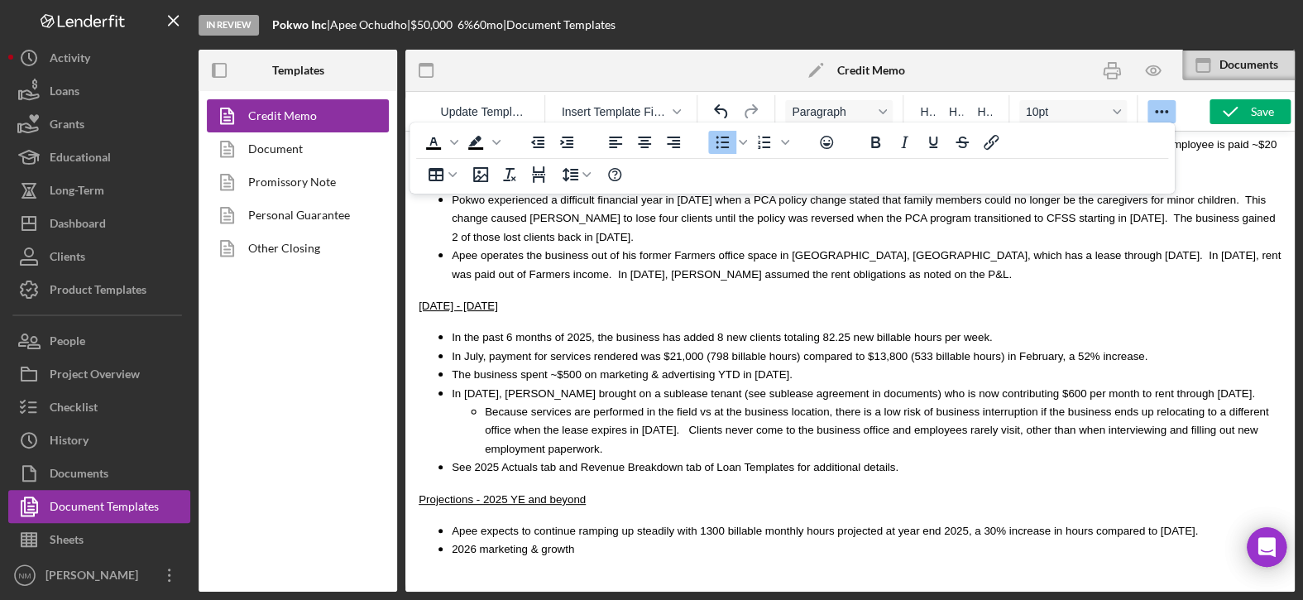
click at [450, 327] on ul "In the past 6 months of 2025, the business has added 8 new clients totaling 82.…" at bounding box center [849, 401] width 863 height 148
click at [452, 524] on span "Apee expects to continue ramping up steadily with 1300 billable monthly hours p…" at bounding box center [825, 530] width 746 height 12
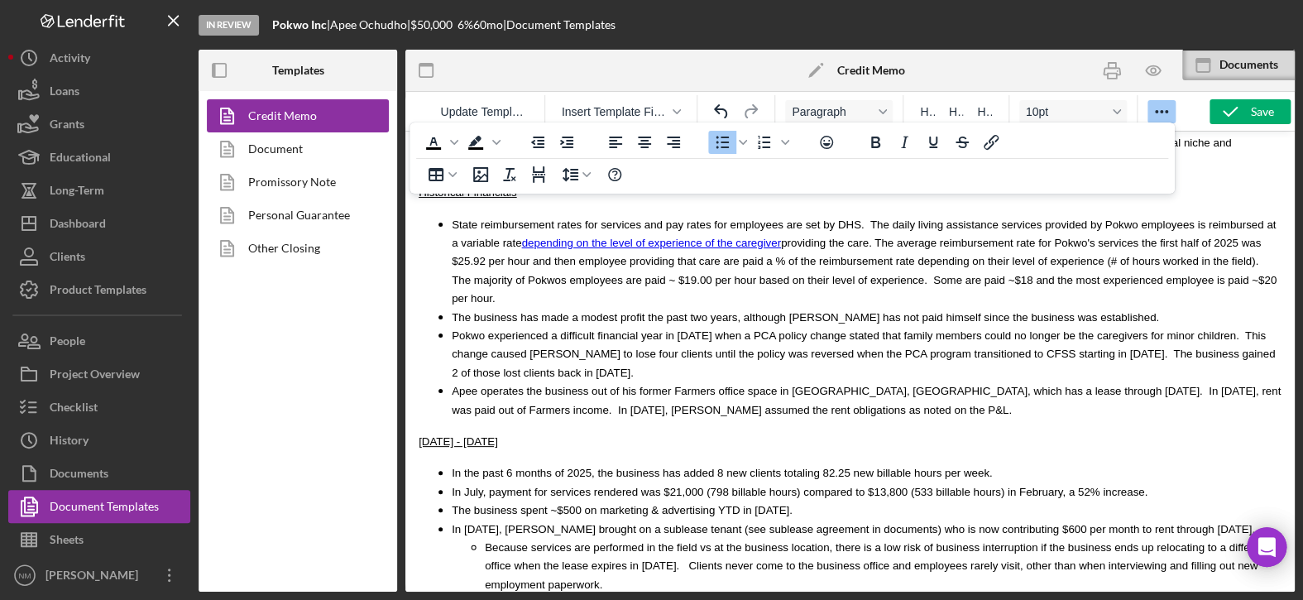
scroll to position [3424, 0]
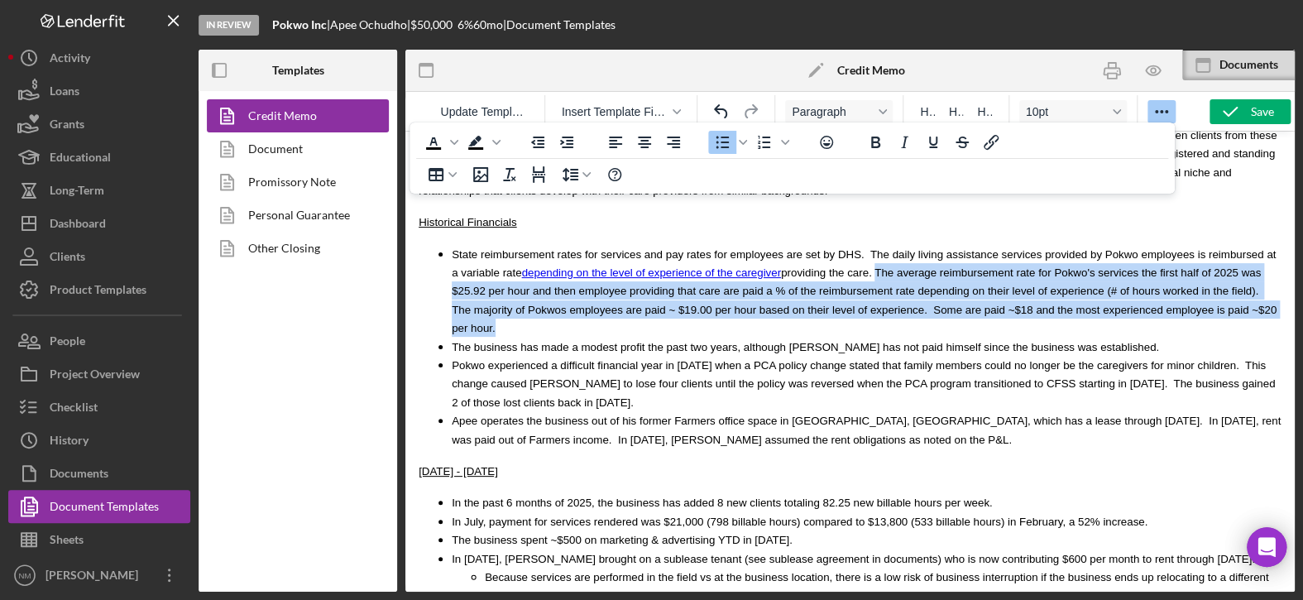
drag, startPoint x: 1075, startPoint y: 269, endPoint x: 780, endPoint y: 232, distance: 297.6
click at [780, 245] on li "State reimbursement rates for services and pay rates for employees are set by D…" at bounding box center [866, 291] width 829 height 93
copy span "The average reimbursement rate for Pokwo's services the first half of 2025 was …"
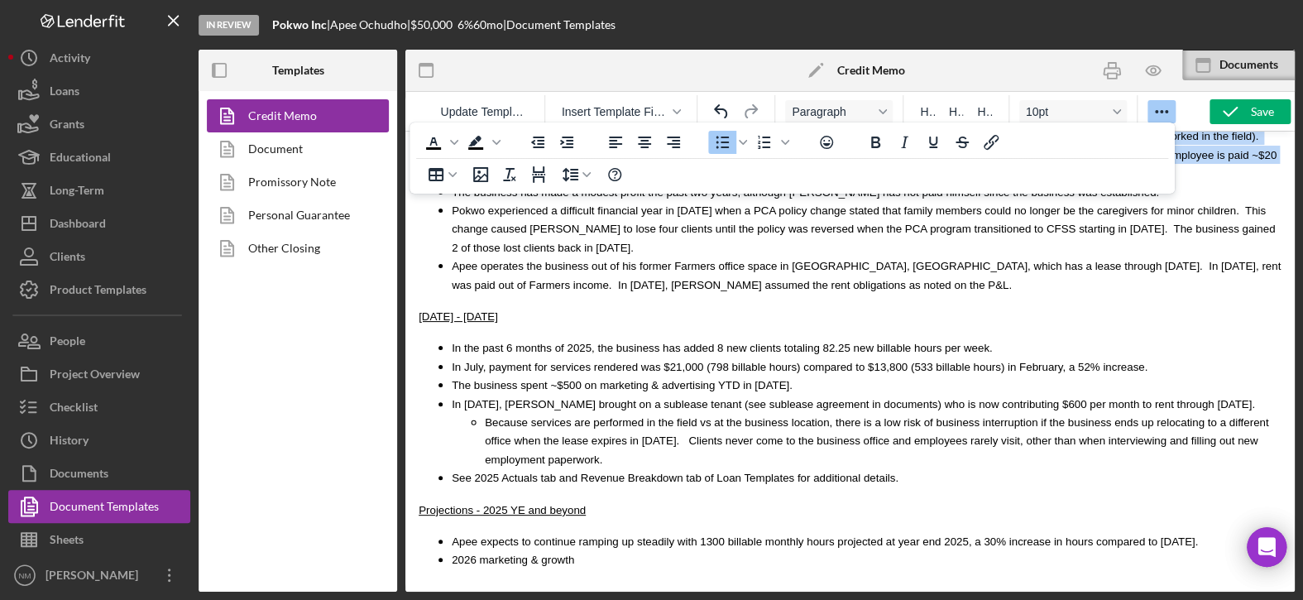
scroll to position [3672, 0]
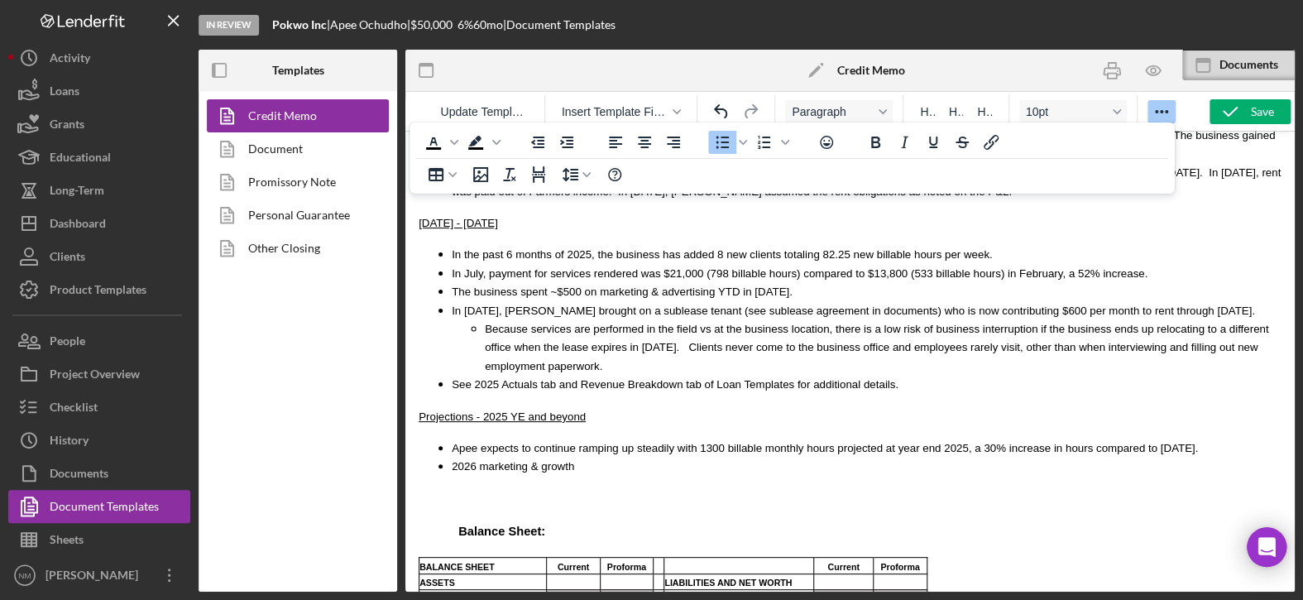
click at [452, 442] on span "Apee expects to continue ramping up steadily with 1300 billable monthly hours p…" at bounding box center [825, 448] width 746 height 12
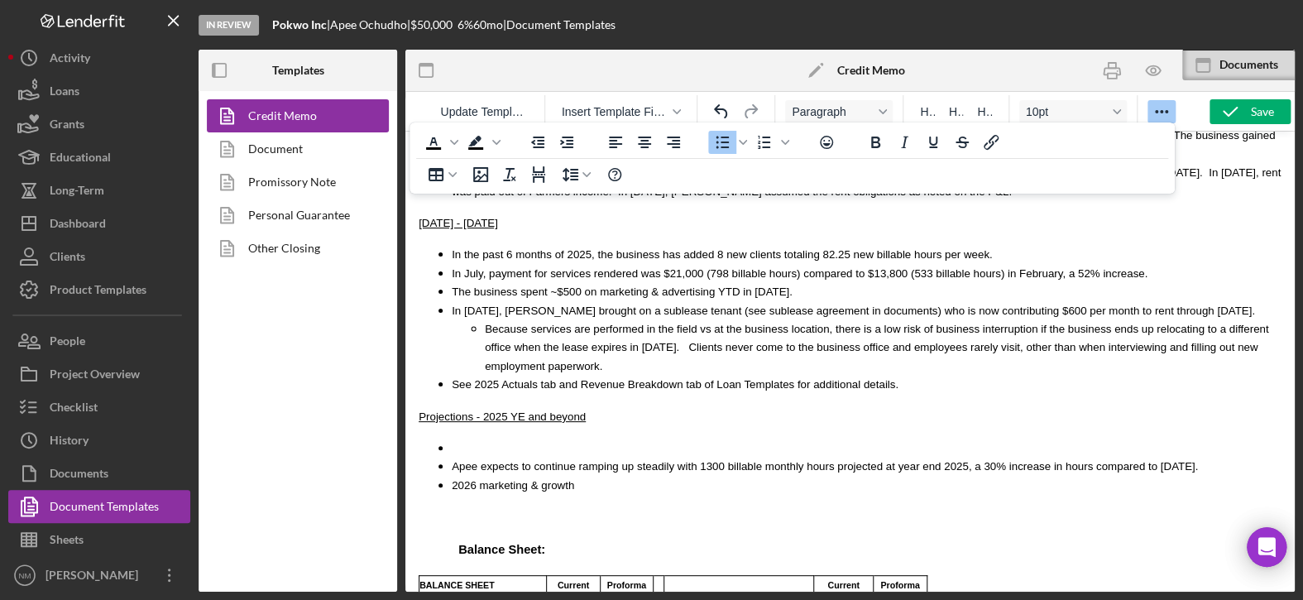
click at [478, 438] on li "Rich Text Area. Press ALT-0 for help." at bounding box center [866, 447] width 829 height 18
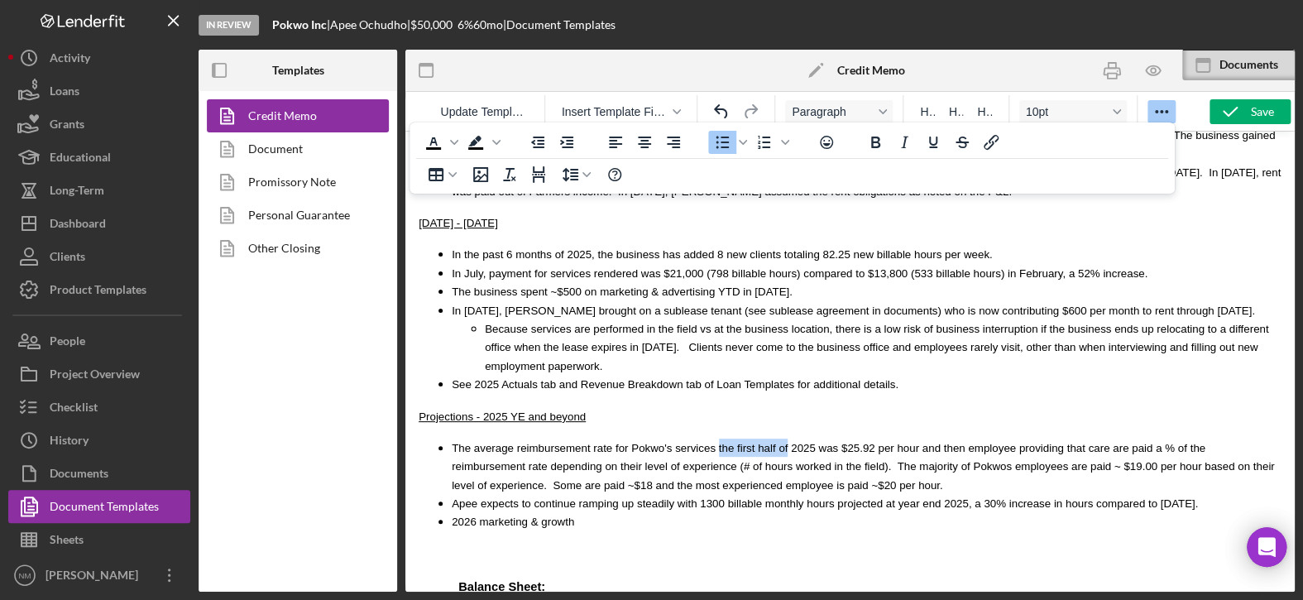
drag, startPoint x: 759, startPoint y: 349, endPoint x: 694, endPoint y: 347, distance: 65.4
click at [694, 442] on span "The average reimbursement rate for Pokwo's services the first half of 2025 was …" at bounding box center [863, 467] width 822 height 50
drag, startPoint x: 890, startPoint y: 356, endPoint x: 812, endPoint y: 351, distance: 77.9
click at [812, 442] on span "The average reimbursement rate for Pokwo's services in the second half of 2025 …" at bounding box center [863, 467] width 822 height 50
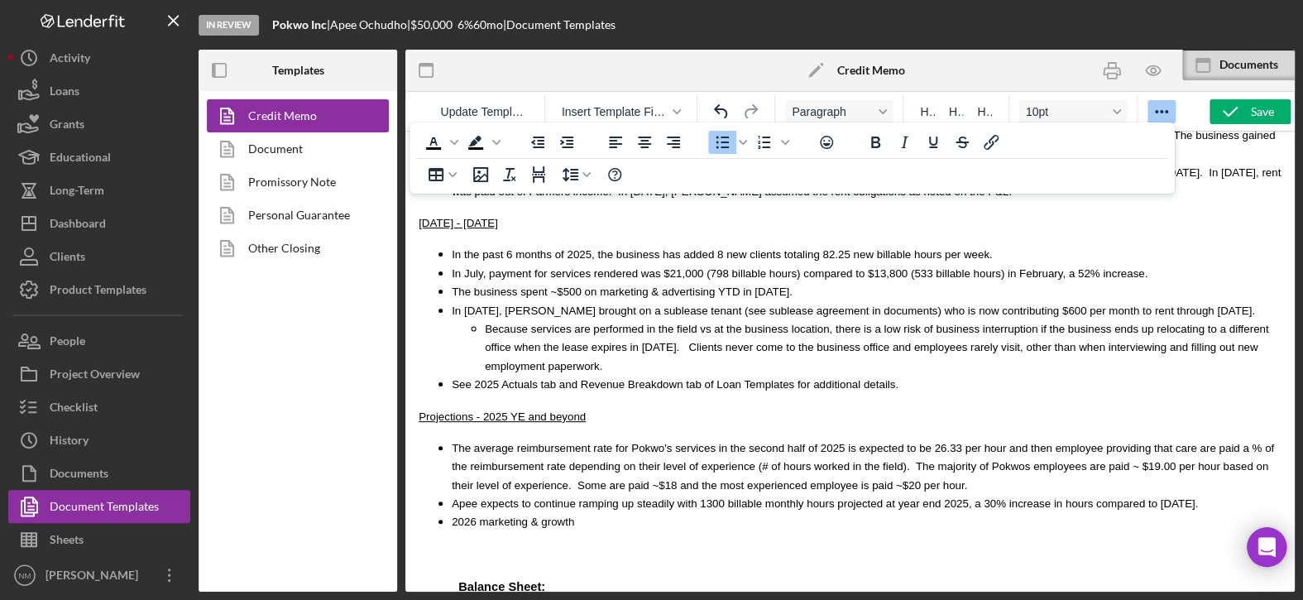
click at [891, 442] on span "The average reimbursement rate for Pokwo's services in the second half of 2025 …" at bounding box center [863, 467] width 822 height 50
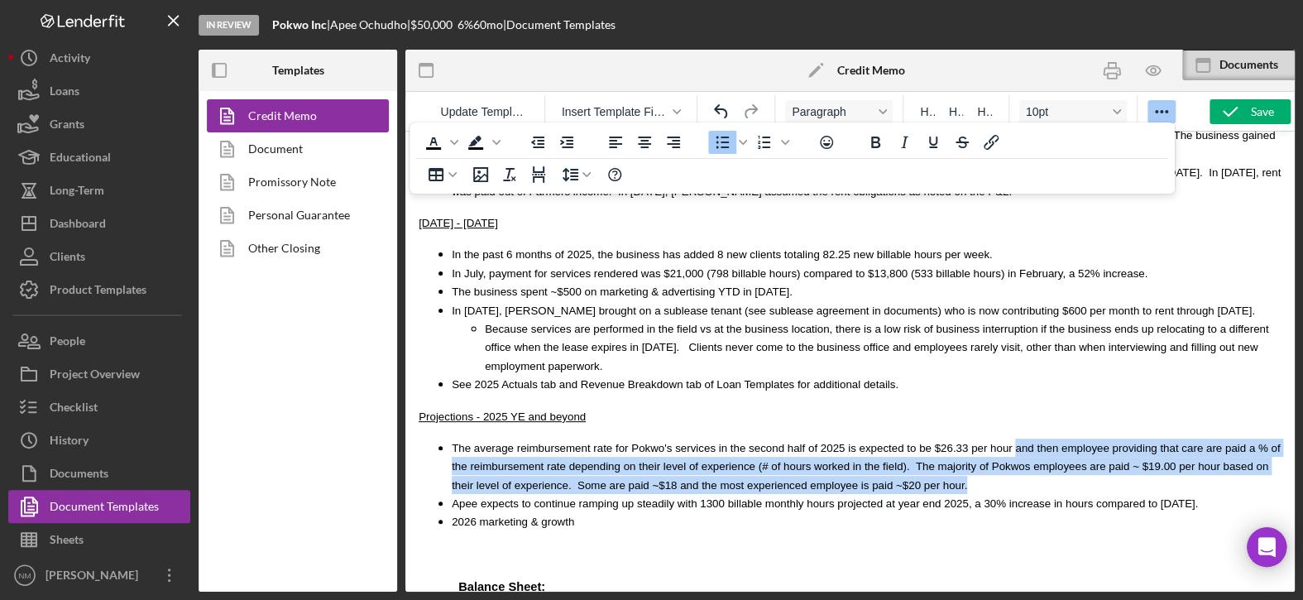
drag, startPoint x: 865, startPoint y: 394, endPoint x: 963, endPoint y: 352, distance: 106.7
click at [963, 438] on li "The average reimbursement rate for Pokwo's services in the second half of 2025 …" at bounding box center [866, 465] width 829 height 55
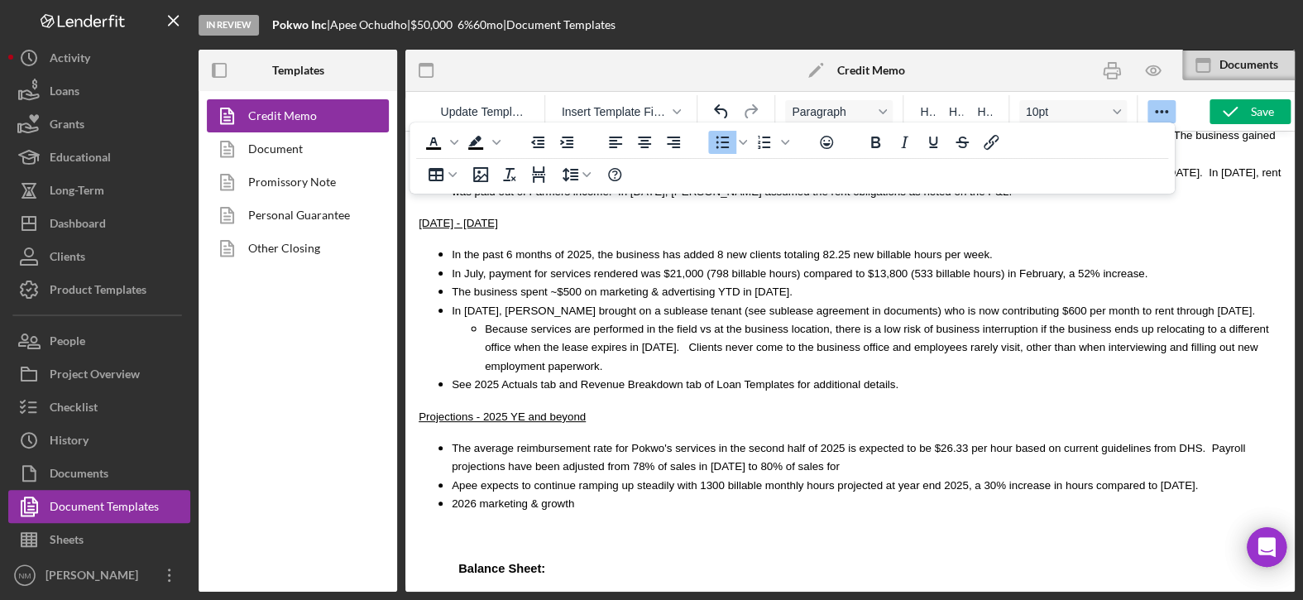
click at [1142, 442] on span "The average reimbursement rate for Pokwo's services in the second half of 2025 …" at bounding box center [848, 457] width 793 height 31
click at [842, 456] on li "Payroll projections have been adjusted from 78% of sales in [DATE] to 80% of sa…" at bounding box center [866, 465] width 829 height 18
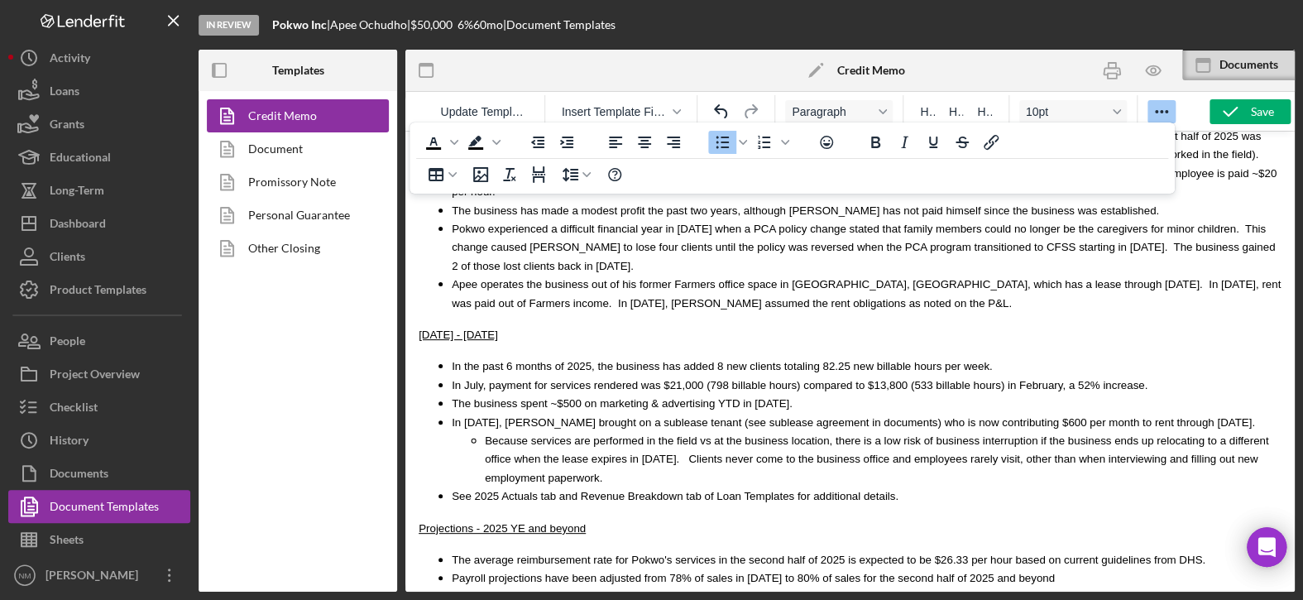
scroll to position [3589, 0]
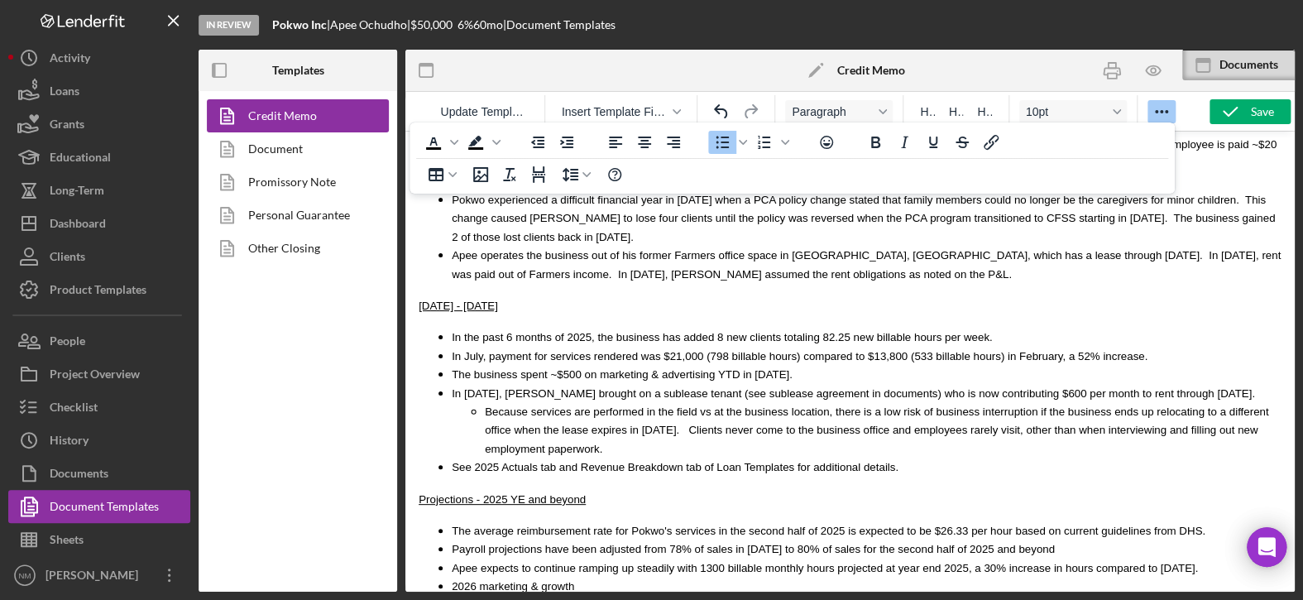
click at [1003, 539] on li "Payroll projections have been adjusted from 78% of sales in [DATE] to 80% of sa…" at bounding box center [866, 548] width 829 height 18
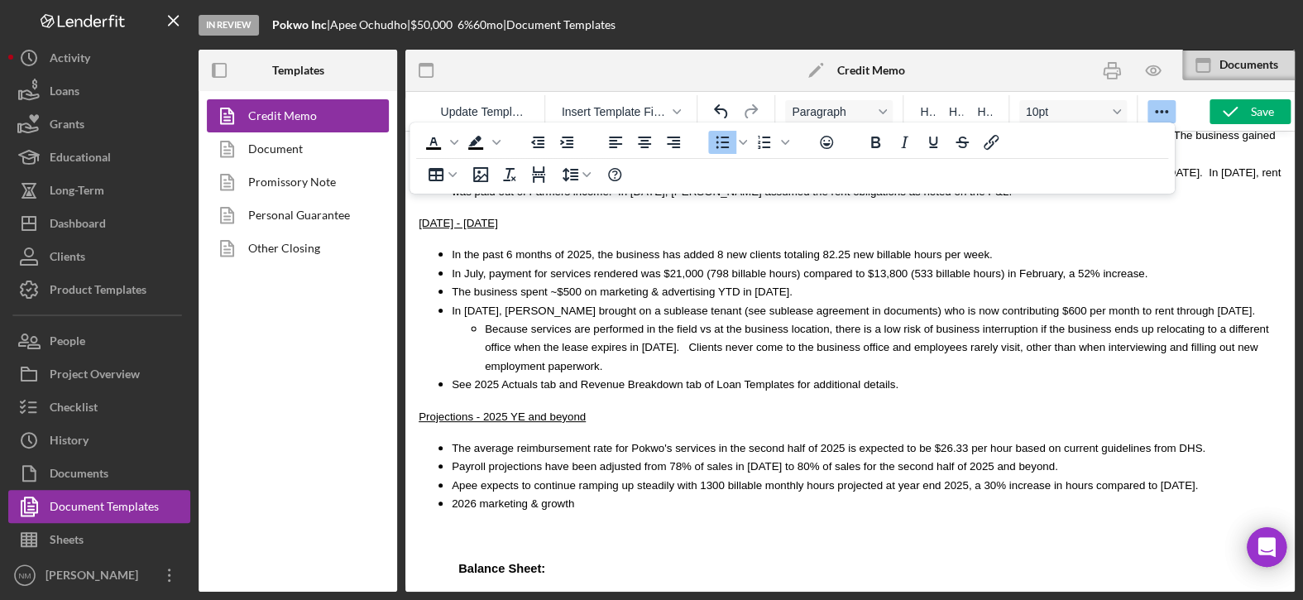
drag, startPoint x: 620, startPoint y: 391, endPoint x: 629, endPoint y: 388, distance: 9.7
click at [620, 479] on span "Apee expects to continue ramping up steadily with 1300 billable monthly hours p…" at bounding box center [825, 485] width 746 height 12
click at [661, 479] on span "Apee expects to continue ramping up steadily with 1300 billable monthly hours p…" at bounding box center [825, 485] width 746 height 12
drag, startPoint x: 805, startPoint y: 390, endPoint x: 786, endPoint y: 387, distance: 19.2
click at [786, 479] on span "Apee expects to continue ramping up steadily increasing clients and hours with …" at bounding box center [842, 494] width 781 height 31
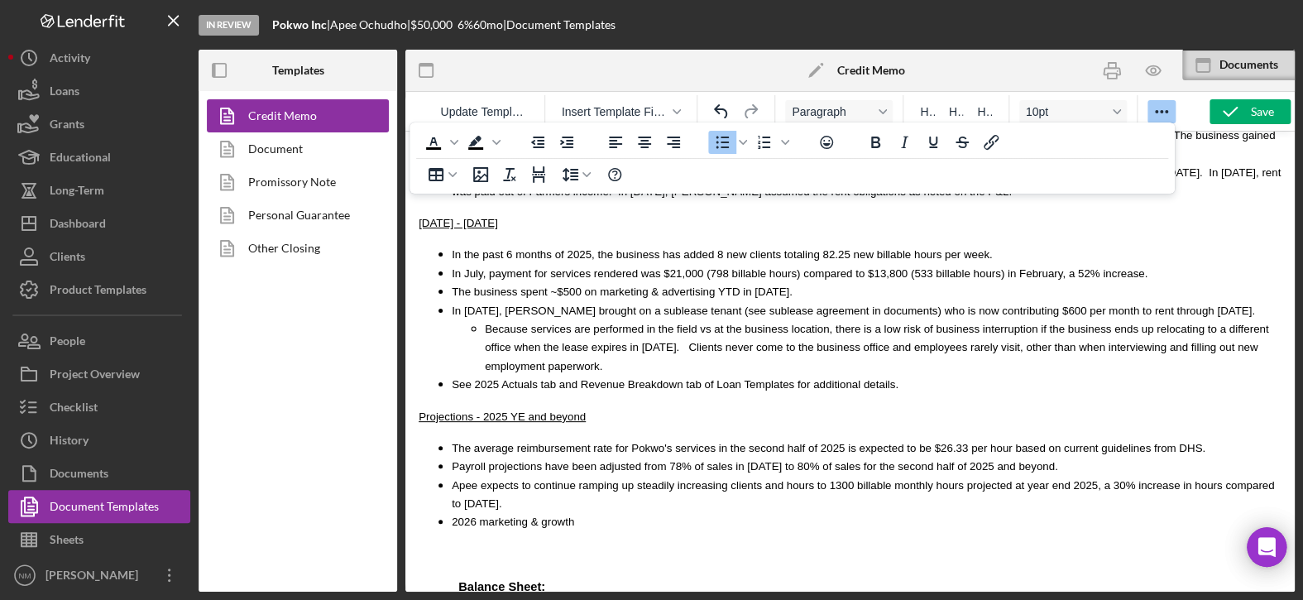
click at [924, 479] on span "Apee expects to continue ramping up steadily increasing clients and hours to 13…" at bounding box center [863, 494] width 822 height 31
click at [452, 515] on span "2026 marketing & growth" at bounding box center [513, 521] width 122 height 12
click at [491, 512] on li "In [DATE] marketing & growth" at bounding box center [866, 521] width 829 height 18
click at [452, 515] on span "In [DATE] marketing & growth" at bounding box center [524, 521] width 145 height 12
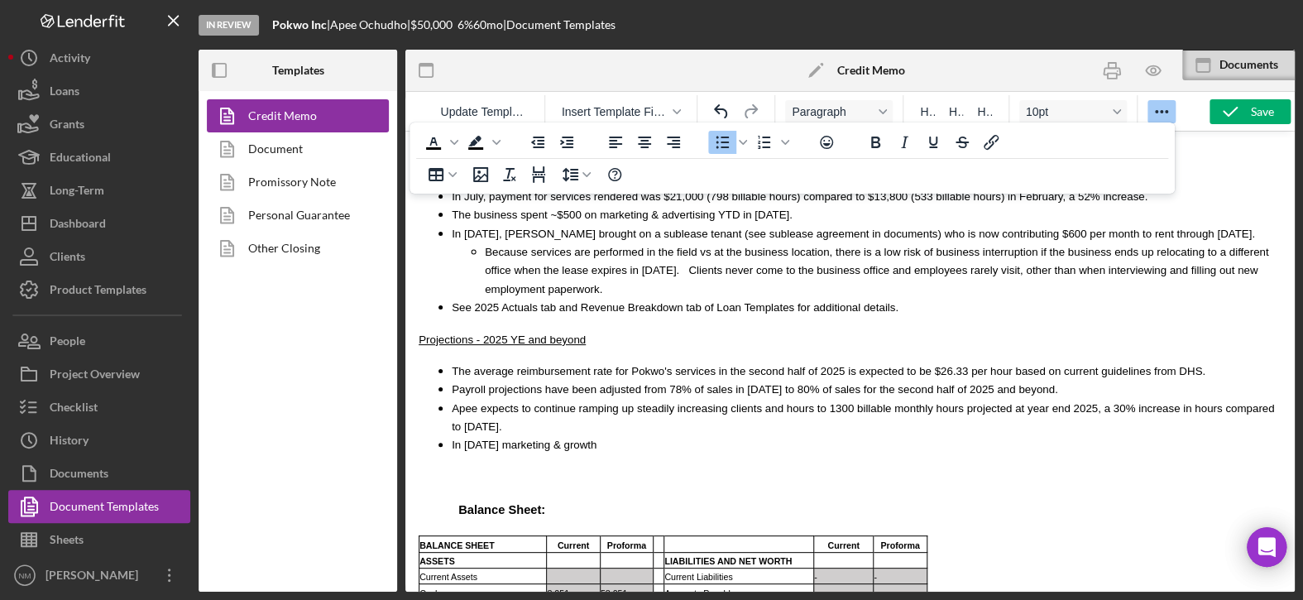
scroll to position [3755, 0]
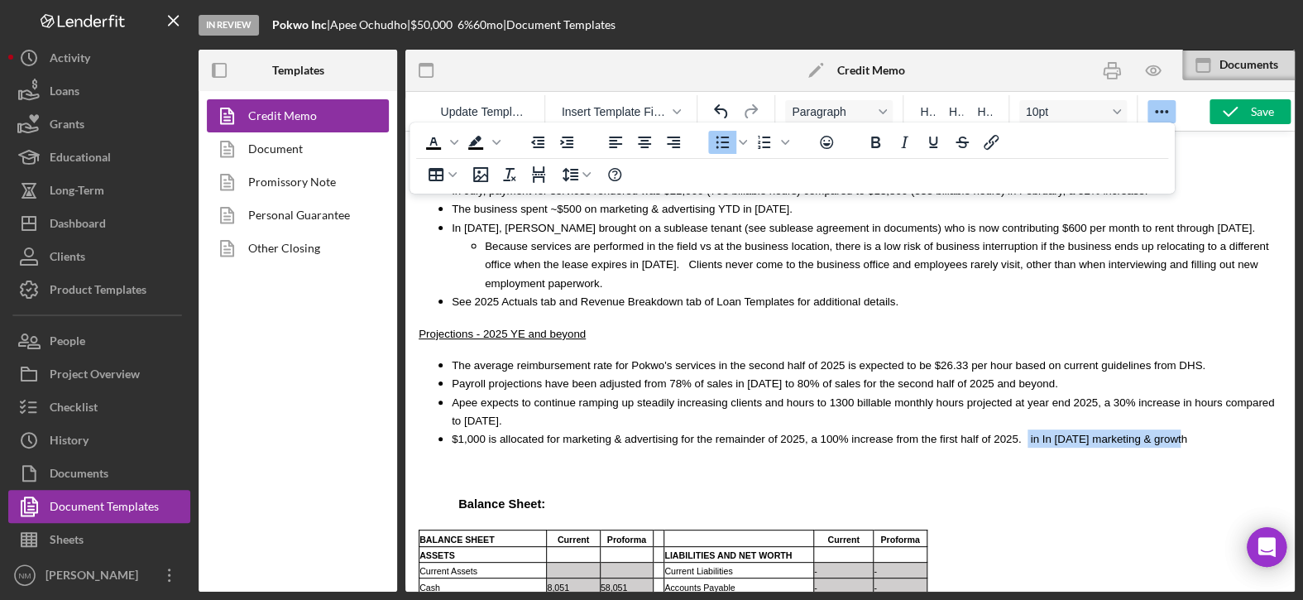
drag, startPoint x: 1121, startPoint y: 349, endPoint x: 981, endPoint y: 349, distance: 140.6
click at [981, 429] on li "$1,000 is allocated for marketing & advertising for the remainder of 2025, a 10…" at bounding box center [866, 438] width 829 height 18
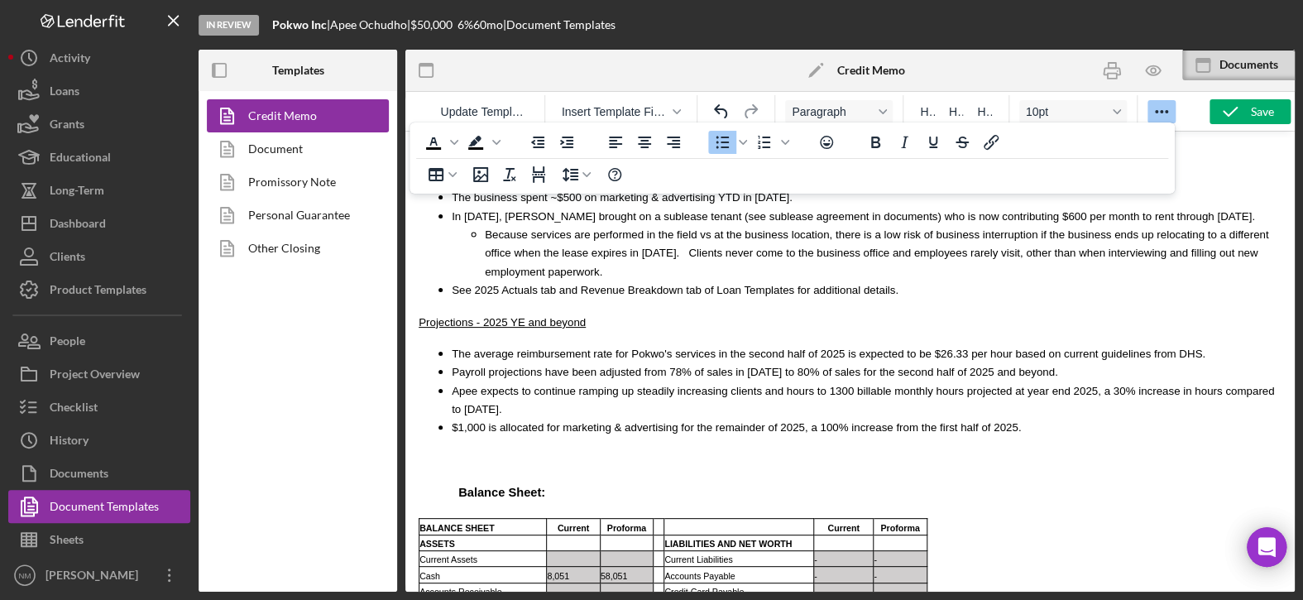
scroll to position [3837, 0]
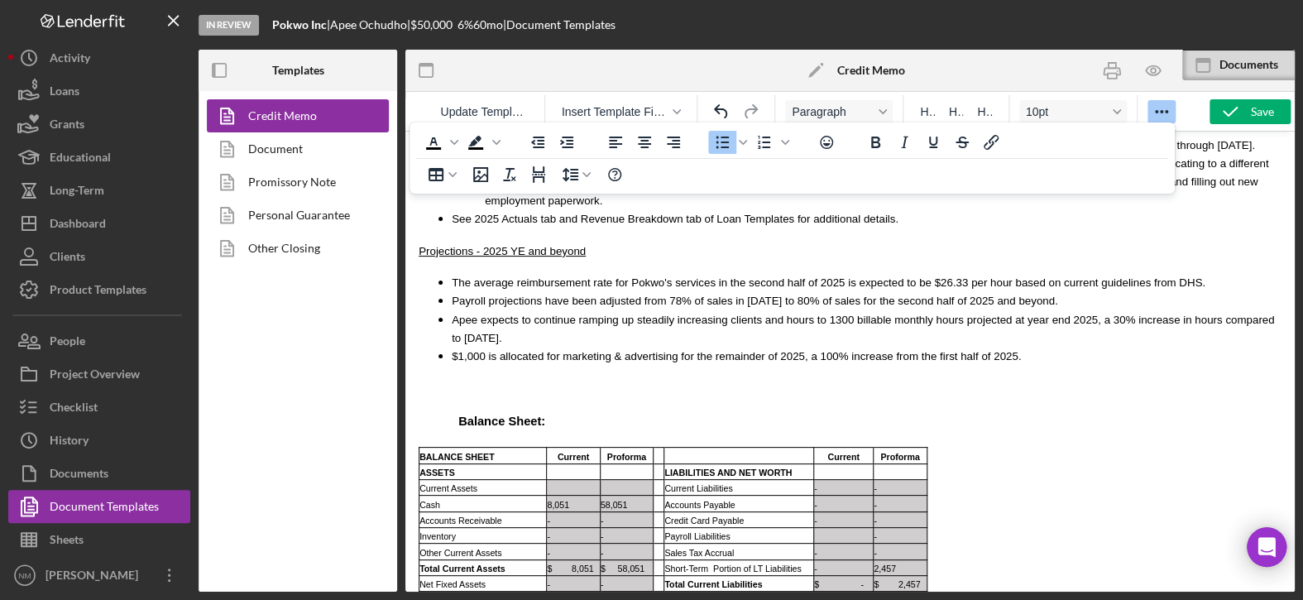
click at [783, 350] on span "$1,000 is allocated for marketing & advertising for the remainder of 2025, a 10…" at bounding box center [736, 356] width 569 height 12
drag, startPoint x: 846, startPoint y: 263, endPoint x: 783, endPoint y: 256, distance: 63.3
click at [783, 350] on span "$1,000 is allocated for marketing & advertising for the remainder of 2025, alth…" at bounding box center [771, 356] width 638 height 12
click at [991, 347] on li "$1,000 is allocated for marketing & advertising for the remainder of 2025, a 10…" at bounding box center [866, 356] width 829 height 18
click at [1111, 347] on li "$1,000 is allocated for marketing & advertising for the remainder of 2025, a 10…" at bounding box center [866, 356] width 829 height 18
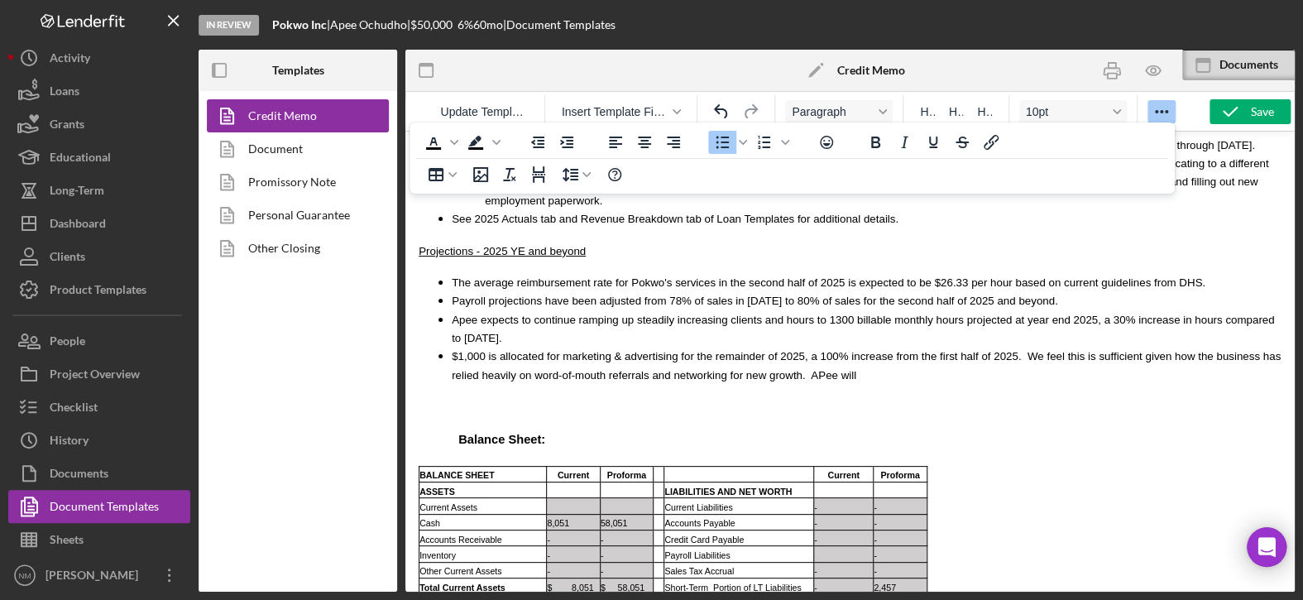
click at [770, 350] on span "$1,000 is allocated for marketing & advertising for the remainder of 2025, a 10…" at bounding box center [866, 365] width 829 height 31
drag, startPoint x: 450, startPoint y: 296, endPoint x: 472, endPoint y: 296, distance: 22.3
click at [818, 347] on li "$1,000 is allocated for marketing & advertising for the remainder of 2025, a 10…" at bounding box center [866, 365] width 829 height 37
click at [752, 350] on span "$1,000 is allocated for marketing & advertising for the remainder of 2025, a 10…" at bounding box center [866, 365] width 829 height 31
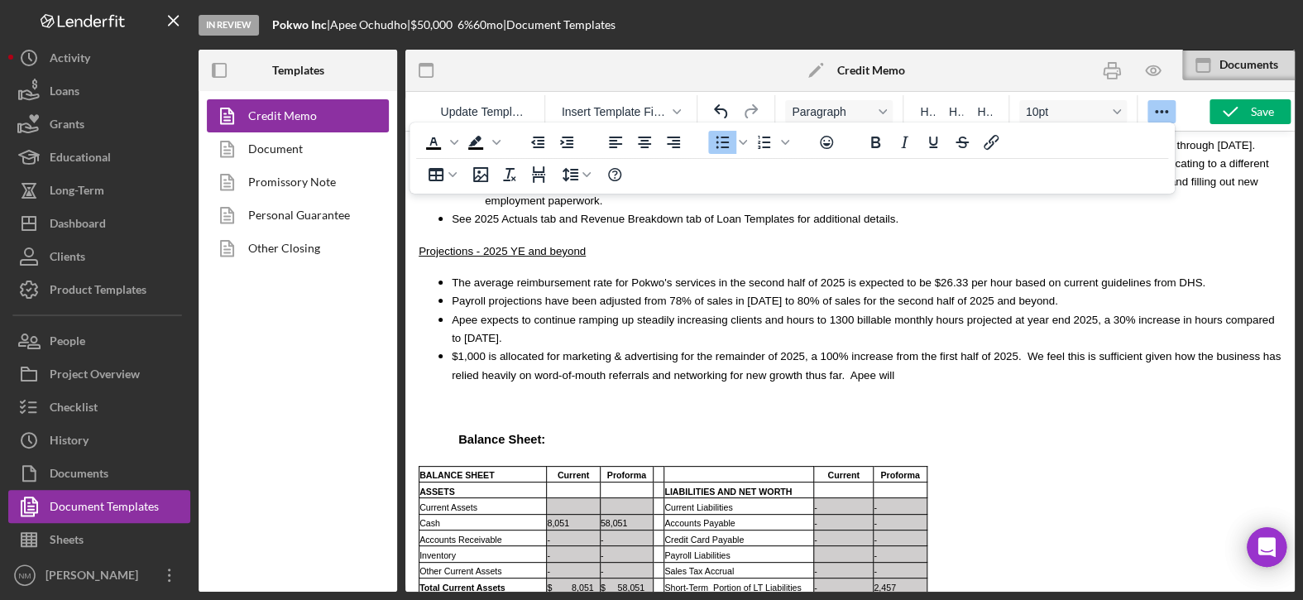
click at [1214, 350] on span "$1,000 is allocated for marketing & advertising for the remainder of 2025, a 10…" at bounding box center [866, 365] width 829 height 31
click at [508, 350] on span "$1,000 is allocated for marketing & advertising for the remainder of 2025, a 10…" at bounding box center [866, 365] width 829 height 31
drag, startPoint x: 886, startPoint y: 280, endPoint x: 898, endPoint y: 284, distance: 13.1
click at [891, 350] on span "$1,000 is allocated for marketing & advertising for the remainder of 2025, a 10…" at bounding box center [866, 365] width 829 height 31
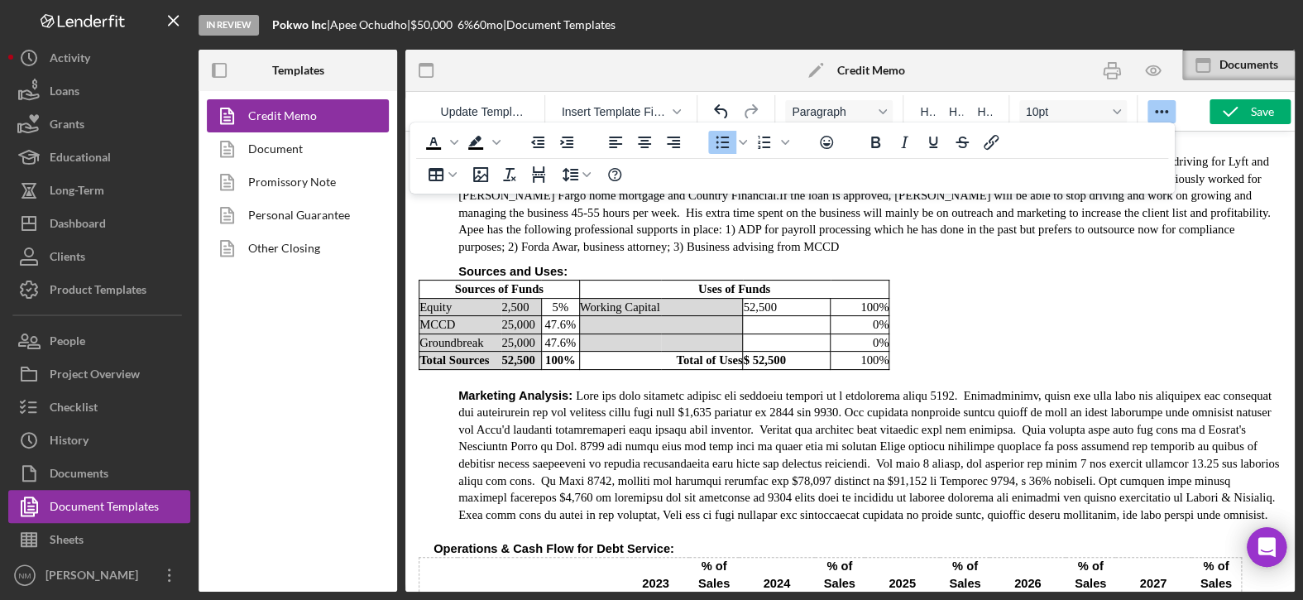
scroll to position [2101, 0]
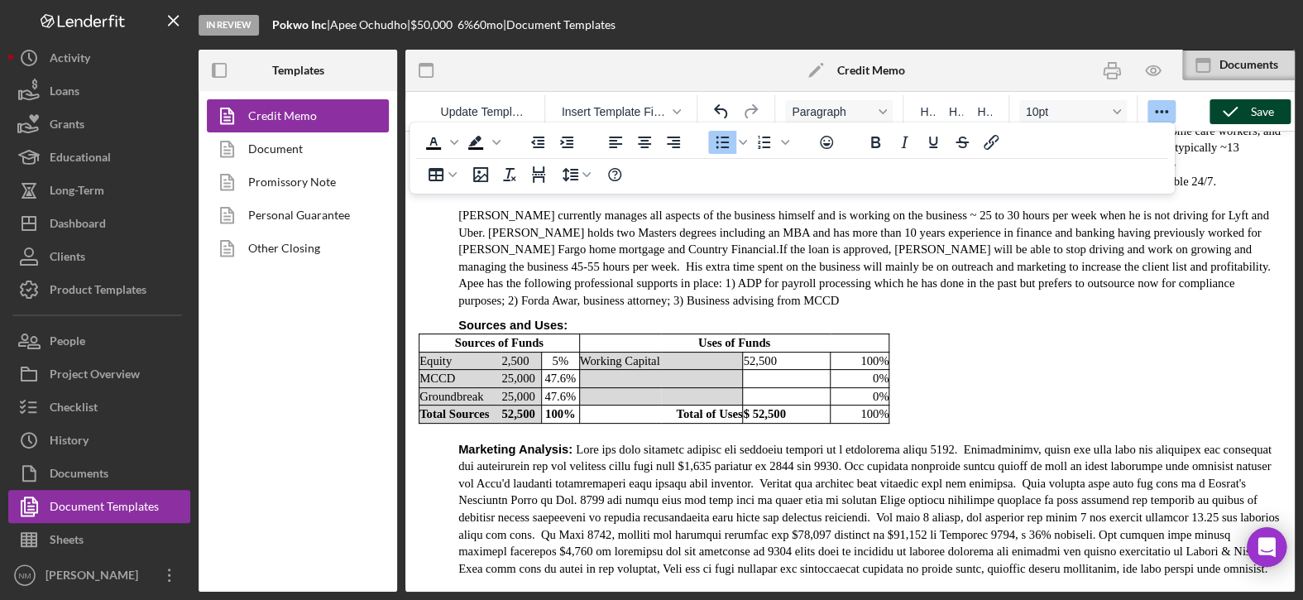
click at [1248, 112] on icon "button" at bounding box center [1229, 111] width 41 height 41
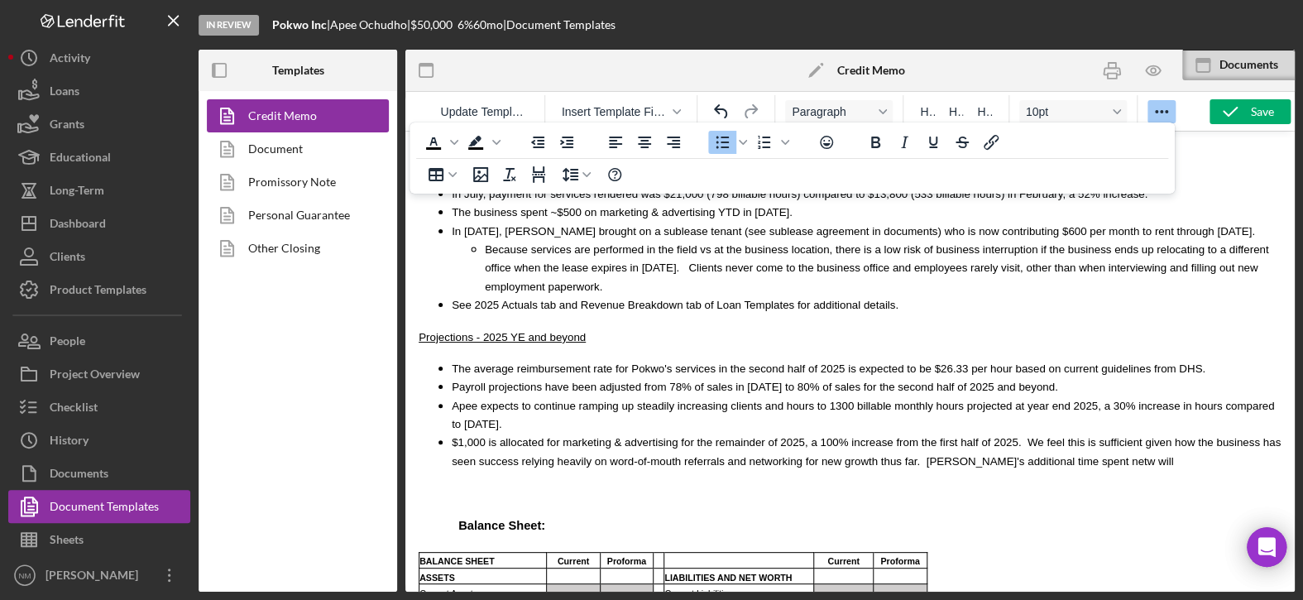
scroll to position [3755, 0]
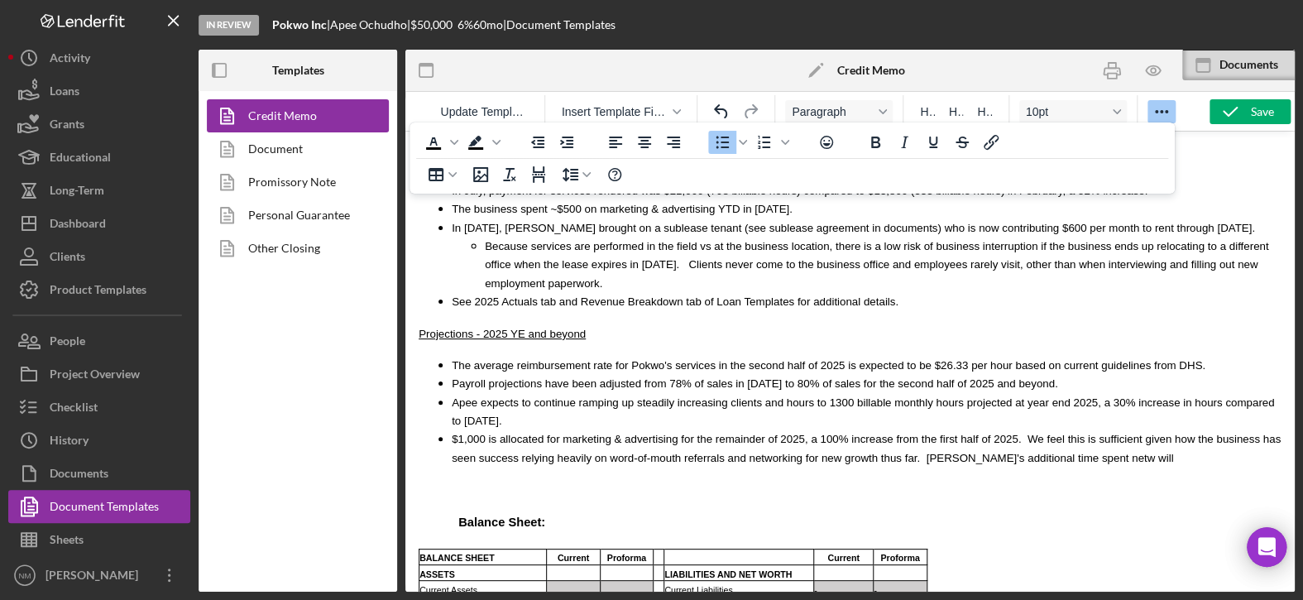
click at [943, 433] on span "$1,000 is allocated for marketing & advertising for the remainder of 2025, a 10…" at bounding box center [866, 448] width 829 height 31
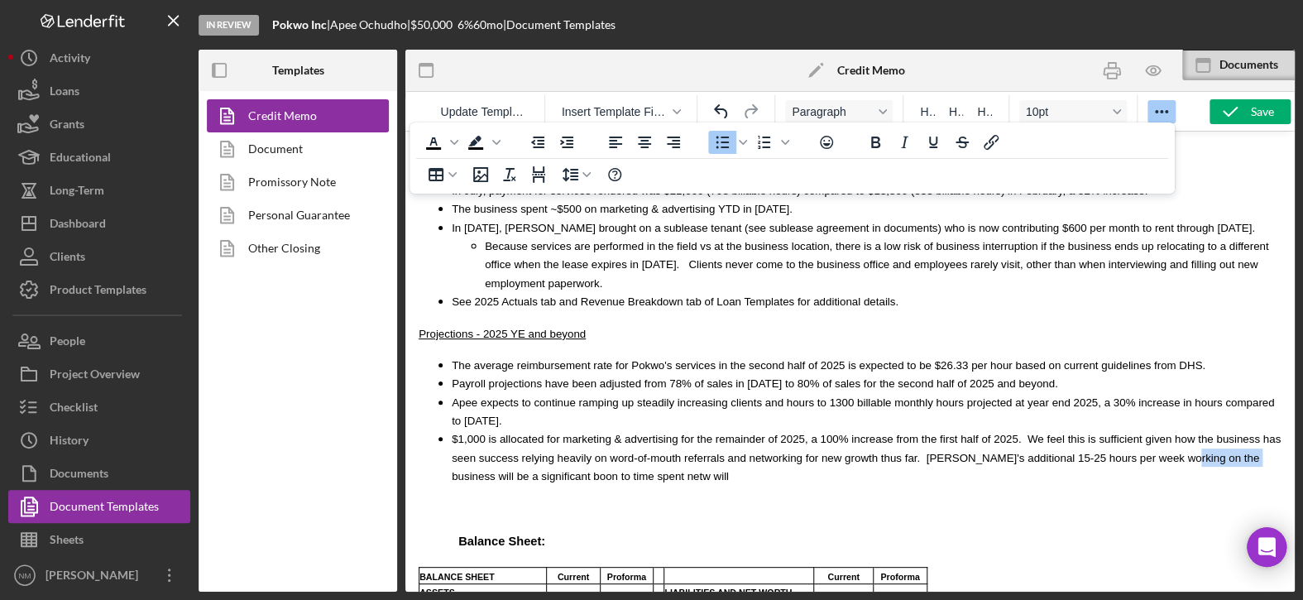
drag, startPoint x: 1154, startPoint y: 366, endPoint x: 1096, endPoint y: 355, distance: 59.0
click at [1096, 429] on li "$1,000 is allocated for marketing & advertising for the remainder of 2025, a 10…" at bounding box center [866, 456] width 829 height 55
drag, startPoint x: 645, startPoint y: 380, endPoint x: 548, endPoint y: 389, distance: 97.1
click at [548, 429] on li "$1,000 is allocated for marketing & advertising for the remainder of 2025, a 10…" at bounding box center [866, 456] width 829 height 55
drag, startPoint x: 1188, startPoint y: 362, endPoint x: 1167, endPoint y: 356, distance: 21.7
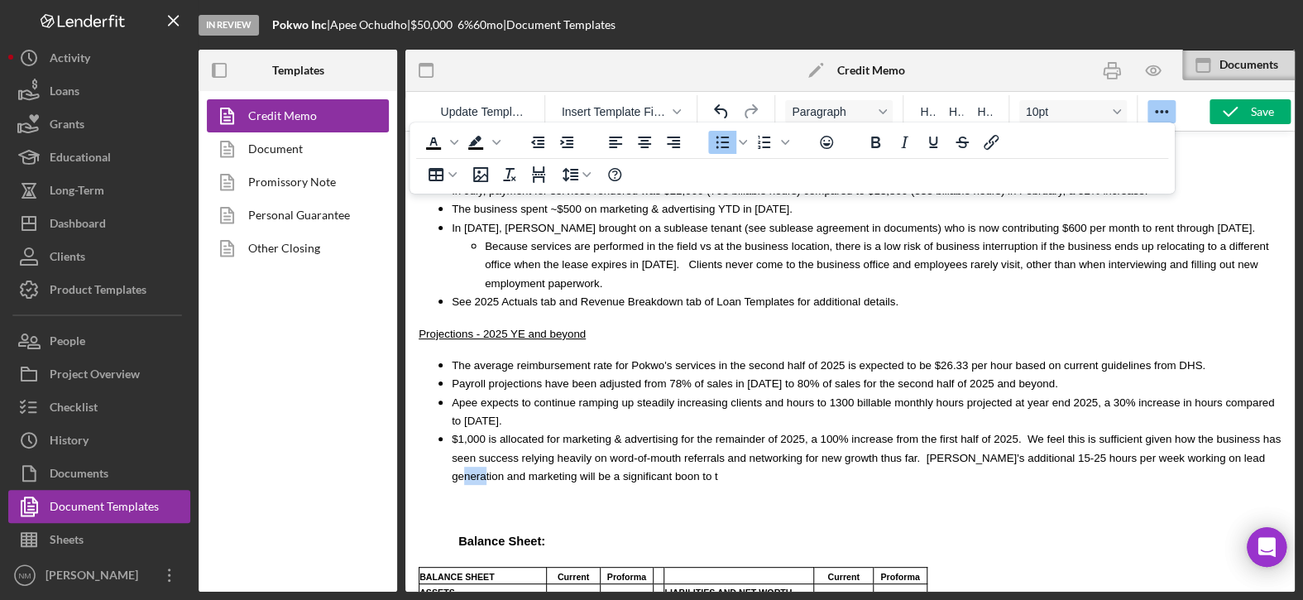
click at [1169, 433] on span "$1,000 is allocated for marketing & advertising for the remainder of 2025, a 10…" at bounding box center [866, 458] width 829 height 50
click at [1217, 433] on span "$1,000 is allocated for marketing & advertising for the remainder of 2025, a 10…" at bounding box center [866, 458] width 829 height 50
click at [761, 429] on li "$1,000 is allocated for marketing & advertising for the remainder of 2025, a 10…" at bounding box center [866, 456] width 829 height 55
click at [988, 377] on span "Payroll projections have been adjusted from 78% of sales in [DATE] to 80% of sa…" at bounding box center [755, 383] width 606 height 12
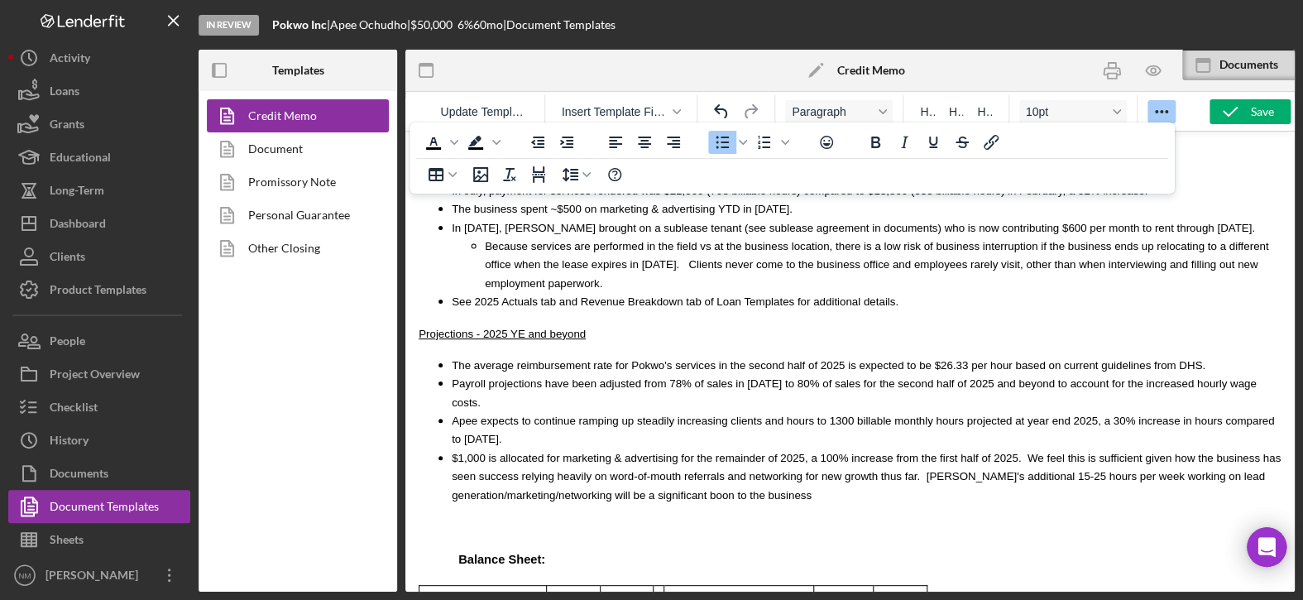
click at [983, 452] on span "$1,000 is allocated for marketing & advertising for the remainder of 2025, a 10…" at bounding box center [866, 477] width 829 height 50
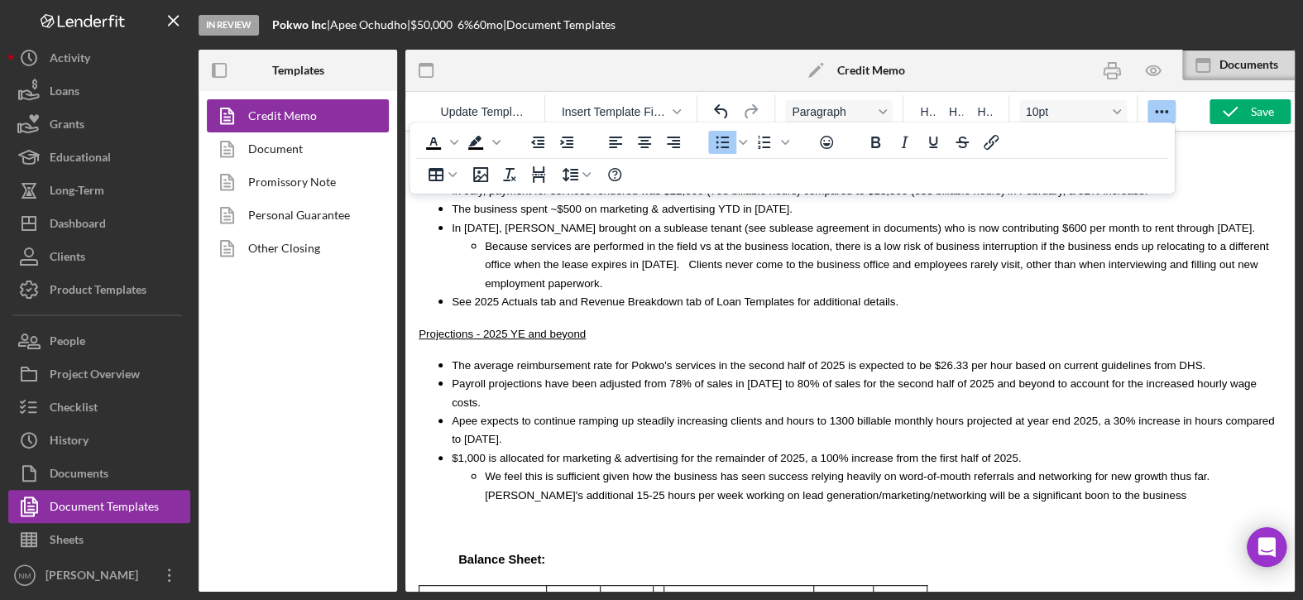
click at [968, 466] on li "We feel this is sufficient given how the business has seen success relying heav…" at bounding box center [883, 484] width 796 height 37
click at [538, 140] on icon "Decrease indent" at bounding box center [538, 142] width 20 height 20
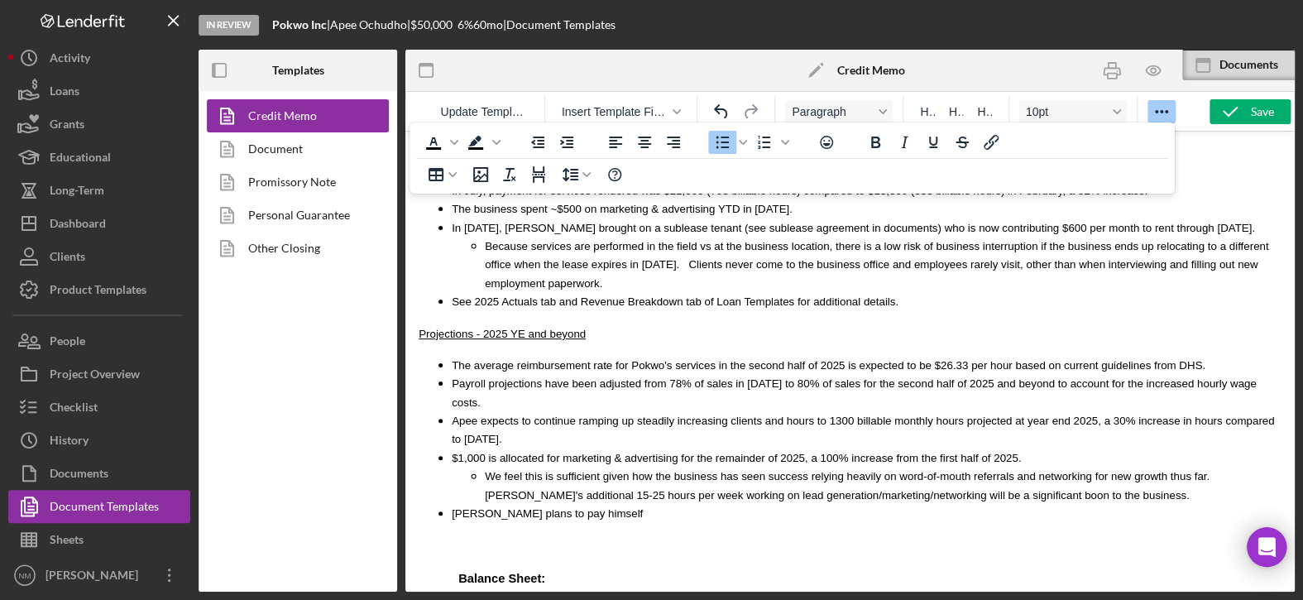
click at [588, 504] on li "[PERSON_NAME] plans to pay himself" at bounding box center [866, 513] width 829 height 18
drag, startPoint x: 516, startPoint y: 400, endPoint x: 538, endPoint y: 401, distance: 21.5
click at [517, 507] on span "[PERSON_NAME] plans to pay himself" at bounding box center [547, 513] width 191 height 12
drag, startPoint x: 574, startPoint y: 401, endPoint x: 515, endPoint y: 404, distance: 58.8
click at [515, 504] on li "[PERSON_NAME] plans to pay himself" at bounding box center [866, 513] width 829 height 18
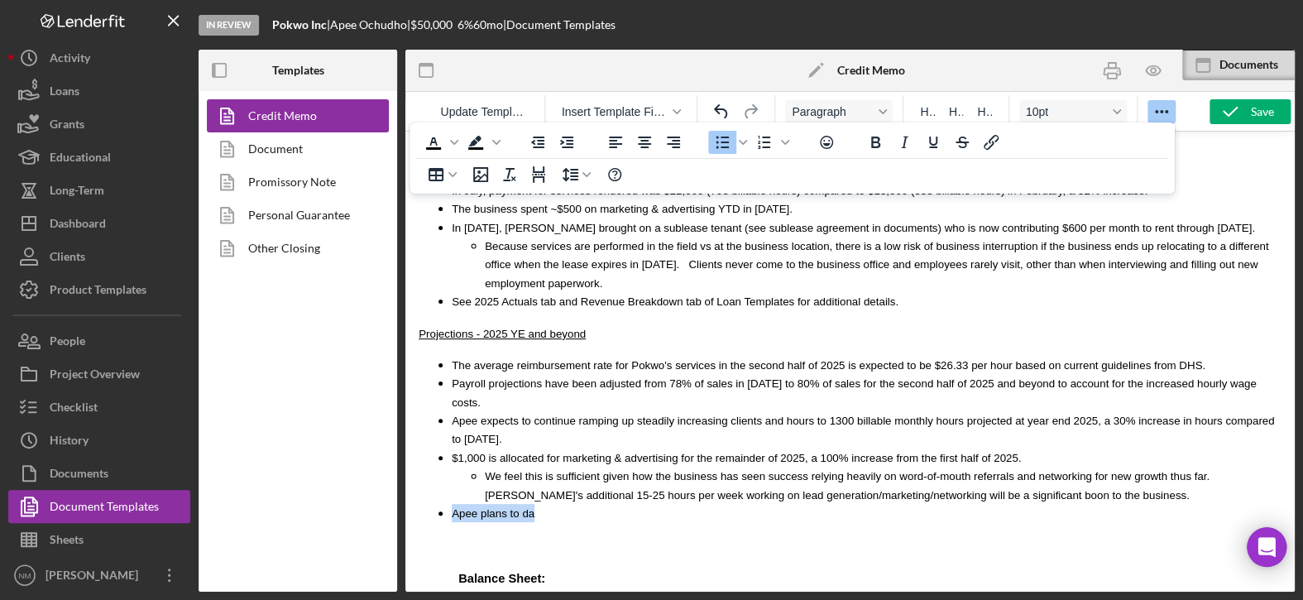
drag, startPoint x: 529, startPoint y: 403, endPoint x: 447, endPoint y: 398, distance: 82.0
click at [447, 398] on ul "The average reimbursement rate for Pokwo's services in the second half of 2025 …" at bounding box center [849, 439] width 863 height 167
click at [729, 504] on li "2025 projections assume $20,000 in owners compensation" at bounding box center [866, 513] width 829 height 18
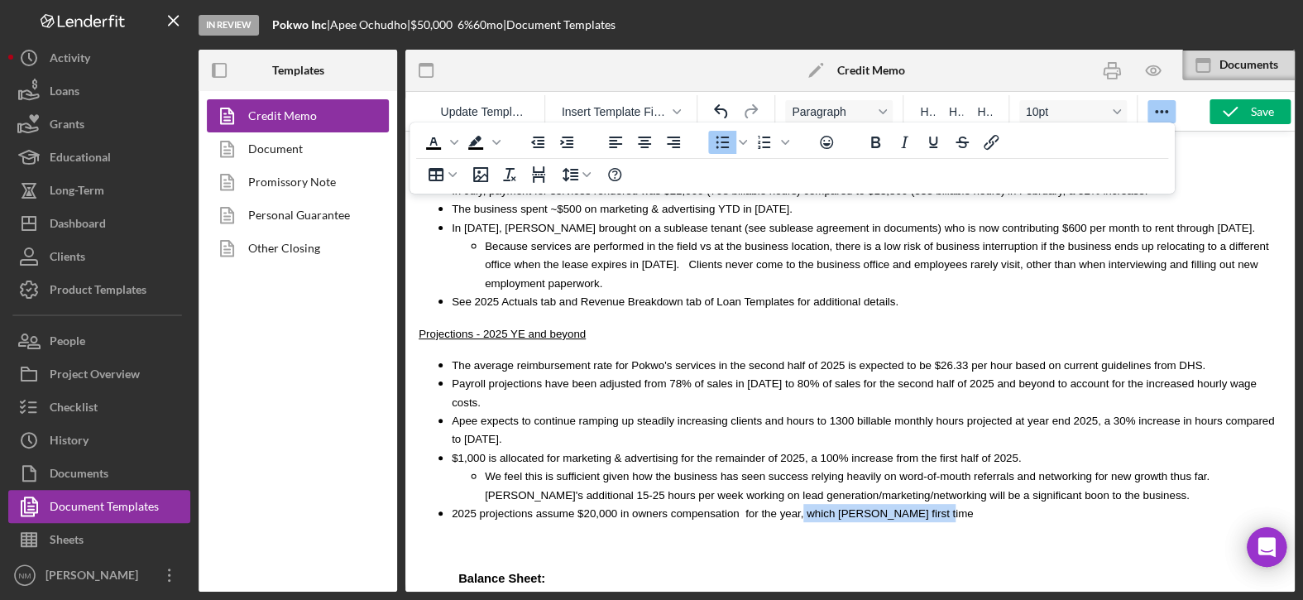
drag, startPoint x: 902, startPoint y: 401, endPoint x: 772, endPoint y: 395, distance: 130.8
click at [772, 504] on li "2025 projections assume $20,000 in owners compensation for the year, which [PER…" at bounding box center [866, 513] width 829 height 18
click at [803, 535] on h1 "Rich Text Area. Press ALT-0 for help." at bounding box center [876, 543] width 810 height 17
click at [717, 507] on span "2025 projections assume $20,000 in owners compensation for the year." at bounding box center [627, 513] width 351 height 12
drag, startPoint x: 767, startPoint y: 397, endPoint x: 733, endPoint y: 399, distance: 34.0
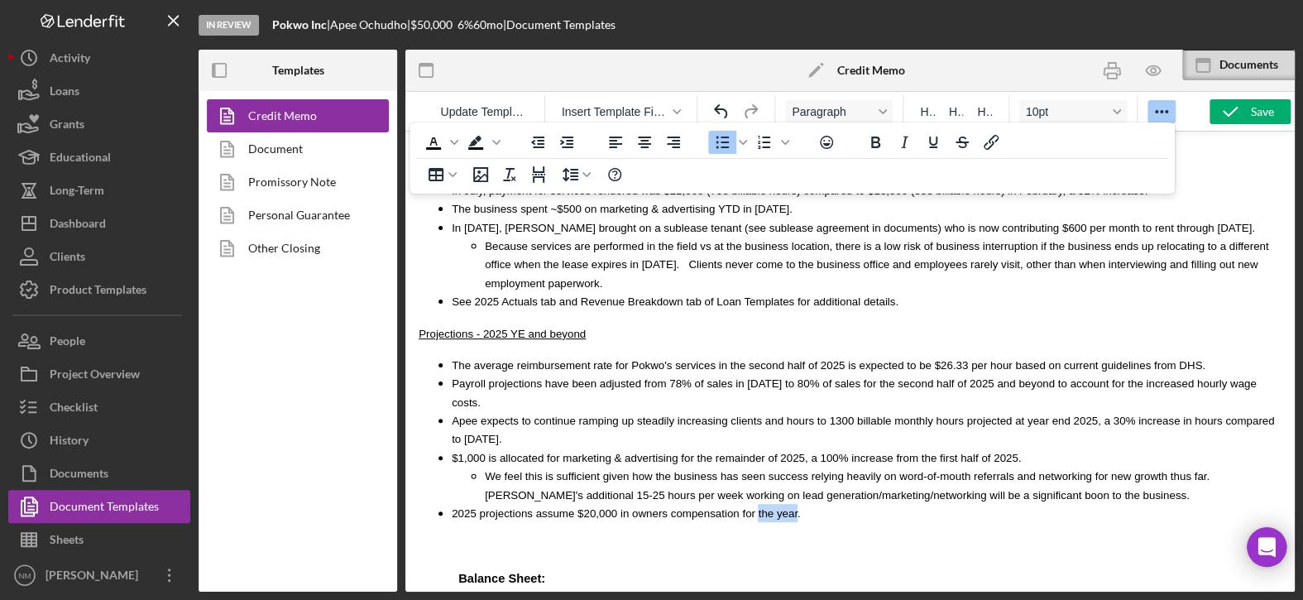
click at [733, 507] on span "2025 projections assume $20,000 in owners compensation for the year." at bounding box center [626, 513] width 349 height 12
click at [749, 507] on span "2025 projections assume $20,000 in owners compensation for 2025." at bounding box center [619, 513] width 334 height 12
drag, startPoint x: 752, startPoint y: 401, endPoint x: 710, endPoint y: 403, distance: 41.4
click at [710, 507] on span "2025 projections assume $20,000 in owners compensation for 2025." at bounding box center [619, 513] width 334 height 12
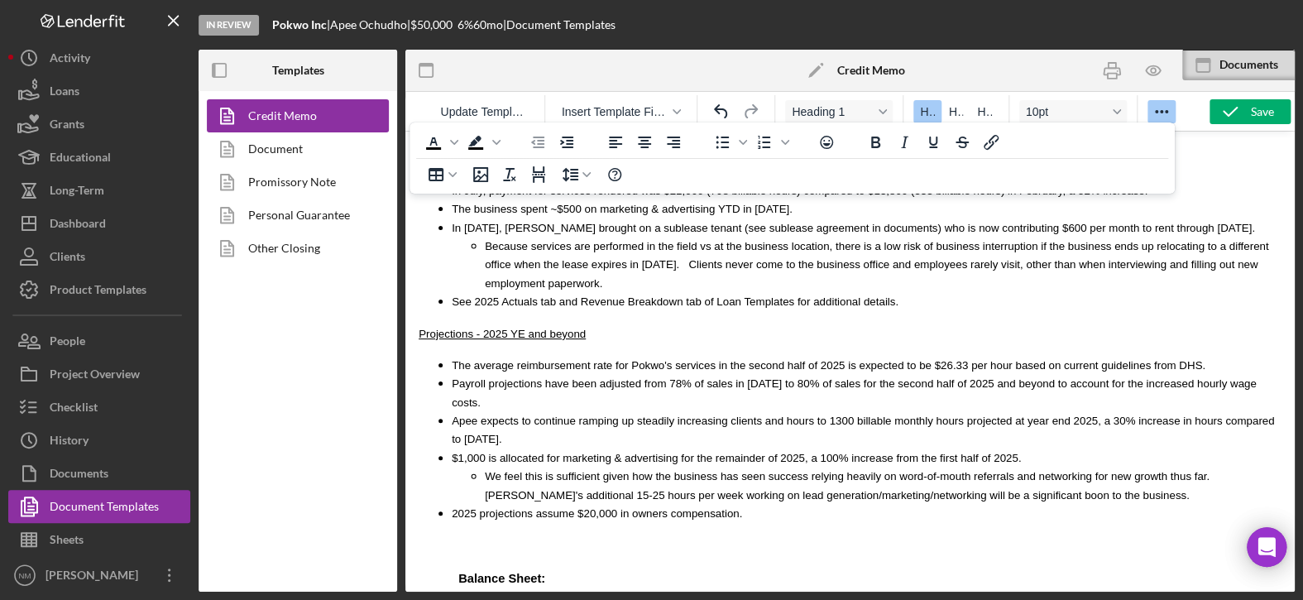
click at [582, 535] on h1 "Rich Text Area. Press ALT-0 for help." at bounding box center [876, 543] width 810 height 17
click at [737, 470] on span "We feel this is sufficient given how the business has seen success relying heav…" at bounding box center [849, 485] width 728 height 31
click at [733, 504] on li "2025 projections assume $20,000 in owners compensation." at bounding box center [866, 513] width 829 height 18
click at [511, 522] on li "2026" at bounding box center [866, 531] width 829 height 18
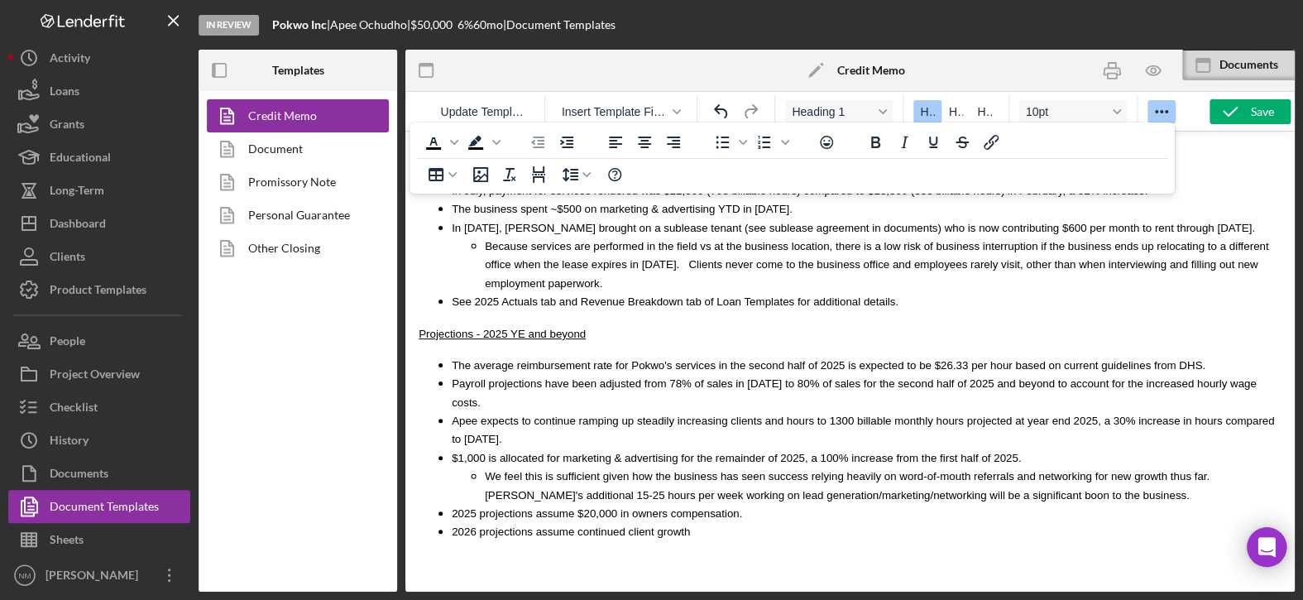
click at [693, 522] on li "2026 projections assume continued client growth" at bounding box center [866, 531] width 829 height 18
click at [475, 544] on span "2027 assumed" at bounding box center [488, 550] width 72 height 12
click at [878, 544] on span "2027 projections assume a leveling off on client growth and has been adjusted ~…" at bounding box center [709, 550] width 515 height 12
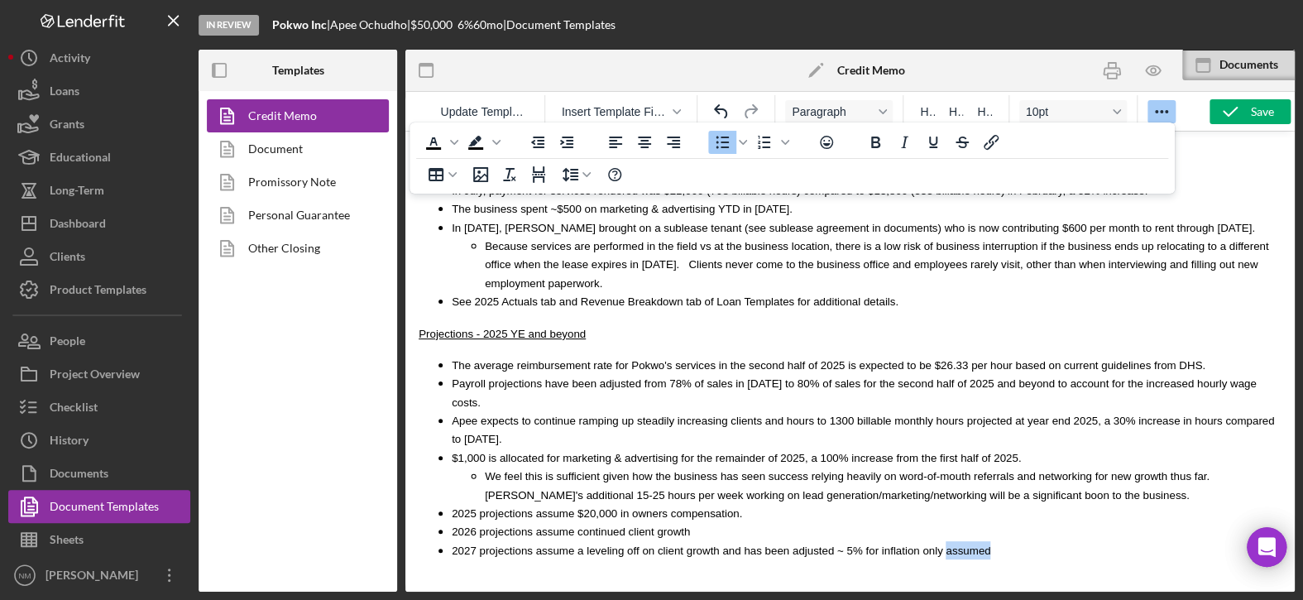
drag, startPoint x: 963, startPoint y: 441, endPoint x: 906, endPoint y: 439, distance: 57.9
click at [906, 541] on li "2027 projections assume a leveling off on client growth and has been adjusted ~…" at bounding box center [866, 550] width 829 height 18
click at [1263, 112] on div "Save" at bounding box center [1261, 111] width 23 height 25
click at [682, 522] on li "2026 projections assume continued client growth" at bounding box center [866, 531] width 829 height 18
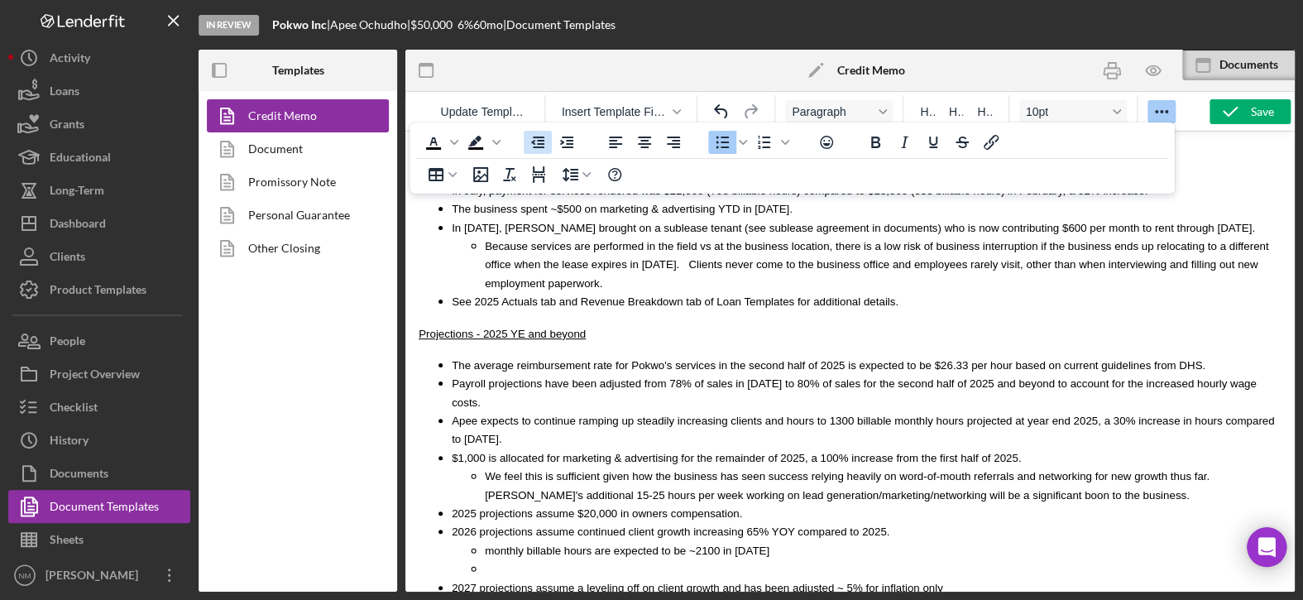
click at [538, 147] on icon "Decrease indent" at bounding box center [537, 142] width 13 height 12
click at [676, 559] on li "2026 payroll remains steady at ~80% of sales" at bounding box center [866, 568] width 829 height 18
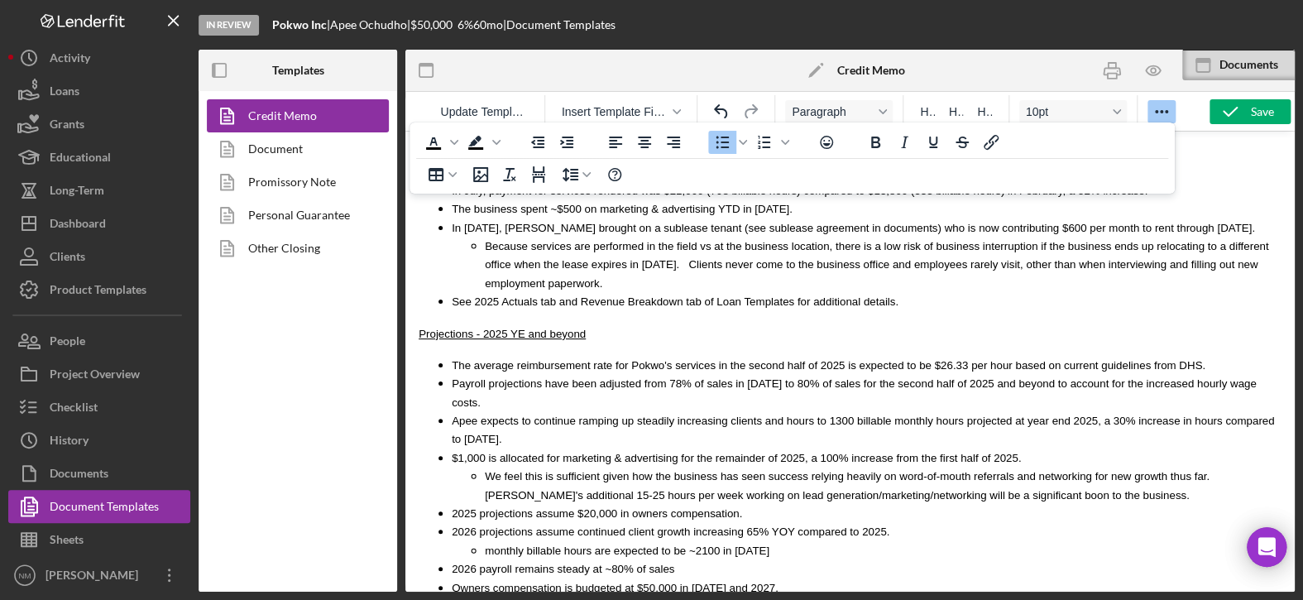
click at [481, 581] on span "Owners compensation is budgeted at $50,000 in 2026 and 2027." at bounding box center [615, 587] width 327 height 12
click at [859, 599] on span "2027 projections assume a leveling off on client growth and has been adjusted ~…" at bounding box center [697, 606] width 491 height 12
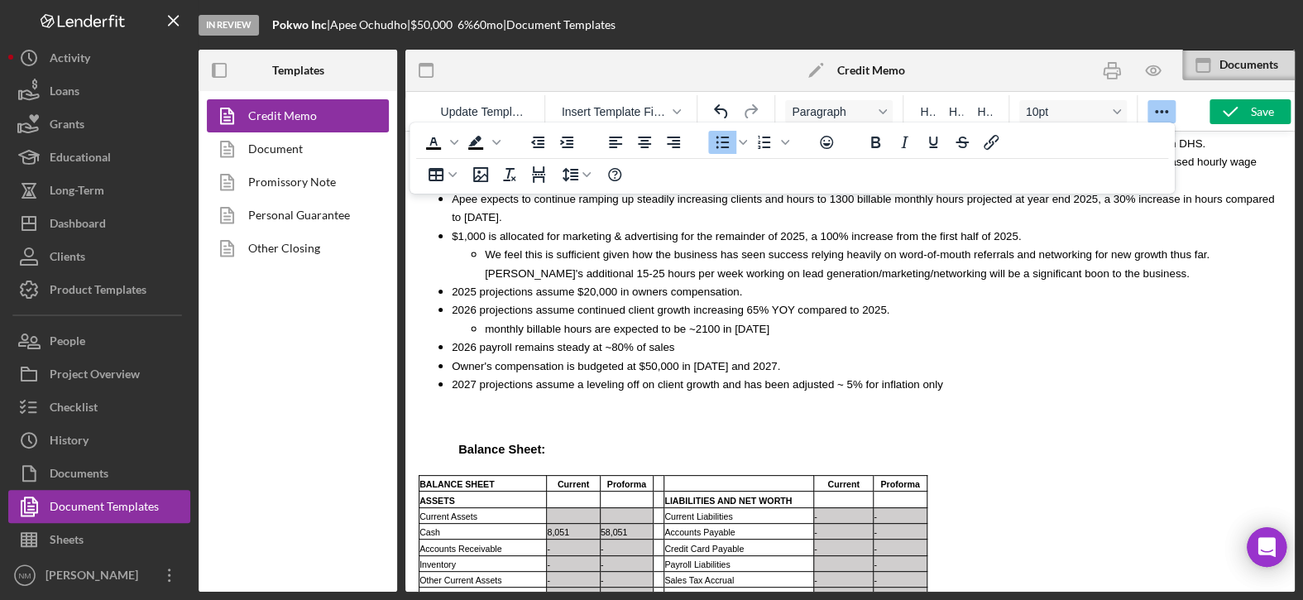
scroll to position [4003, 0]
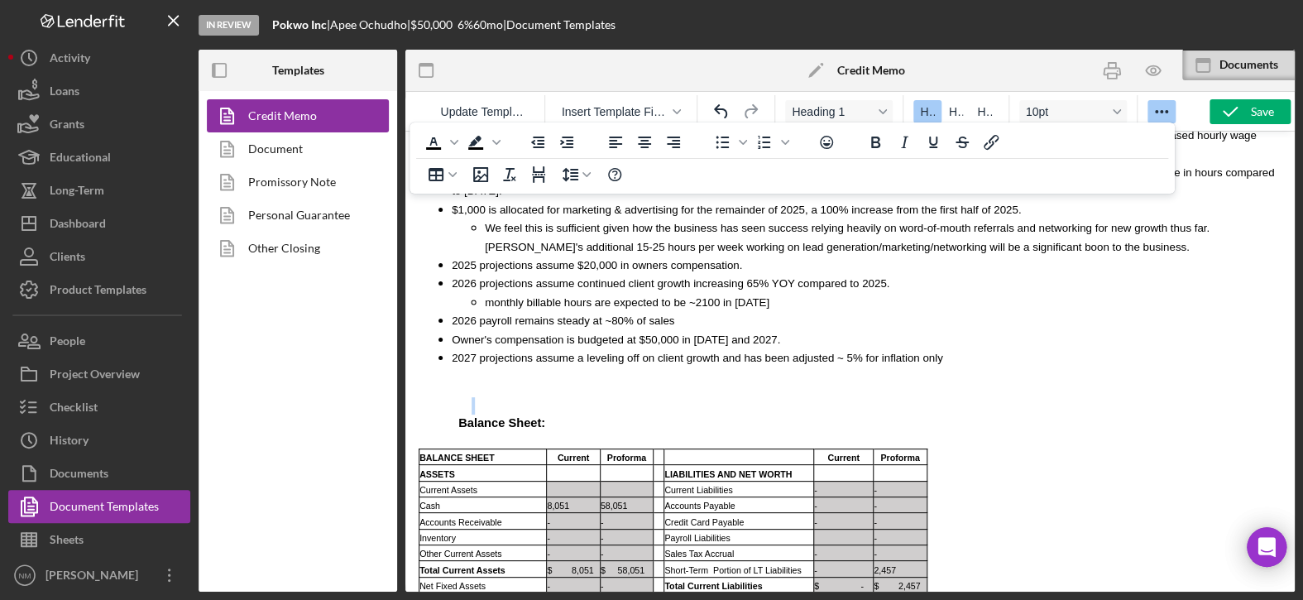
drag, startPoint x: 480, startPoint y: 292, endPoint x: 476, endPoint y: 263, distance: 29.2
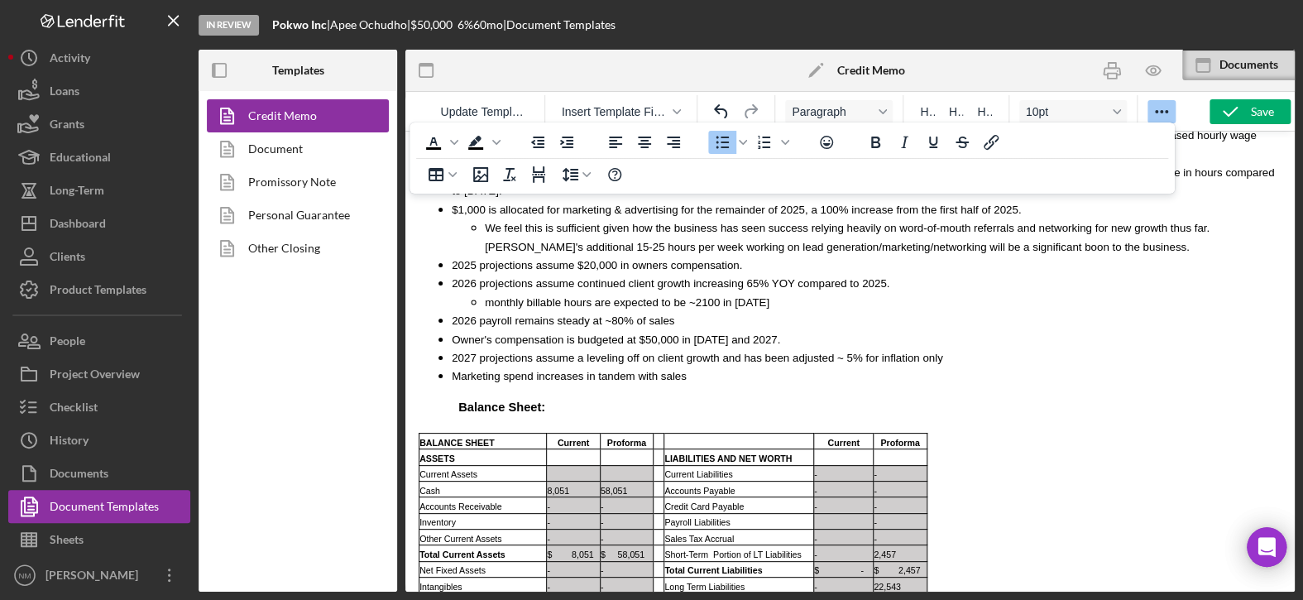
click at [710, 366] on li "Marketing spend increases in tandem with sales" at bounding box center [866, 375] width 829 height 18
click at [662, 333] on span "Owner's compensation is budgeted at $50,000 in 2026 and 2027." at bounding box center [616, 339] width 328 height 12
drag, startPoint x: 729, startPoint y: 228, endPoint x: 718, endPoint y: 226, distance: 11.0
click at [718, 333] on span "Owner's compensation is budgeted at $50,000 annually for in 2026 and 2027." at bounding box center [646, 339] width 389 height 12
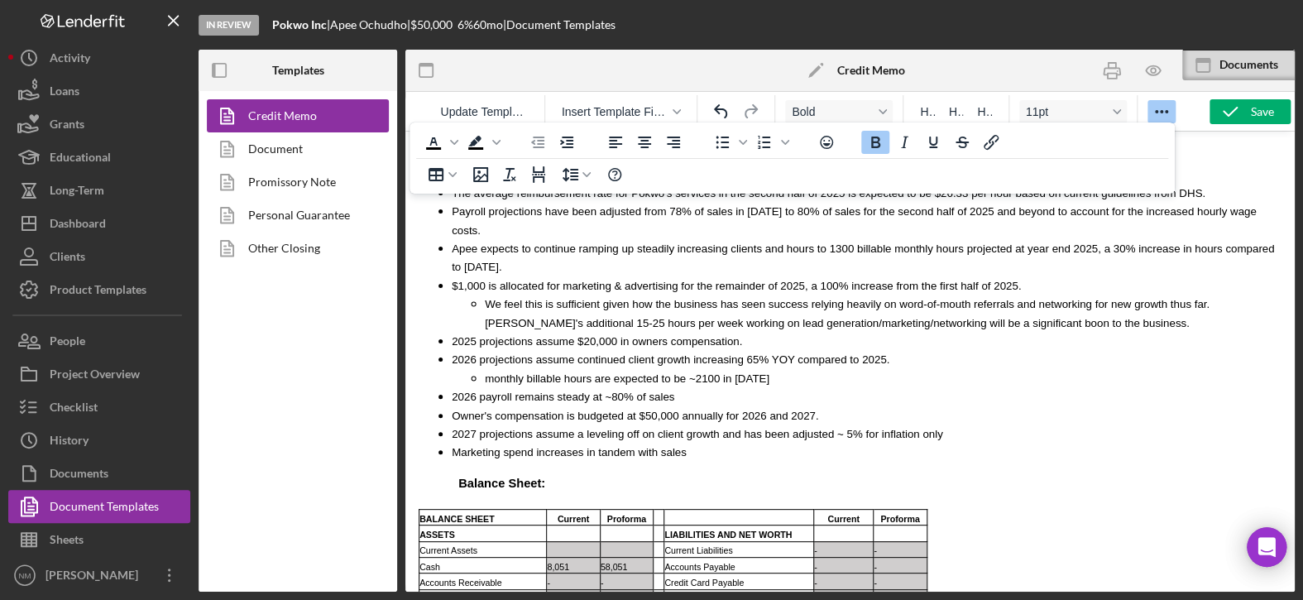
scroll to position [3920, 0]
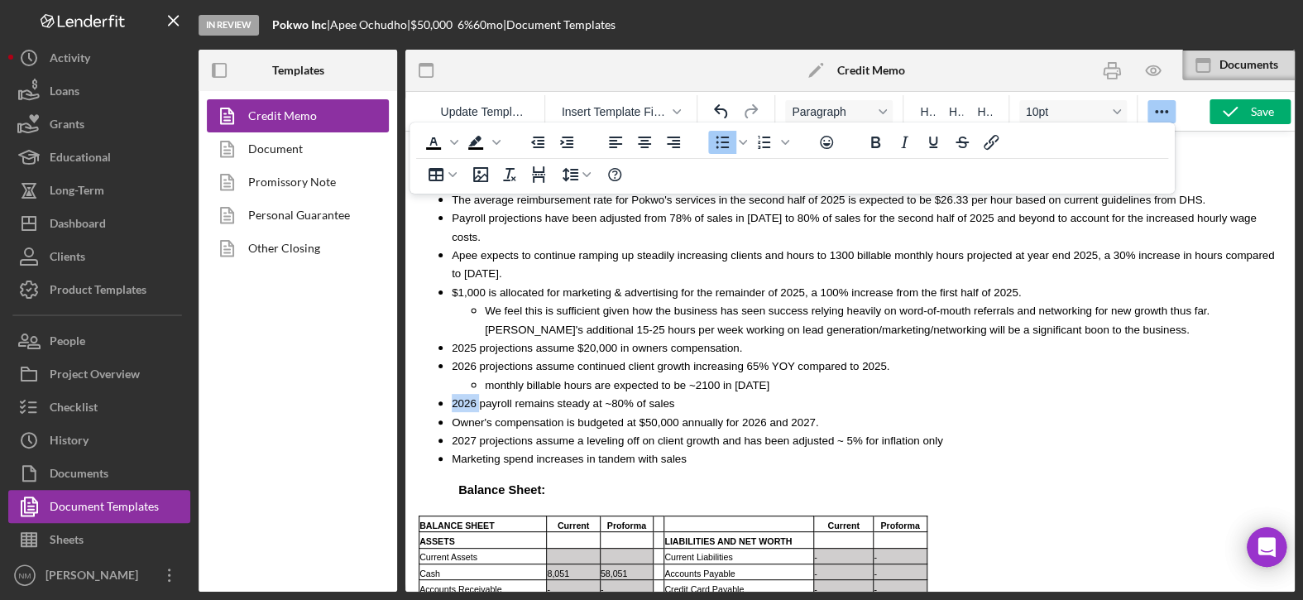
drag, startPoint x: 476, startPoint y: 294, endPoint x: 449, endPoint y: 294, distance: 27.3
click at [449, 294] on ul "The average reimbursement rate for Pokwo's services in the second half of 2025 …" at bounding box center [849, 329] width 863 height 278
click at [671, 449] on li "Marketing spend increases in tandem with sales" at bounding box center [866, 458] width 829 height 18
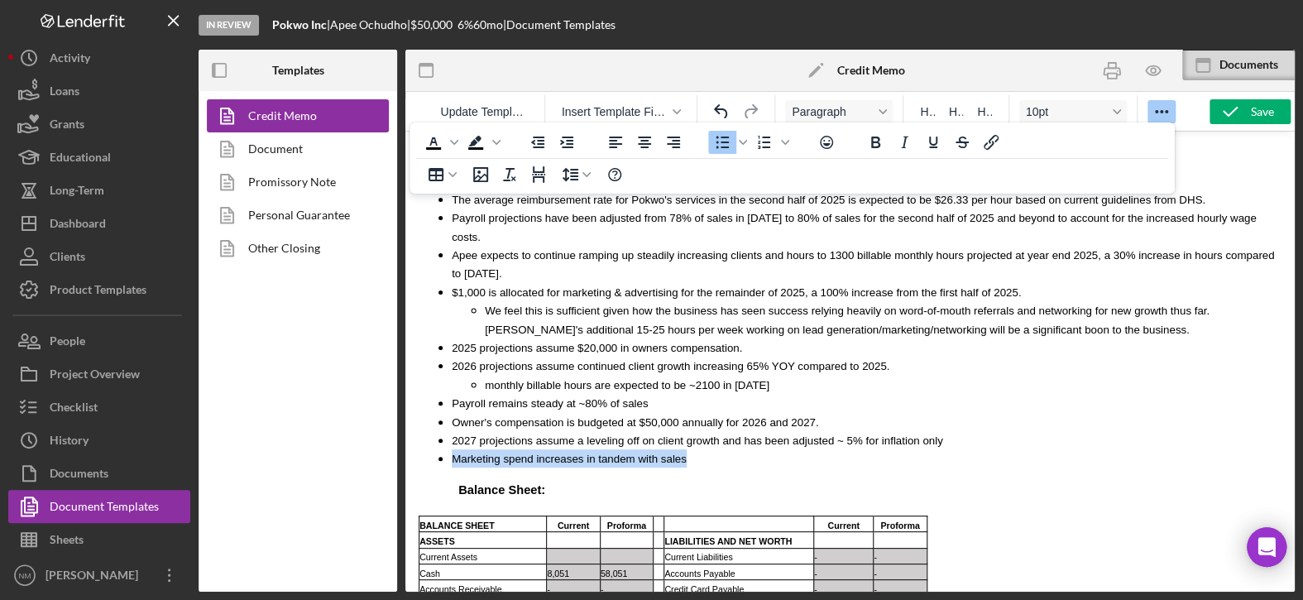
drag, startPoint x: 672, startPoint y: 349, endPoint x: 446, endPoint y: 354, distance: 225.8
click at [446, 354] on ul "The average reimbursement rate for Pokwo's services in the second half of 2025 …" at bounding box center [849, 329] width 863 height 278
click at [446, 315] on ul "The average reimbursement rate for Pokwo's services in the second half of 2025 …" at bounding box center [849, 329] width 863 height 278
click at [449, 328] on ul "The average reimbursement rate for Pokwo's services in the second half of 2025 …" at bounding box center [849, 329] width 863 height 278
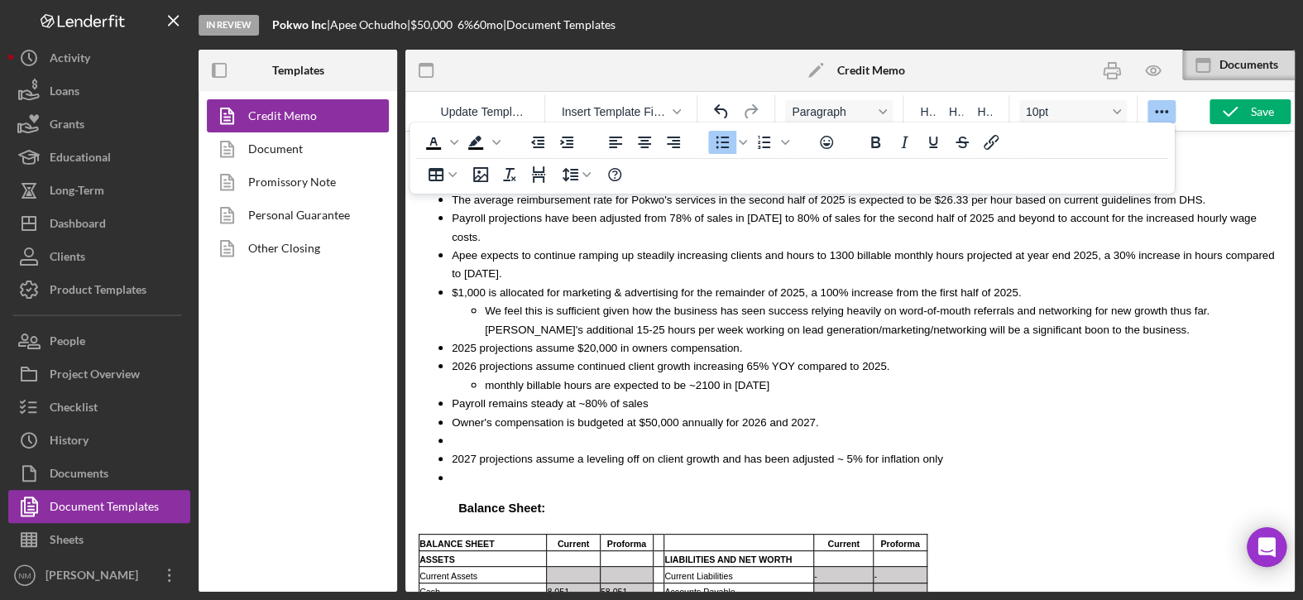
click at [472, 431] on li "Rich Text Area. Press ALT-0 for help." at bounding box center [866, 440] width 829 height 18
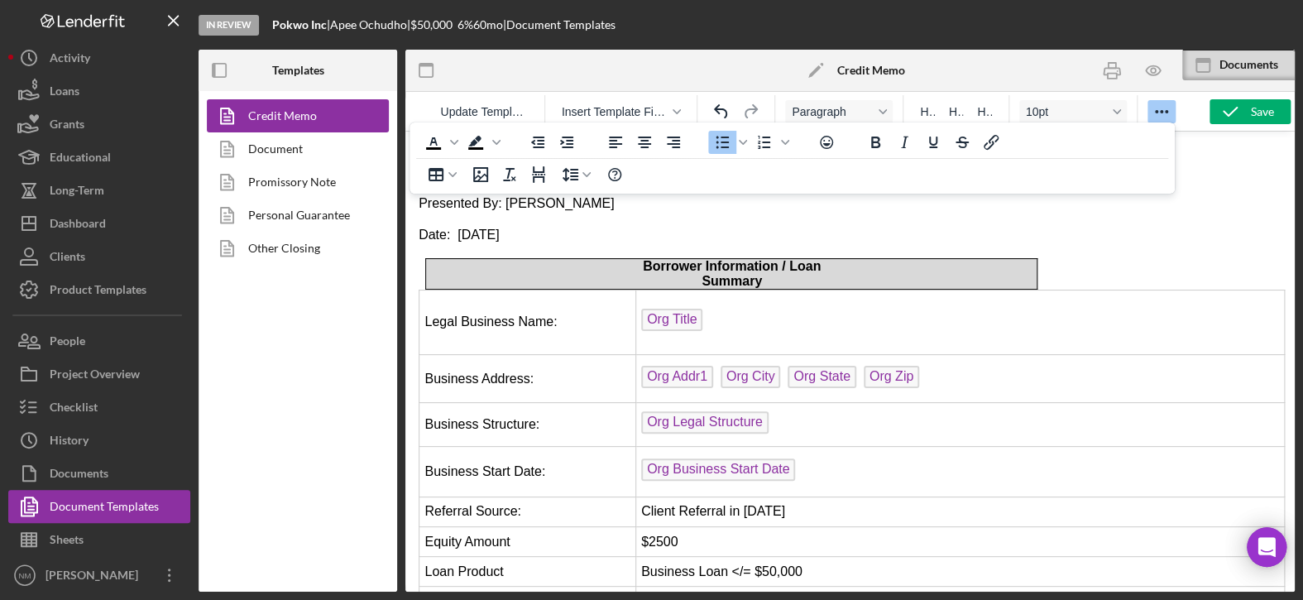
scroll to position [3920, 0]
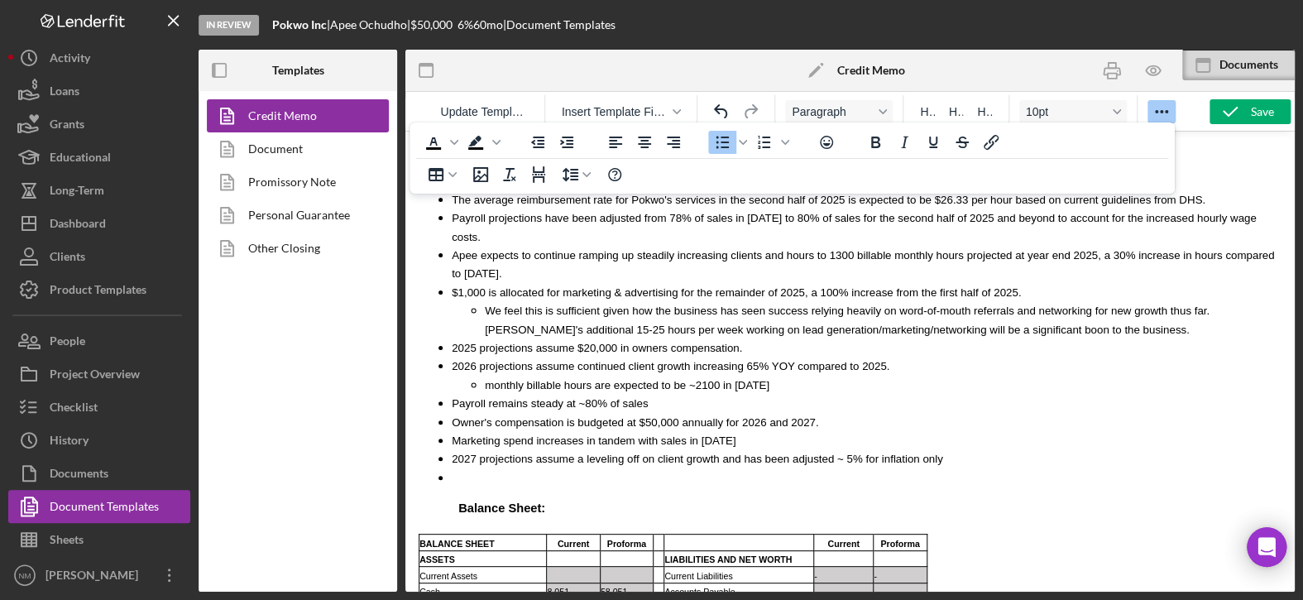
drag, startPoint x: 529, startPoint y: 330, endPoint x: 545, endPoint y: 324, distance: 16.7
click at [529, 434] on span "Marketing spend increases in tandem with sales in [DATE]" at bounding box center [594, 440] width 284 height 12
drag, startPoint x: 796, startPoint y: 326, endPoint x: 828, endPoint y: 326, distance: 31.4
click at [796, 431] on li "Marketing spend remains modest but increases in tandem with sales in [DATE]" at bounding box center [866, 440] width 829 height 18
click at [625, 397] on span "Payroll remains steady at ~80% of sales" at bounding box center [550, 403] width 196 height 12
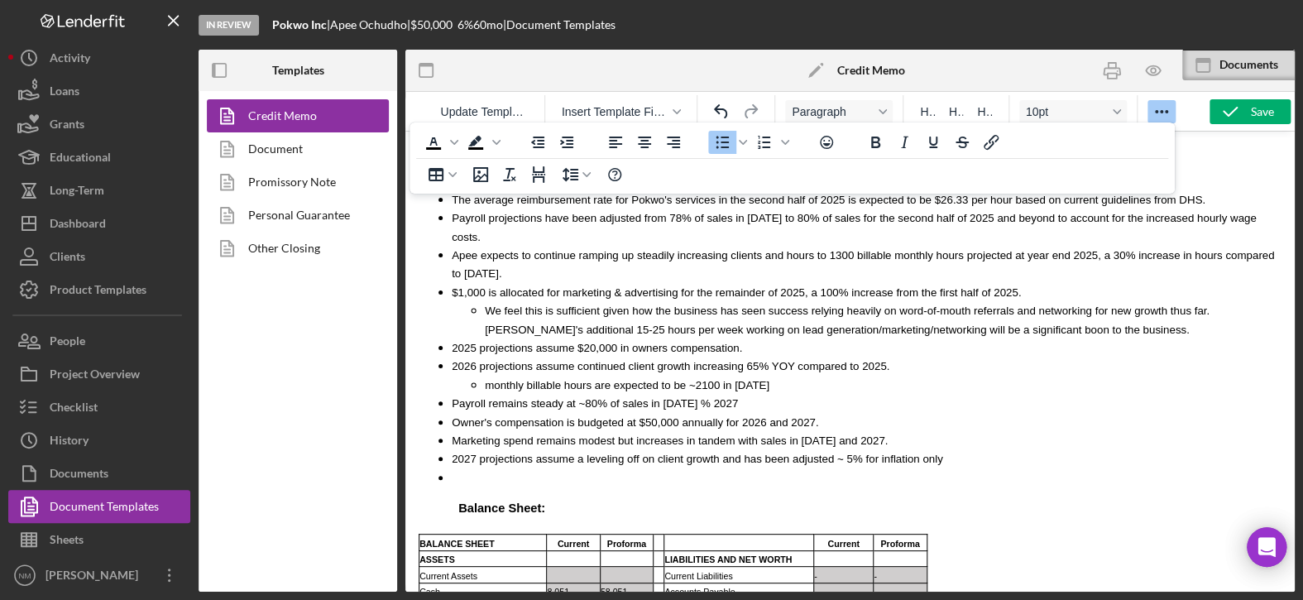
click at [672, 397] on span "Payroll remains steady at ~80% of sales in [DATE] % 2027" at bounding box center [595, 403] width 286 height 12
click at [853, 413] on li "Owner's compensation is budgeted at $50,000 annually for 2026 and 2027." at bounding box center [866, 422] width 829 height 18
click at [506, 468] on li "Rich Text Area. Press ALT-0 for help." at bounding box center [866, 477] width 829 height 18
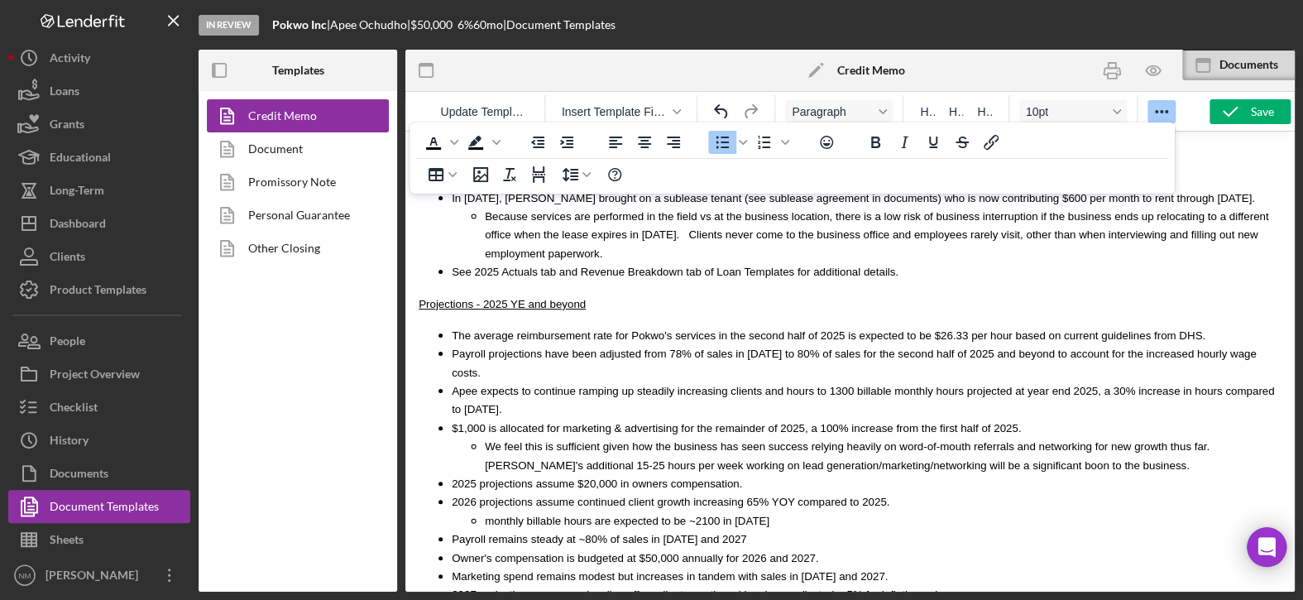
scroll to position [3755, 0]
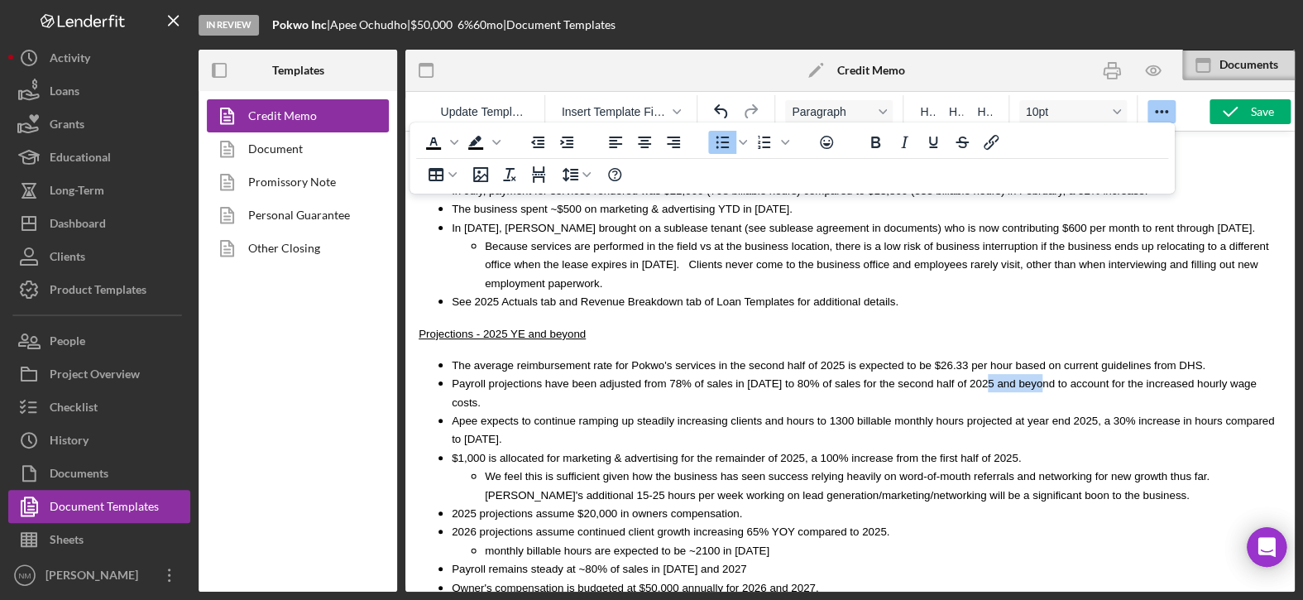
drag, startPoint x: 989, startPoint y: 286, endPoint x: 936, endPoint y: 293, distance: 53.3
click at [936, 377] on span "Payroll projections have been adjusted from 78% of sales in 2024 to 80% of sale…" at bounding box center [854, 392] width 805 height 31
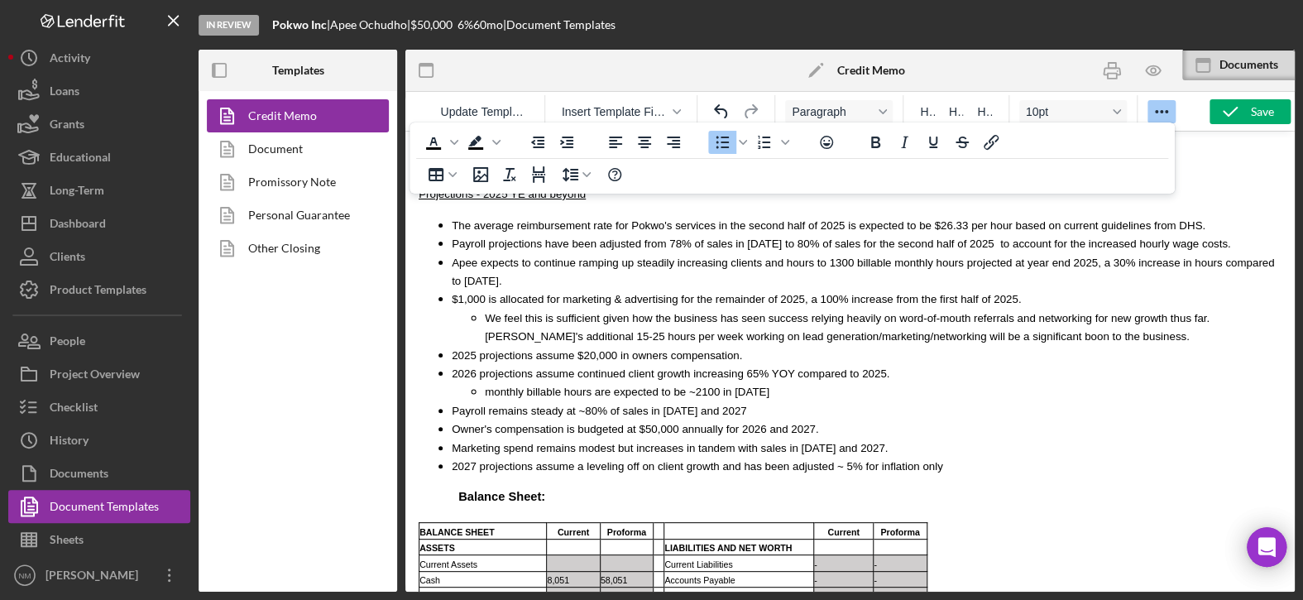
scroll to position [3920, 0]
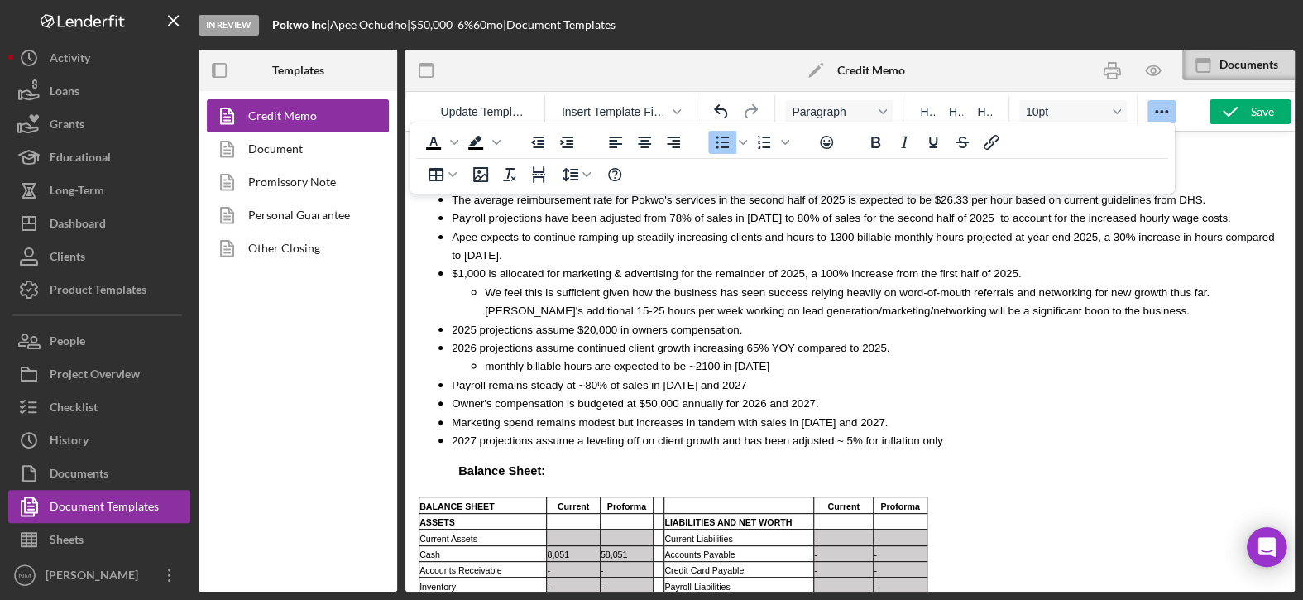
click at [902, 434] on span "2027 projections assume a leveling off on client growth and has been adjusted ~…" at bounding box center [697, 440] width 491 height 12
drag, startPoint x: 735, startPoint y: 327, endPoint x: 664, endPoint y: 332, distance: 71.2
click at [664, 416] on span "Marketing spend remains modest but increases in tandem with sales in 2026 and 2…" at bounding box center [670, 422] width 436 height 12
drag, startPoint x: 733, startPoint y: 331, endPoint x: 708, endPoint y: 336, distance: 25.3
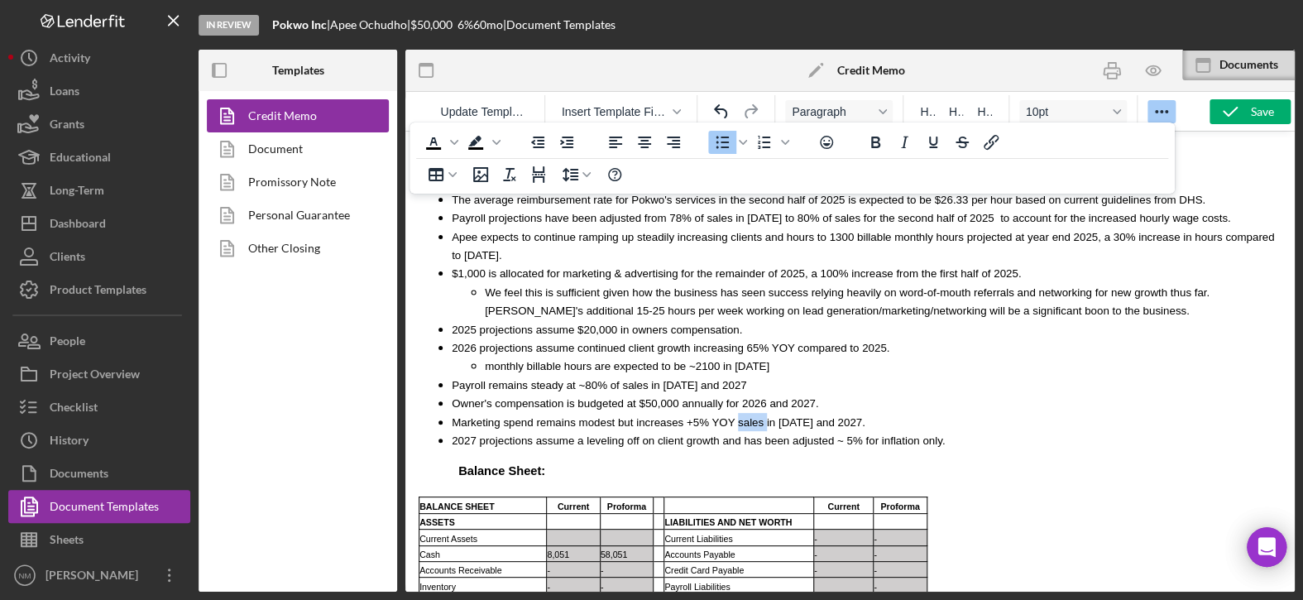
click at [708, 416] on span "Marketing spend remains modest but increases +5% YOY sales in 2026 and 2027." at bounding box center [658, 422] width 413 height 12
click at [950, 375] on li "Payroll remains steady at ~80% of sales in [DATE] and 2027" at bounding box center [866, 384] width 829 height 18
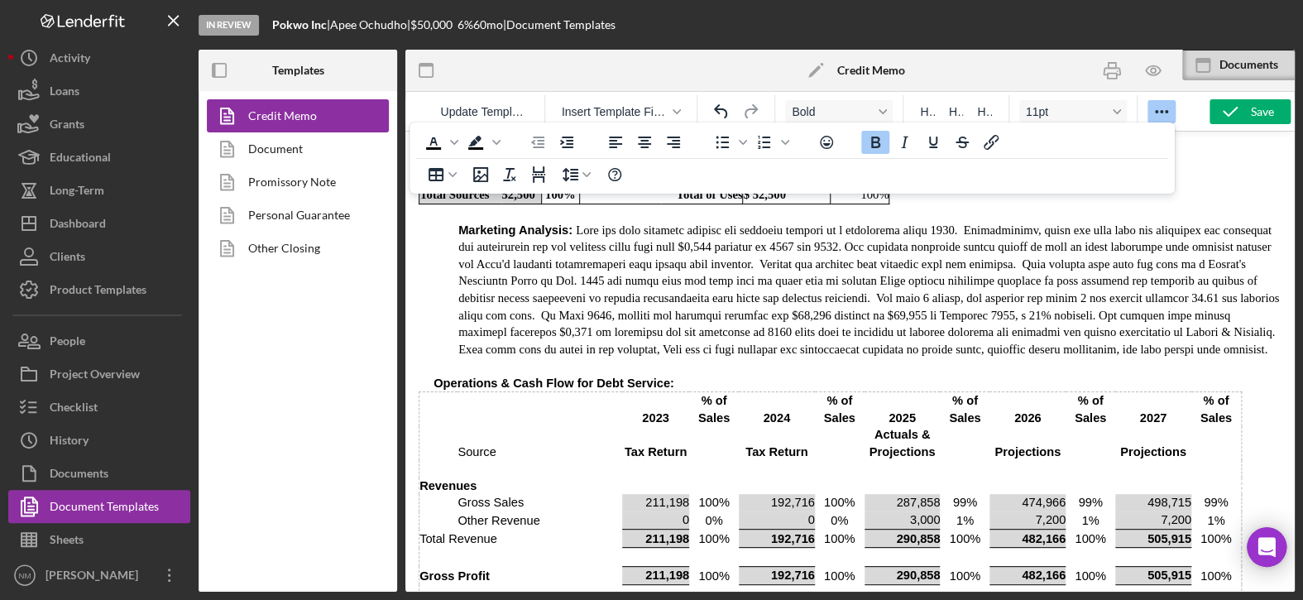
scroll to position [2349, 0]
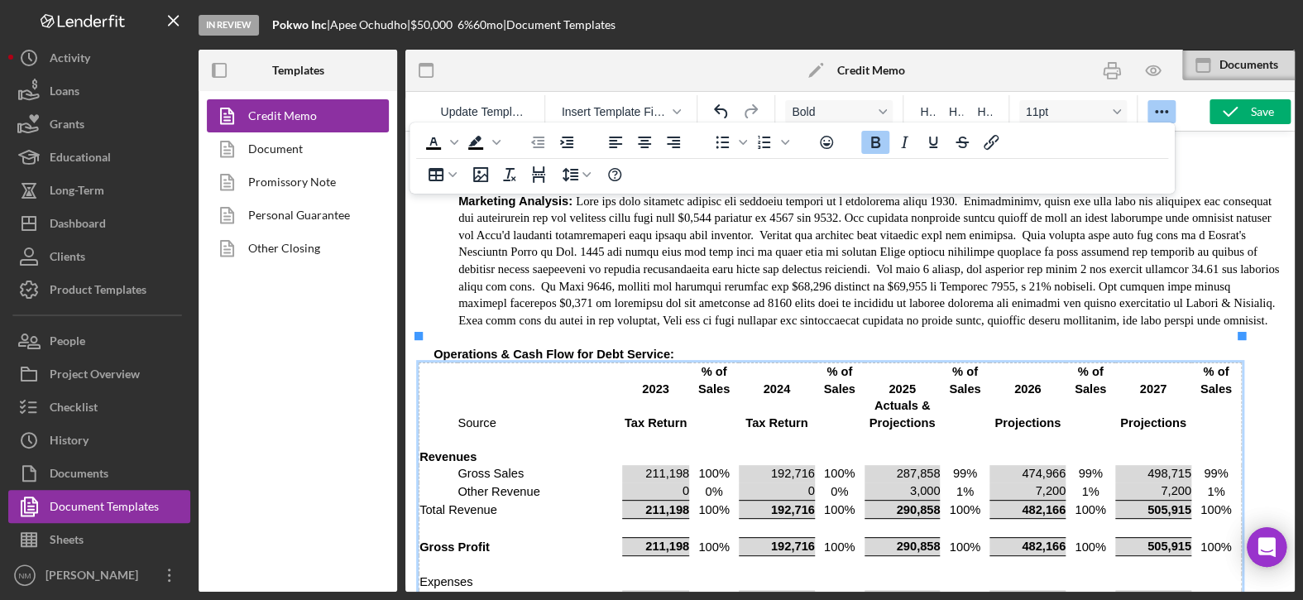
click at [530, 431] on td "Rich Text Area. Press ALT-0 for help." at bounding box center [539, 439] width 165 height 17
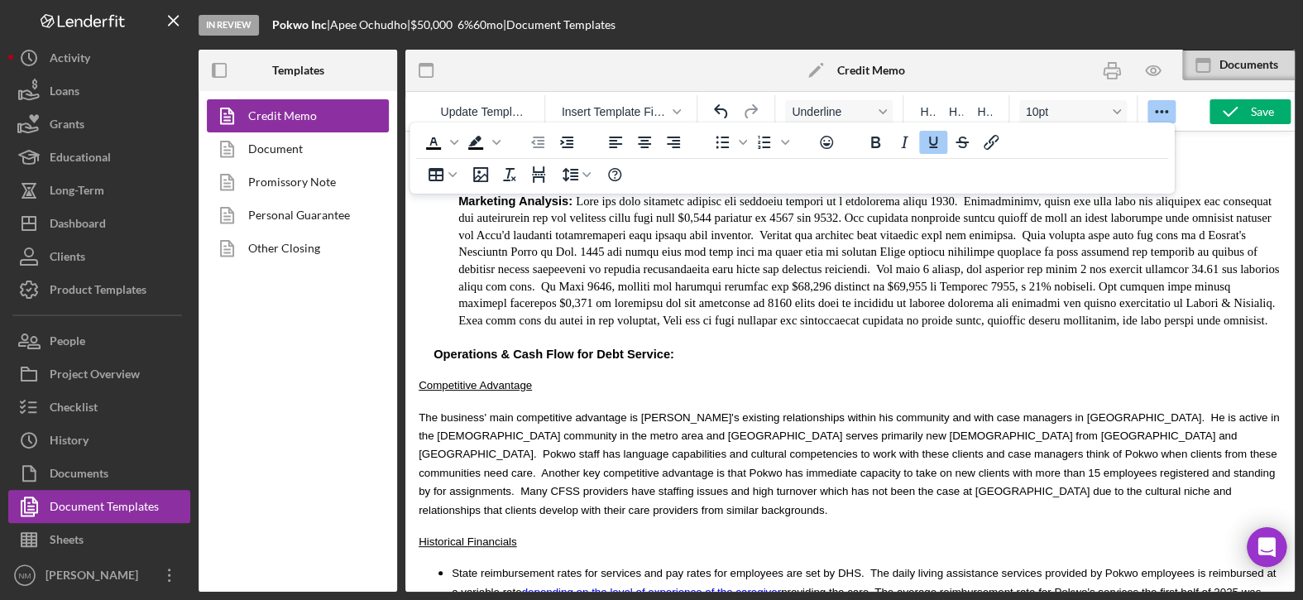
click at [646, 346] on p "Operations & Cash Flow for Debt Service:" at bounding box center [857, 354] width 848 height 17
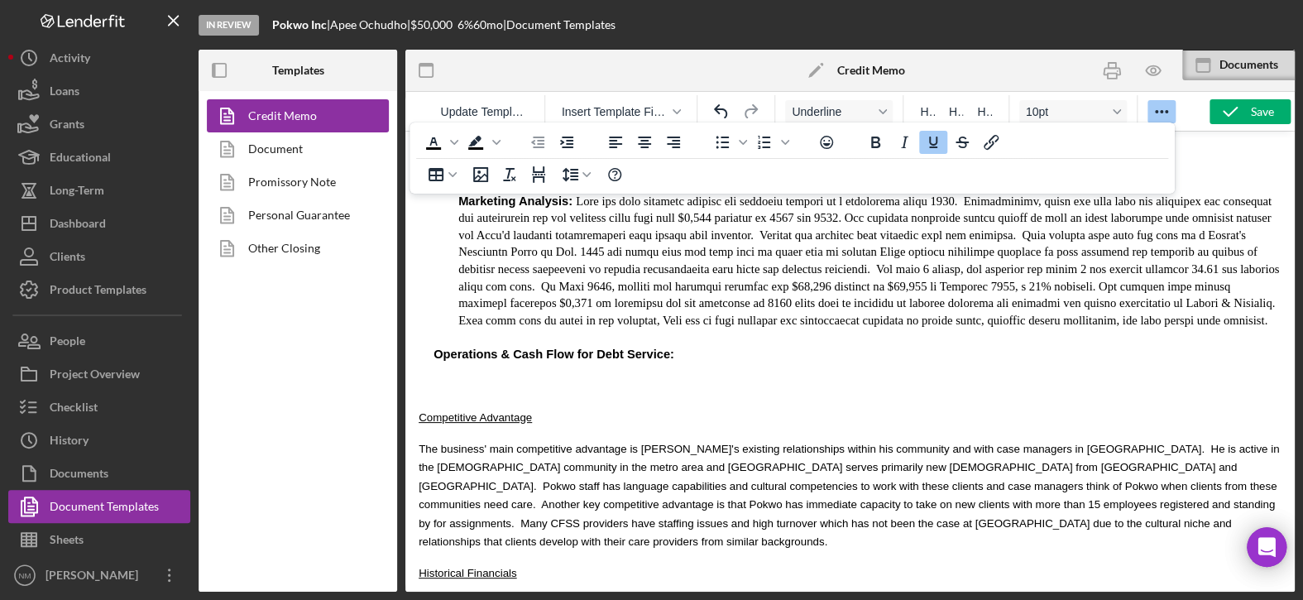
click at [424, 375] on p "Rich Text Area. Press ALT-0 for help." at bounding box center [849, 384] width 863 height 18
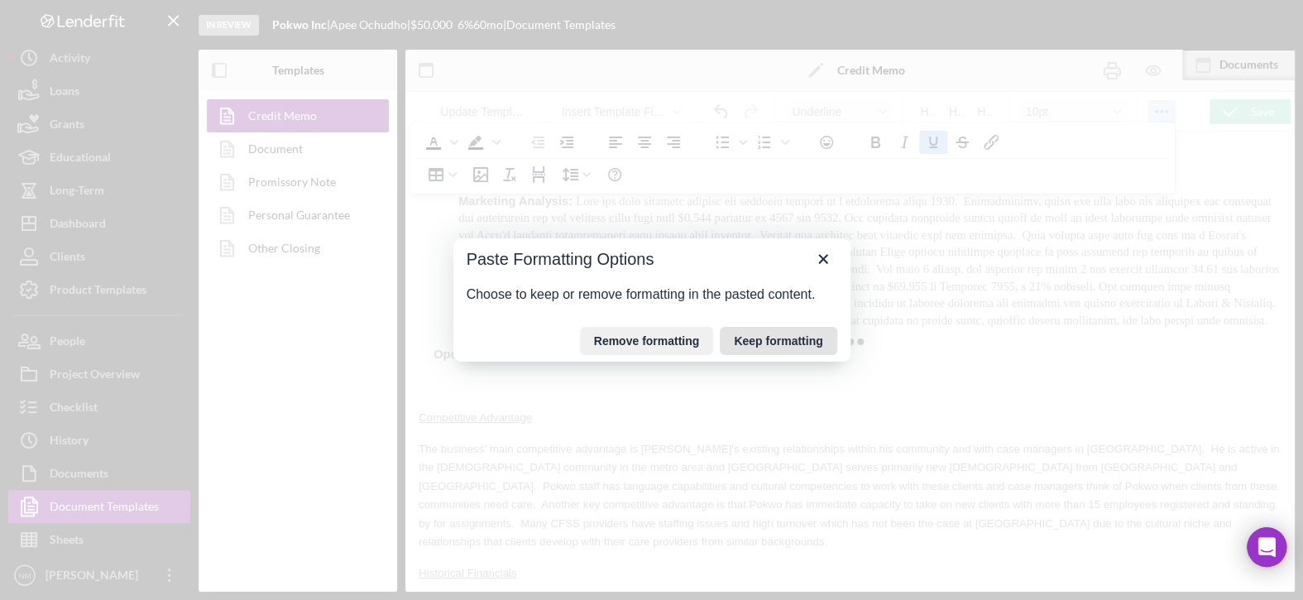
click at [754, 339] on button "Keep formatting" at bounding box center [777, 341] width 117 height 28
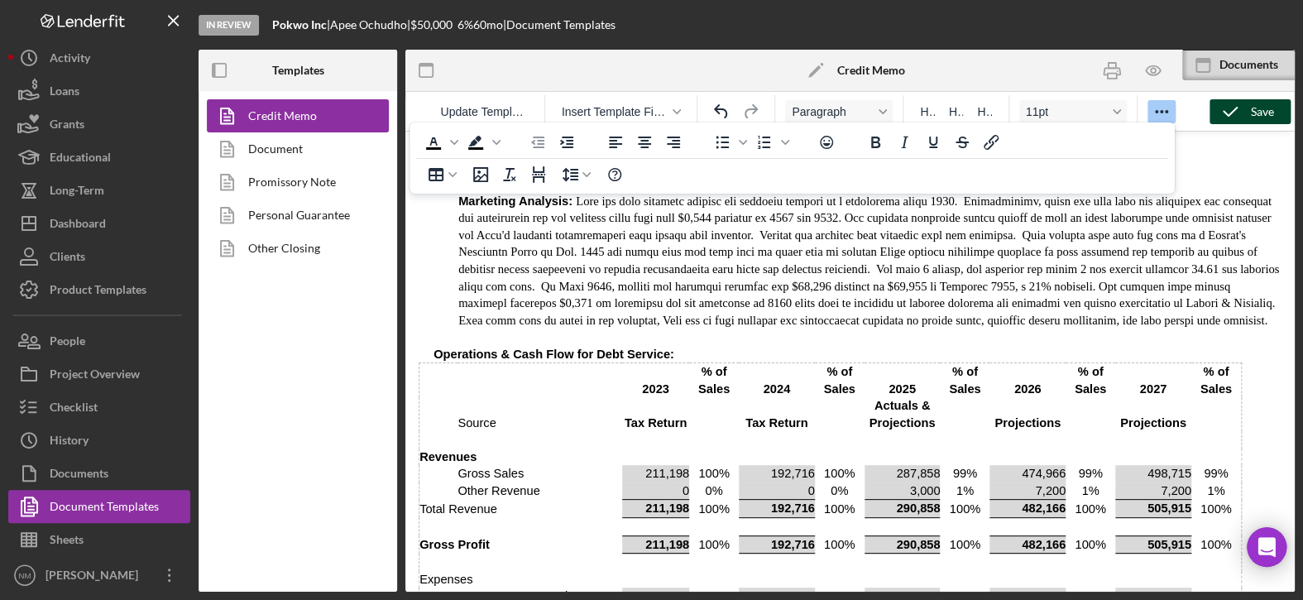
click at [1255, 109] on div "Save" at bounding box center [1261, 111] width 23 height 25
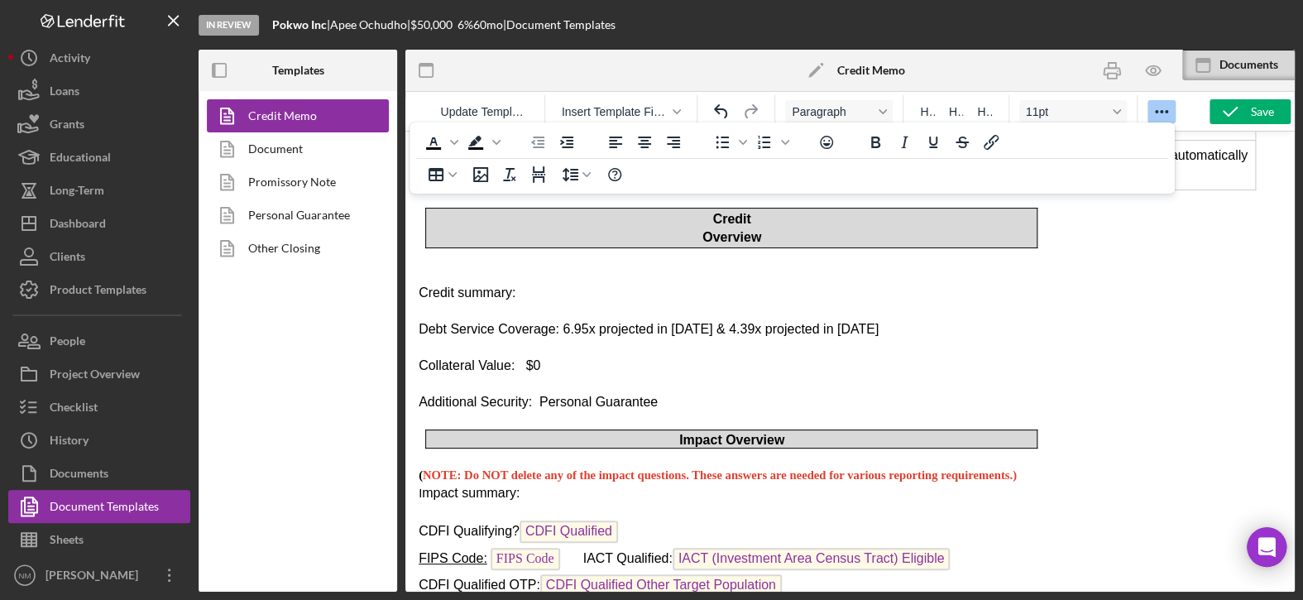
scroll to position [860, 0]
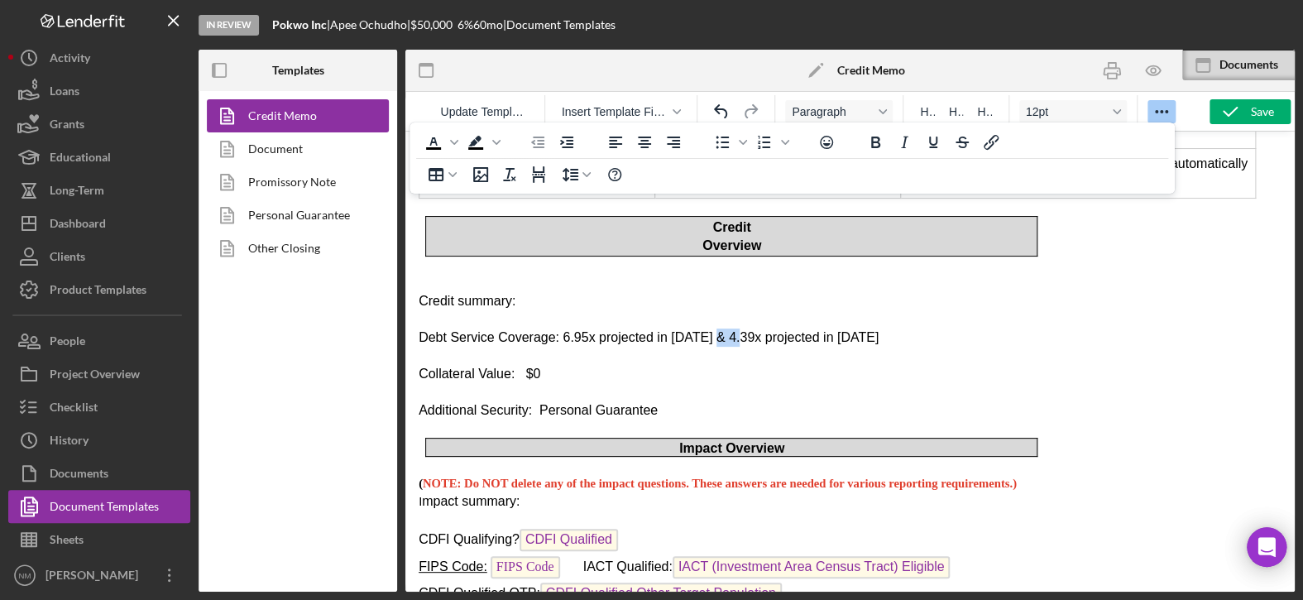
drag, startPoint x: 711, startPoint y: 299, endPoint x: 687, endPoint y: 299, distance: 24.0
click at [687, 330] on span "Debt Service Coverage: 6.95x projected in 2025 & 4.39x projected in 2026" at bounding box center [648, 337] width 460 height 14
click at [791, 384] on p "Rich Text Area. Press ALT-0 for help." at bounding box center [849, 392] width 863 height 17
click at [1240, 111] on icon "button" at bounding box center [1229, 111] width 41 height 41
click at [508, 292] on p "Credit summary:" at bounding box center [849, 301] width 863 height 18
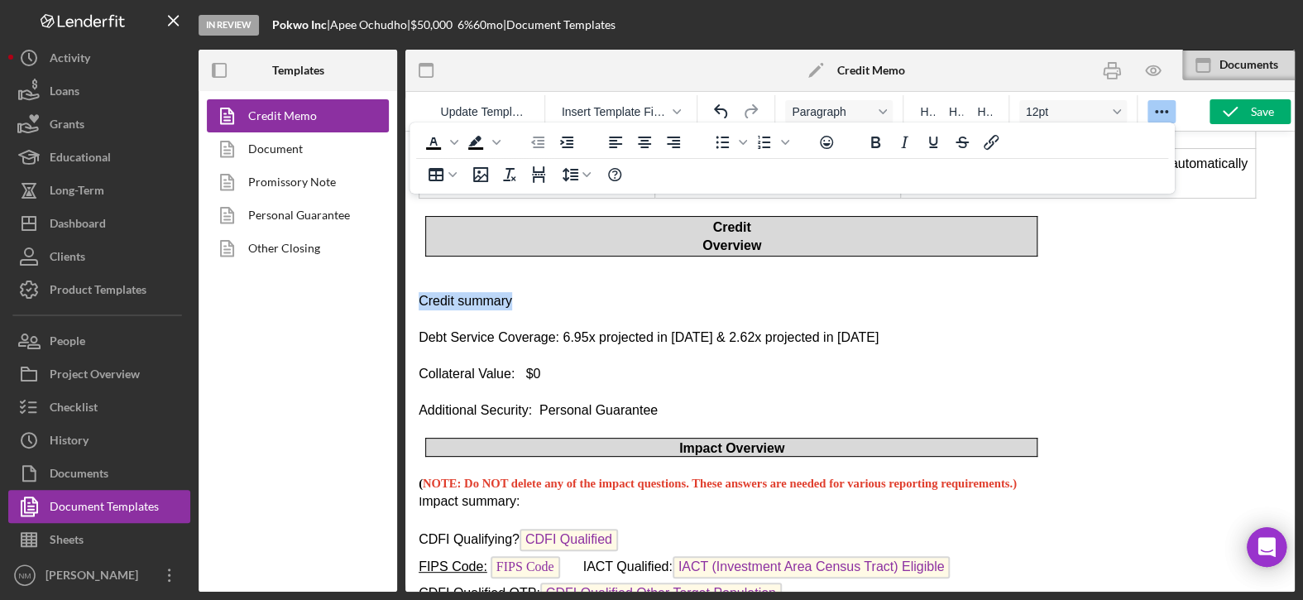
drag, startPoint x: 507, startPoint y: 266, endPoint x: 411, endPoint y: 267, distance: 95.9
click at [880, 108] on icon "Format Paragraph" at bounding box center [882, 112] width 8 height 8
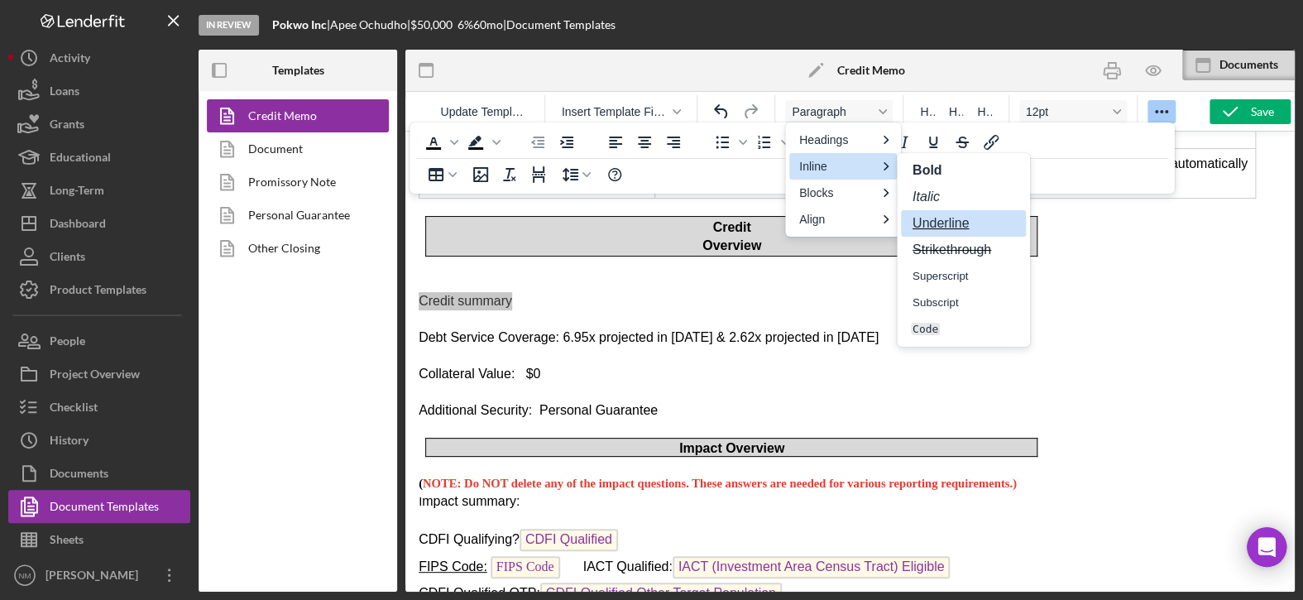
drag, startPoint x: 920, startPoint y: 224, endPoint x: 519, endPoint y: 103, distance: 419.1
click at [920, 224] on span "Underline" at bounding box center [941, 223] width 60 height 14
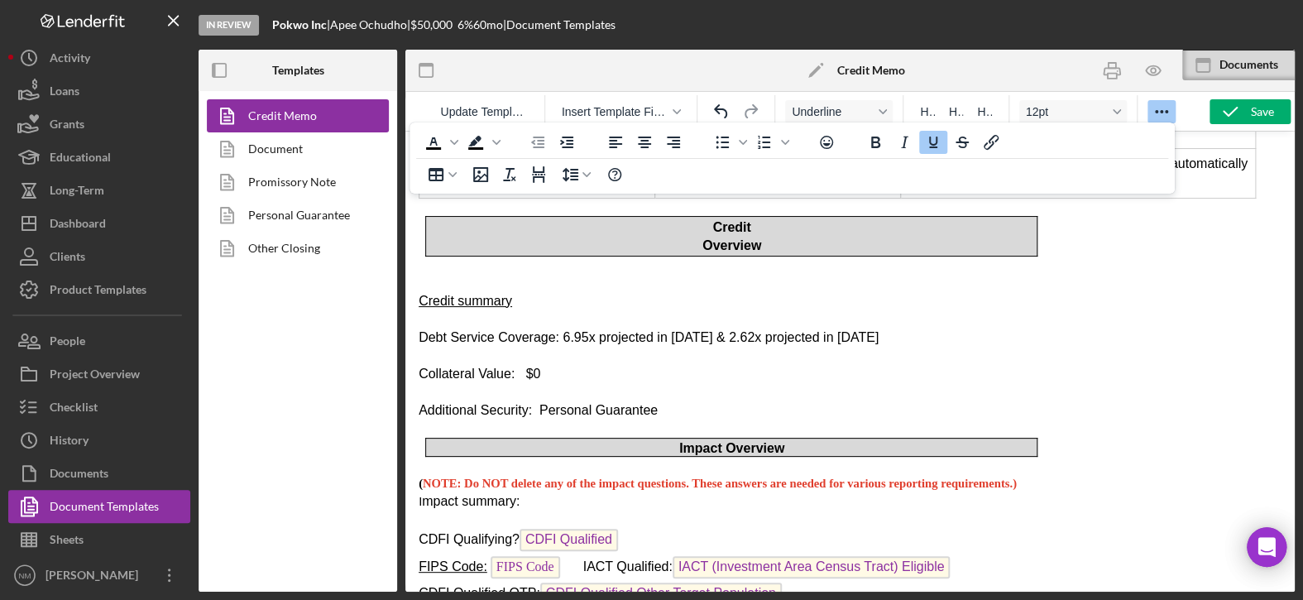
click at [954, 365] on p "Collateral Value: $0" at bounding box center [849, 374] width 863 height 18
click at [418, 294] on span "Credit summary" at bounding box center [464, 301] width 93 height 14
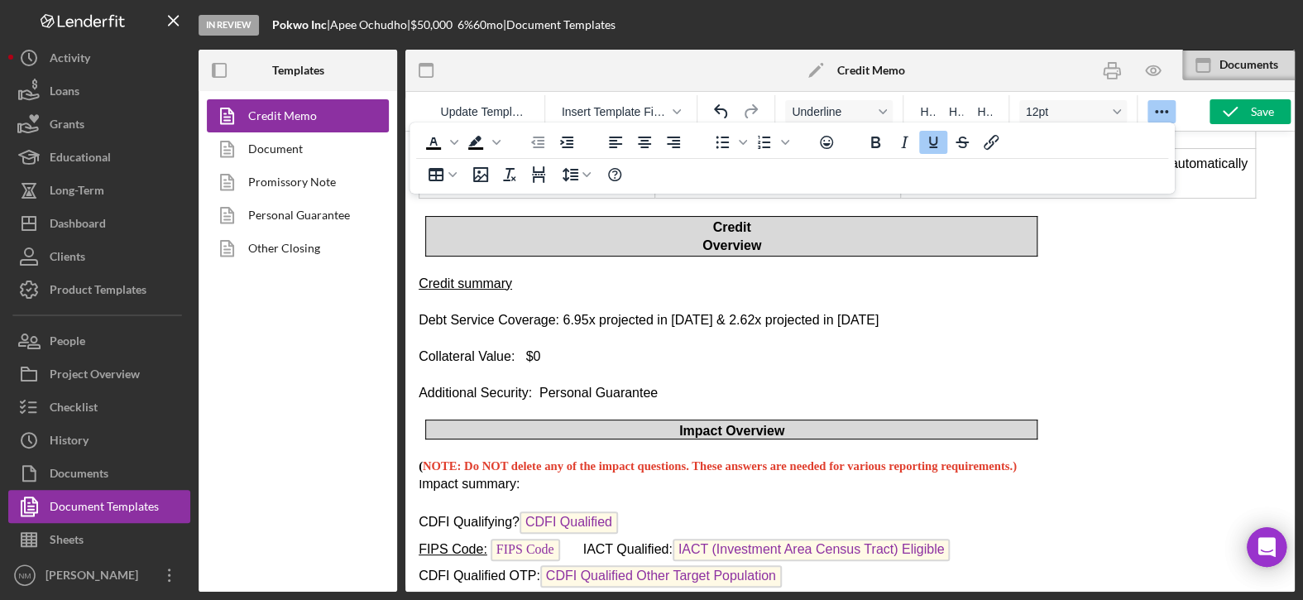
click at [911, 330] on p "Rich Text Area. Press ALT-0 for help." at bounding box center [849, 338] width 863 height 17
click at [1250, 114] on div "Save" at bounding box center [1261, 111] width 23 height 25
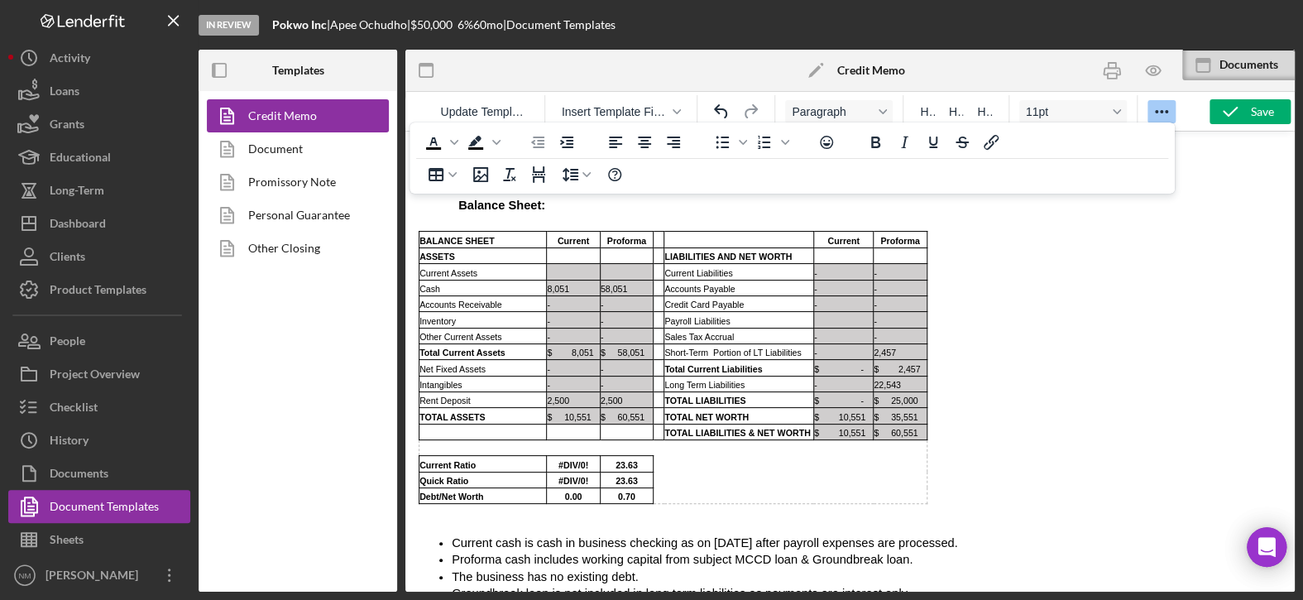
scroll to position [4251, 0]
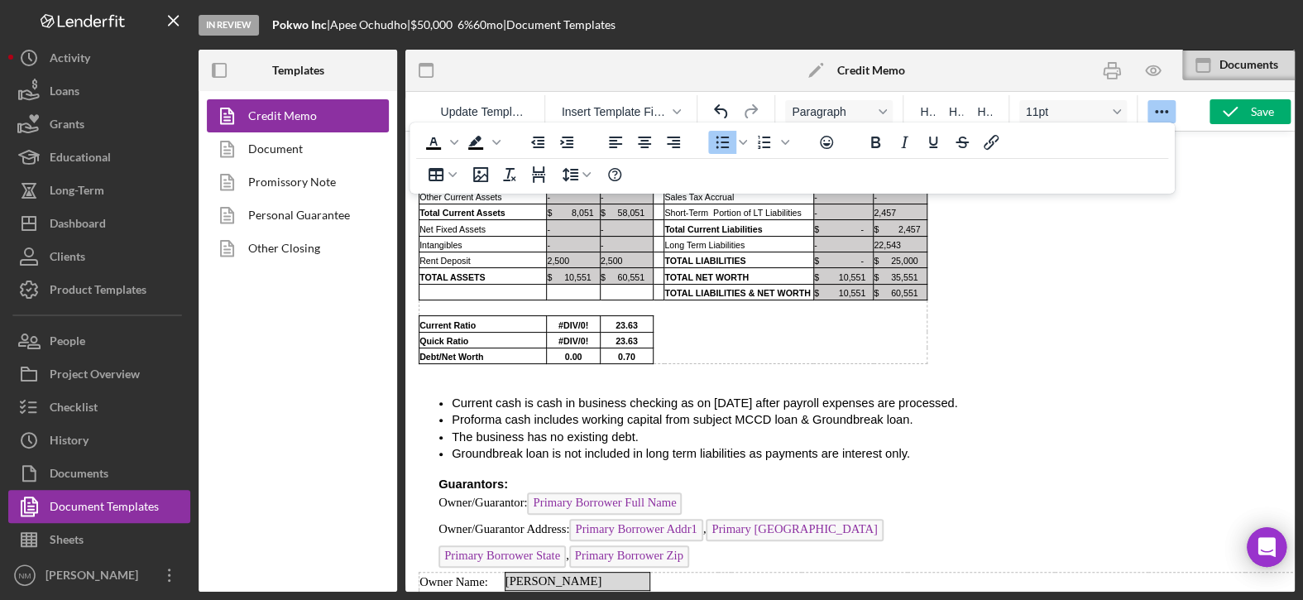
scroll to position [4333, 0]
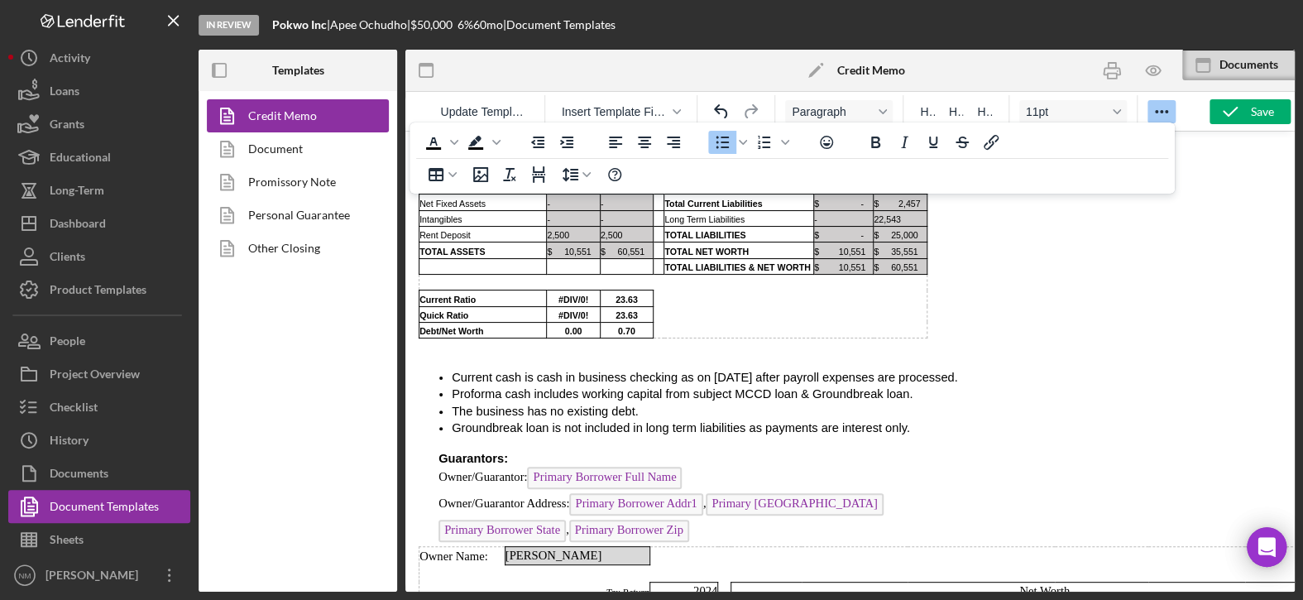
click at [452, 421] on span "Groundbreak loan is not included in long term liabilities as payments are inter…" at bounding box center [681, 427] width 458 height 13
click at [490, 421] on span "$25,000Groundbreak loan is not included in long term liabilities as payments ar…" at bounding box center [703, 427] width 502 height 13
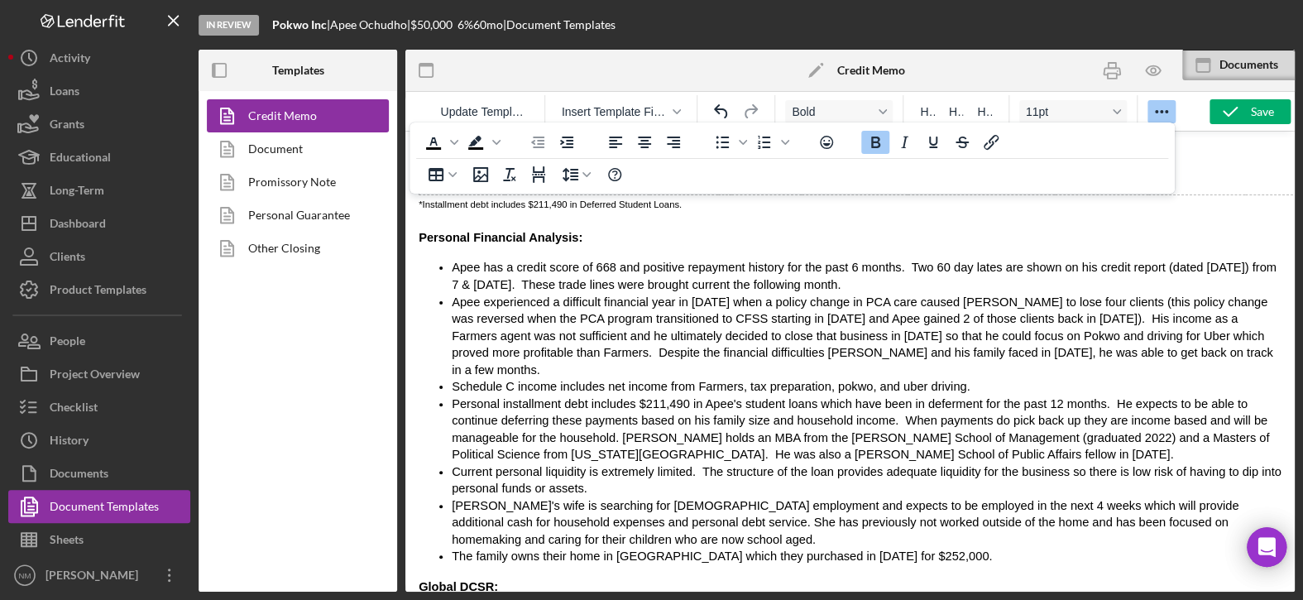
scroll to position [5243, 0]
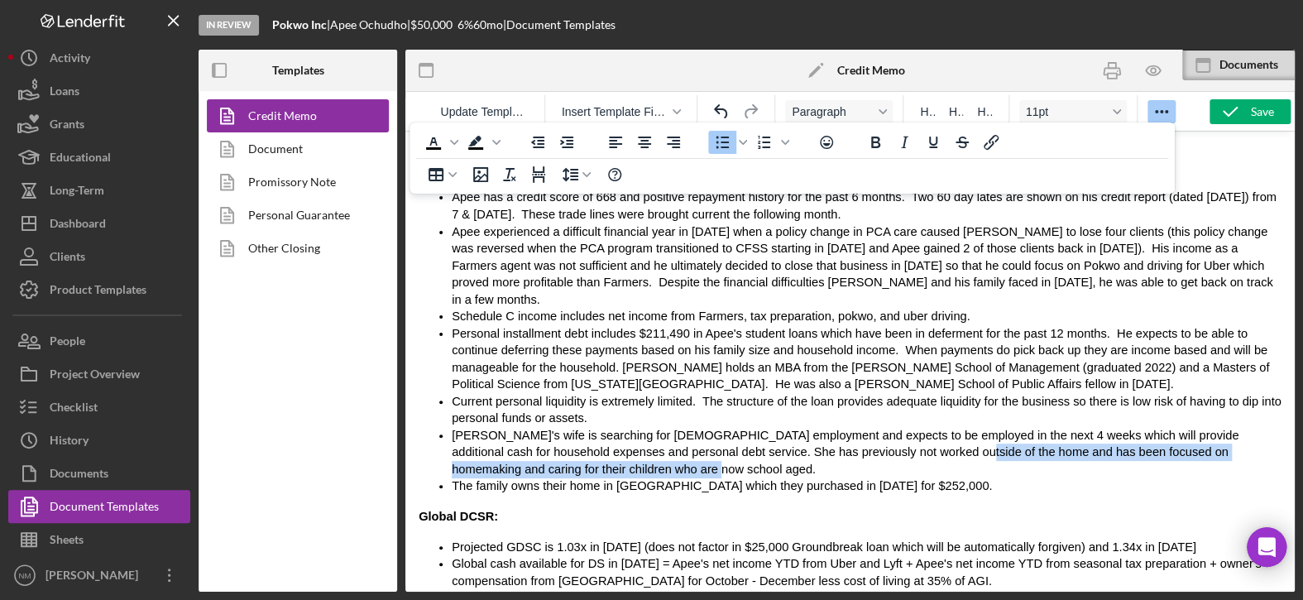
drag, startPoint x: 820, startPoint y: 336, endPoint x: 822, endPoint y: 355, distance: 19.1
click at [822, 427] on li "Apee's wife is searching for full time employment and expects to be employed in…" at bounding box center [866, 452] width 829 height 51
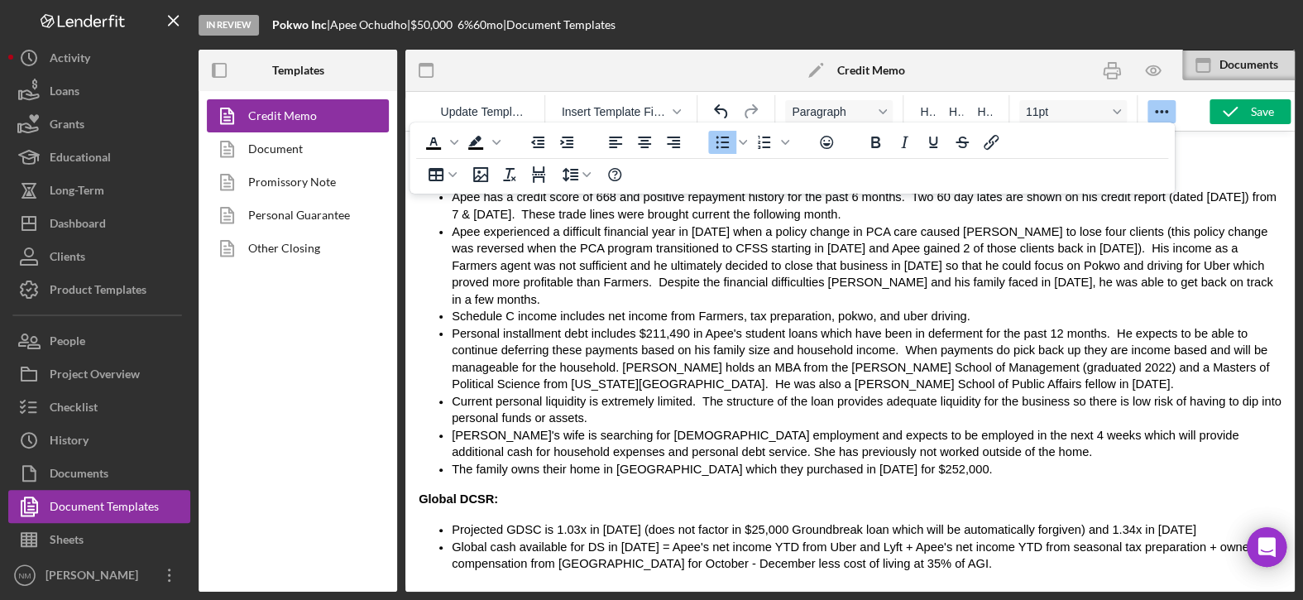
click at [748, 523] on span "Projected GDSC is 1.03x in 2025 (does not factor in $25,000 Groundbreak loan wh…" at bounding box center [824, 529] width 744 height 13
click at [1064, 523] on span "Projected GDSC is 1.03x in 2025 (does not factor in $25,000 Groundbreak loan wh…" at bounding box center [824, 529] width 744 height 13
click at [1110, 586] on p "Collateral / Security: N/A - unsecured" at bounding box center [849, 595] width 863 height 18
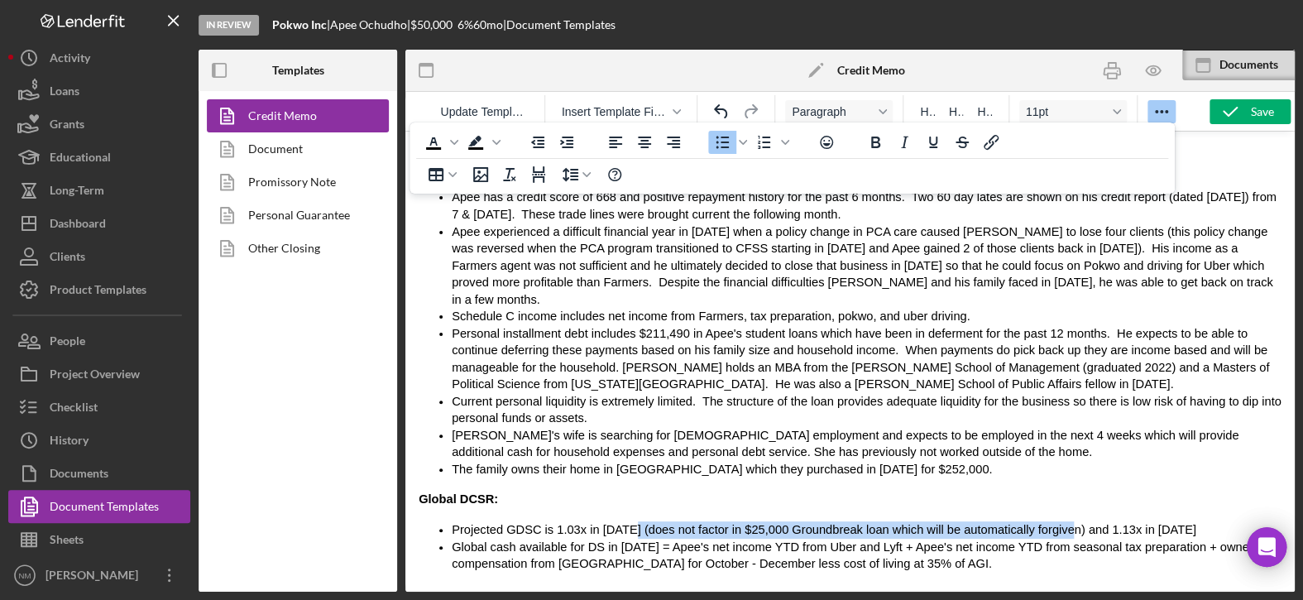
drag, startPoint x: 1018, startPoint y: 415, endPoint x: 609, endPoint y: 420, distance: 408.6
click at [609, 523] on span "Projected GDSC is 1.03x in [DATE] (does not factor in $25,000 Groundbreak loan …" at bounding box center [824, 529] width 744 height 13
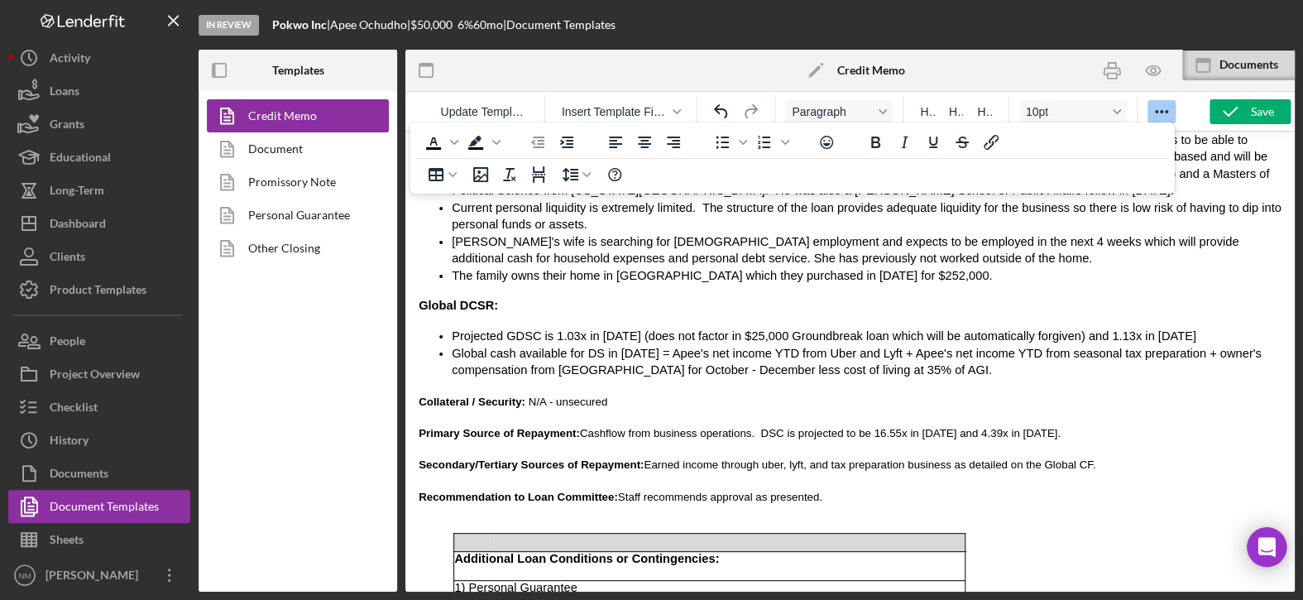
scroll to position [5491, 0]
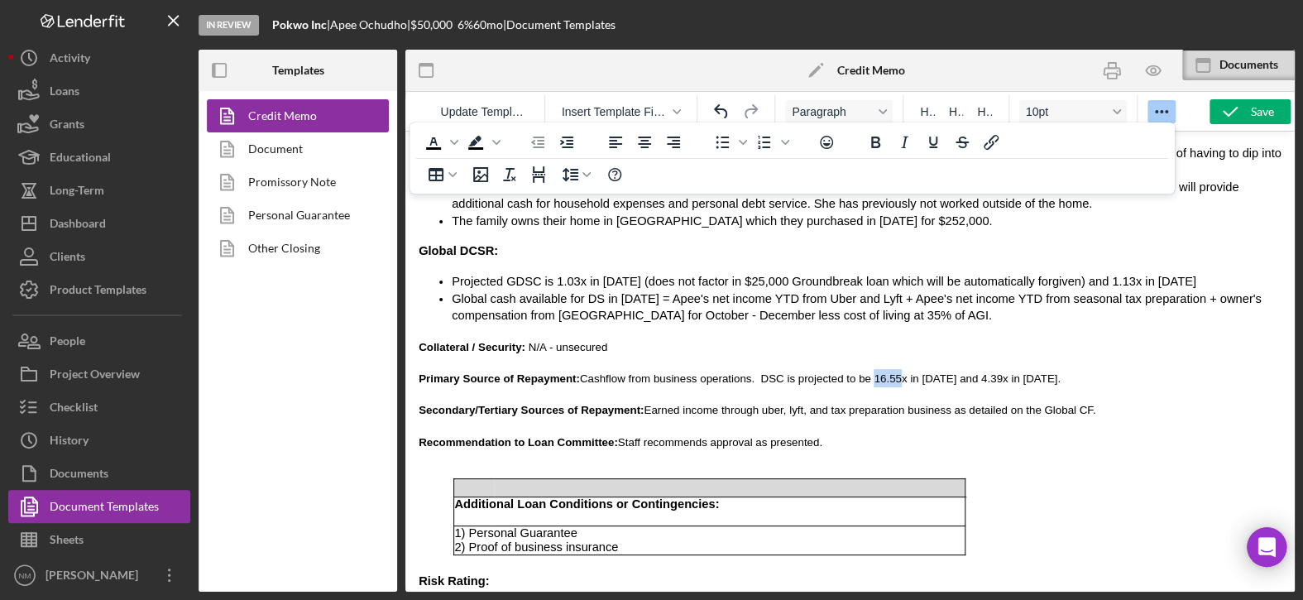
drag, startPoint x: 848, startPoint y: 266, endPoint x: 826, endPoint y: 267, distance: 22.3
click at [826, 372] on span "Cashflow from business operations. DSC is projected to be 16.55x in 2025 and 4.…" at bounding box center [820, 378] width 480 height 12
click at [925, 372] on span "Cashflow from business operations. DSC is projected to be 6.95x in 2025 and 4.3…" at bounding box center [817, 378] width 475 height 12
click at [1243, 107] on icon "button" at bounding box center [1229, 111] width 41 height 41
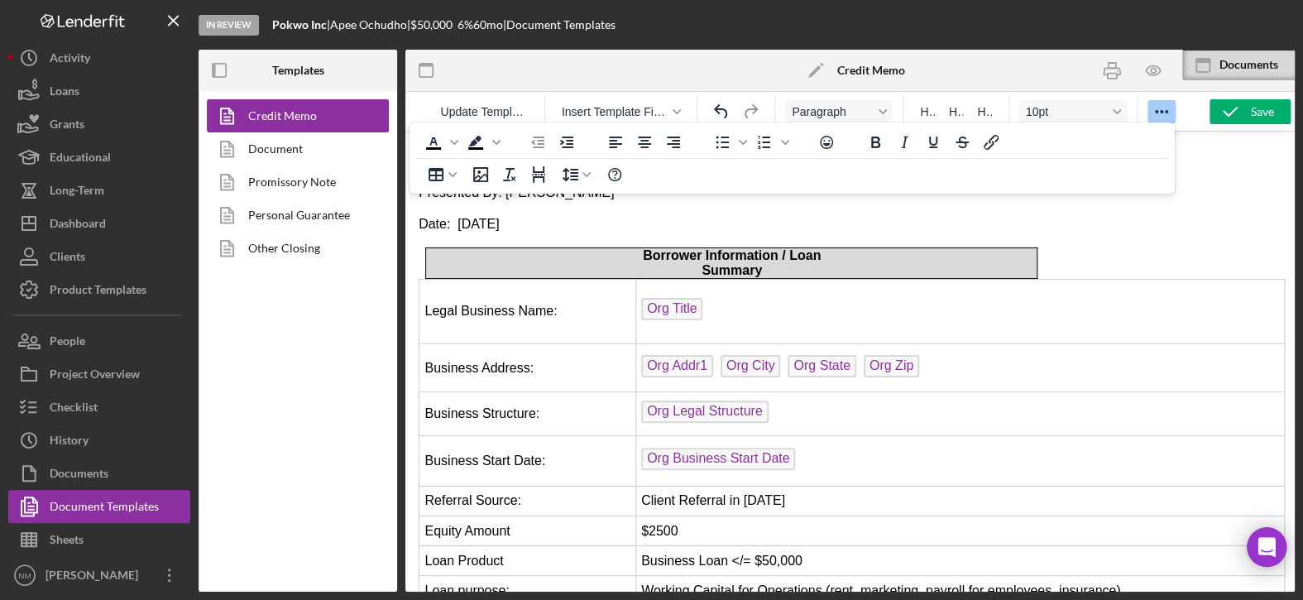
scroll to position [0, 0]
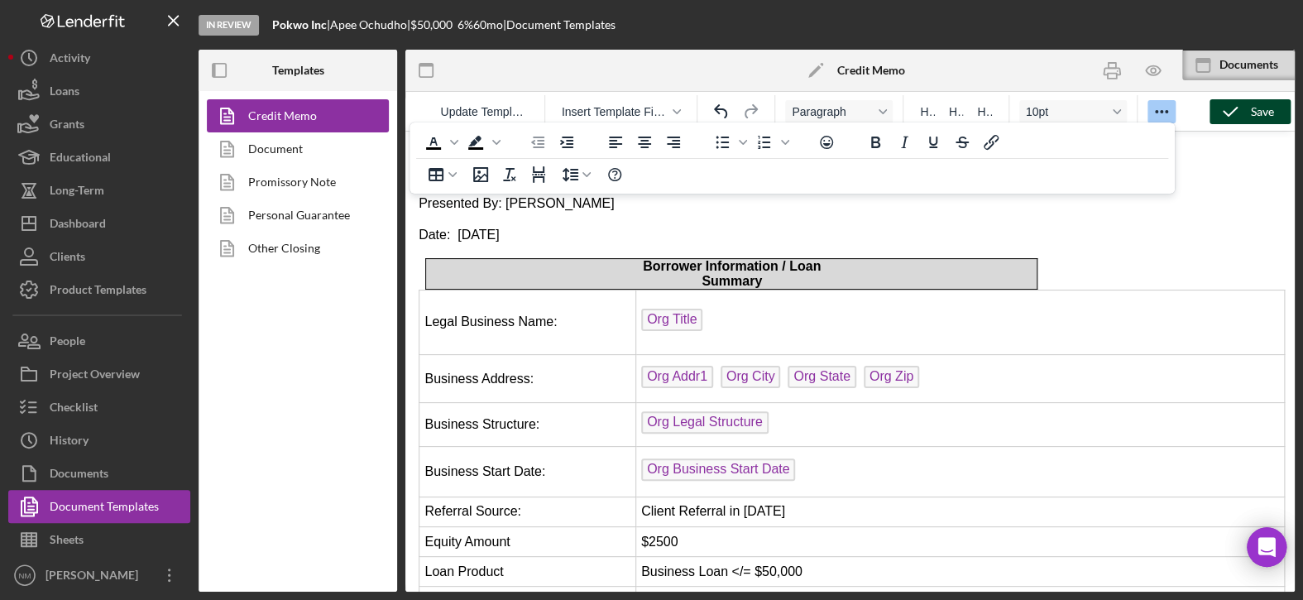
click at [1220, 114] on icon "button" at bounding box center [1229, 111] width 41 height 41
click at [532, 232] on p "Date: September 4, 2025" at bounding box center [849, 235] width 863 height 18
click at [529, 236] on p "Date: September 4, 2025" at bounding box center [849, 235] width 863 height 18
click at [1229, 100] on icon "button" at bounding box center [1229, 111] width 41 height 41
drag, startPoint x: 1111, startPoint y: 69, endPoint x: 546, endPoint y: 267, distance: 599.5
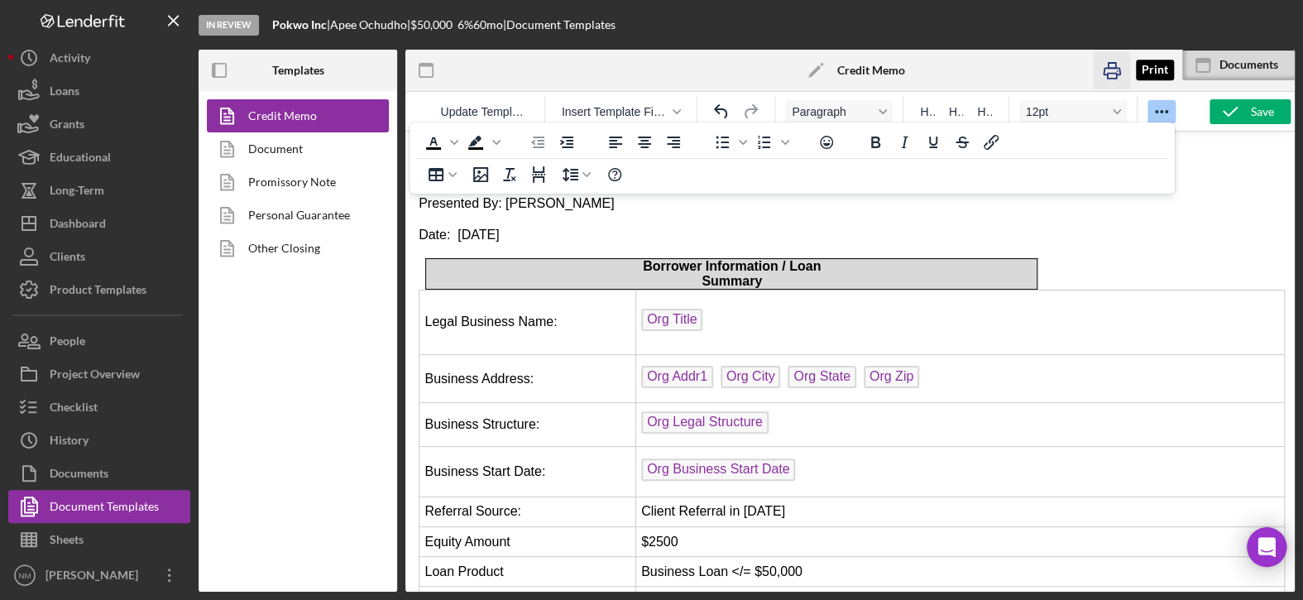
click at [1111, 69] on icon "button" at bounding box center [1110, 70] width 37 height 37
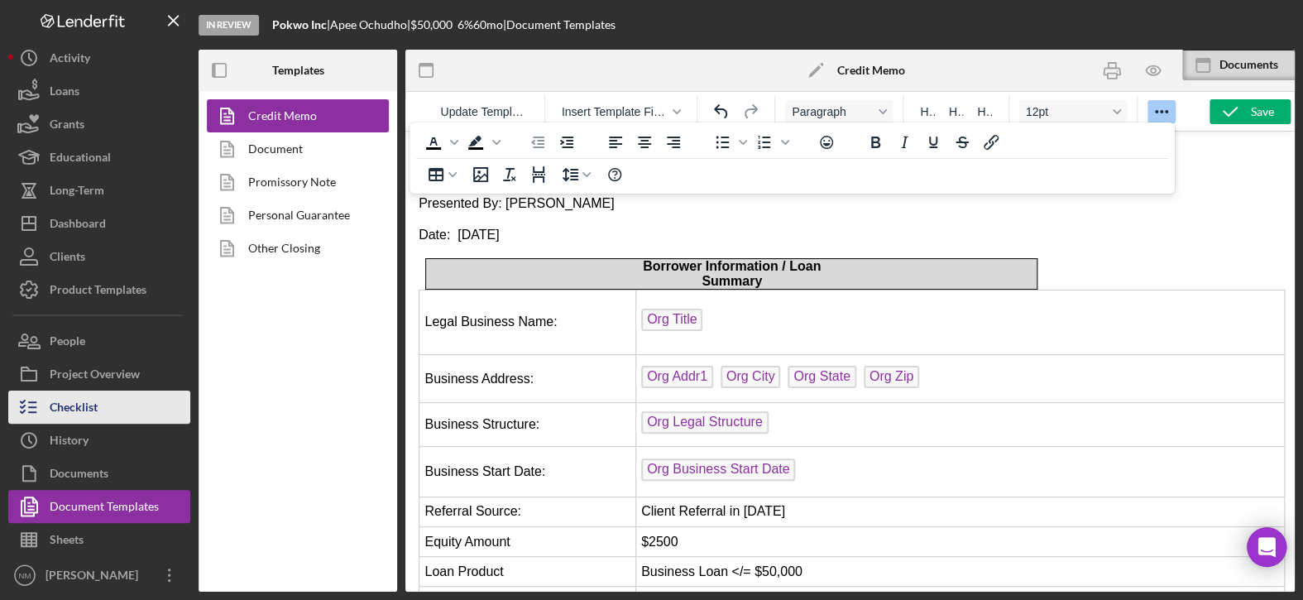
click at [103, 399] on button "Checklist" at bounding box center [99, 406] width 182 height 33
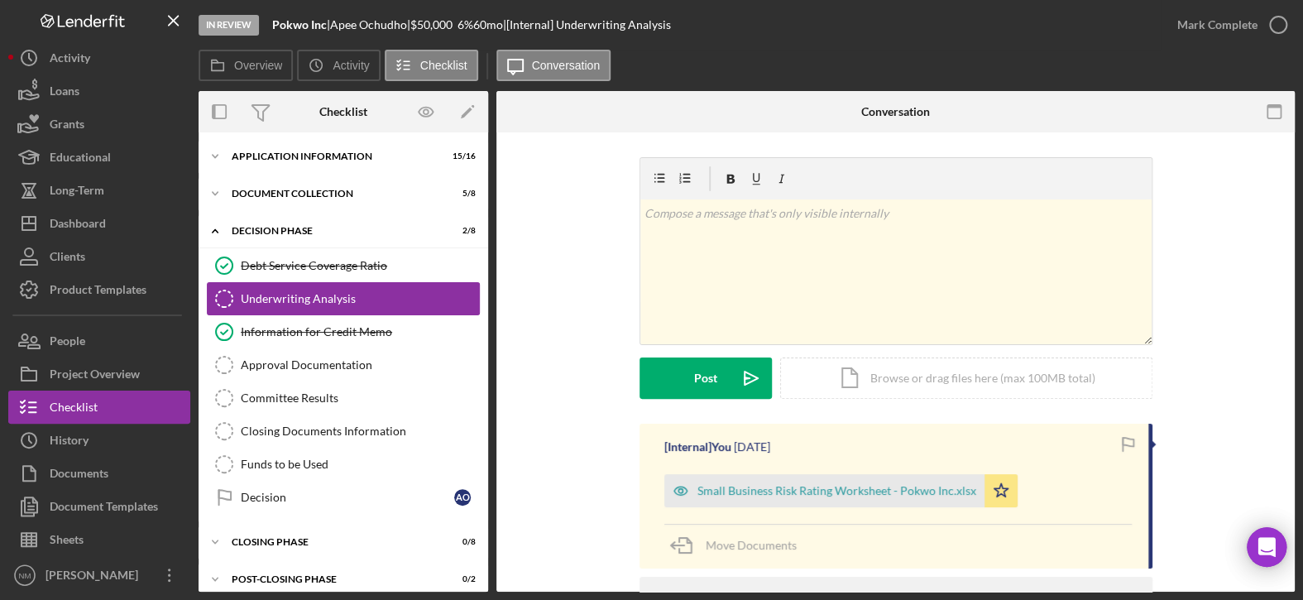
scroll to position [10, 0]
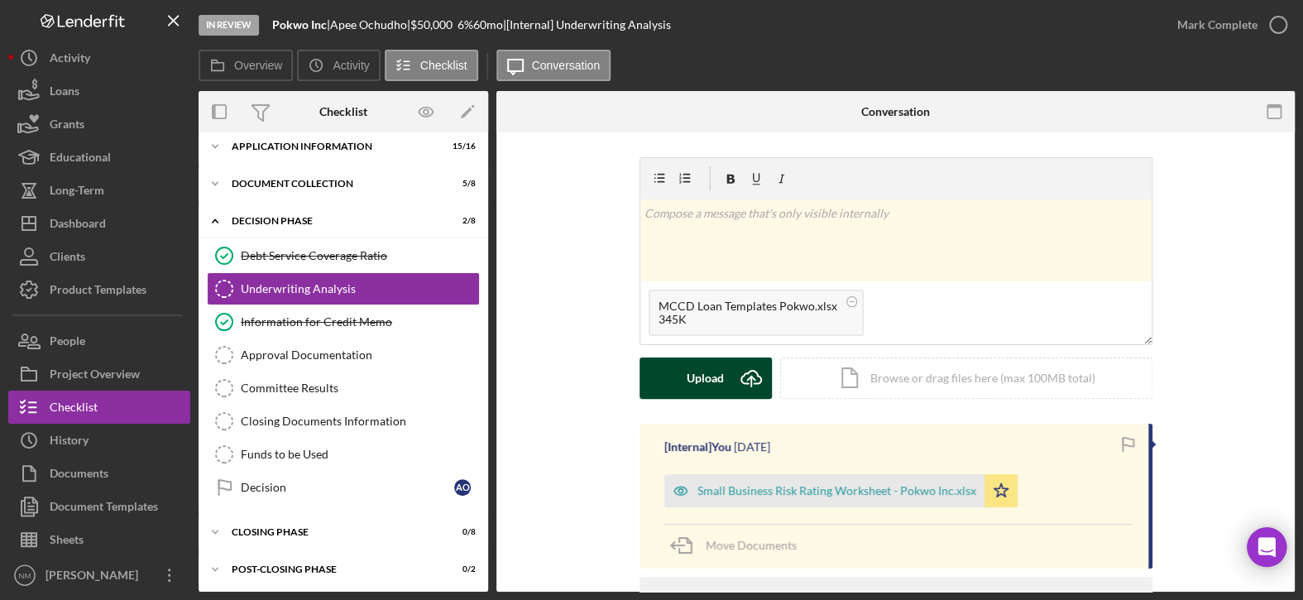
click at [699, 385] on div "Upload" at bounding box center [704, 377] width 37 height 41
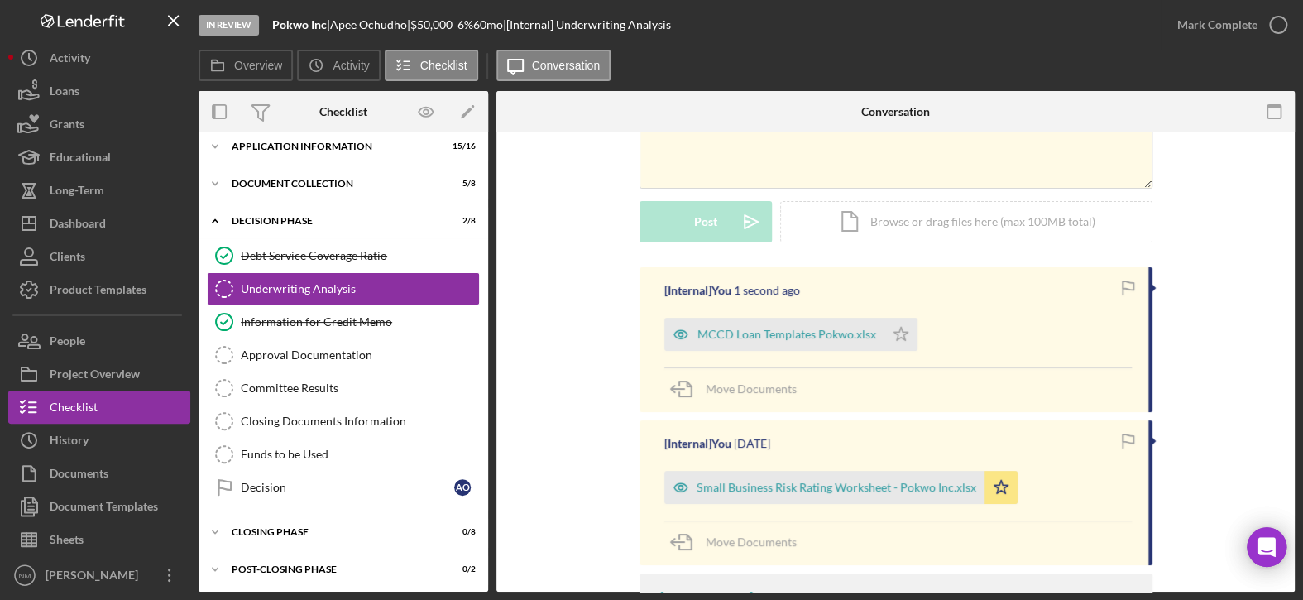
scroll to position [165, 0]
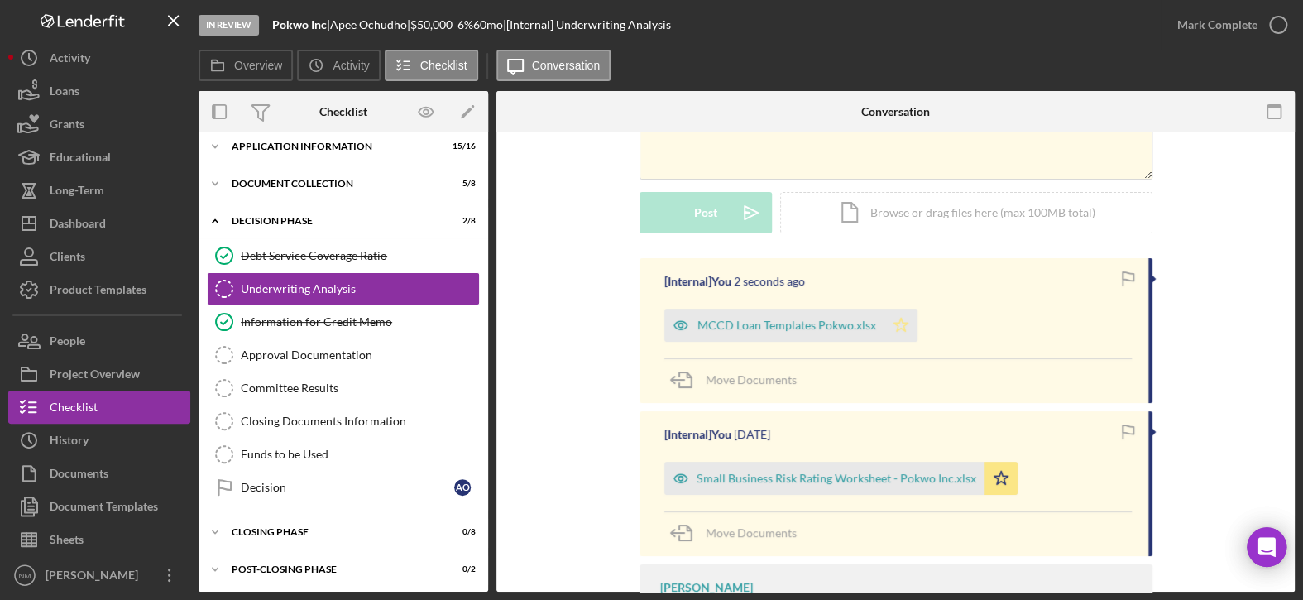
click at [893, 330] on icon "Icon/Star" at bounding box center [900, 324] width 33 height 33
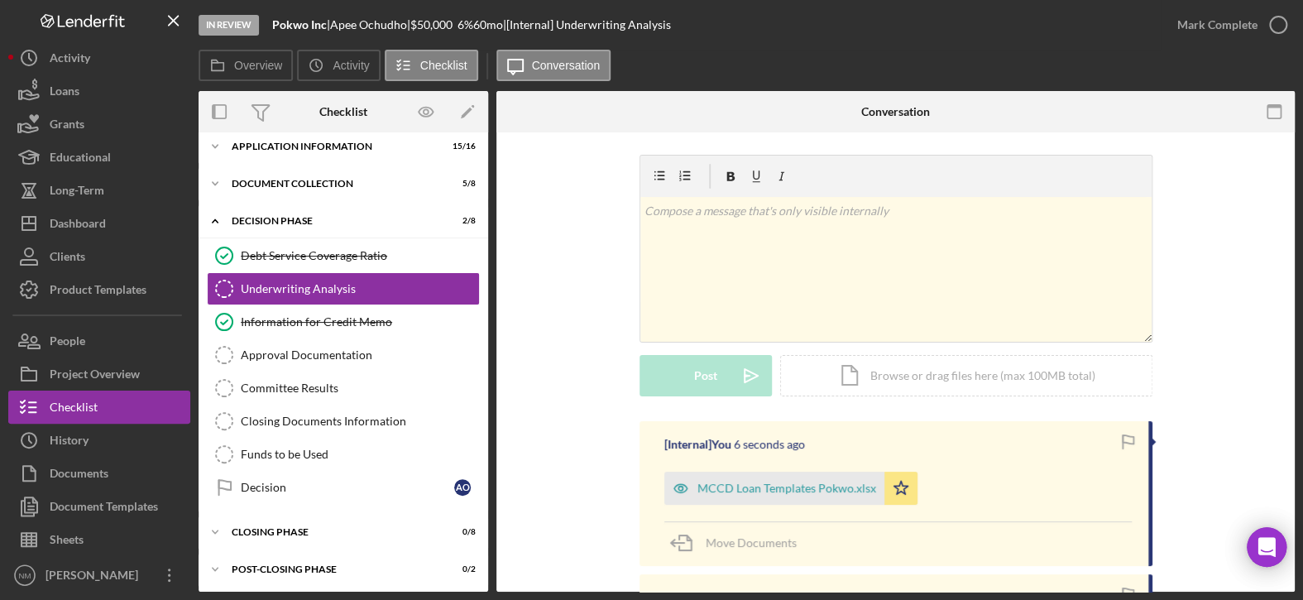
scroll to position [0, 0]
click at [1274, 17] on icon "button" at bounding box center [1277, 24] width 41 height 41
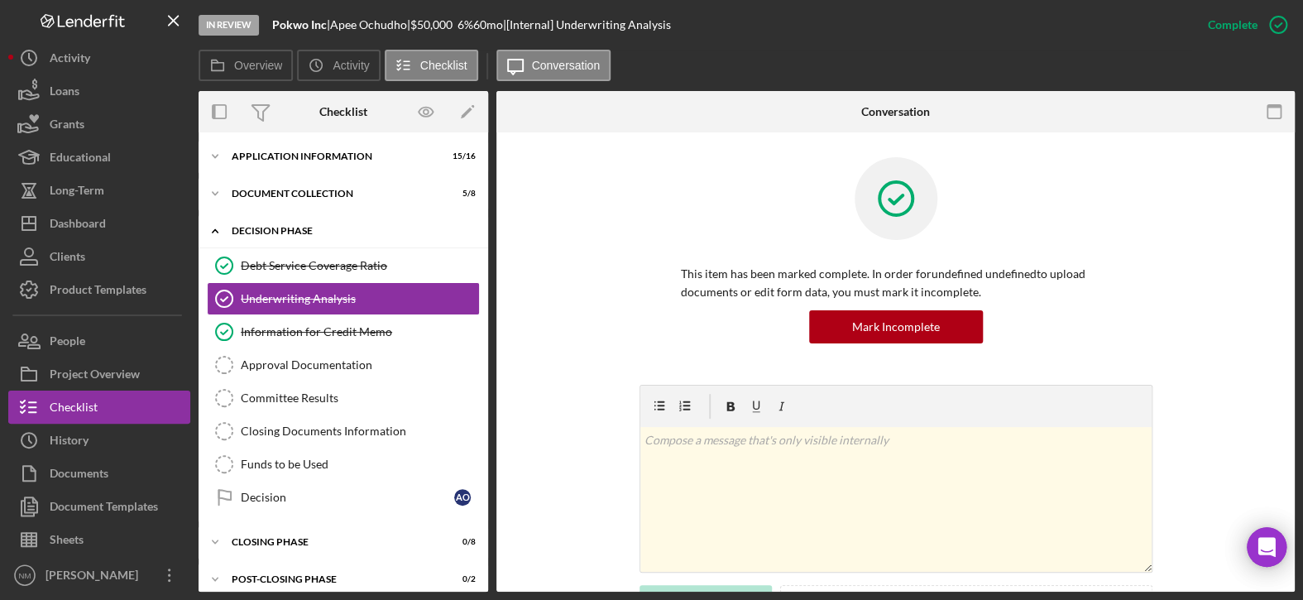
click at [213, 230] on polyline at bounding box center [215, 230] width 5 height 3
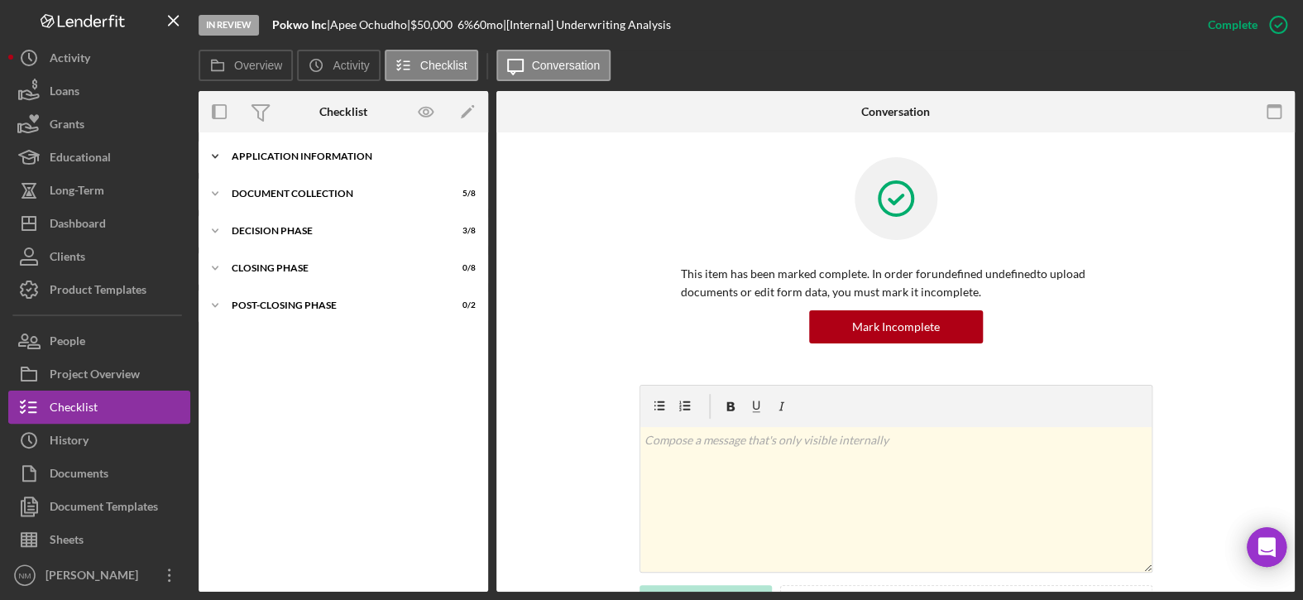
click at [217, 152] on icon "Icon/Expander" at bounding box center [214, 156] width 33 height 33
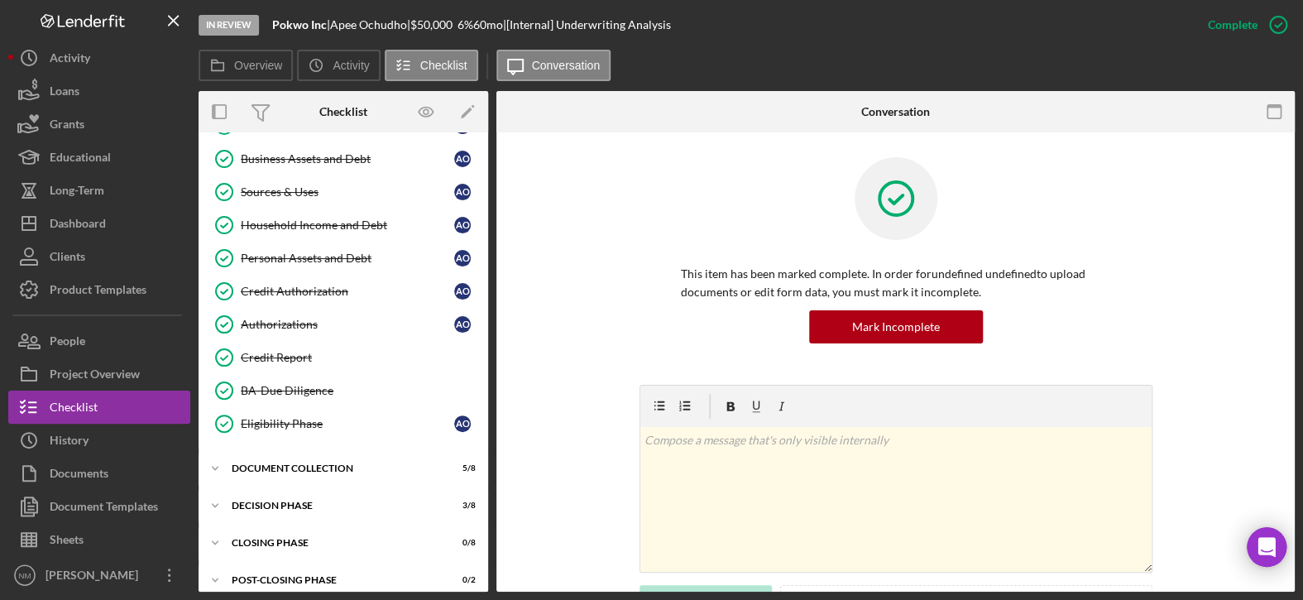
scroll to position [272, 0]
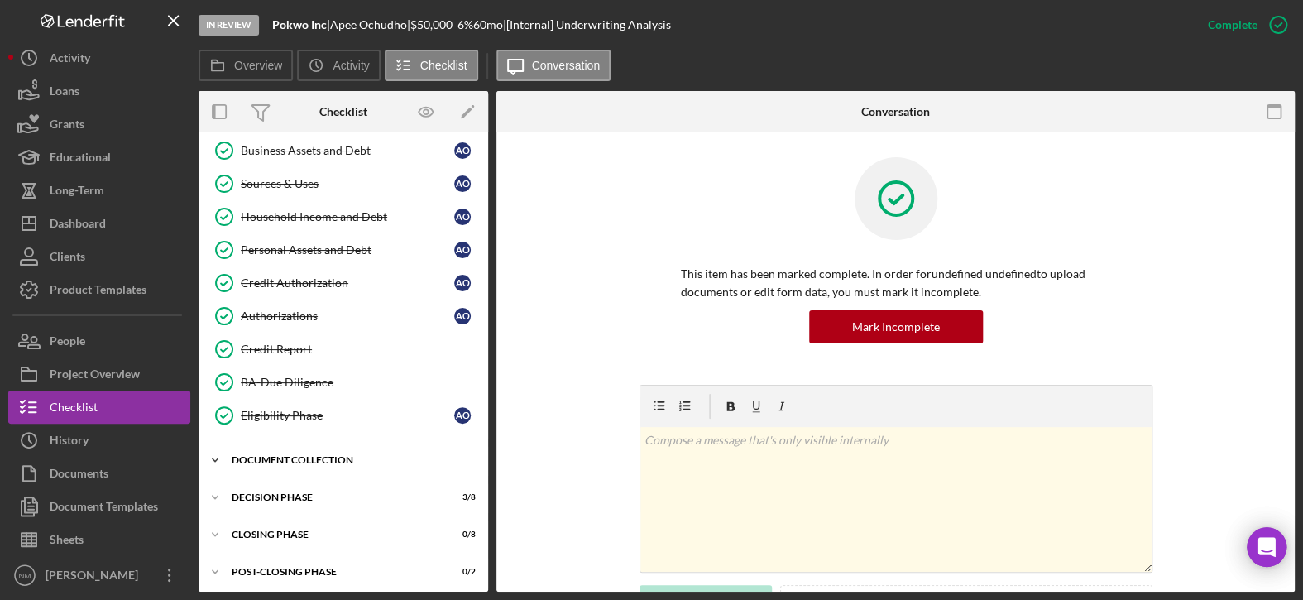
click at [214, 456] on icon "Icon/Expander" at bounding box center [214, 459] width 33 height 33
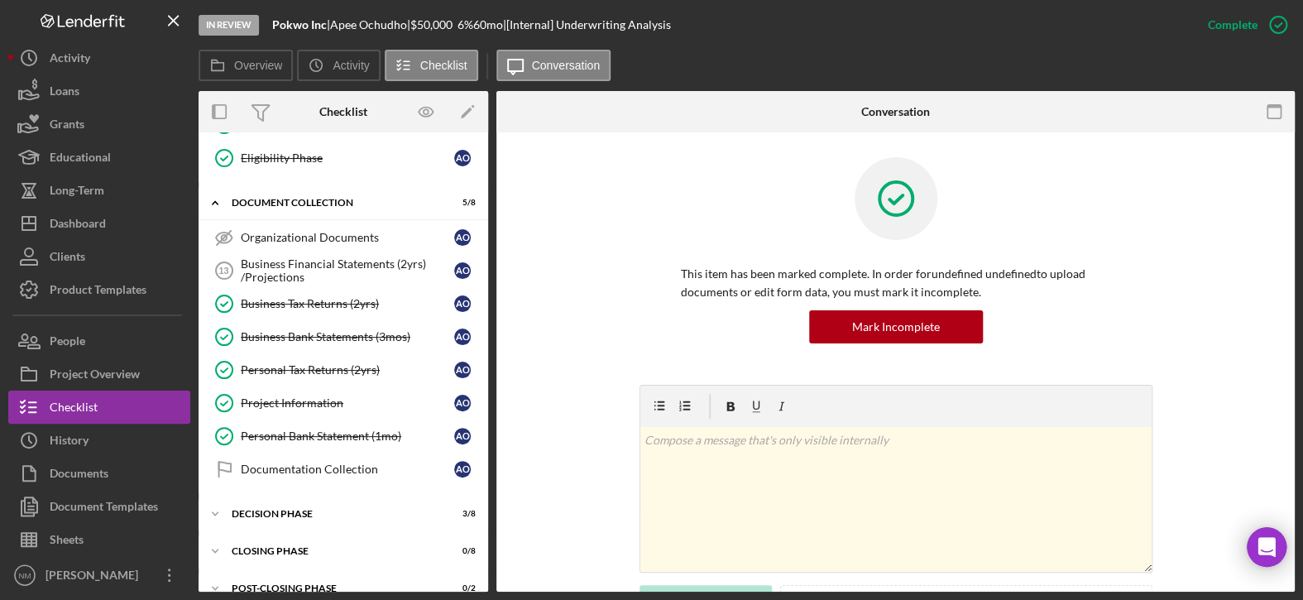
scroll to position [543, 0]
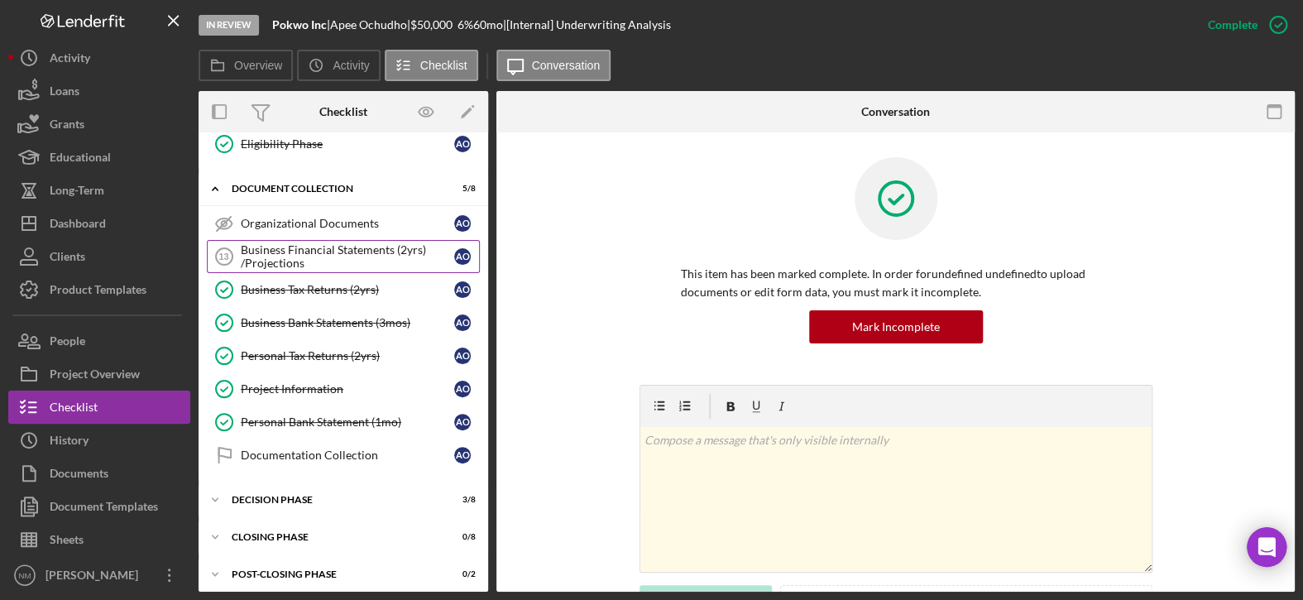
click at [313, 252] on div "Business Financial Statements (2yrs) /Projections" at bounding box center [347, 256] width 213 height 26
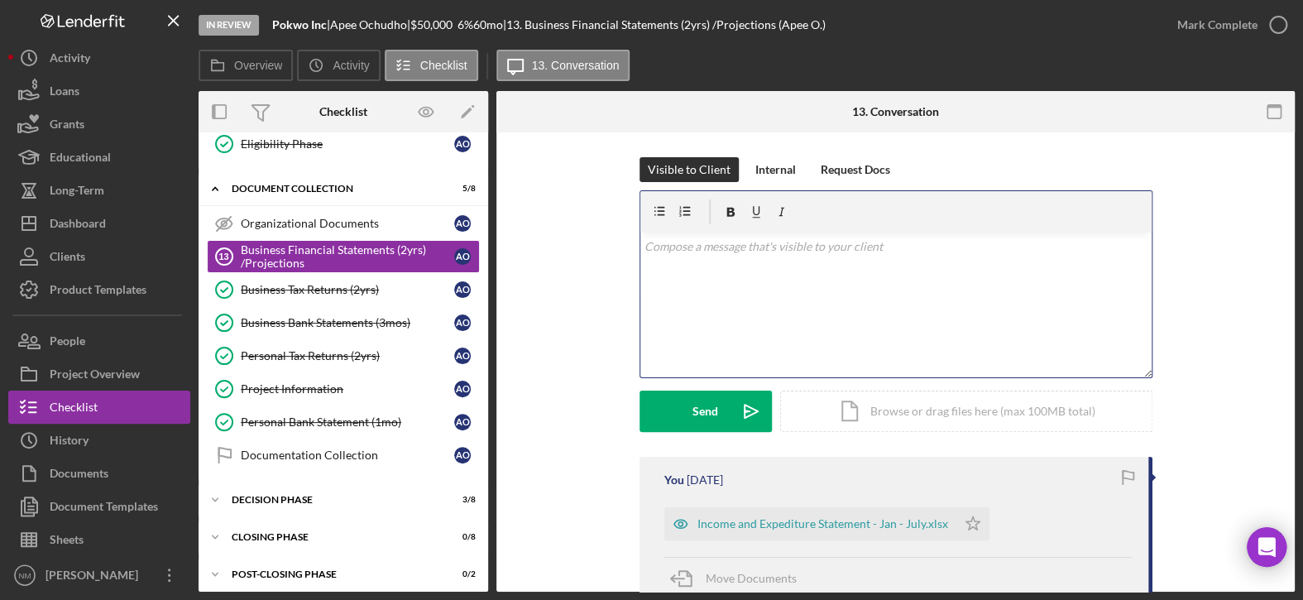
click at [704, 280] on div "v Color teal Color pink Remove color Add row above Add row below Add column bef…" at bounding box center [895, 304] width 511 height 145
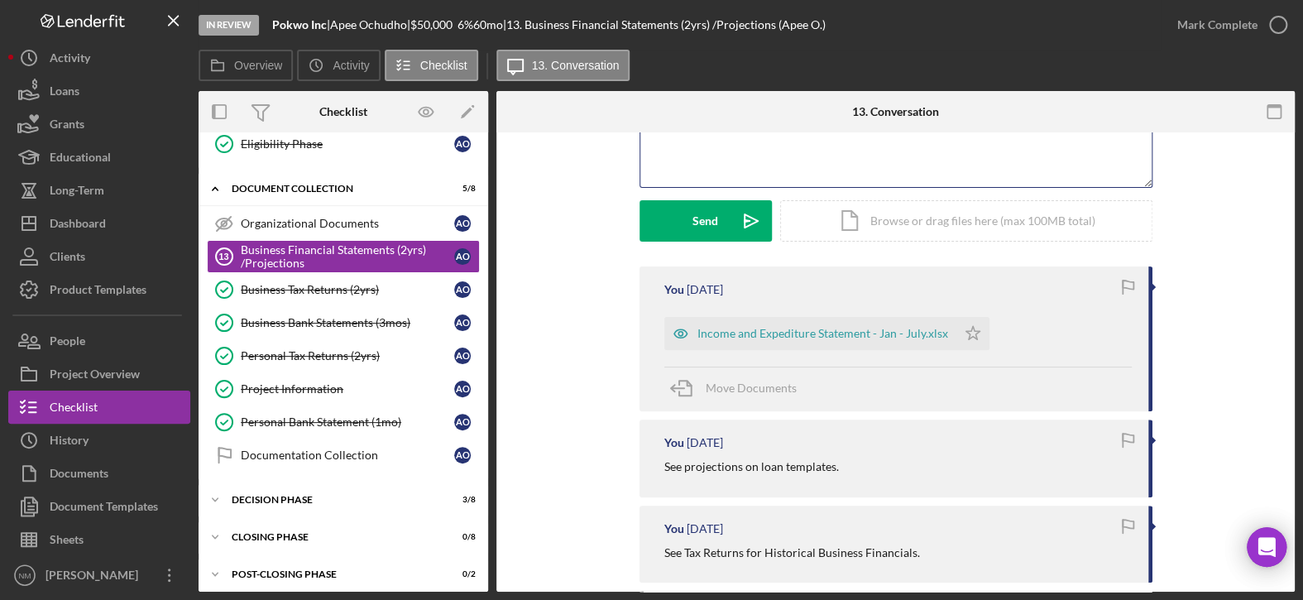
scroll to position [165, 0]
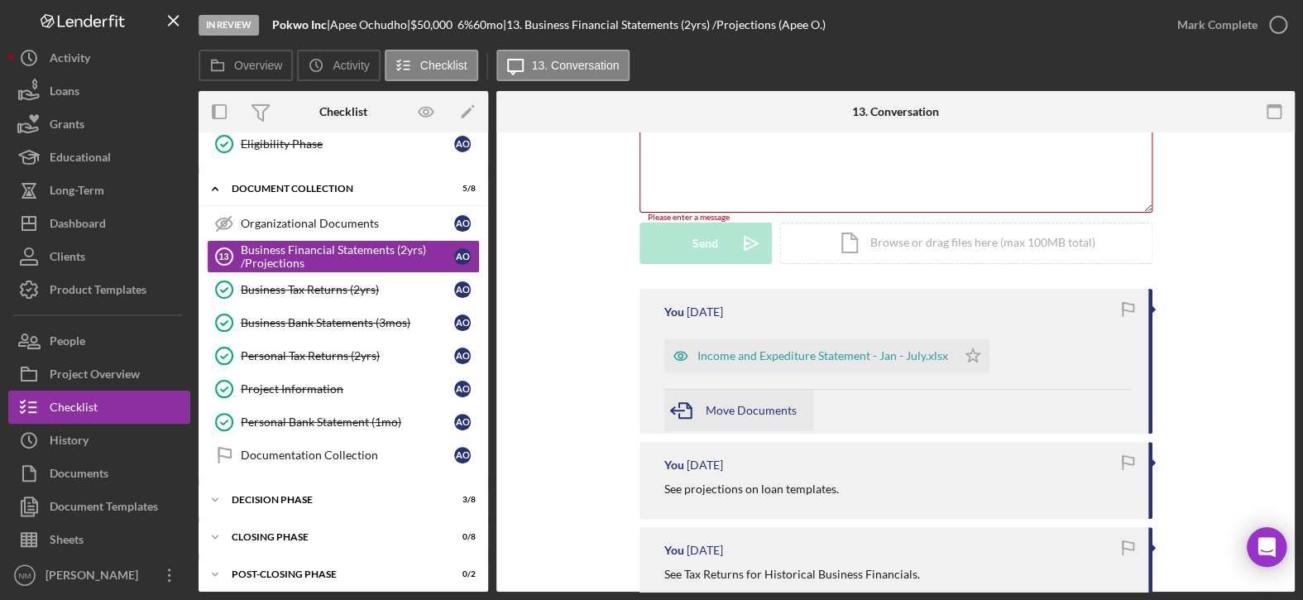
click at [741, 409] on span "Move Documents" at bounding box center [750, 410] width 91 height 14
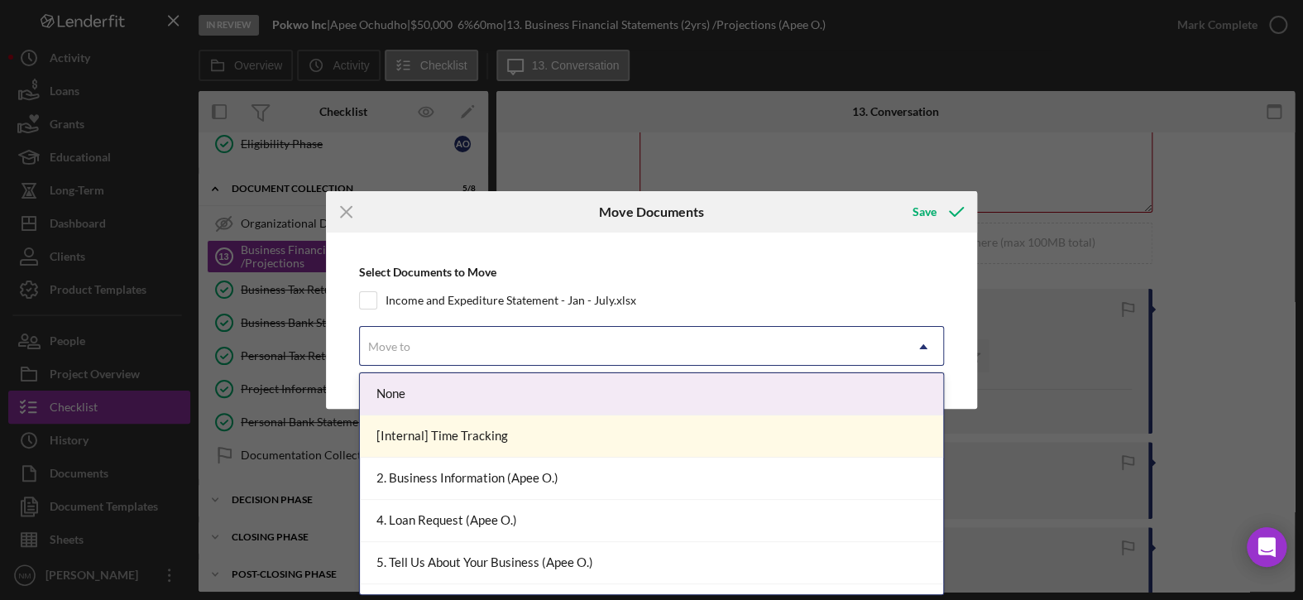
click at [456, 337] on div "Move to" at bounding box center [632, 346] width 544 height 38
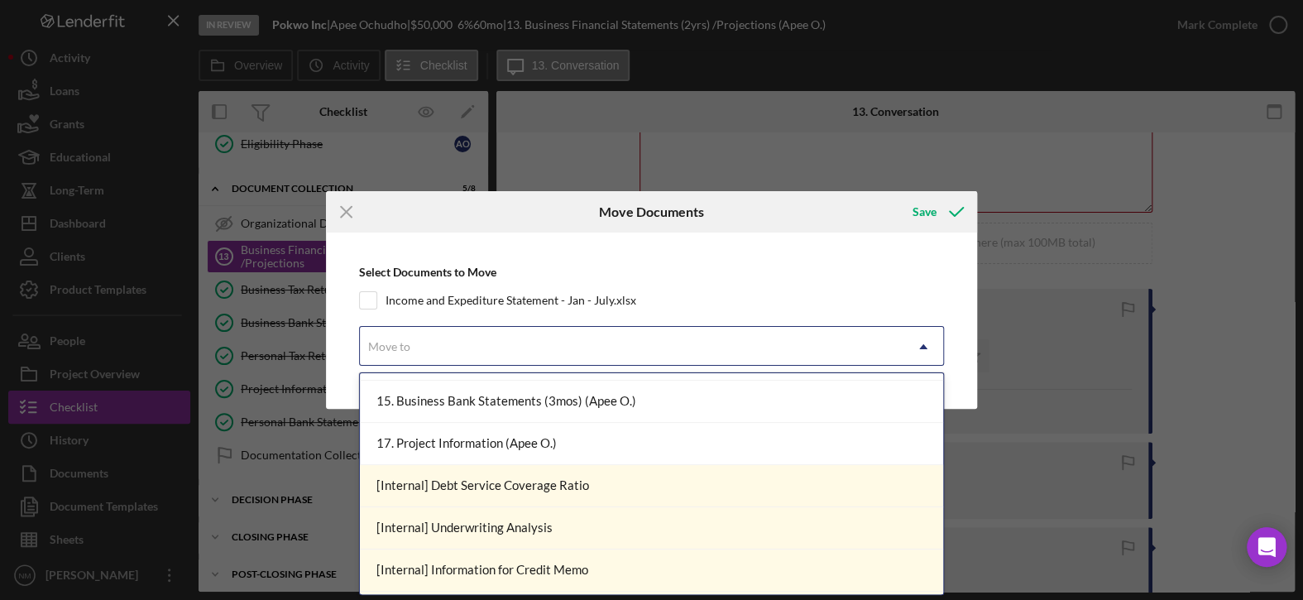
scroll to position [332, 0]
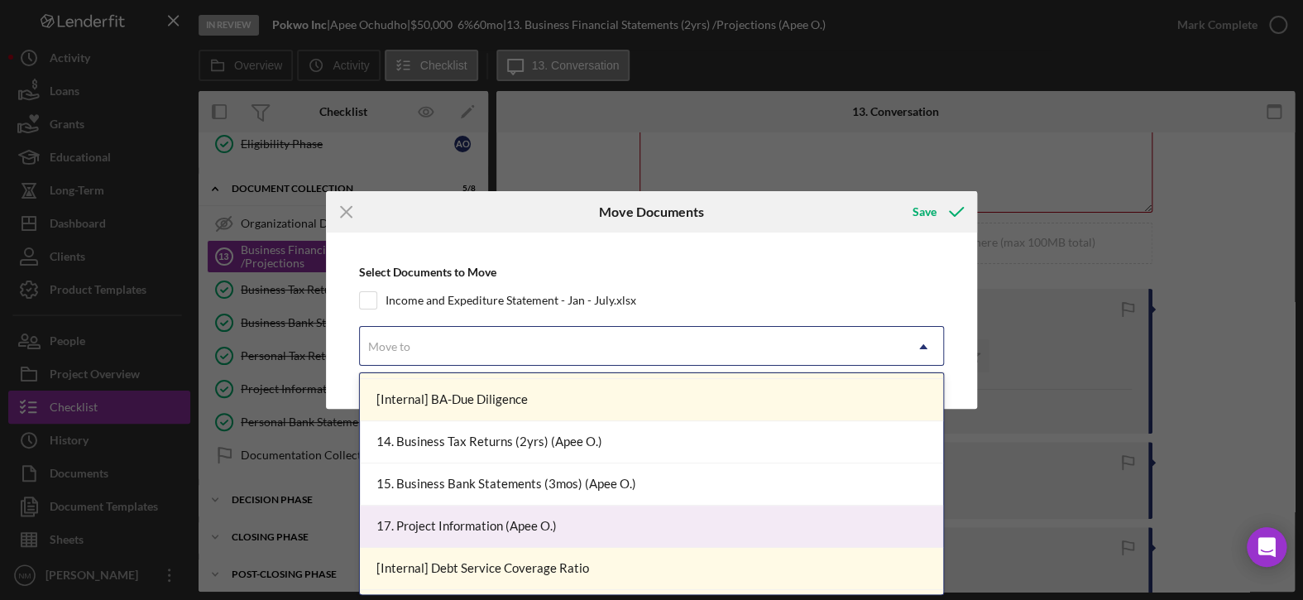
click at [533, 528] on div "17. Project Information (Apee O.)" at bounding box center [651, 526] width 583 height 42
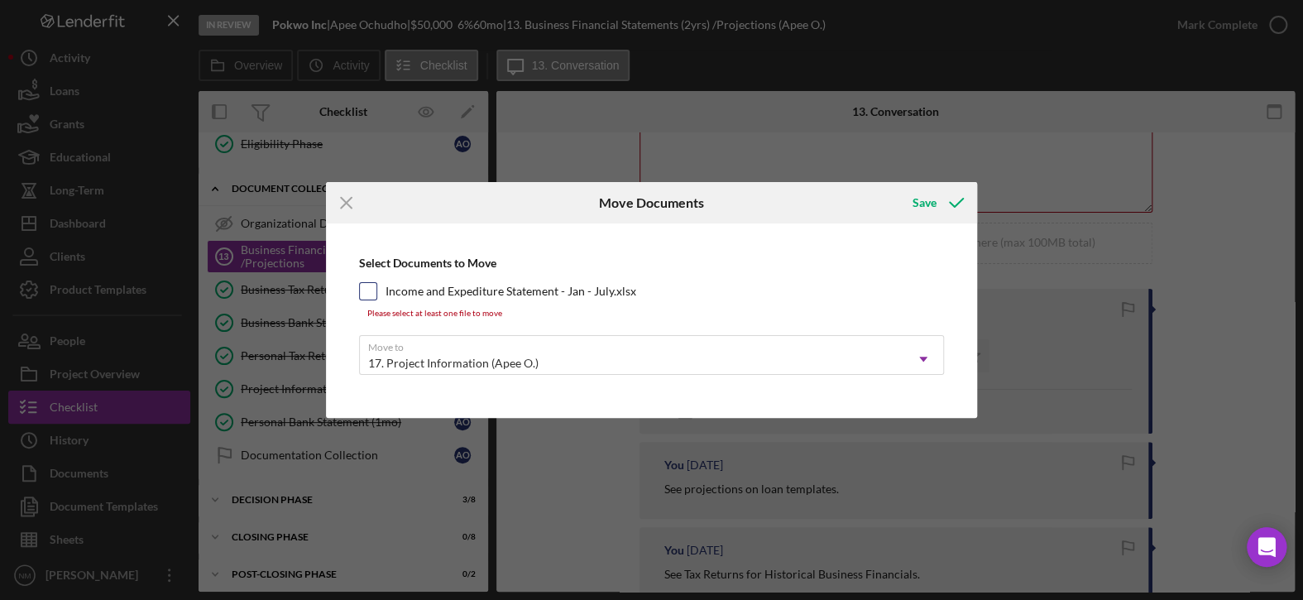
click at [372, 296] on input "Income and Expediture Statement - Jan - July.xlsx" at bounding box center [368, 291] width 17 height 17
checkbox input "true"
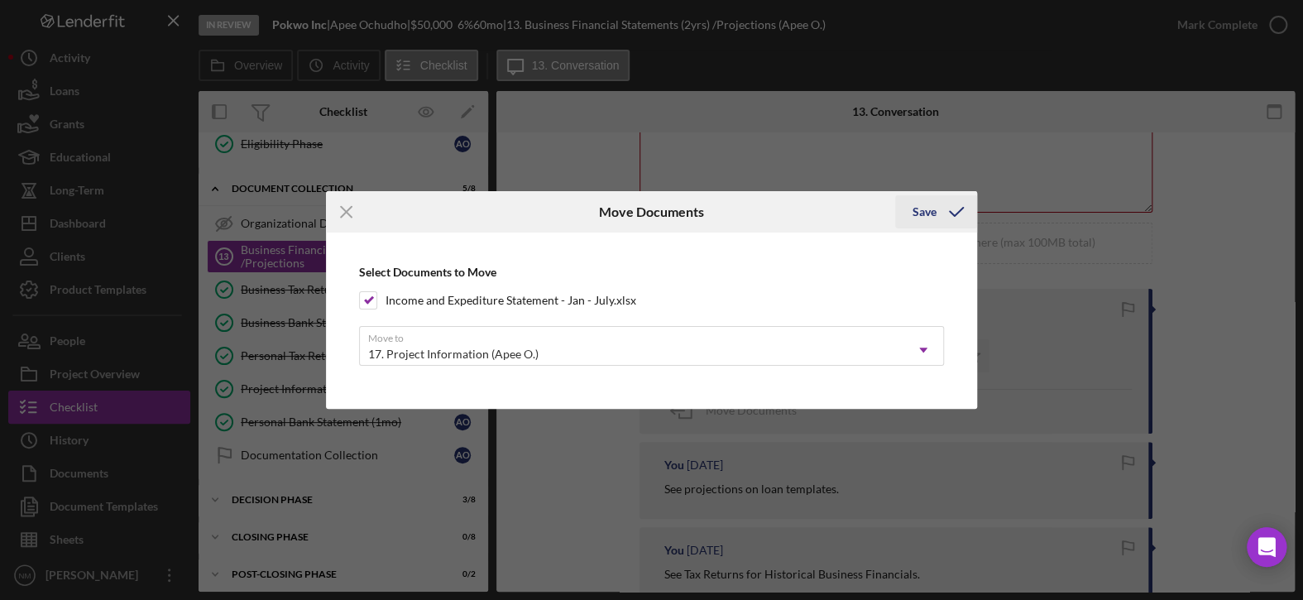
click at [925, 213] on div "Save" at bounding box center [923, 211] width 24 height 33
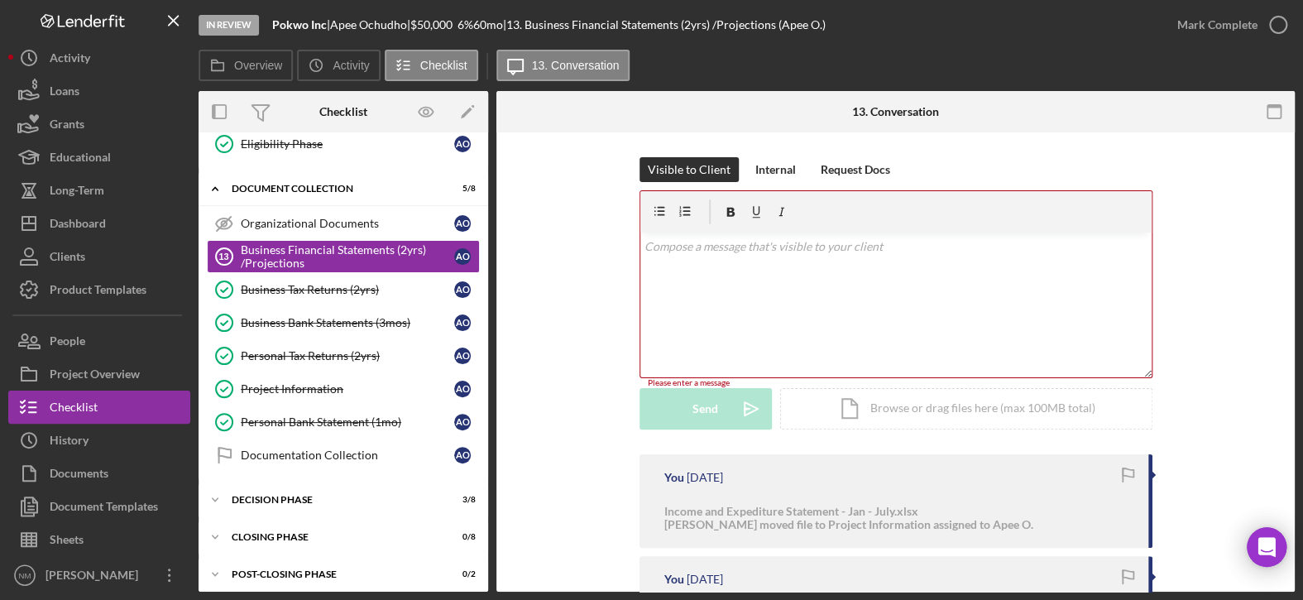
scroll to position [0, 0]
click at [776, 167] on div "Internal" at bounding box center [775, 169] width 41 height 25
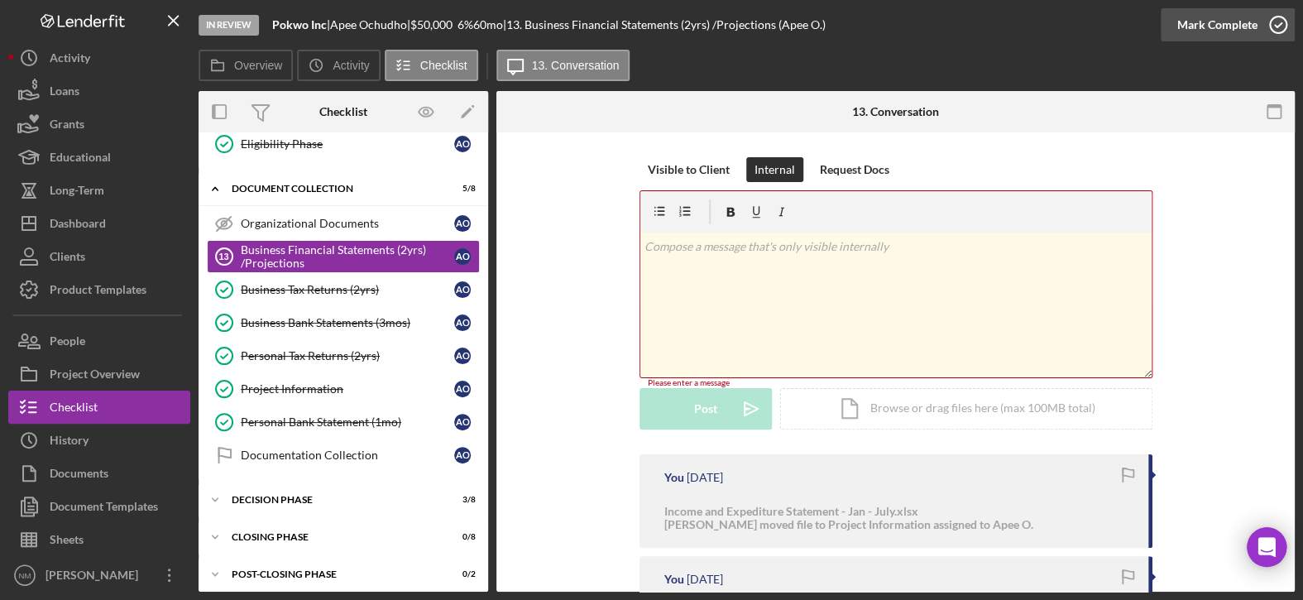
click at [1280, 28] on icon "button" at bounding box center [1277, 24] width 41 height 41
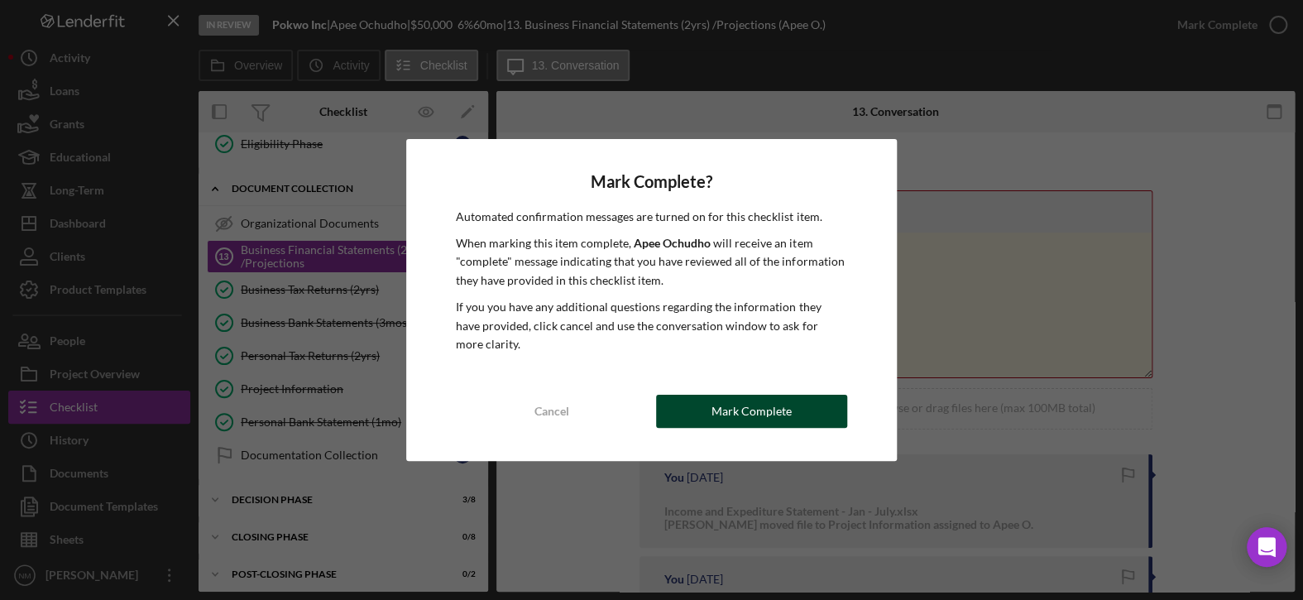
click at [738, 414] on div "Mark Complete" at bounding box center [751, 410] width 80 height 33
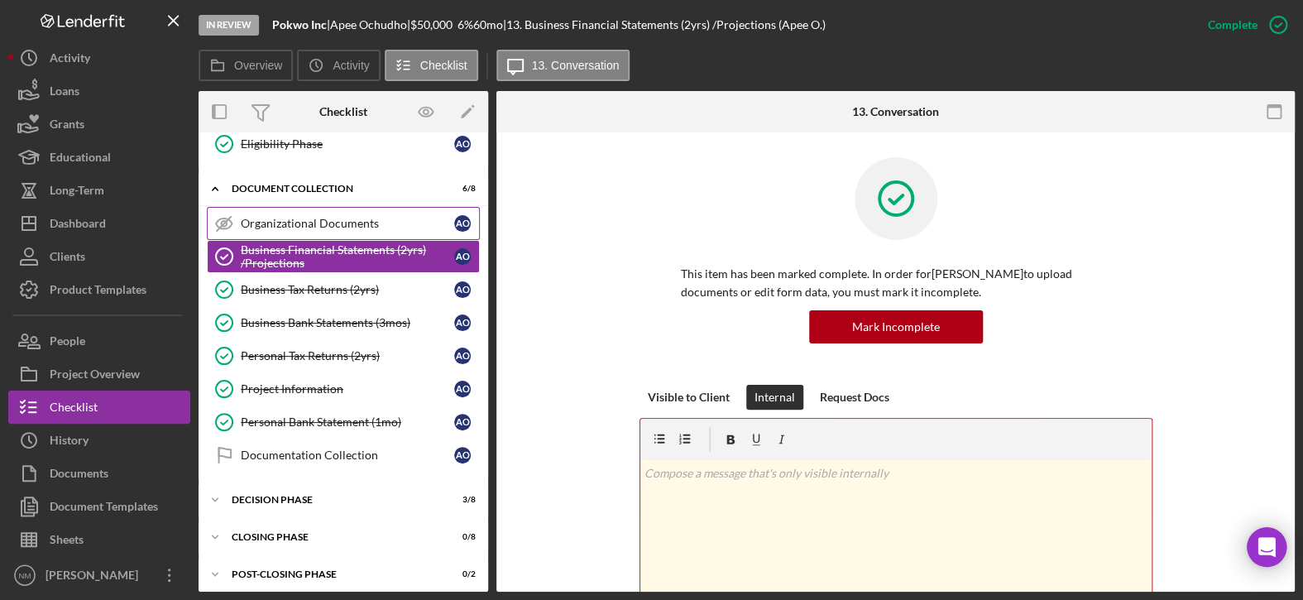
click at [363, 217] on div "Organizational Documents" at bounding box center [347, 223] width 213 height 13
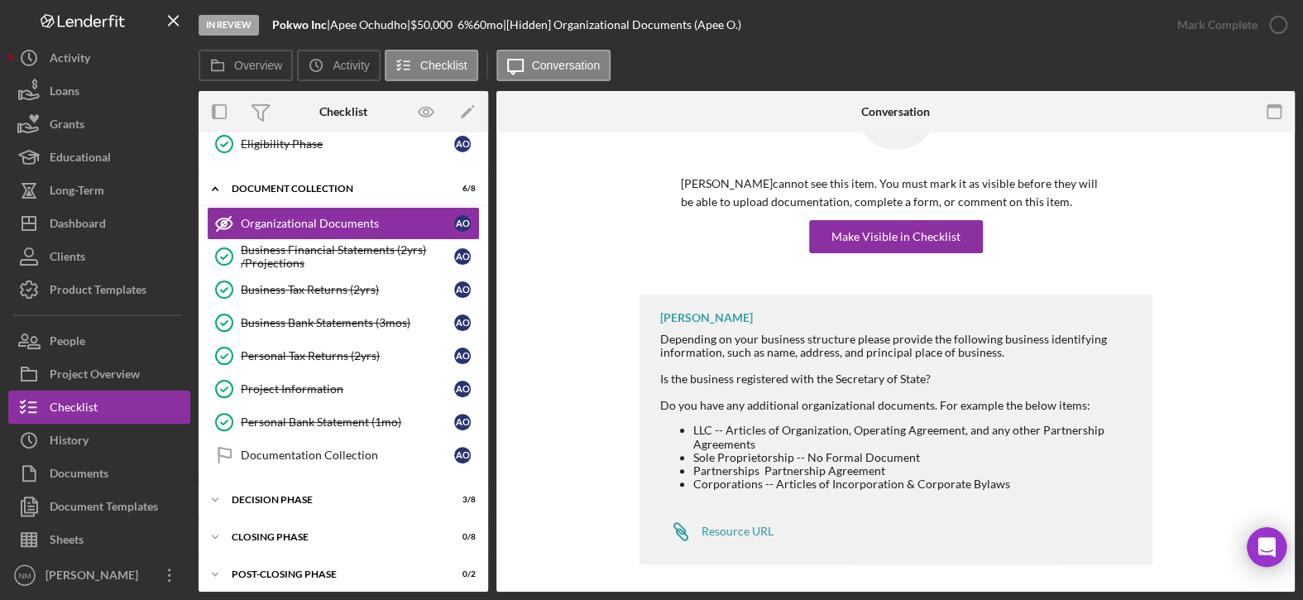
scroll to position [94, 0]
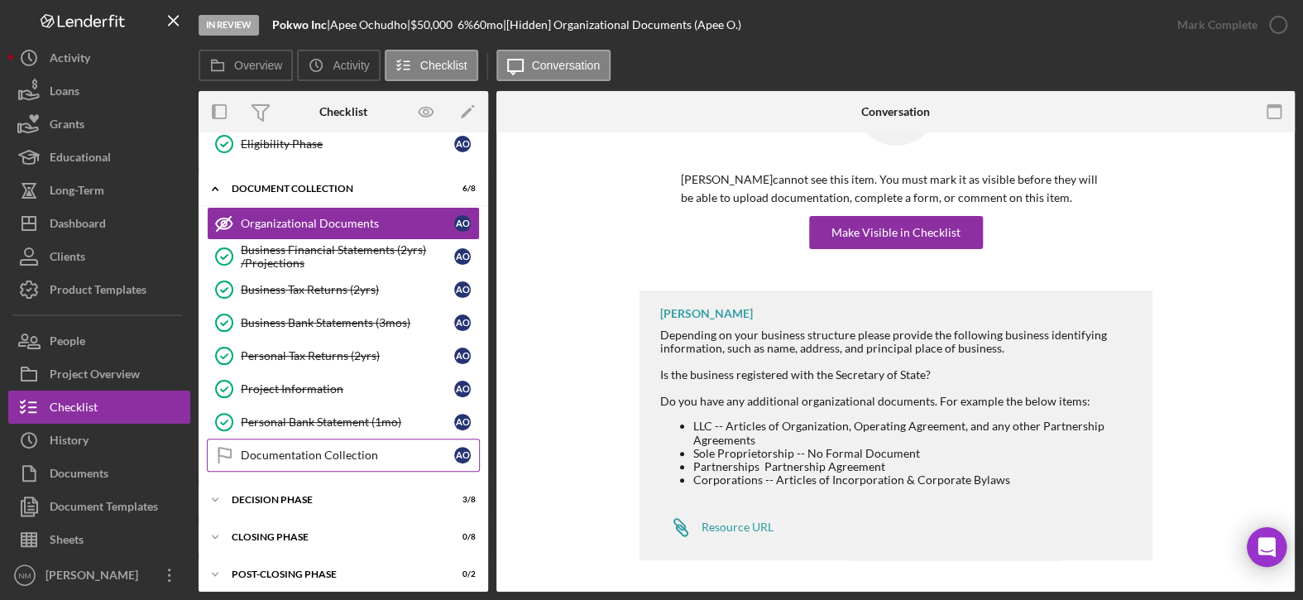
click at [339, 452] on div "Documentation Collection" at bounding box center [347, 454] width 213 height 13
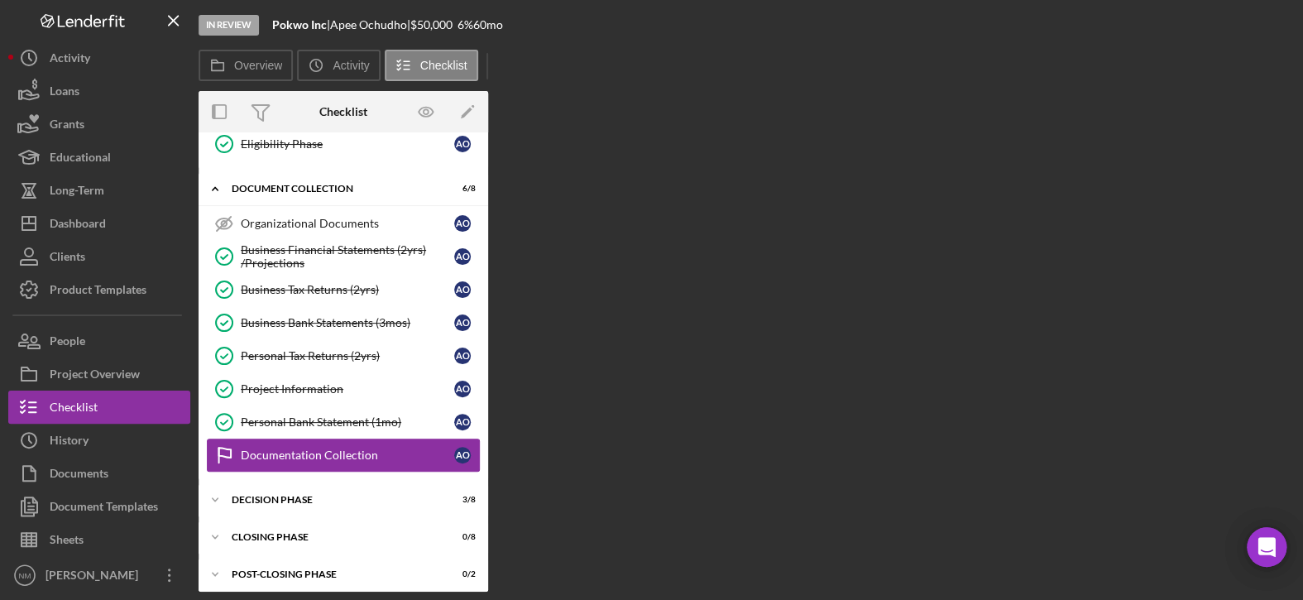
scroll to position [543, 0]
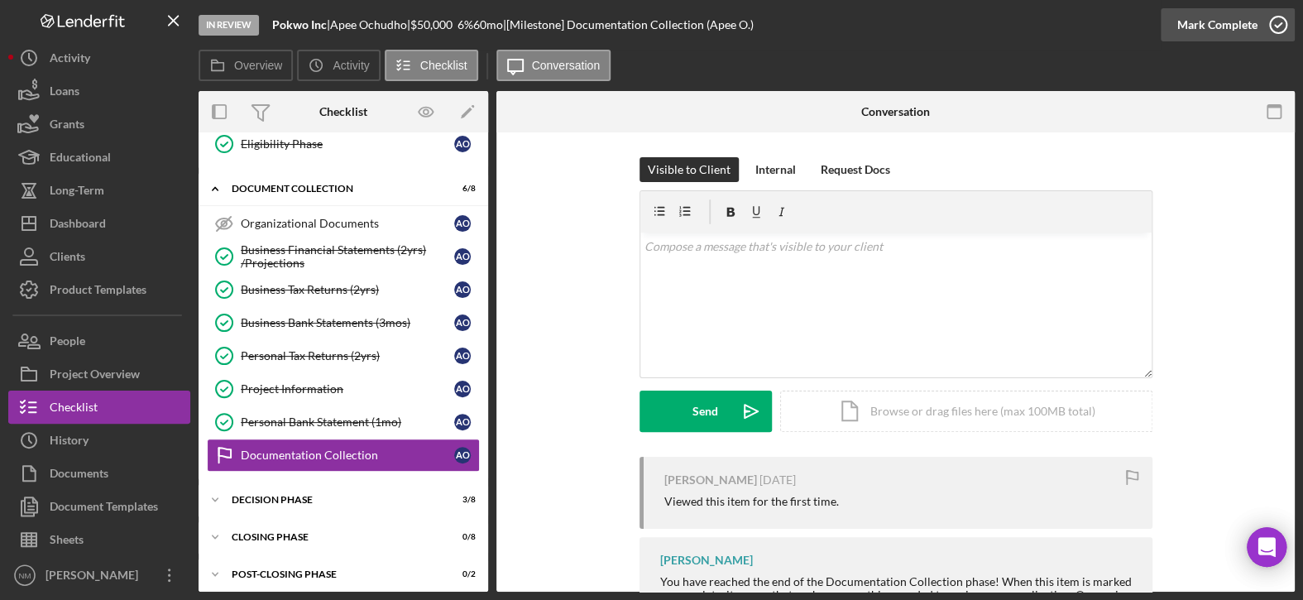
click at [1274, 12] on icon "button" at bounding box center [1277, 24] width 41 height 41
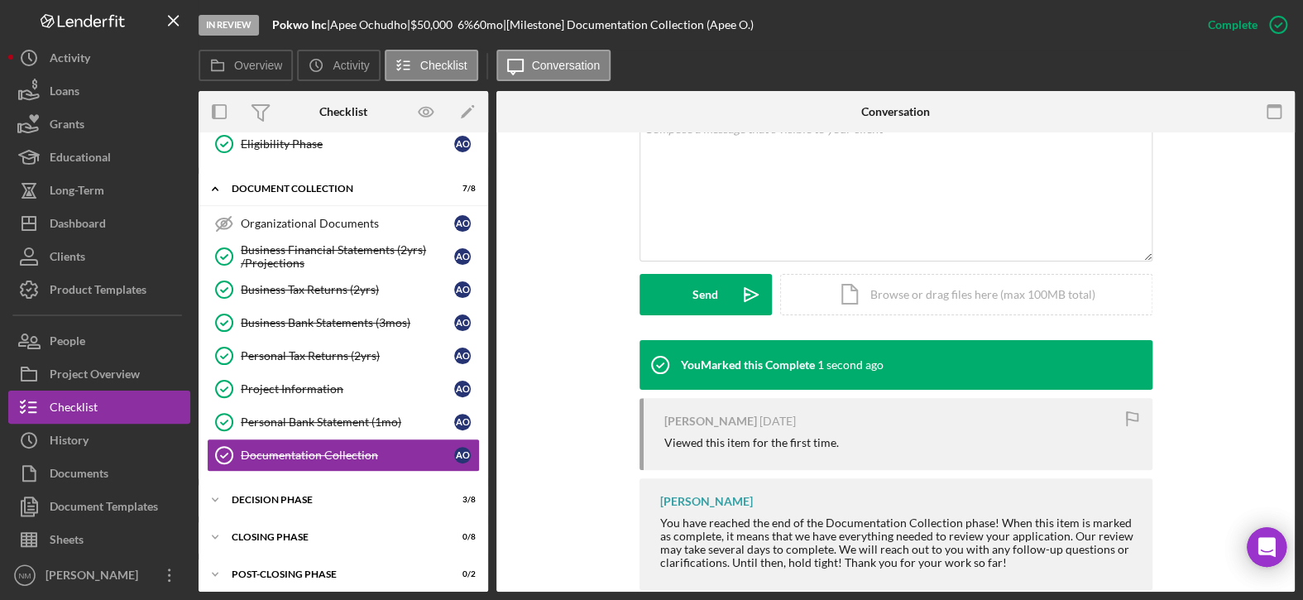
scroll to position [375, 0]
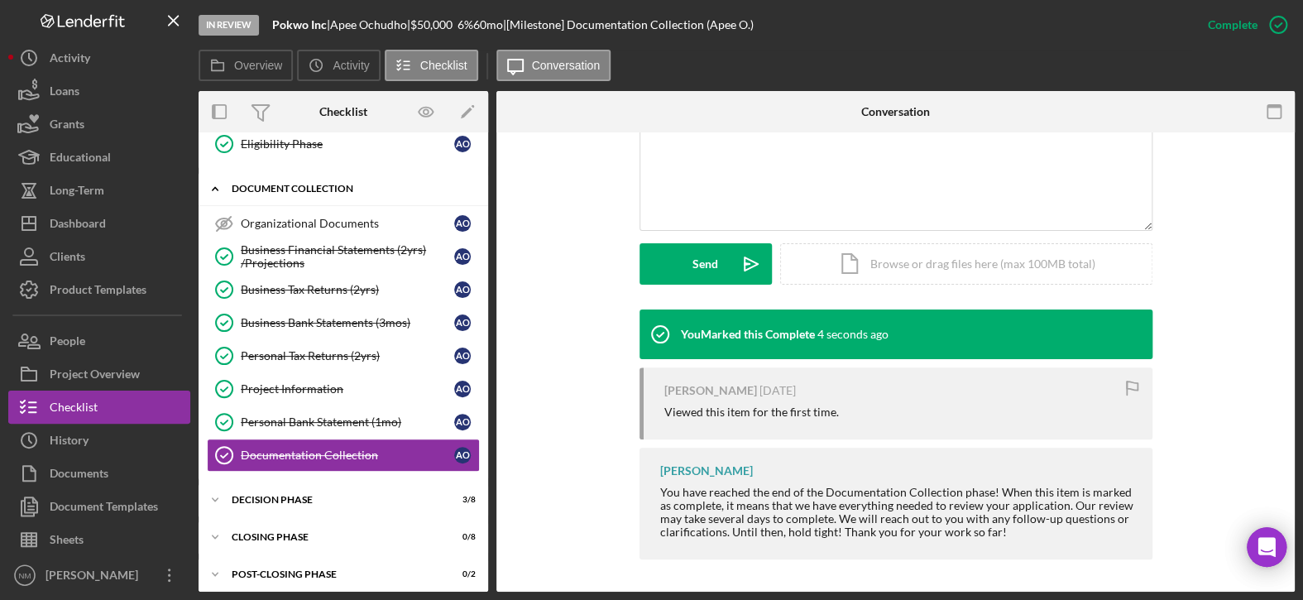
click at [222, 186] on icon "Icon/Expander" at bounding box center [214, 188] width 33 height 33
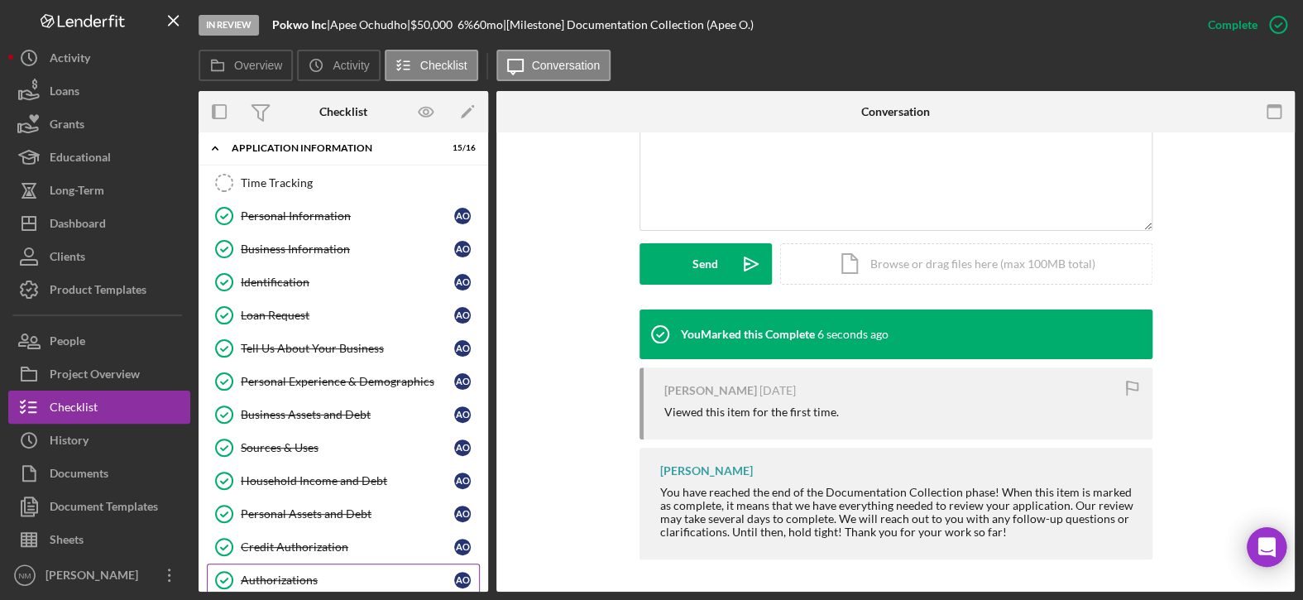
scroll to position [0, 0]
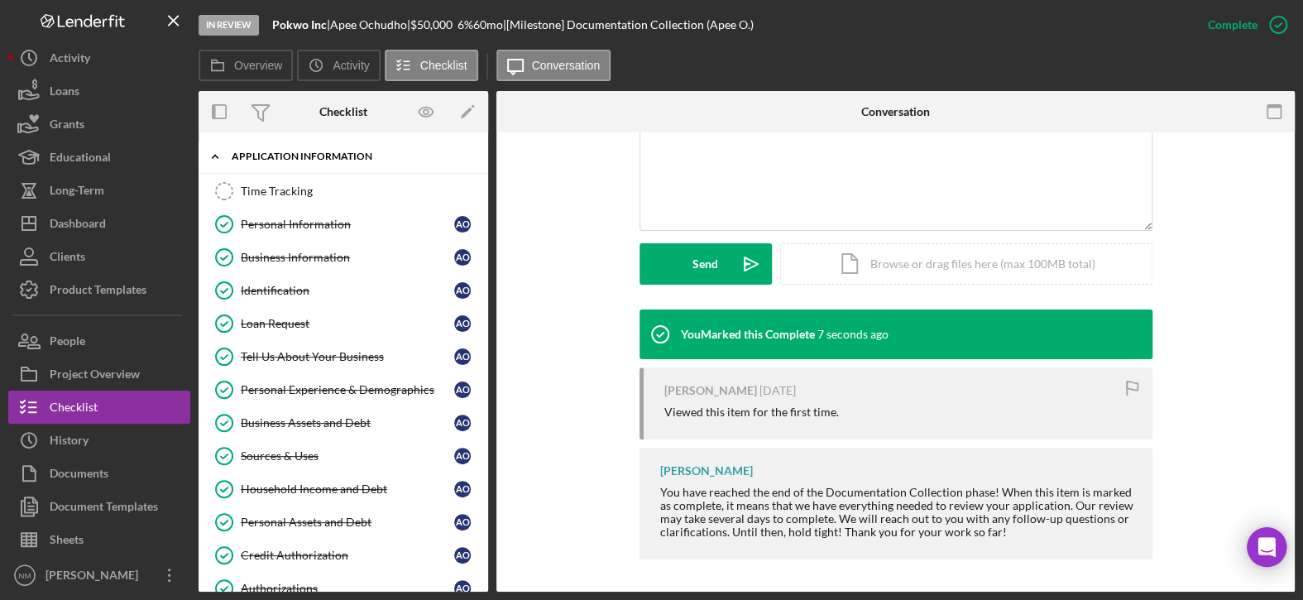
click at [215, 160] on icon "Icon/Expander" at bounding box center [214, 156] width 33 height 33
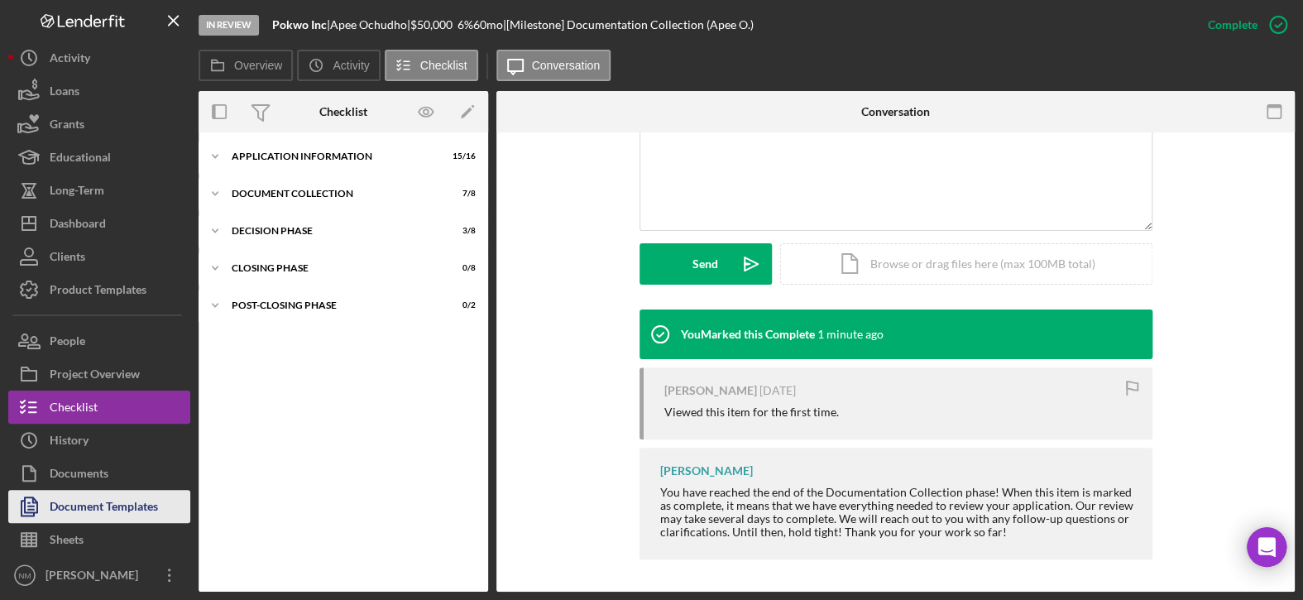
click at [64, 506] on div "Document Templates" at bounding box center [104, 508] width 108 height 37
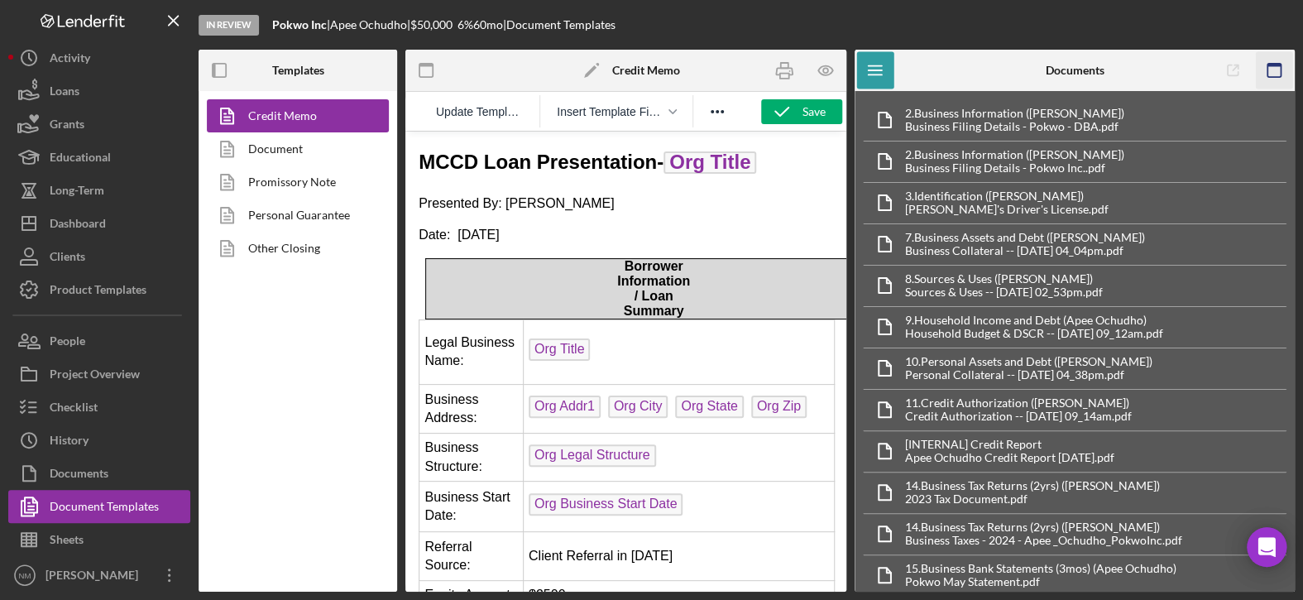
click at [0, 0] on rect "button" at bounding box center [0, 0] width 0 height 0
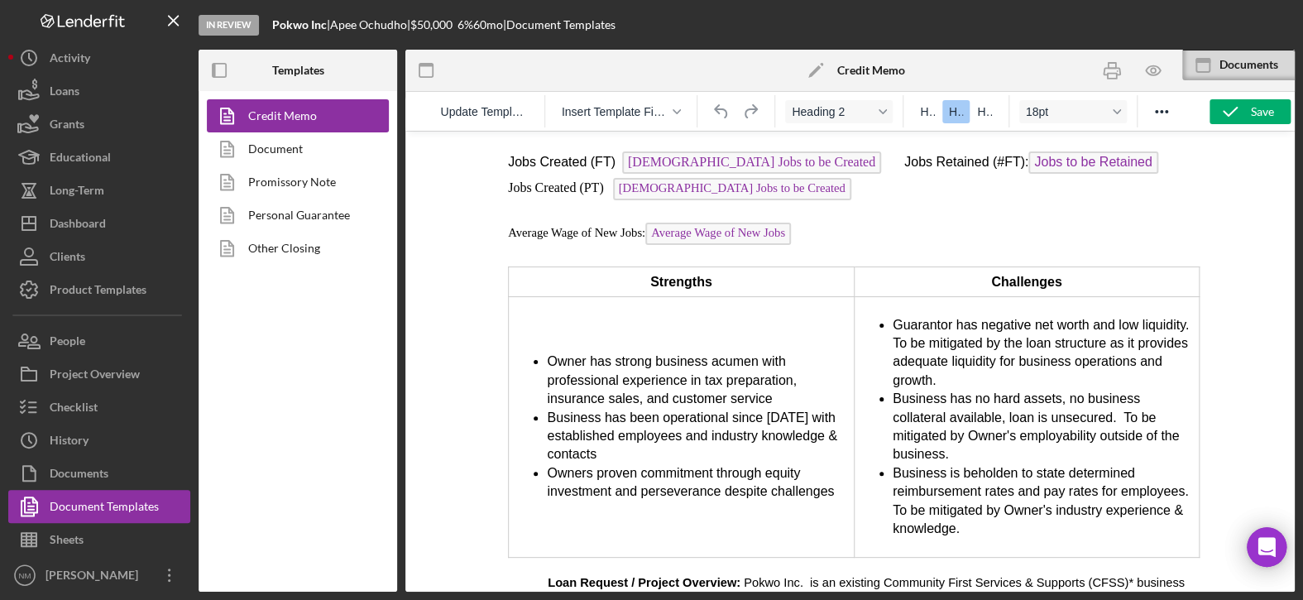
scroll to position [1489, 0]
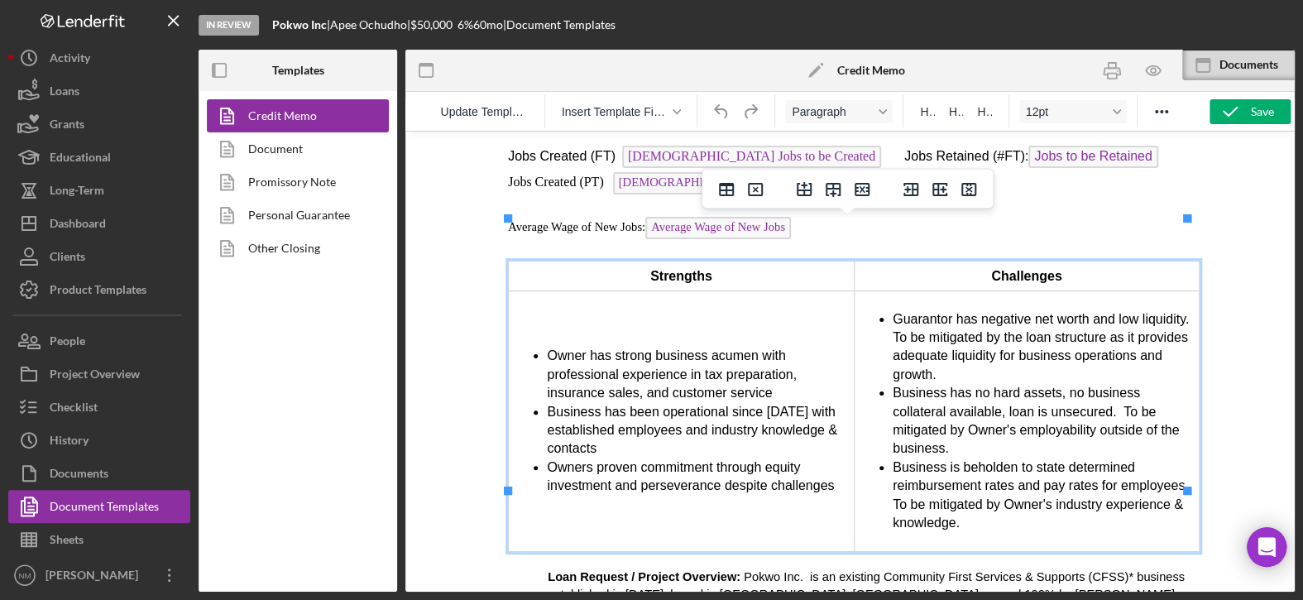
click at [700, 347] on li "Owner has strong business acumen with professional experience in tax preparatio…" at bounding box center [696, 374] width 301 height 55
drag, startPoint x: 705, startPoint y: 340, endPoint x: 681, endPoint y: 342, distance: 24.1
click at [681, 347] on li "Owner has strong business acumen with professional experience in banking, finan…" at bounding box center [696, 374] width 301 height 55
click at [799, 347] on li "Owner has strong business acumen with professional experience in banking, finan…" at bounding box center [696, 374] width 301 height 55
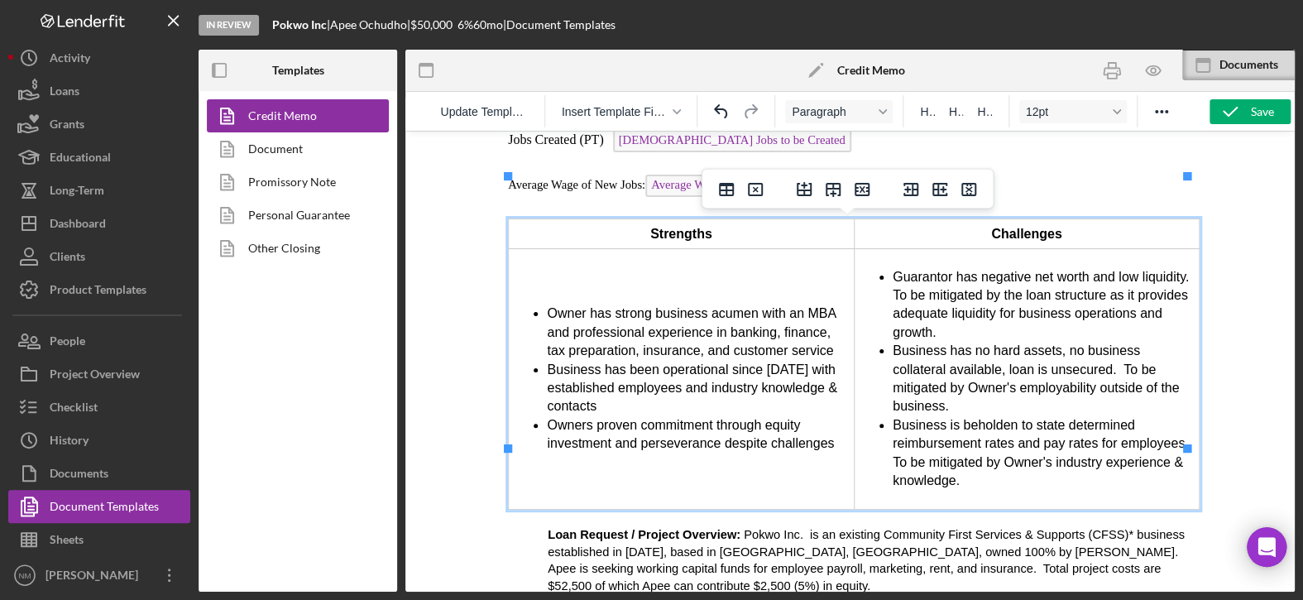
scroll to position [1571, 0]
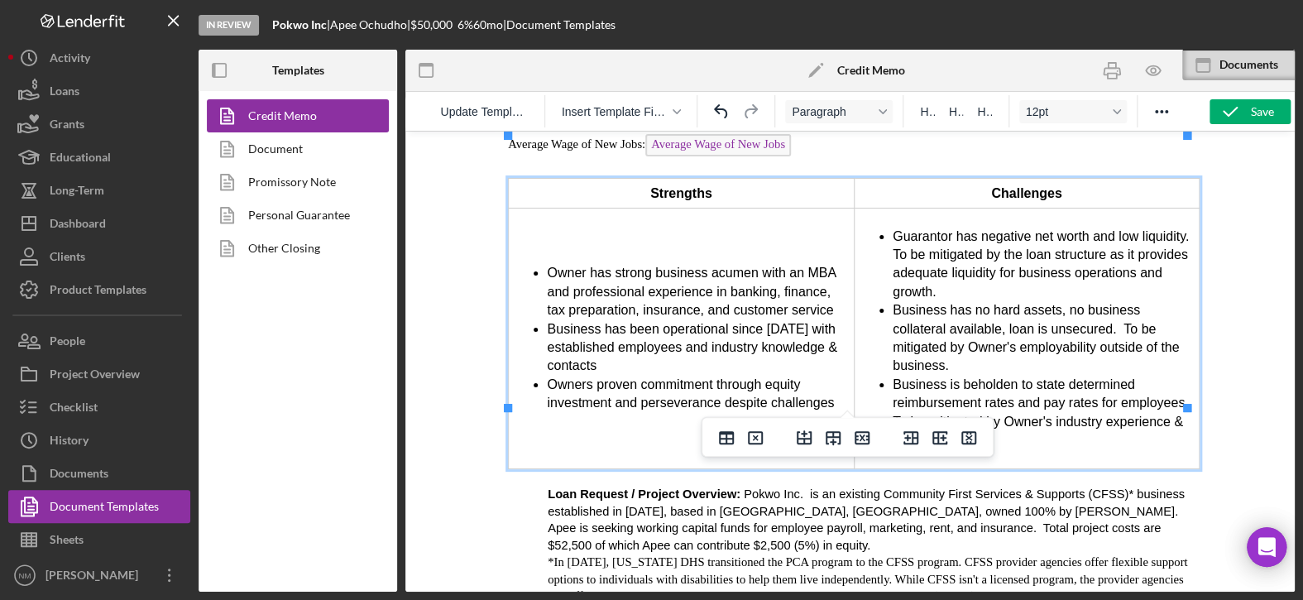
click at [1016, 375] on li "Business is beholden to state determined reimbursement rates and pay rates for …" at bounding box center [1041, 412] width 301 height 74
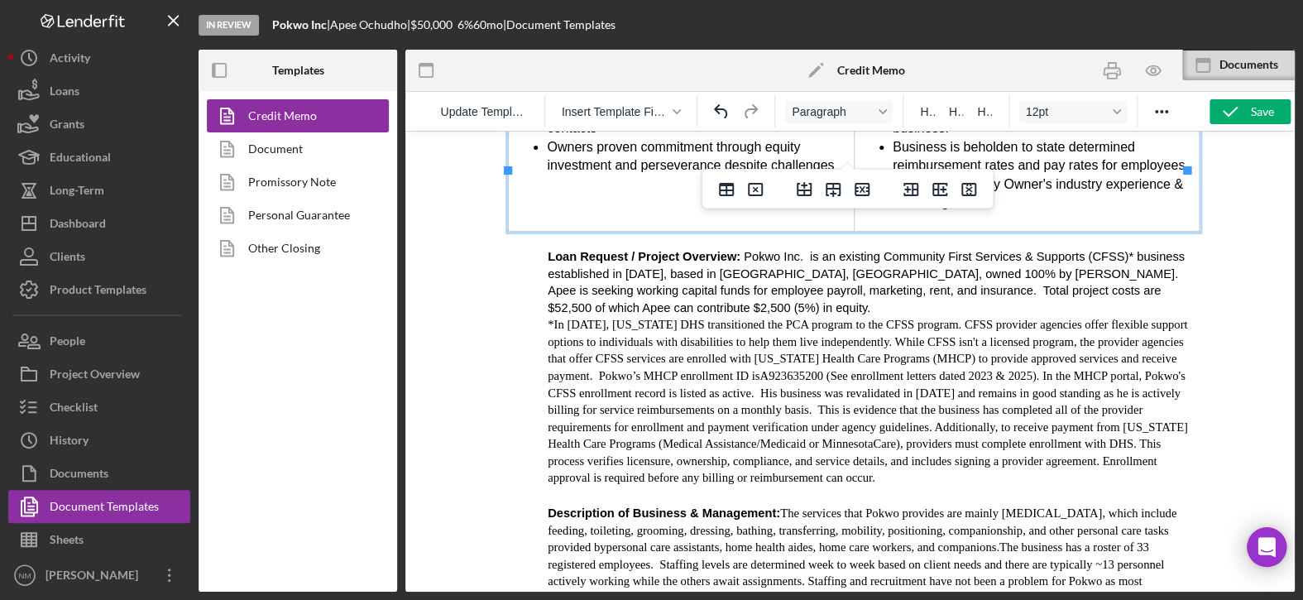
scroll to position [1819, 0]
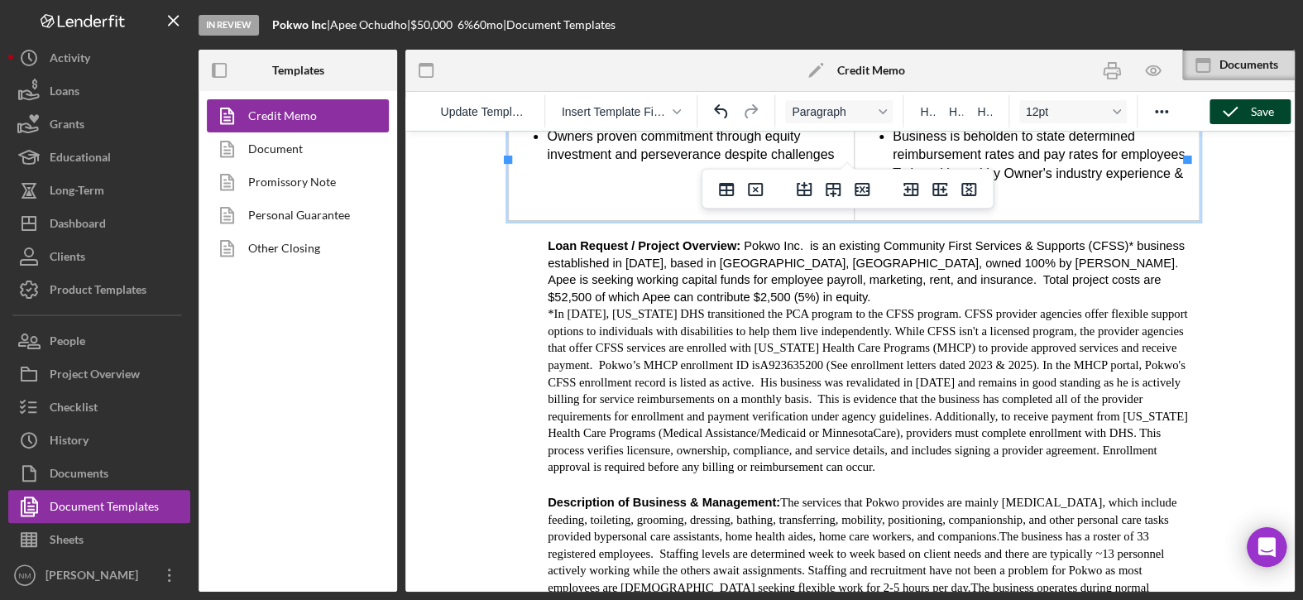
click at [1256, 108] on div "Save" at bounding box center [1261, 111] width 23 height 25
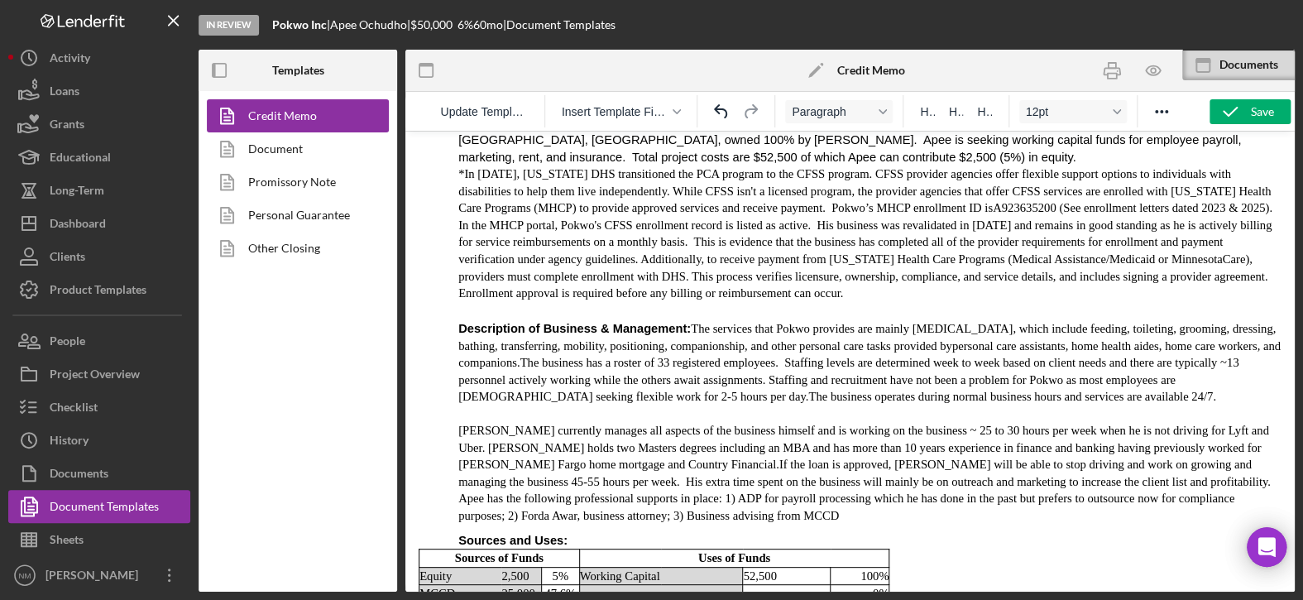
scroll to position [1883, 0]
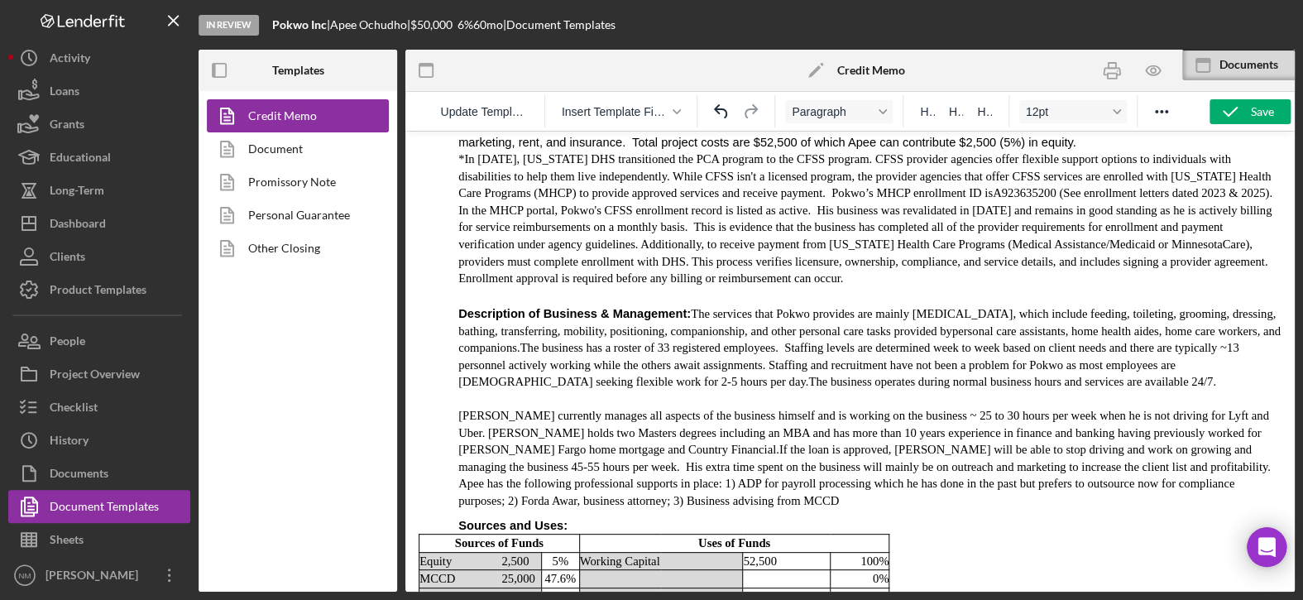
click at [1002, 307] on span "The services that Pokwo provides are mainly activities of daily living, which i…" at bounding box center [869, 347] width 822 height 81
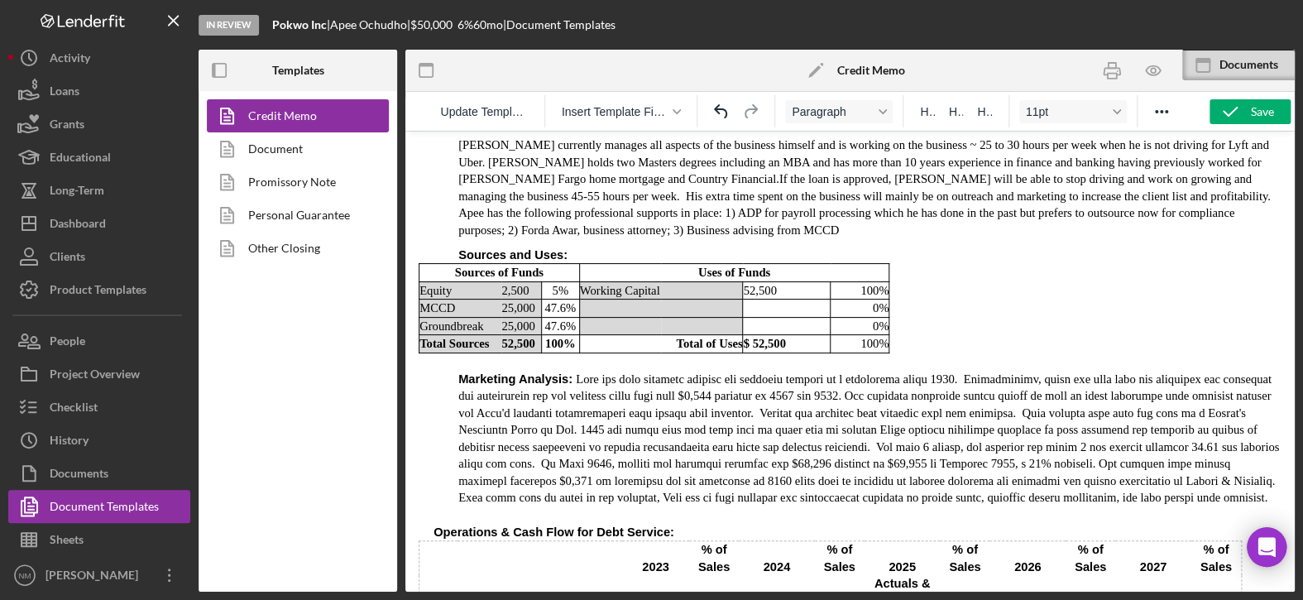
scroll to position [2214, 0]
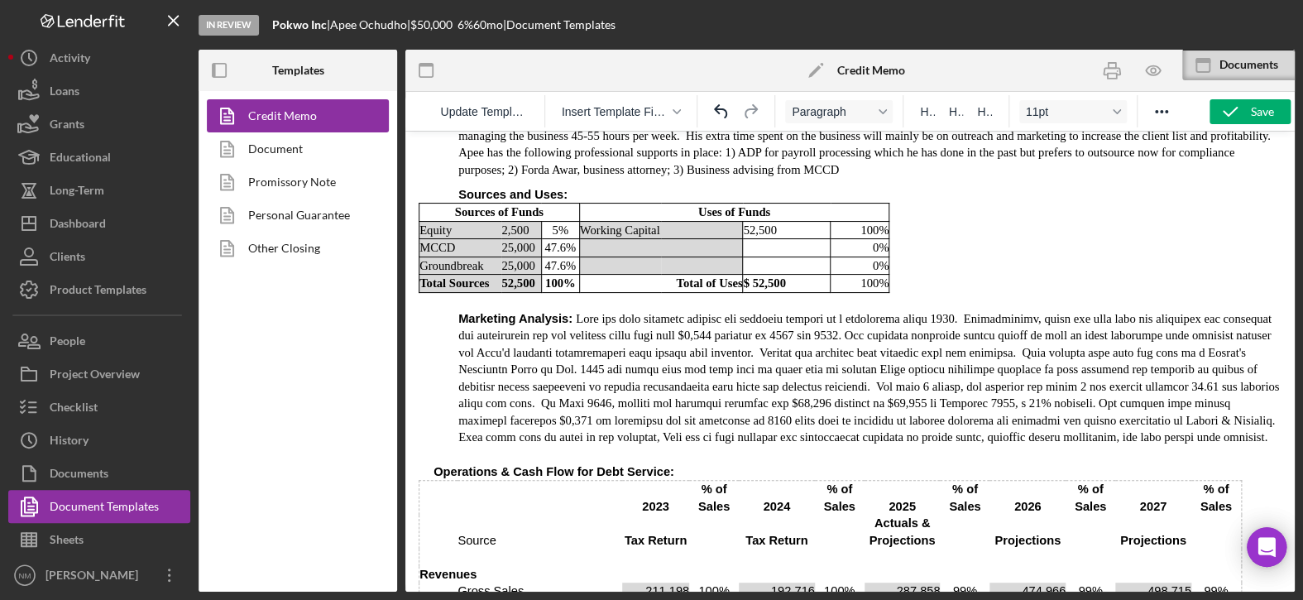
click at [436, 293] on p "Rich Text Area. Press ALT-0 for help." at bounding box center [849, 301] width 863 height 17
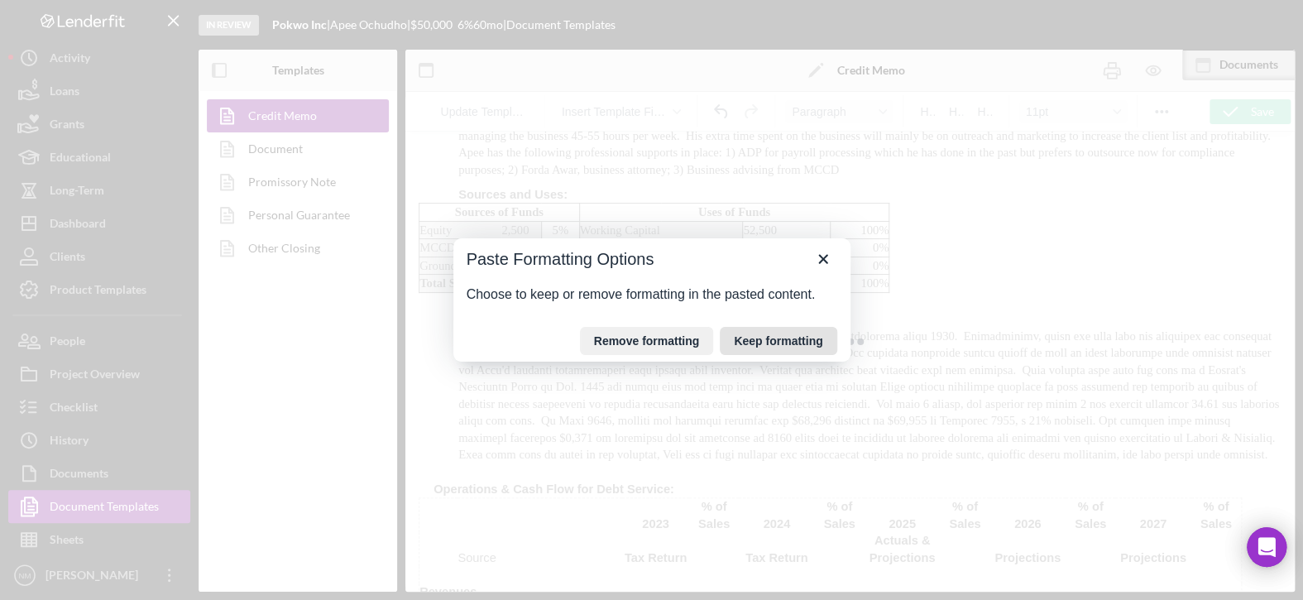
click at [284, 453] on button "Keep formatting" at bounding box center [284, 459] width 0 height 13
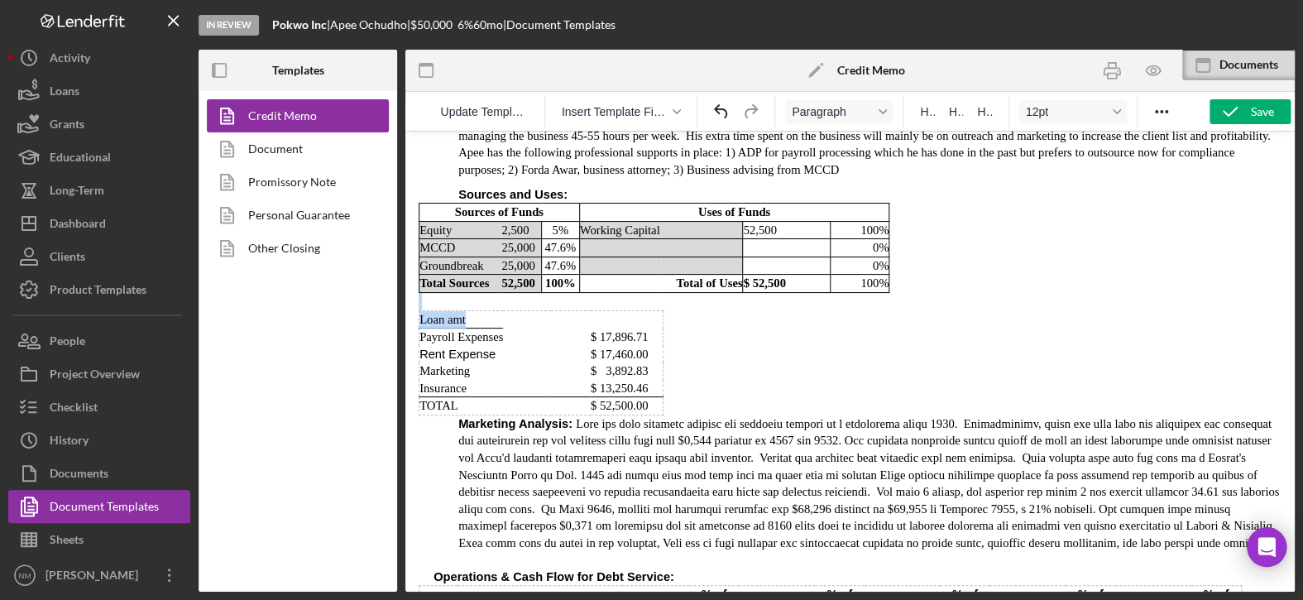
drag, startPoint x: 466, startPoint y: 274, endPoint x: 417, endPoint y: 275, distance: 48.8
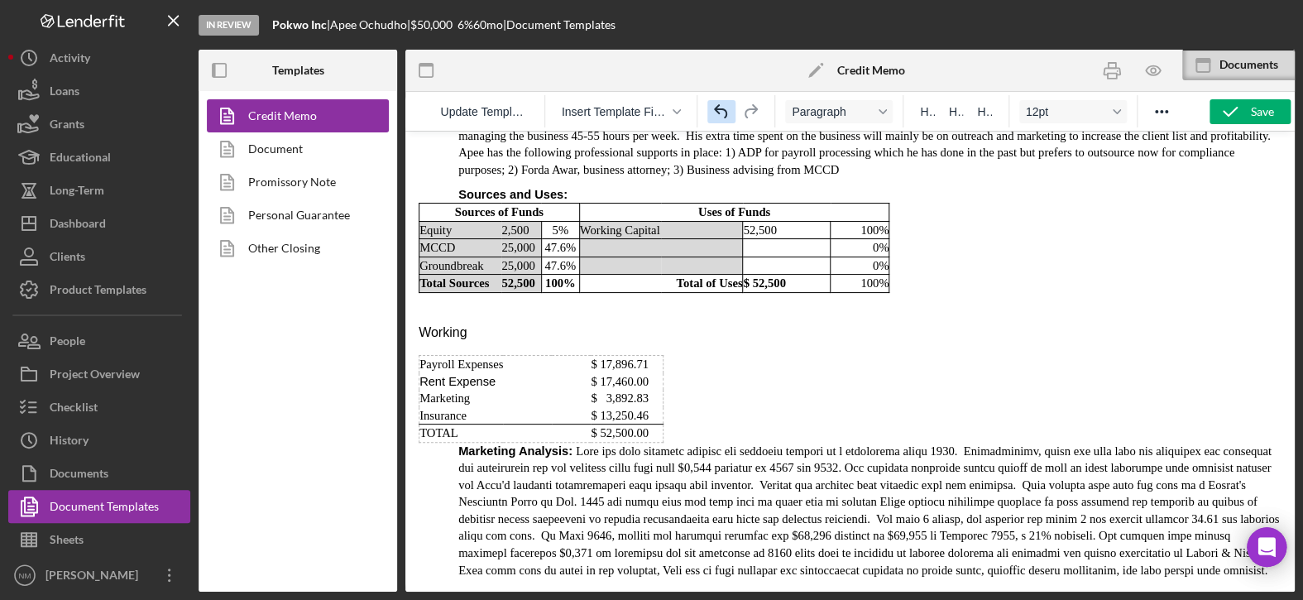
click at [719, 107] on icon "Undo" at bounding box center [721, 112] width 20 height 20
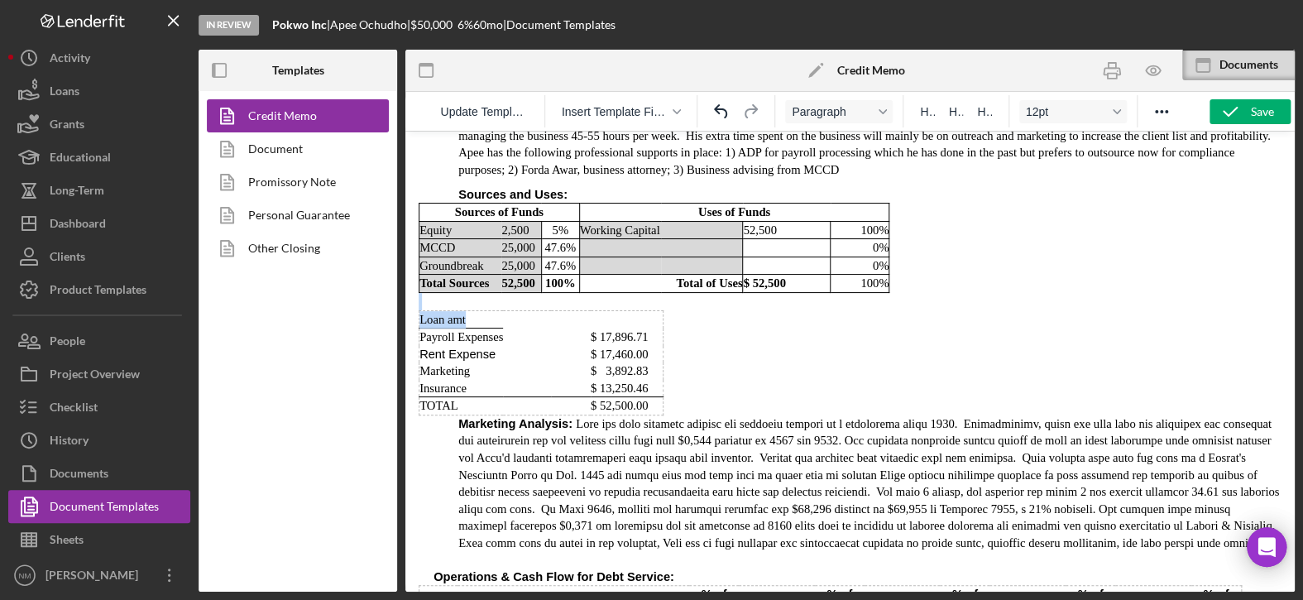
click at [472, 310] on td "Loan amt" at bounding box center [461, 319] width 84 height 18
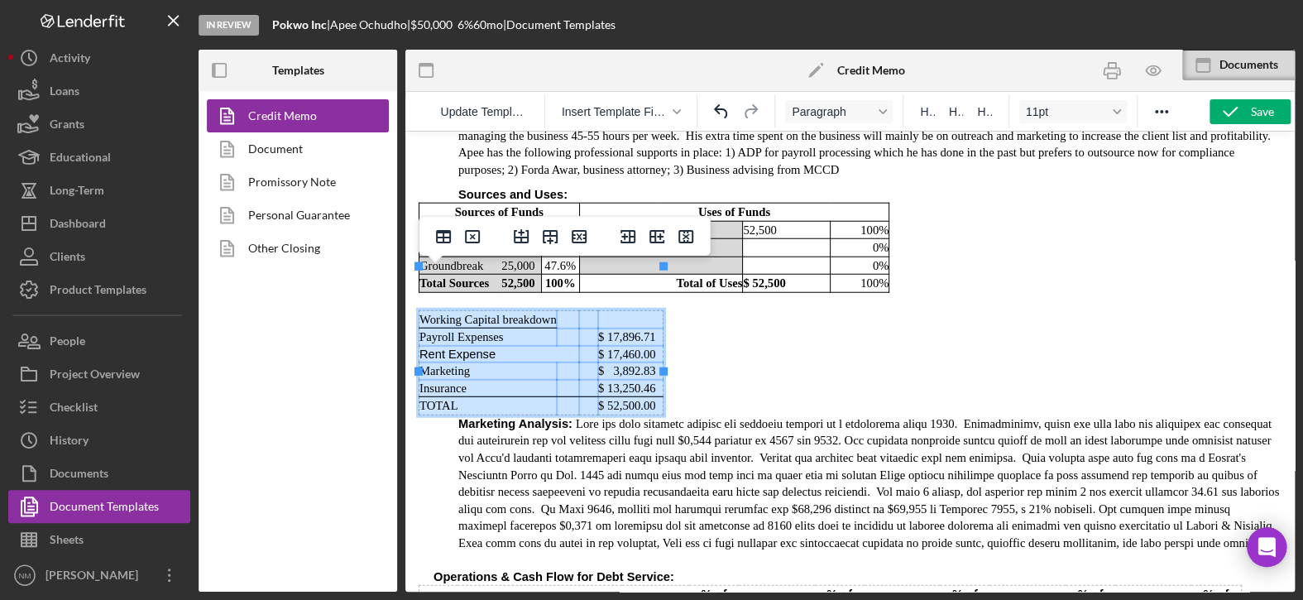
drag, startPoint x: 423, startPoint y: 277, endPoint x: 646, endPoint y: 356, distance: 236.2
click at [646, 356] on tbody "Working Capital breakdown Payroll Expenses $ 17,896.71 Rent Expense $ 17,460.00…" at bounding box center [541, 362] width 244 height 104
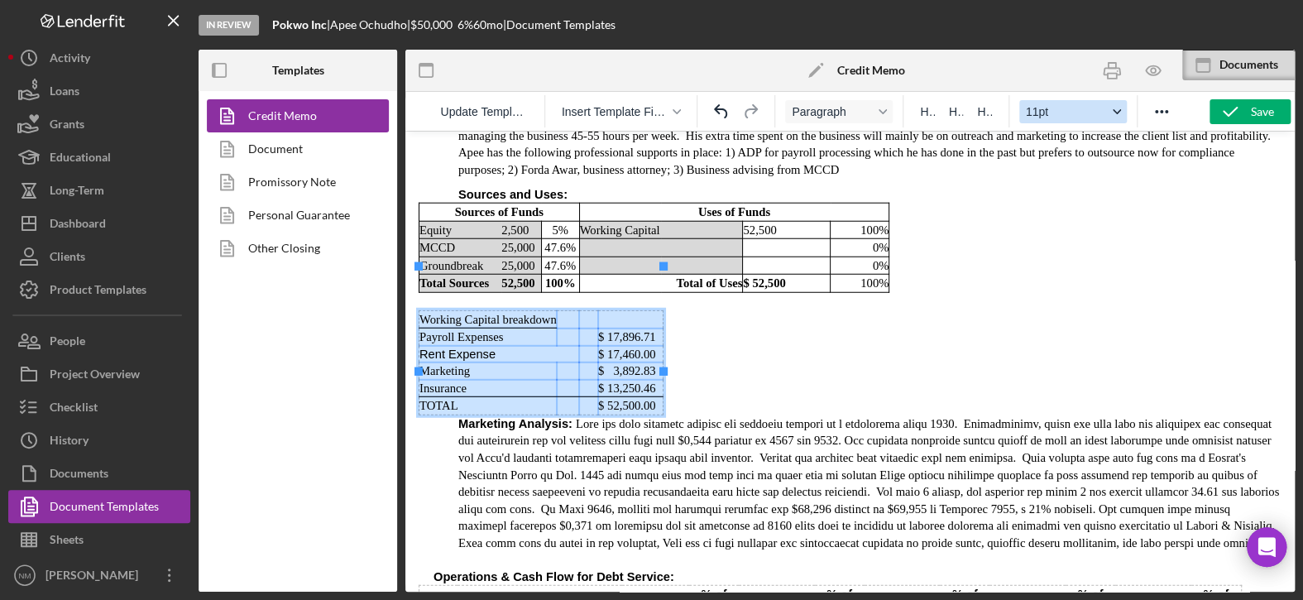
click at [1110, 110] on div "Font size 11pt" at bounding box center [1116, 112] width 13 height 8
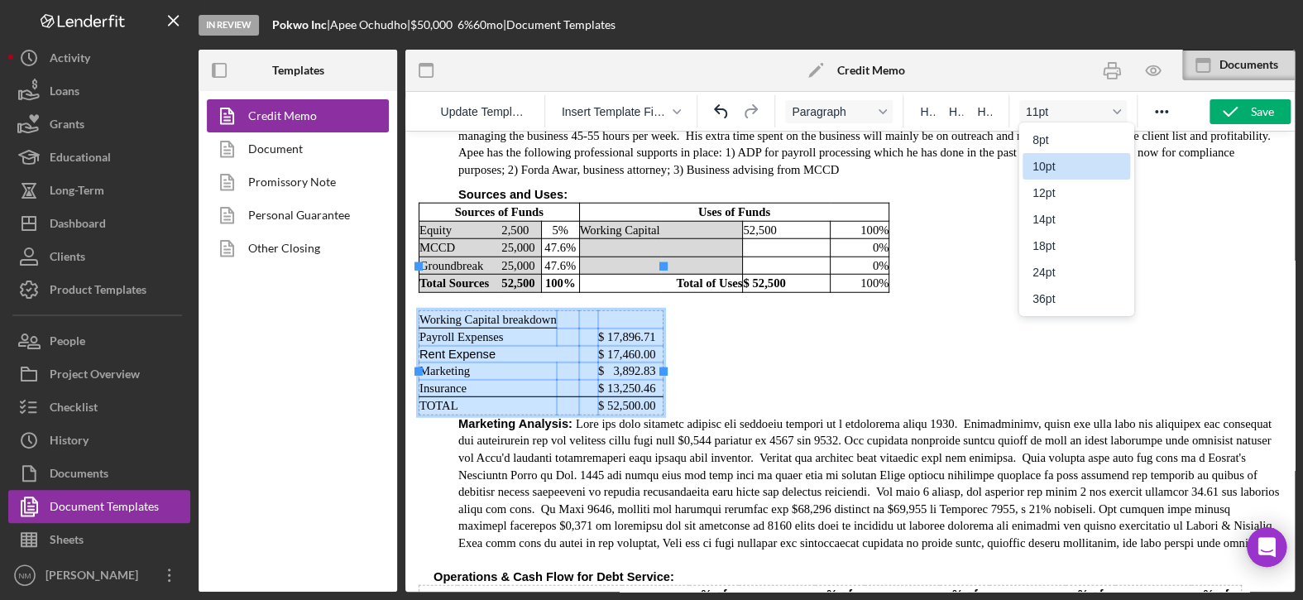
click at [1073, 166] on div "10pt" at bounding box center [1064, 166] width 65 height 20
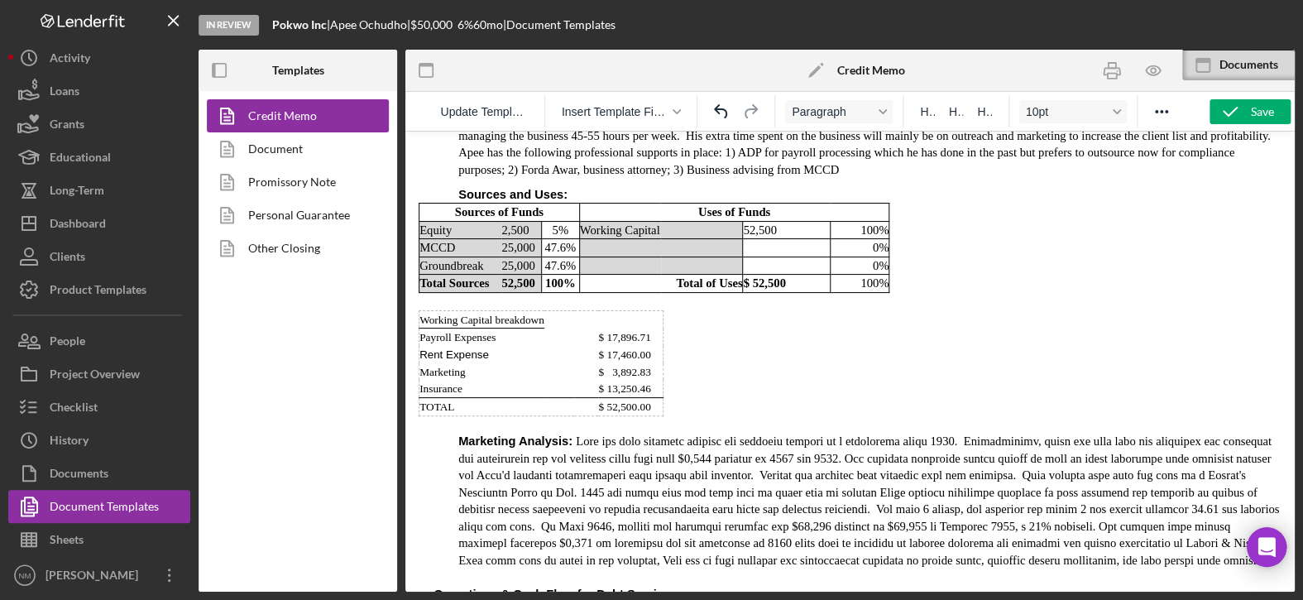
click at [459, 348] on span "Rent Expense" at bounding box center [453, 354] width 69 height 12
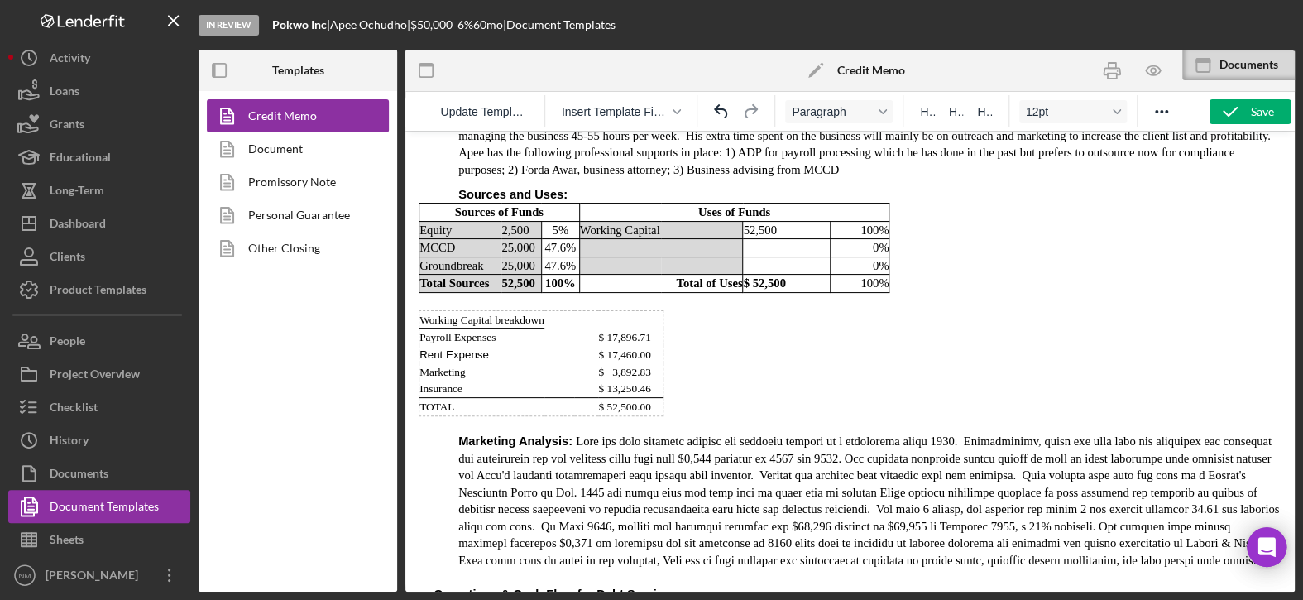
click at [1239, 116] on icon "button" at bounding box center [1229, 111] width 41 height 41
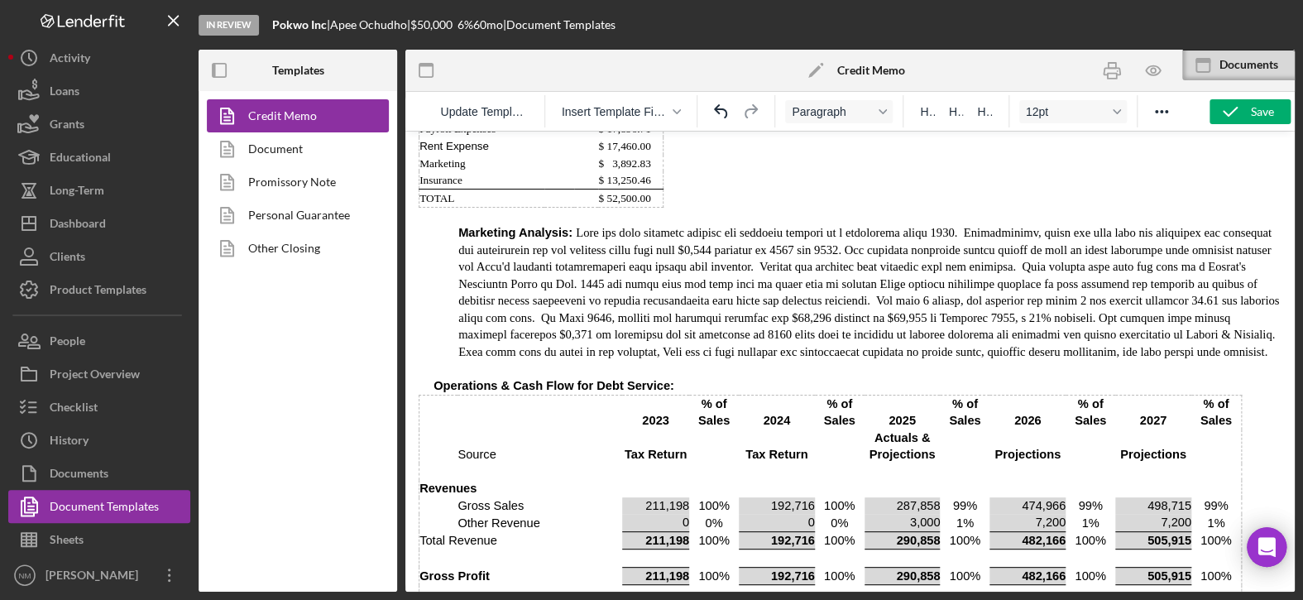
scroll to position [2462, 0]
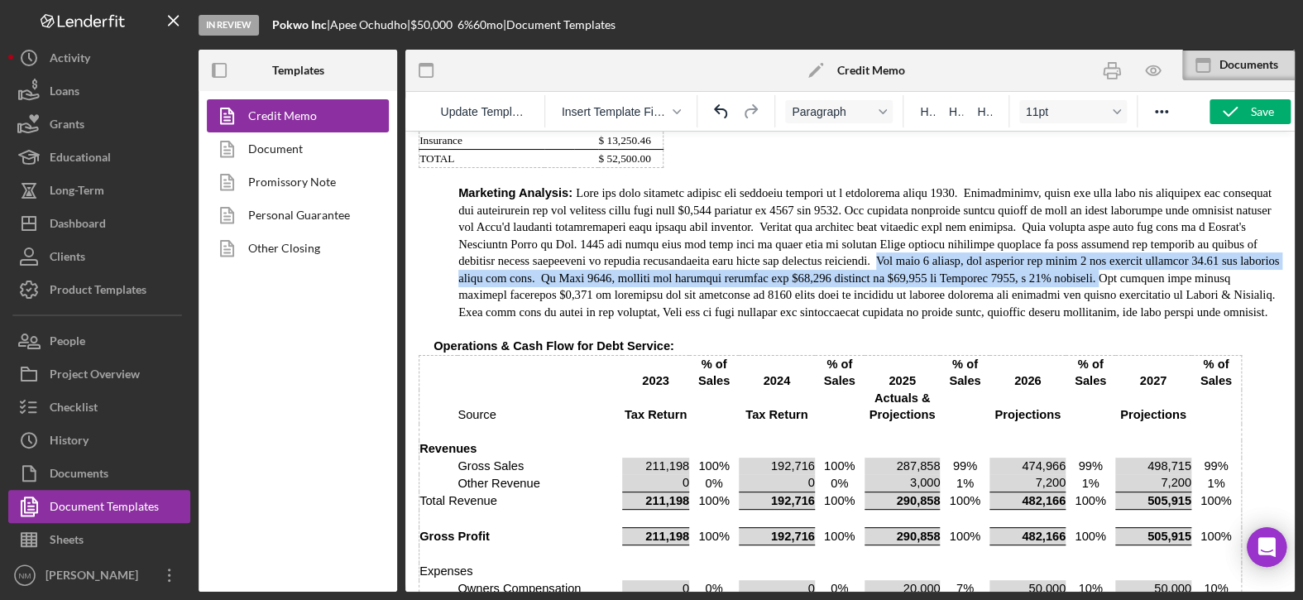
drag, startPoint x: 1160, startPoint y: 232, endPoint x: 904, endPoint y: 208, distance: 257.5
click at [904, 208] on p "Marketing Analysis :" at bounding box center [869, 252] width 823 height 136
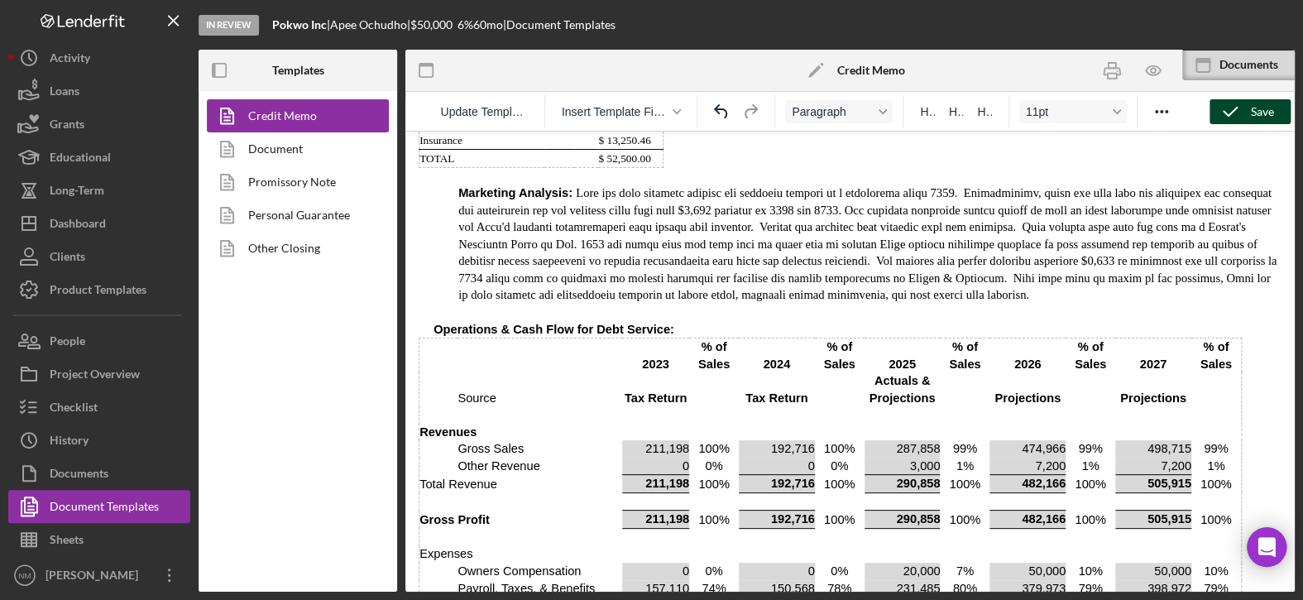
drag, startPoint x: 1251, startPoint y: 112, endPoint x: 1259, endPoint y: 105, distance: 10.5
click at [1251, 112] on div "Save" at bounding box center [1261, 111] width 23 height 25
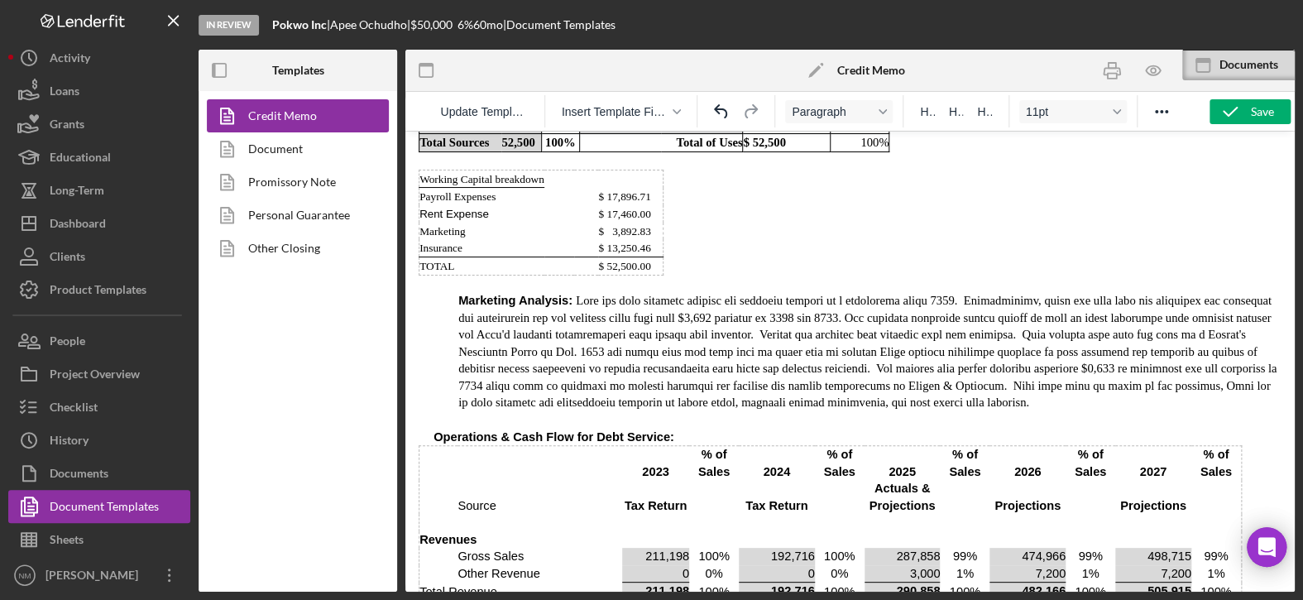
scroll to position [2379, 0]
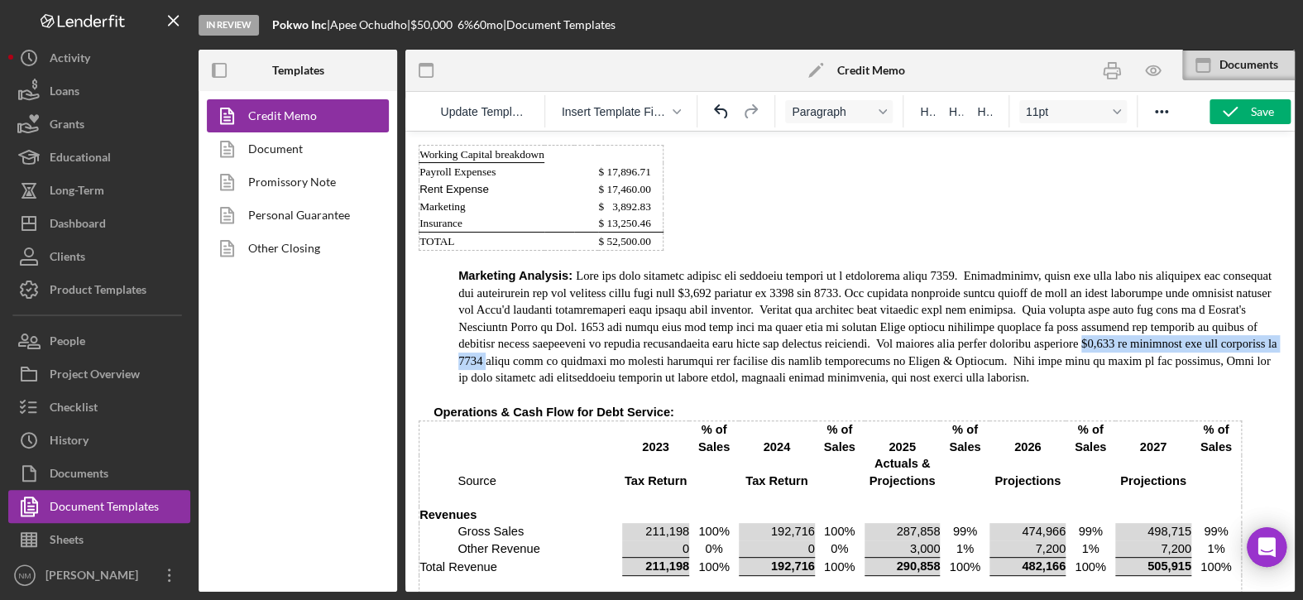
drag, startPoint x: 550, startPoint y: 316, endPoint x: 1116, endPoint y: 292, distance: 566.2
click at [1116, 292] on p "Marketing Analysis :" at bounding box center [869, 326] width 823 height 119
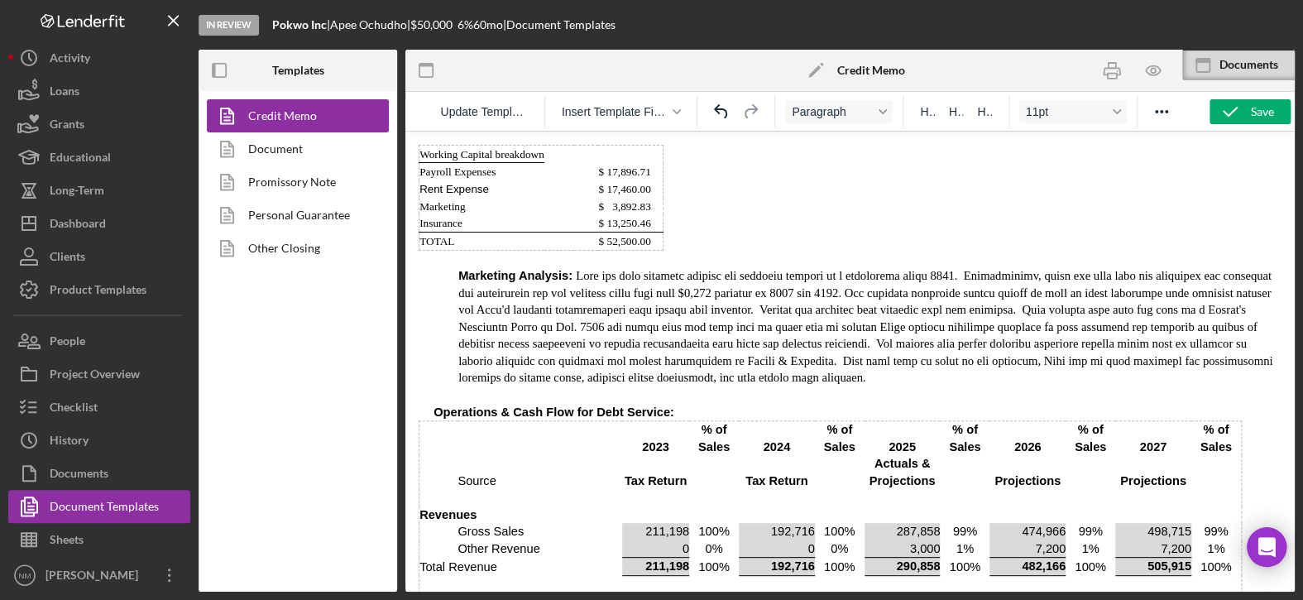
click at [978, 333] on p "Marketing Analysis :" at bounding box center [869, 326] width 823 height 119
click at [934, 307] on p "Marketing Analysis :" at bounding box center [869, 326] width 823 height 119
click at [923, 326] on p "Marketing Analysis :" at bounding box center [869, 326] width 823 height 119
click at [834, 311] on p "Marketing Analysis :" at bounding box center [869, 326] width 823 height 119
click at [860, 310] on p "Marketing Analysis :" at bounding box center [869, 326] width 823 height 119
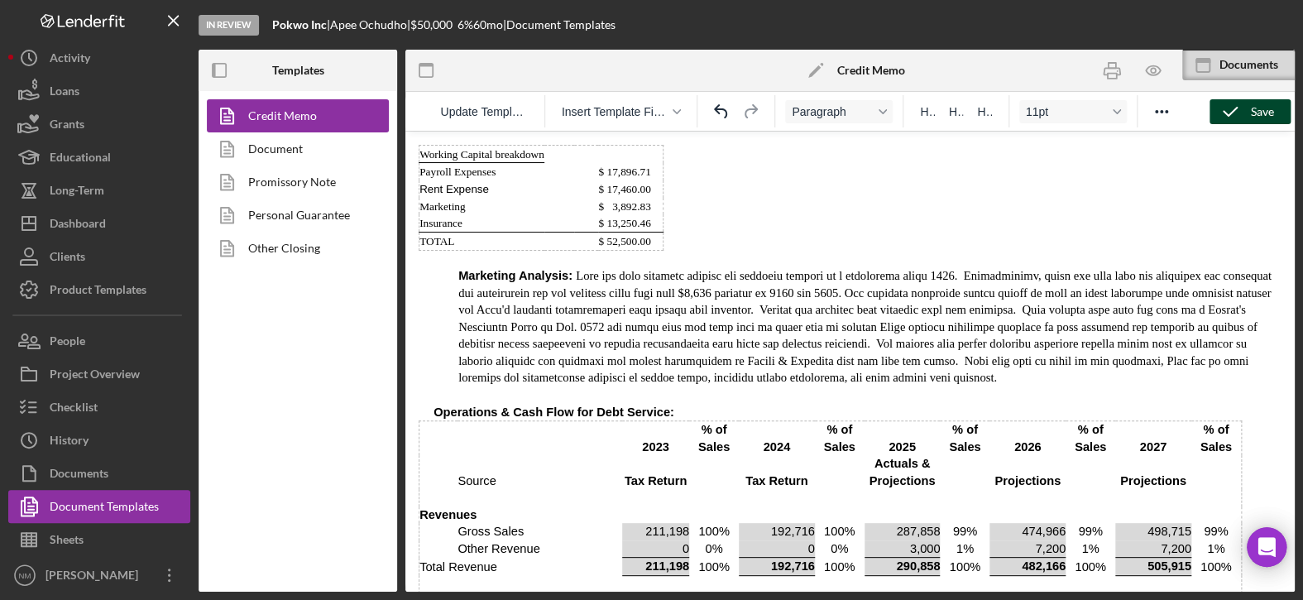
click at [1236, 114] on icon "button" at bounding box center [1229, 111] width 41 height 41
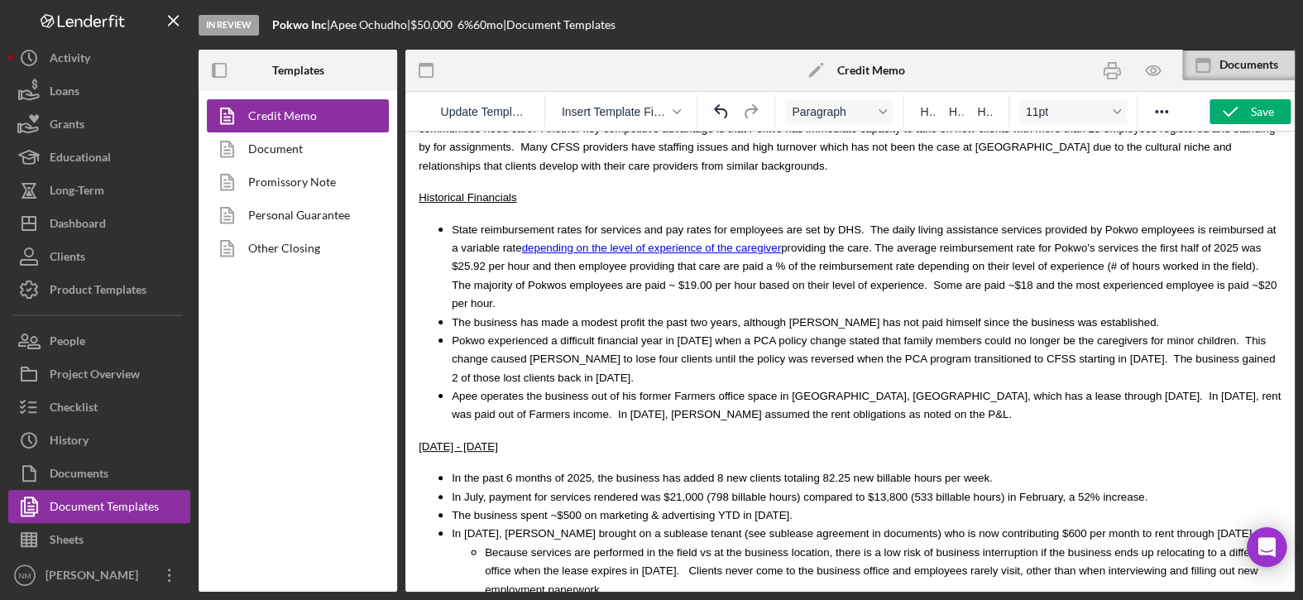
scroll to position [3454, 0]
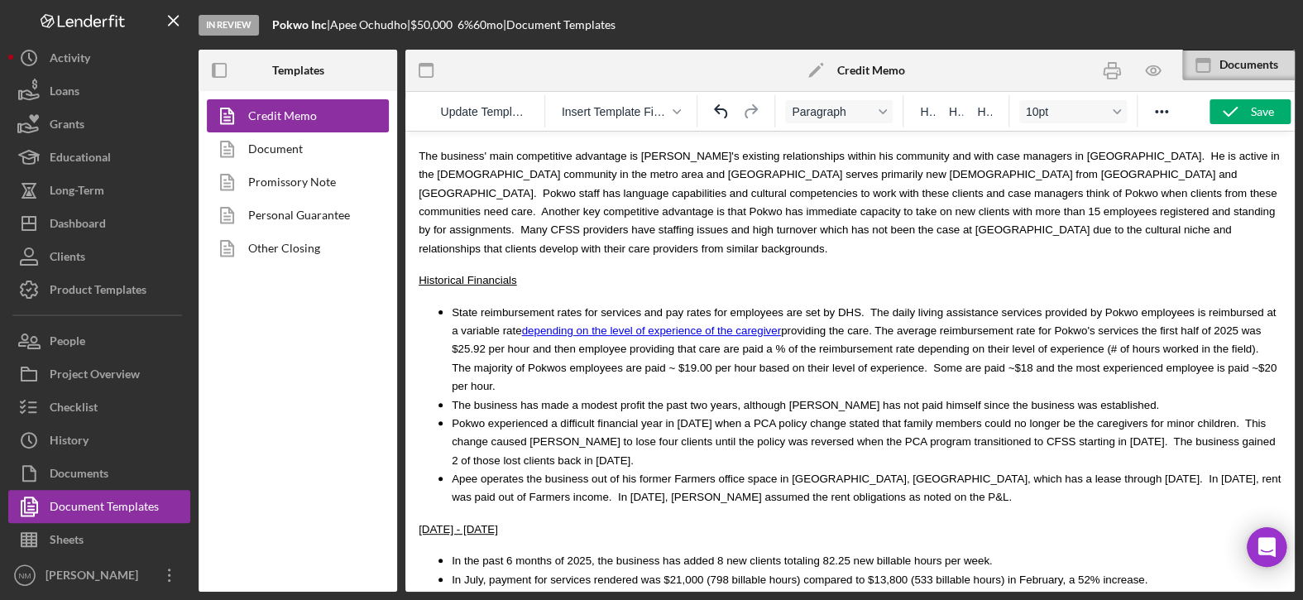
click at [1245, 306] on span "State reimbursement rates for services and pay rates for employees are set by D…" at bounding box center [864, 349] width 825 height 87
click at [495, 306] on span "State reimbursement rates for services and pay rates for employees are set by D…" at bounding box center [864, 349] width 825 height 87
click at [779, 417] on body "MCCD Loan Presentation- Org Title Presented By: [PERSON_NAME] Date: [DATE] Borr…" at bounding box center [849, 147] width 863 height 6907
click at [1266, 112] on div "Save" at bounding box center [1261, 111] width 23 height 25
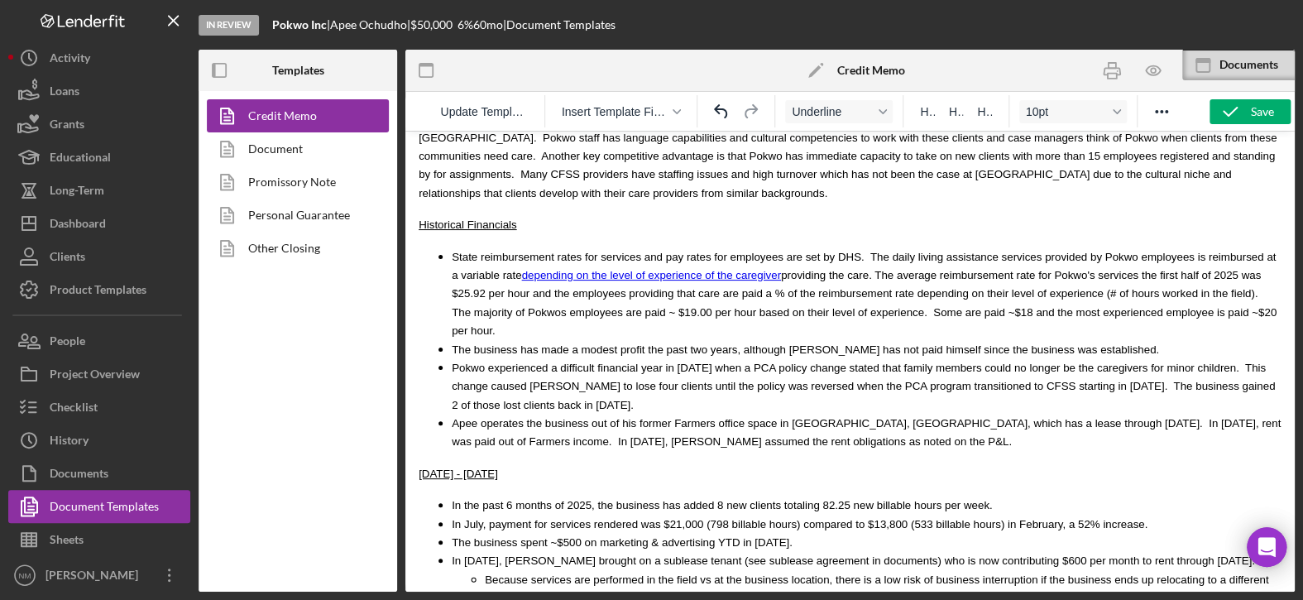
scroll to position [3620, 0]
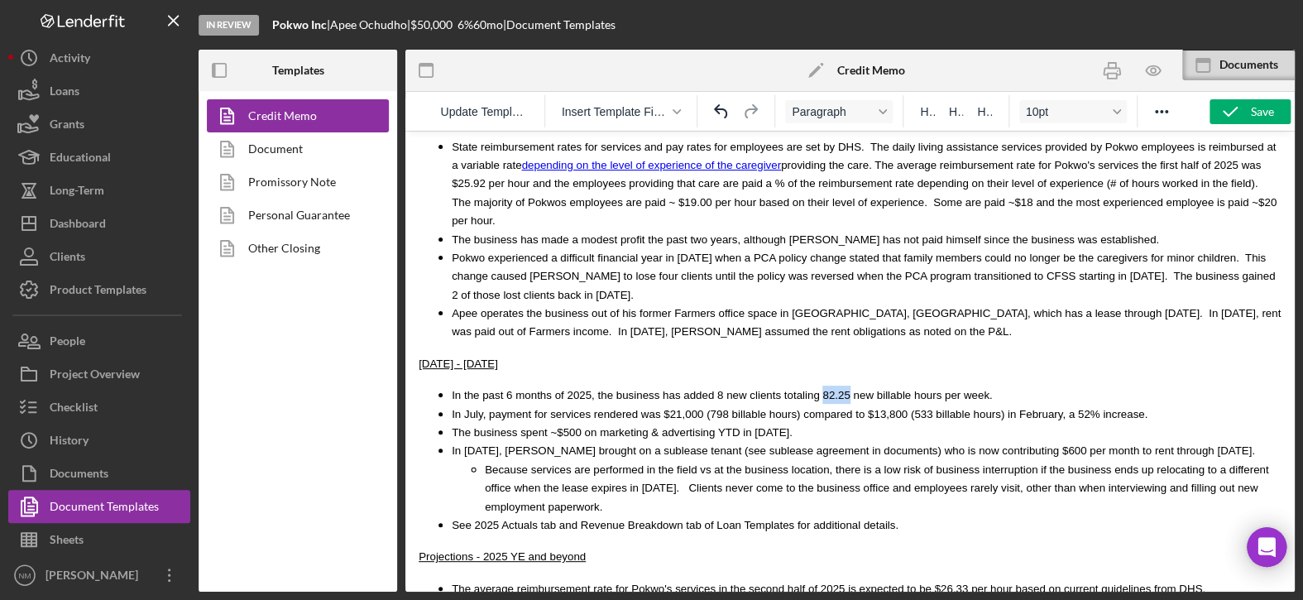
drag, startPoint x: 815, startPoint y: 296, endPoint x: 791, endPoint y: 299, distance: 25.0
click at [791, 389] on span "In the past 6 months of 2025, the business has added 8 new clients totaling 82.…" at bounding box center [722, 395] width 541 height 12
click at [901, 444] on span "In [DATE], [PERSON_NAME] brought on a sublease tenant (see sublease agreement i…" at bounding box center [853, 450] width 803 height 12
drag, startPoint x: 889, startPoint y: 303, endPoint x: 864, endPoint y: 304, distance: 24.9
click at [864, 389] on span "In the past 6 months of 2025, the business has added 8 new clients totaling 330…" at bounding box center [717, 395] width 531 height 12
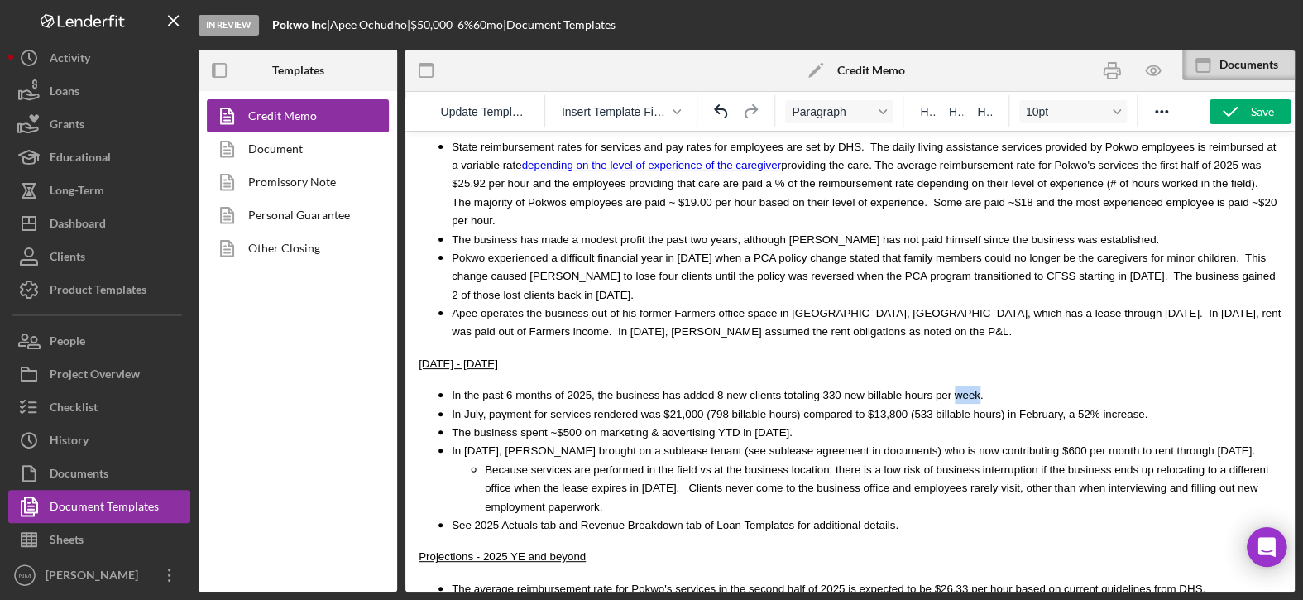
drag, startPoint x: 934, startPoint y: 299, endPoint x: 911, endPoint y: 299, distance: 22.3
click at [911, 389] on span "In the past 6 months of 2025, the business has added 8 new clients totaling 330…" at bounding box center [717, 395] width 531 height 12
click at [790, 389] on span "In the past 6 months of 2025, the business has added 8 new clients totaling 330…" at bounding box center [720, 395] width 536 height 12
drag, startPoint x: 813, startPoint y: 299, endPoint x: 793, endPoint y: 299, distance: 19.8
click at [793, 389] on span "In the past 6 months of 2025, the business has added 8 new clients totaling +33…" at bounding box center [723, 395] width 543 height 12
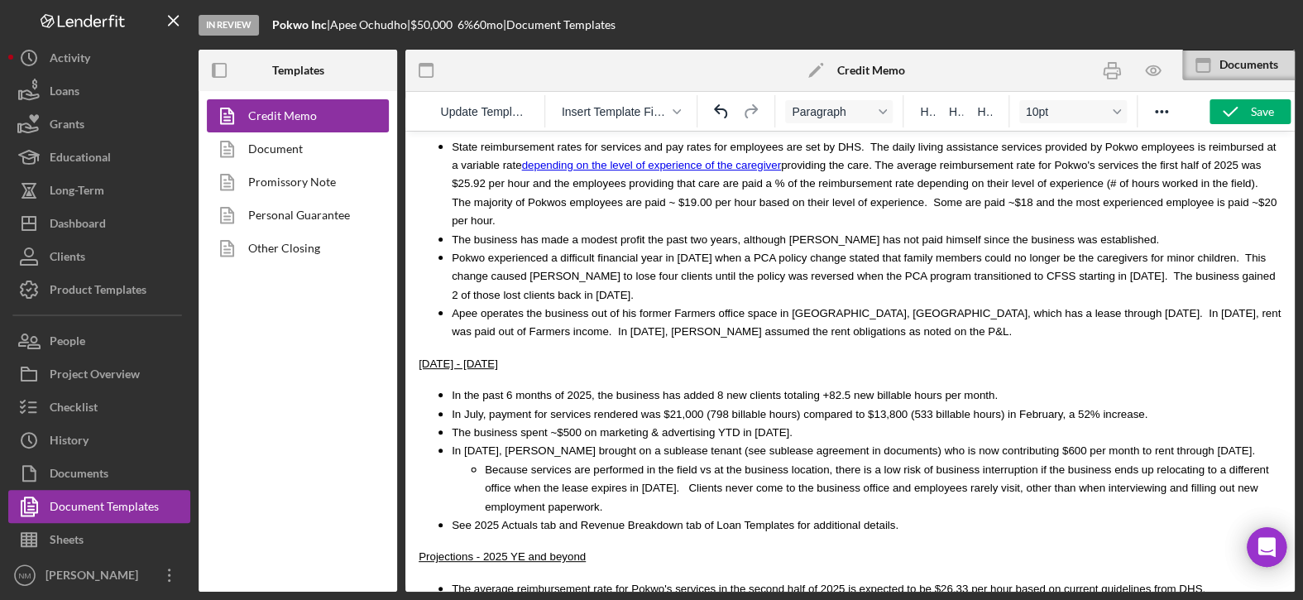
click at [793, 389] on span "In the past 6 months of 2025, the business has added 8 new clients totaling +82…" at bounding box center [725, 395] width 546 height 12
drag, startPoint x: 942, startPoint y: 295, endPoint x: 913, endPoint y: 299, distance: 29.2
click at [913, 389] on span "In the past 6 months of 2025, the business has added 8 new clients totaling 82.…" at bounding box center [721, 395] width 539 height 12
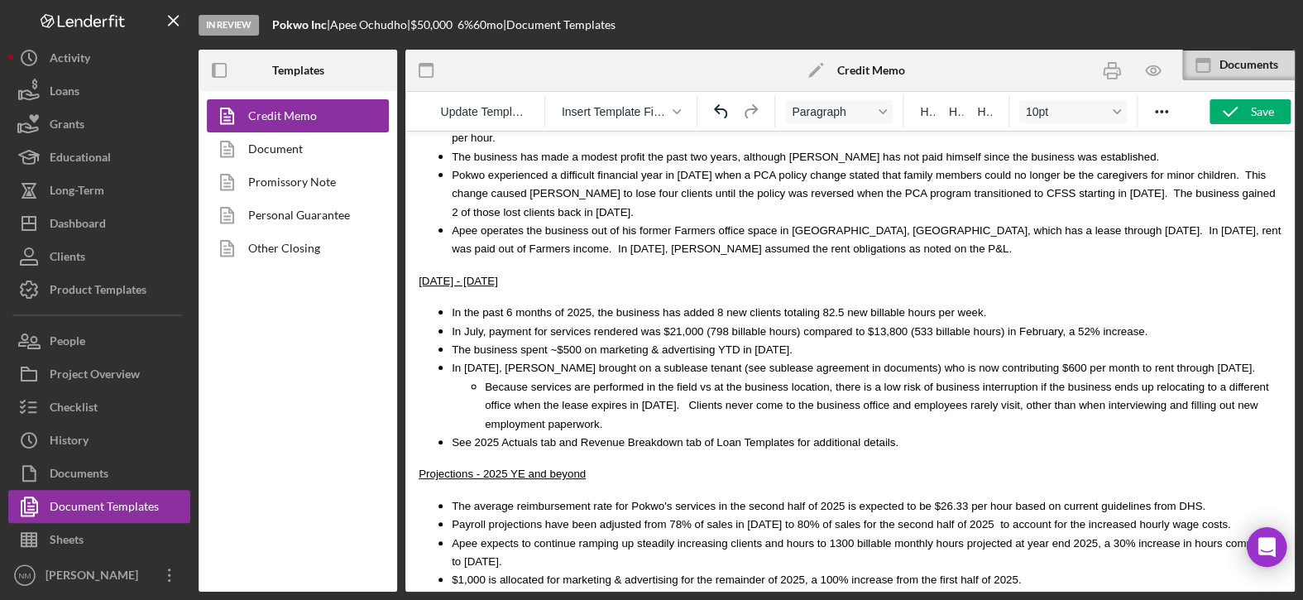
scroll to position [3785, 0]
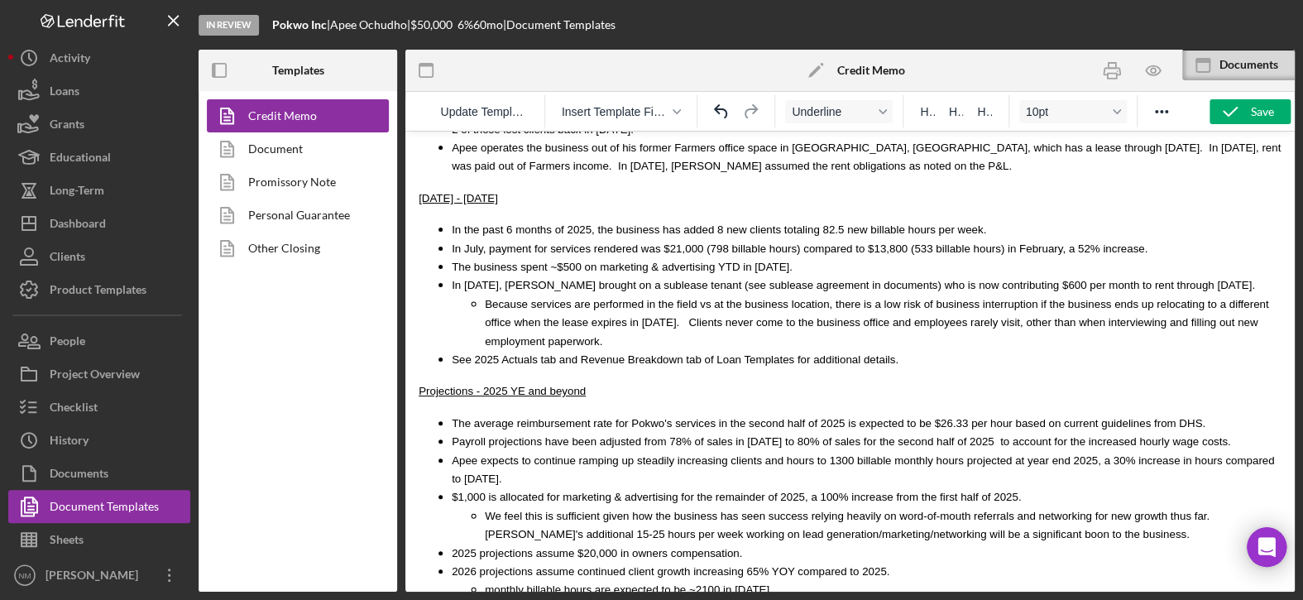
click at [641, 381] on p "Projections - 2025 YE and beyond" at bounding box center [849, 390] width 863 height 18
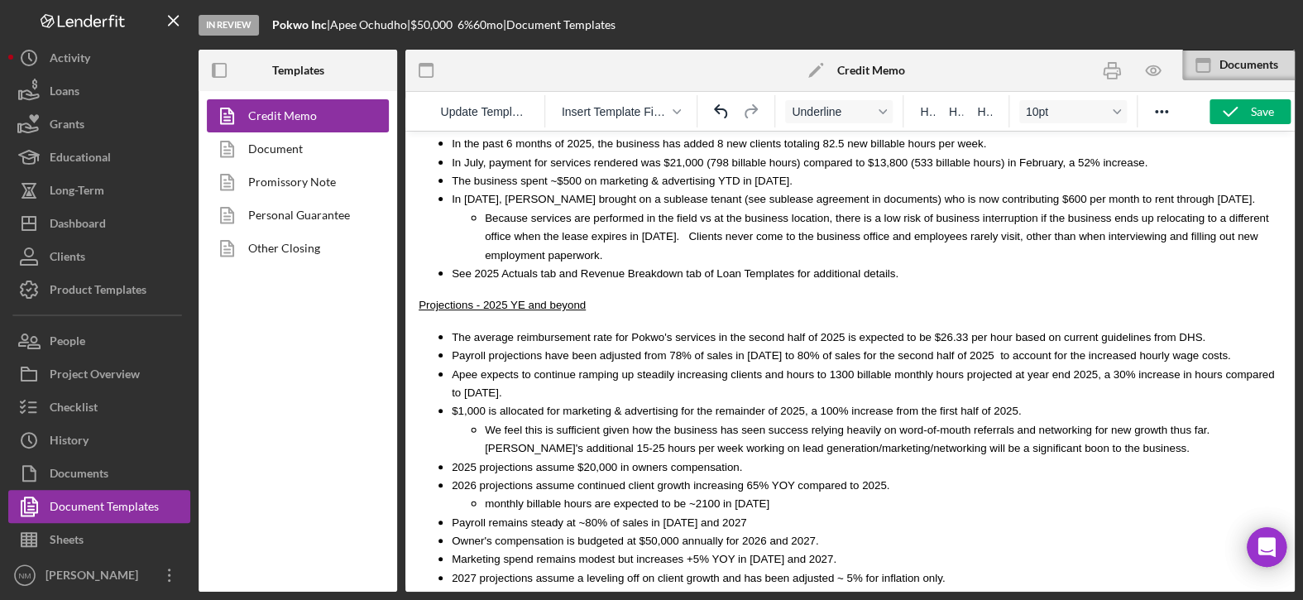
scroll to position [3868, 0]
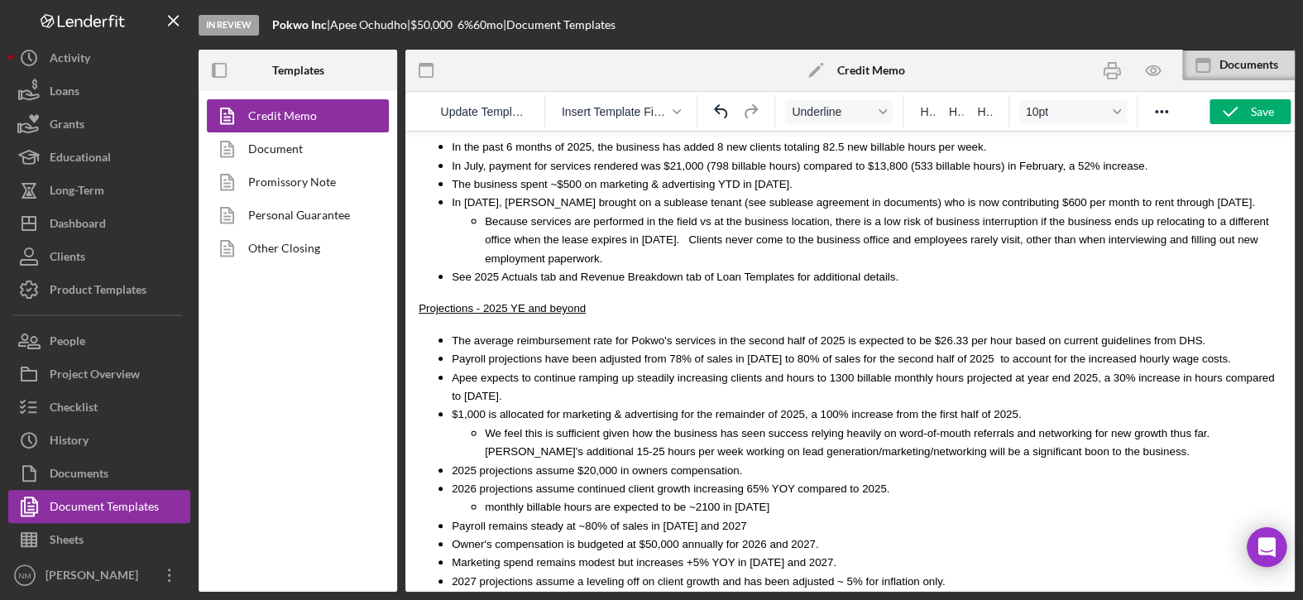
click at [672, 482] on span "2026 projections assume continued client growth increasing 65% YOY compared to …" at bounding box center [670, 488] width 437 height 12
click at [849, 516] on li "Payroll remains steady at ~80% of sales in [DATE] and 2027" at bounding box center [866, 525] width 829 height 18
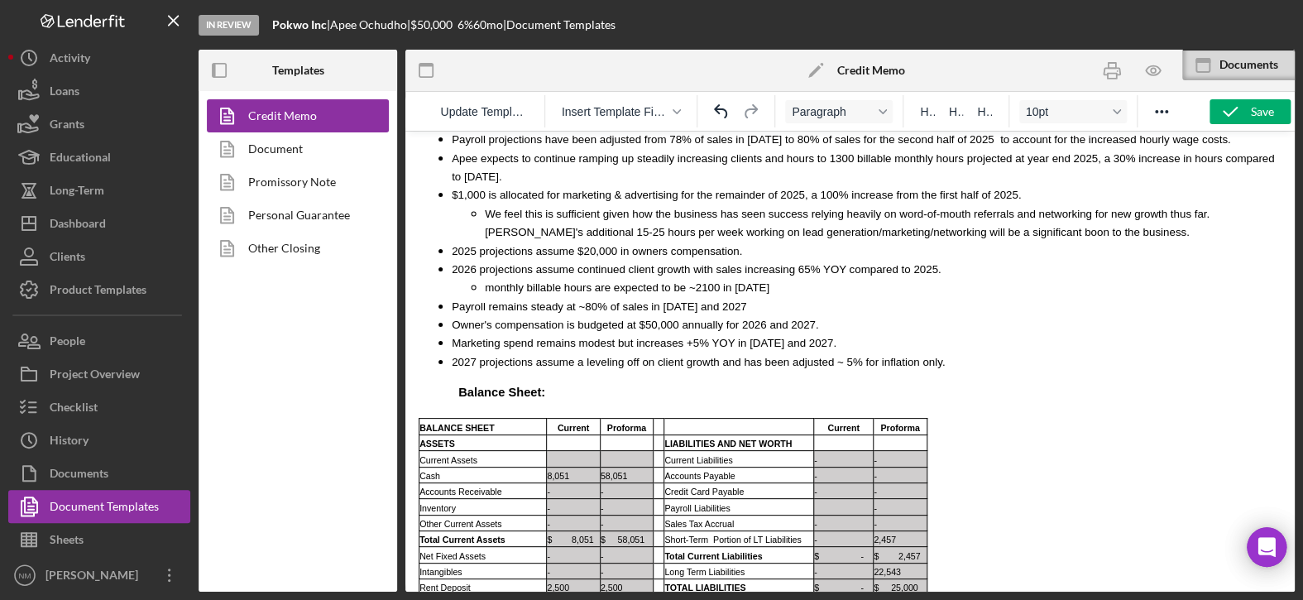
scroll to position [4116, 0]
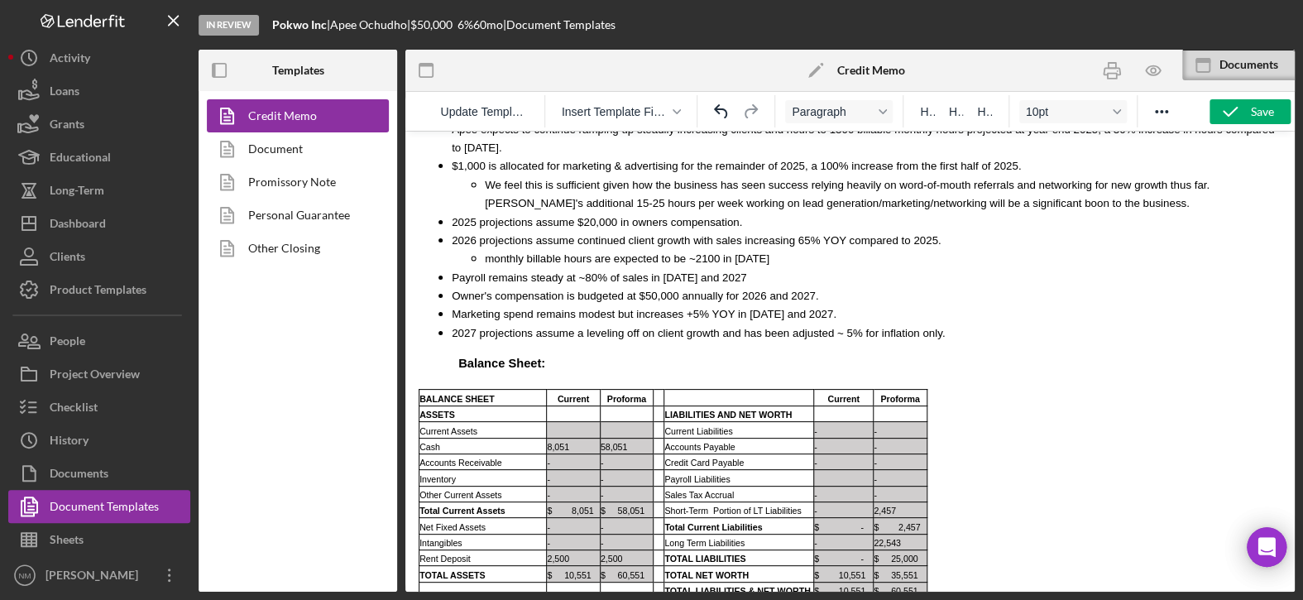
click at [718, 327] on span "2027 projections assume a leveling off on client growth and has been adjusted ~…" at bounding box center [698, 333] width 493 height 12
click at [1251, 107] on div "Save" at bounding box center [1261, 111] width 23 height 25
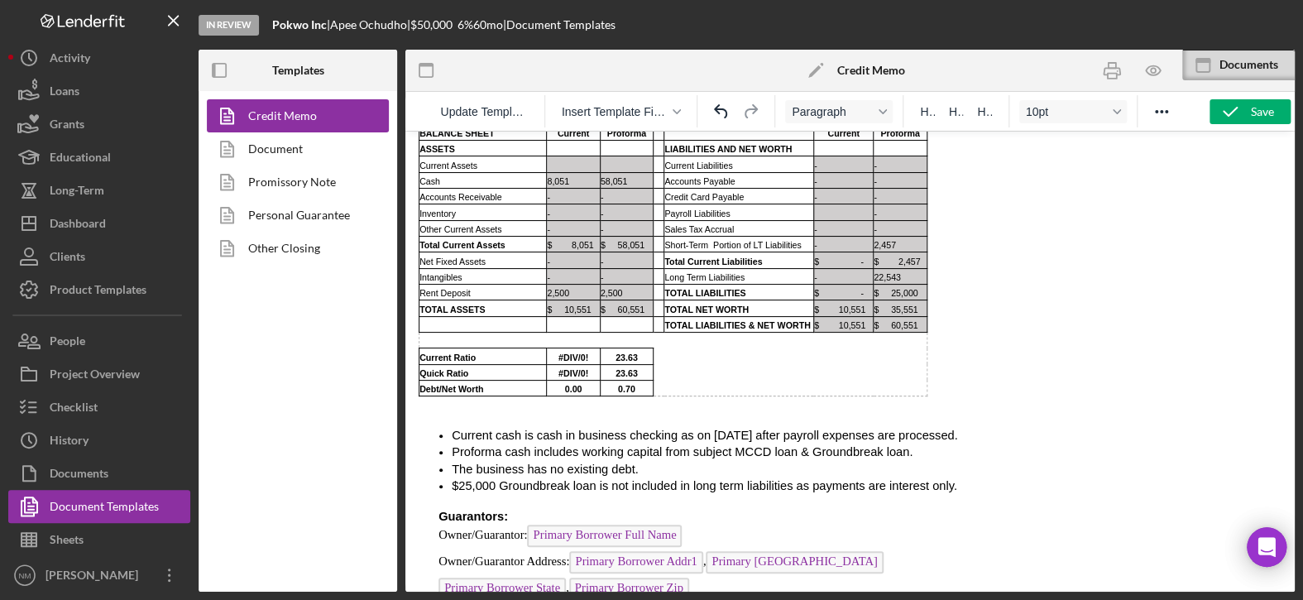
scroll to position [4281, 0]
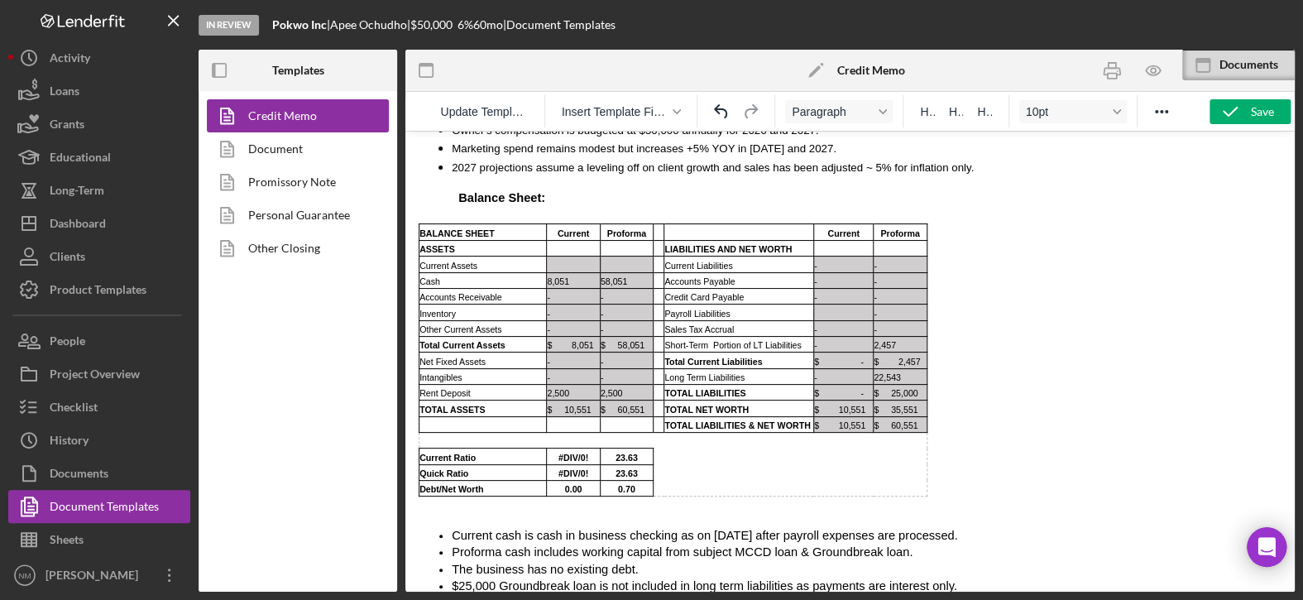
click at [782, 545] on span "Proforma cash includes working capital from subject MCCD loan & Groundbreak loa…" at bounding box center [682, 551] width 461 height 13
click at [939, 543] on li "Proforma cash includes working capital from subject MCCD loan & remaining Groun…" at bounding box center [866, 551] width 829 height 17
click at [1041, 545] on span "Proforma cash includes working capital from subject MCCD loan & remaining Groun…" at bounding box center [830, 551] width 757 height 13
click at [956, 577] on li "$25,000 Groundbreak loan is not included in long term liabilities as payments a…" at bounding box center [866, 585] width 829 height 17
click at [452, 579] on span "$25,000 Groundbreak loan is not included in long term liabilities as payments a…" at bounding box center [704, 585] width 505 height 13
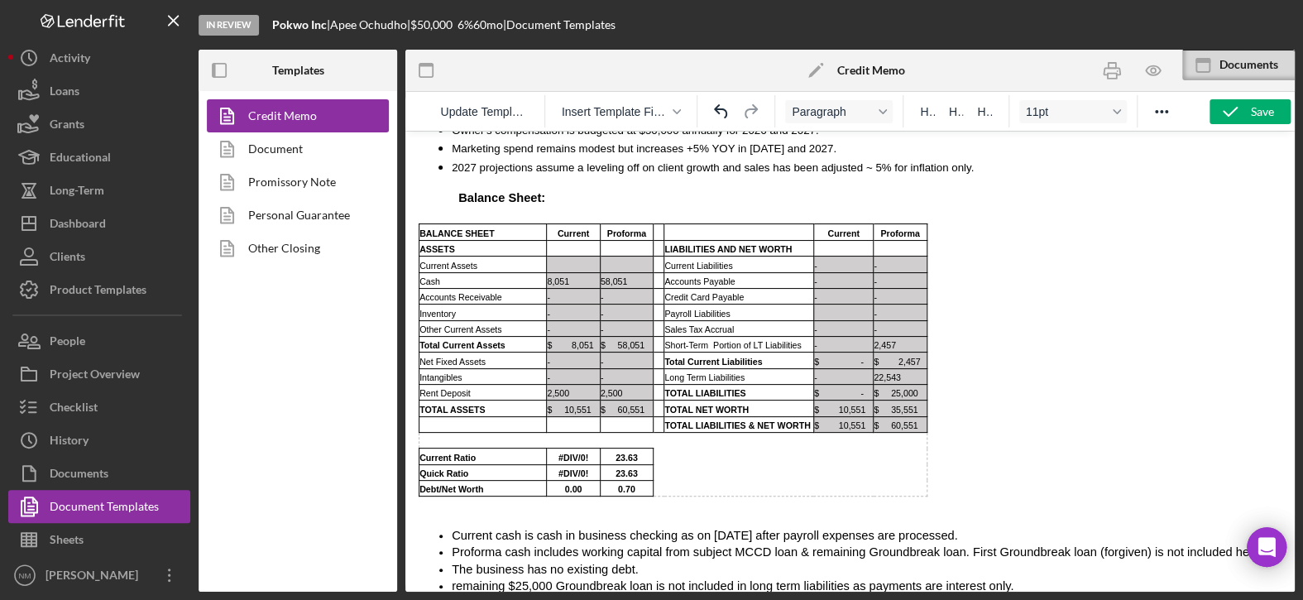
drag, startPoint x: 455, startPoint y: 473, endPoint x: 480, endPoint y: 473, distance: 25.6
click at [455, 579] on span "remaining $25,000 Groundbreak loan is not included in long term liabilities as …" at bounding box center [733, 585] width 562 height 13
click at [1254, 106] on div "Save" at bounding box center [1261, 111] width 23 height 25
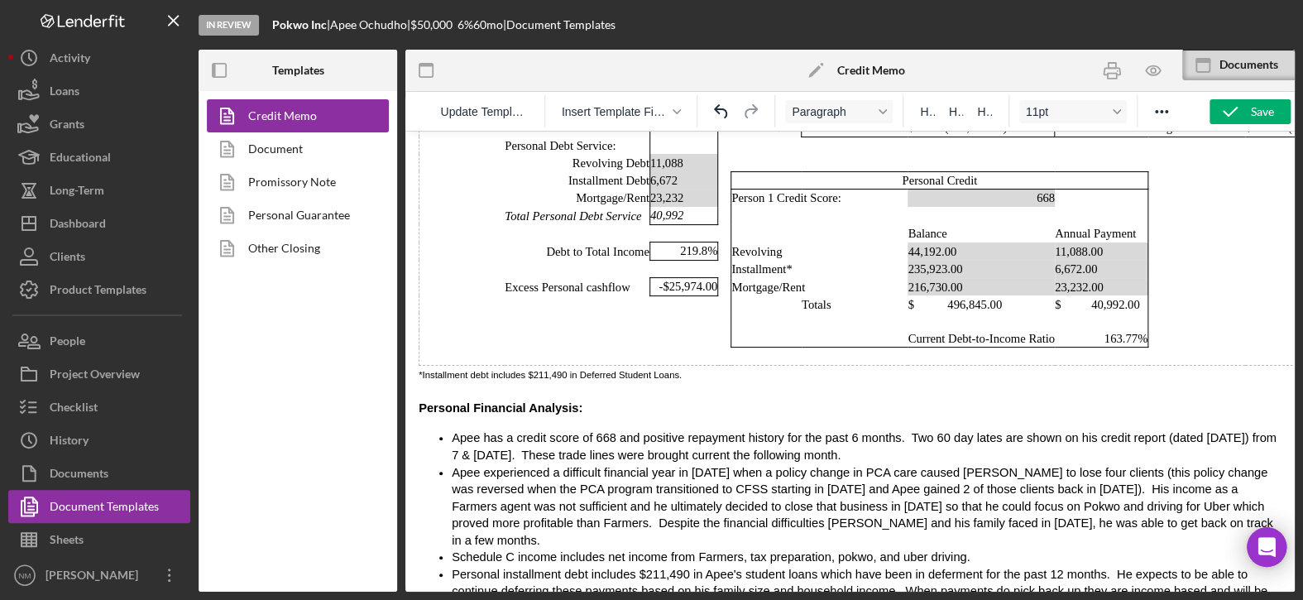
scroll to position [5191, 0]
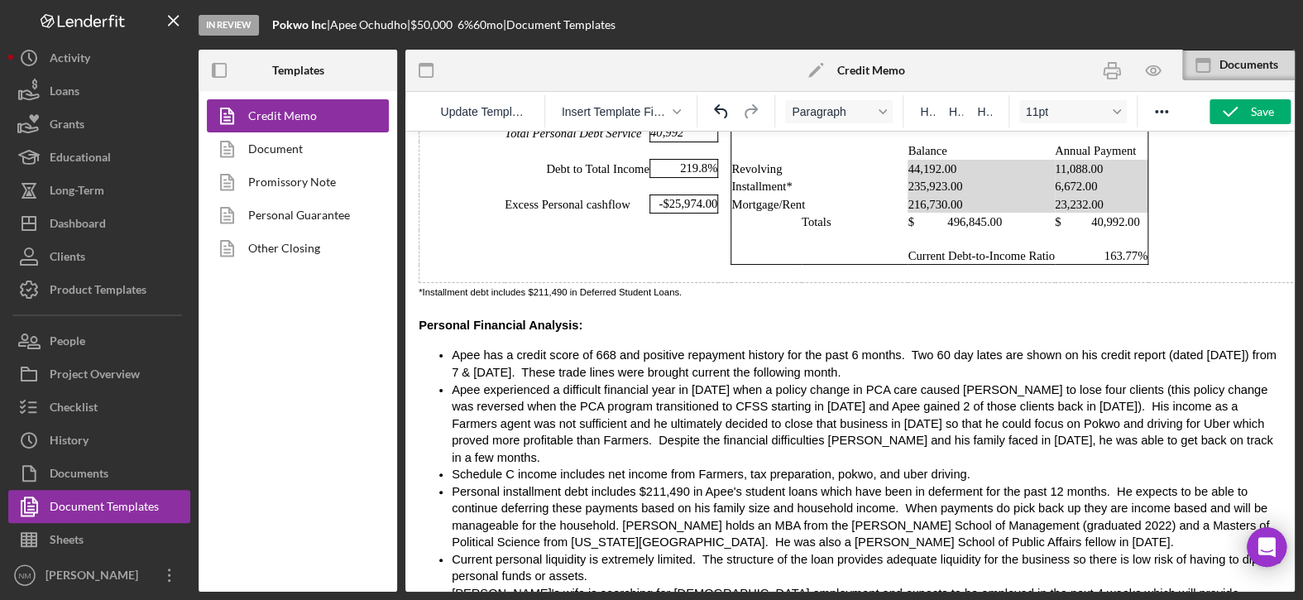
click at [719, 467] on span "Schedule C income includes net income from Farmers, tax preparation, pokwo, and…" at bounding box center [711, 473] width 518 height 13
click at [842, 467] on span "Schedule C income includes net income from Farmers, seasonal tax preparation, p…" at bounding box center [737, 473] width 570 height 13
click at [1228, 112] on icon "button" at bounding box center [1229, 111] width 41 height 41
click at [1241, 105] on icon "button" at bounding box center [1229, 111] width 41 height 41
click at [1104, 70] on icon "button" at bounding box center [1110, 70] width 37 height 37
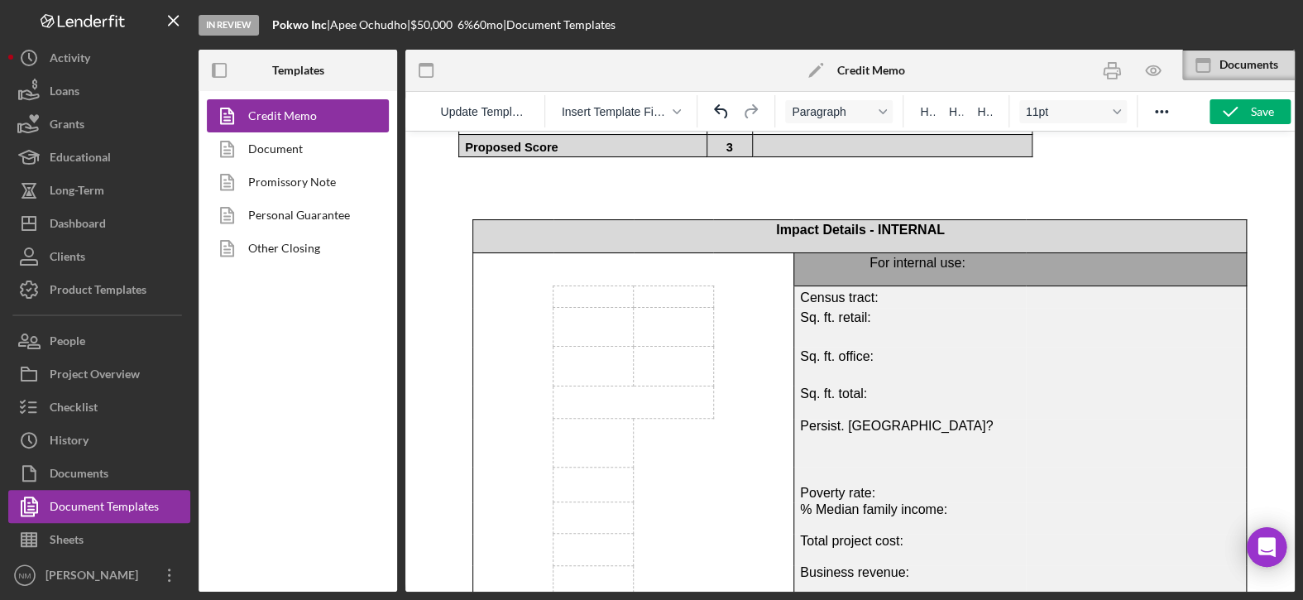
scroll to position [6355, 0]
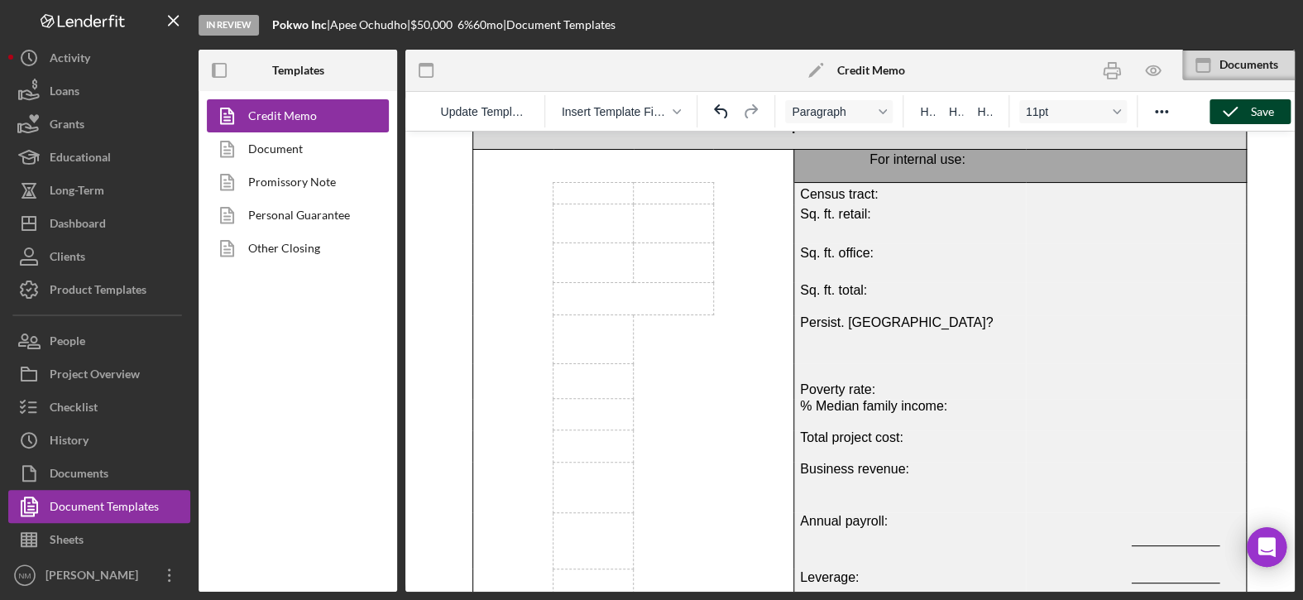
click at [1264, 112] on div "Save" at bounding box center [1261, 111] width 23 height 25
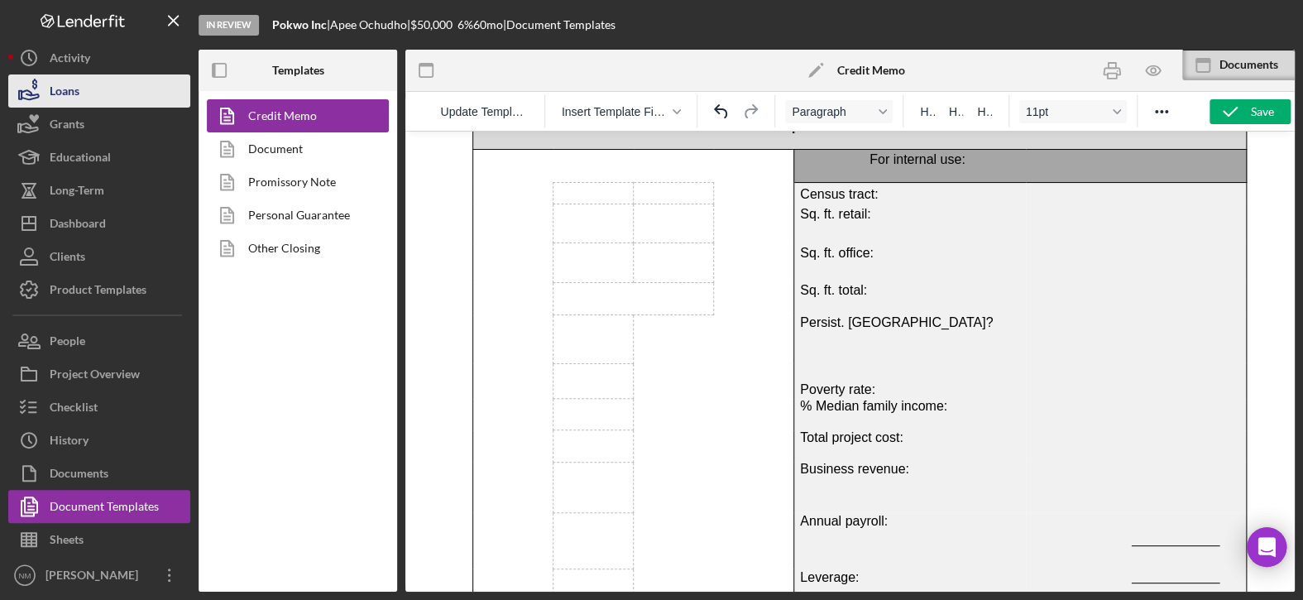
click at [64, 96] on div "Loans" at bounding box center [65, 92] width 30 height 37
